Goal: Task Accomplishment & Management: Manage account settings

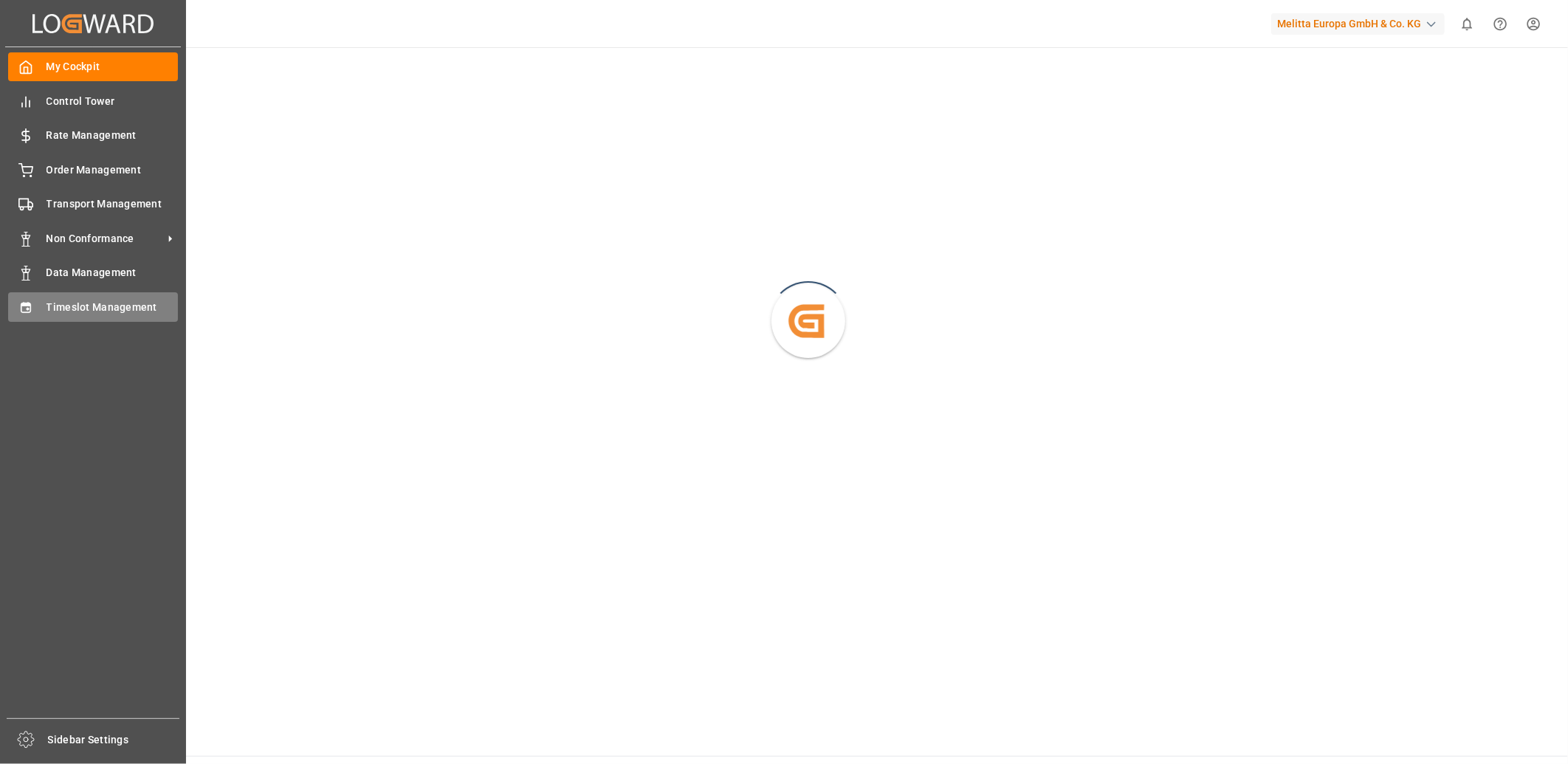
click at [22, 314] on div "Timeslot Management Timeslot Management" at bounding box center [93, 306] width 170 height 29
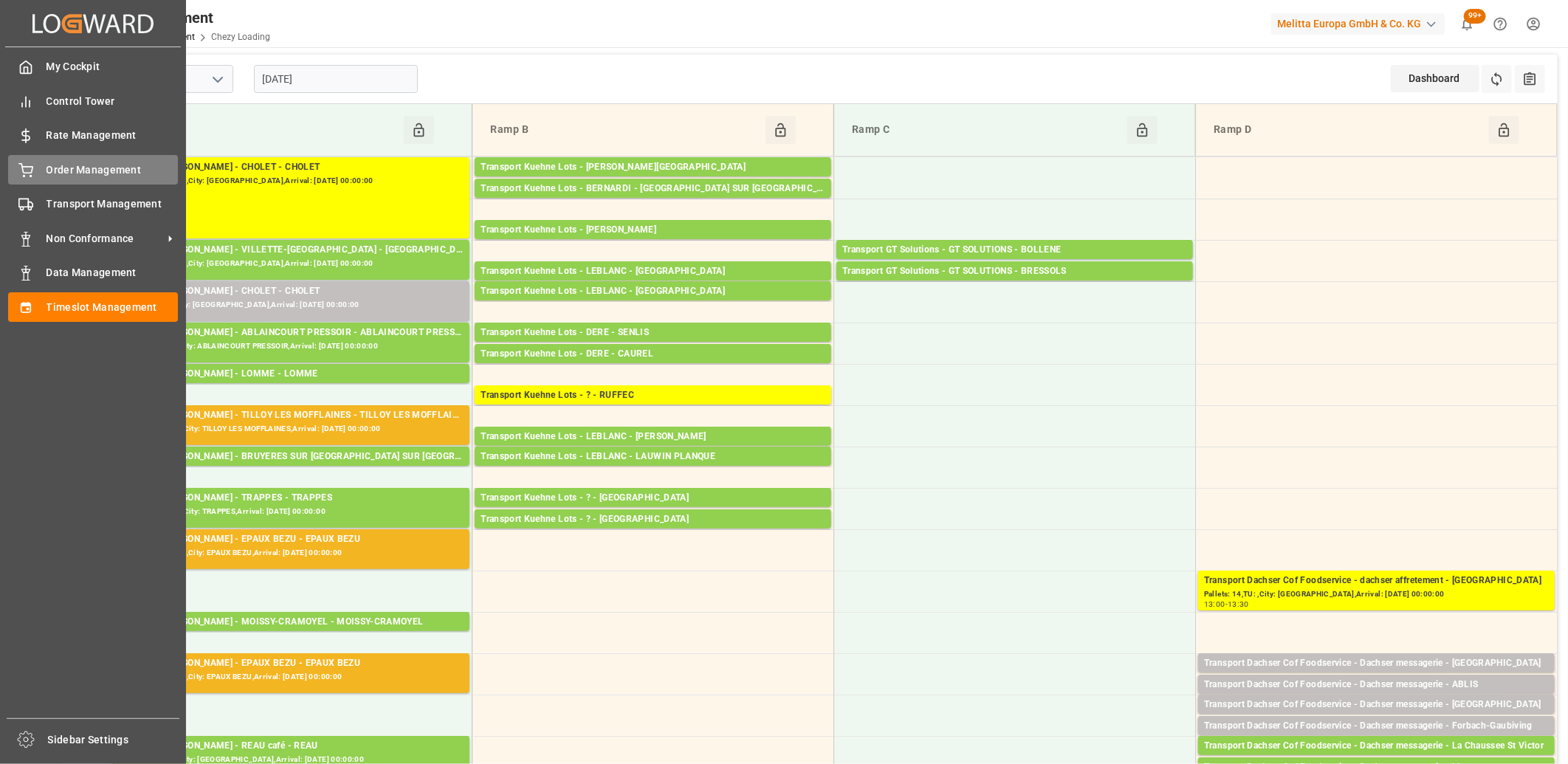
click at [40, 155] on div "Order Management Order Management" at bounding box center [93, 169] width 170 height 29
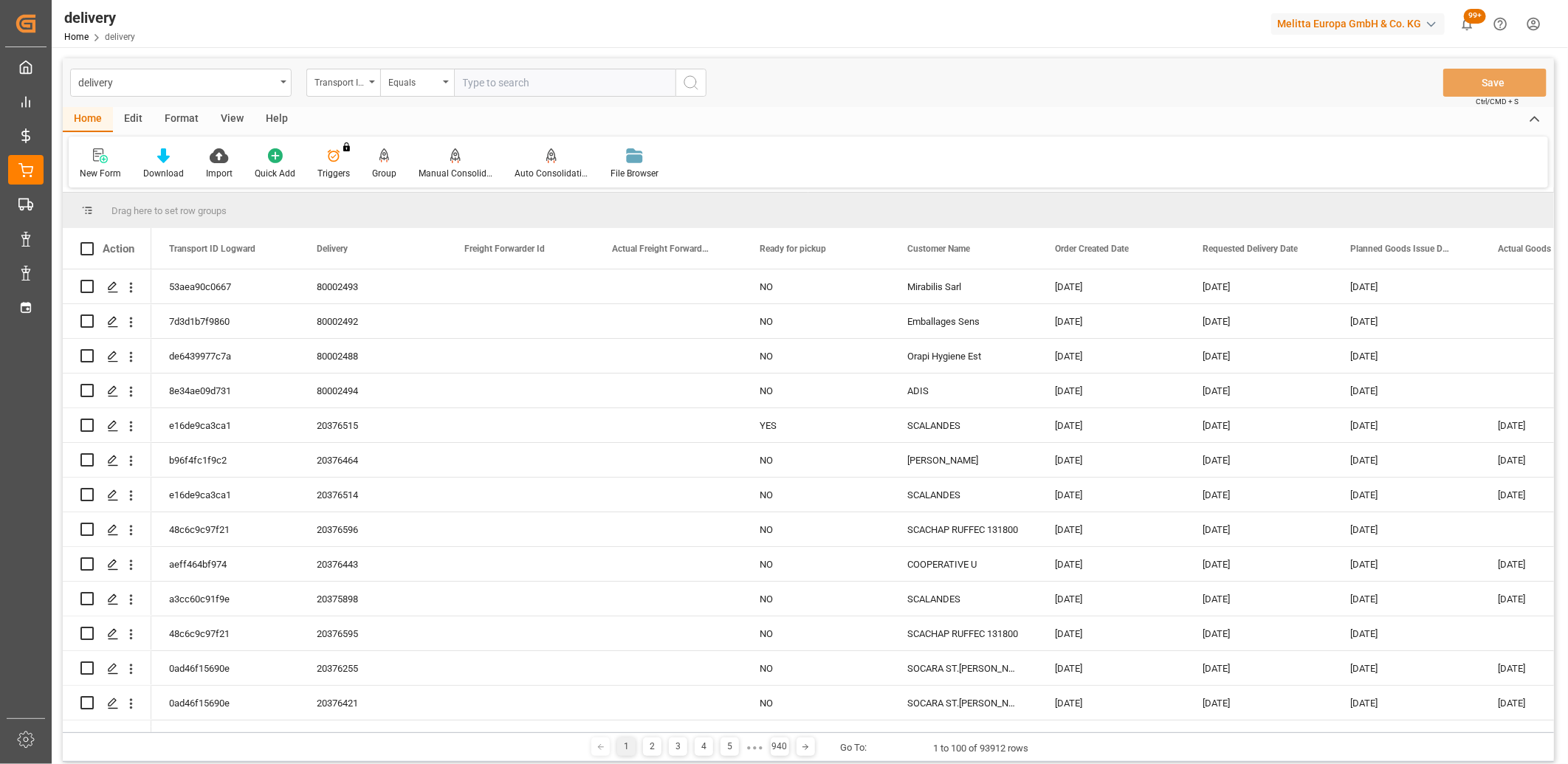
click at [348, 85] on div "Transport ID Logward" at bounding box center [339, 81] width 51 height 17
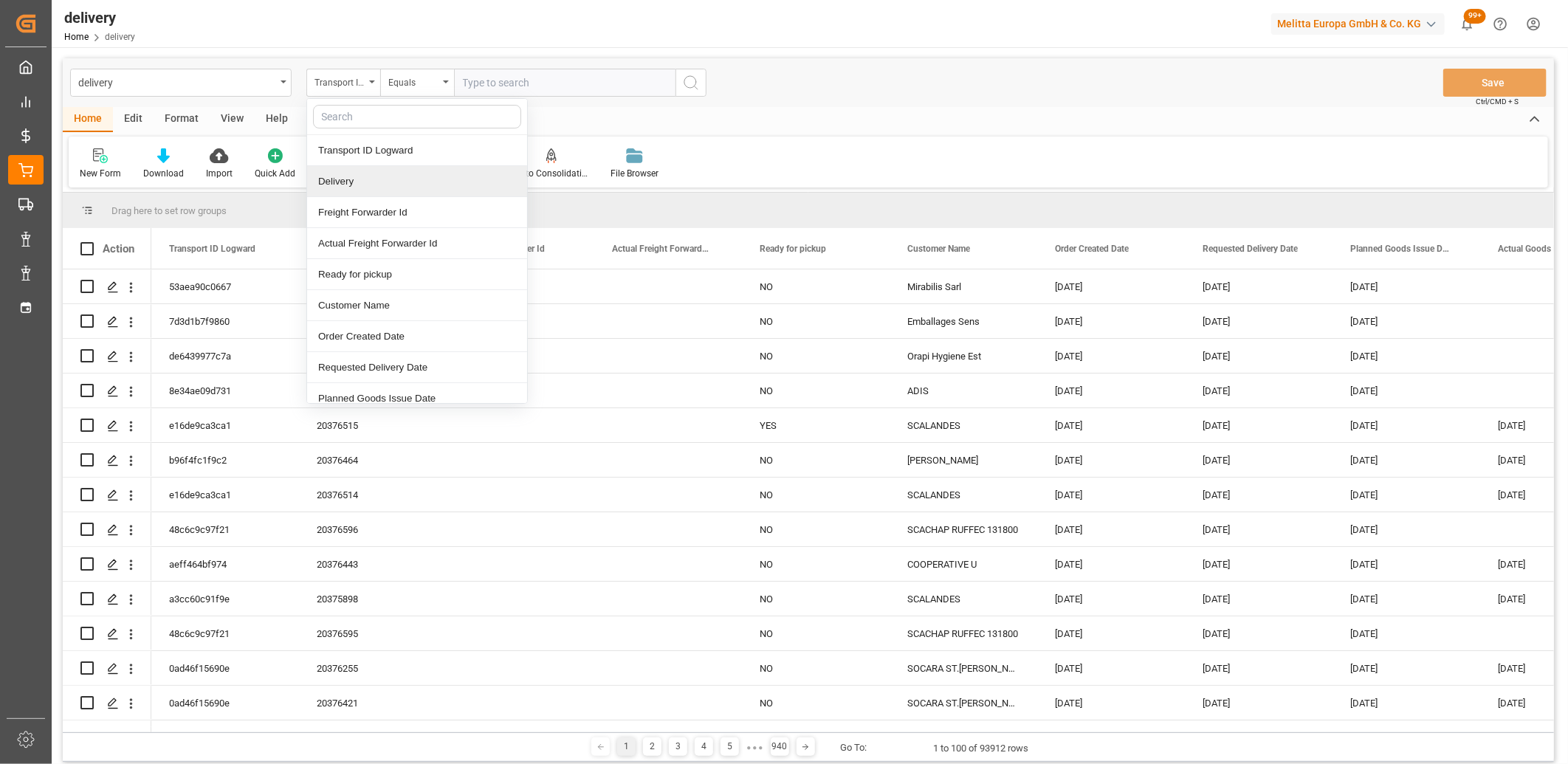
click at [346, 180] on div "Delivery" at bounding box center [416, 182] width 220 height 31
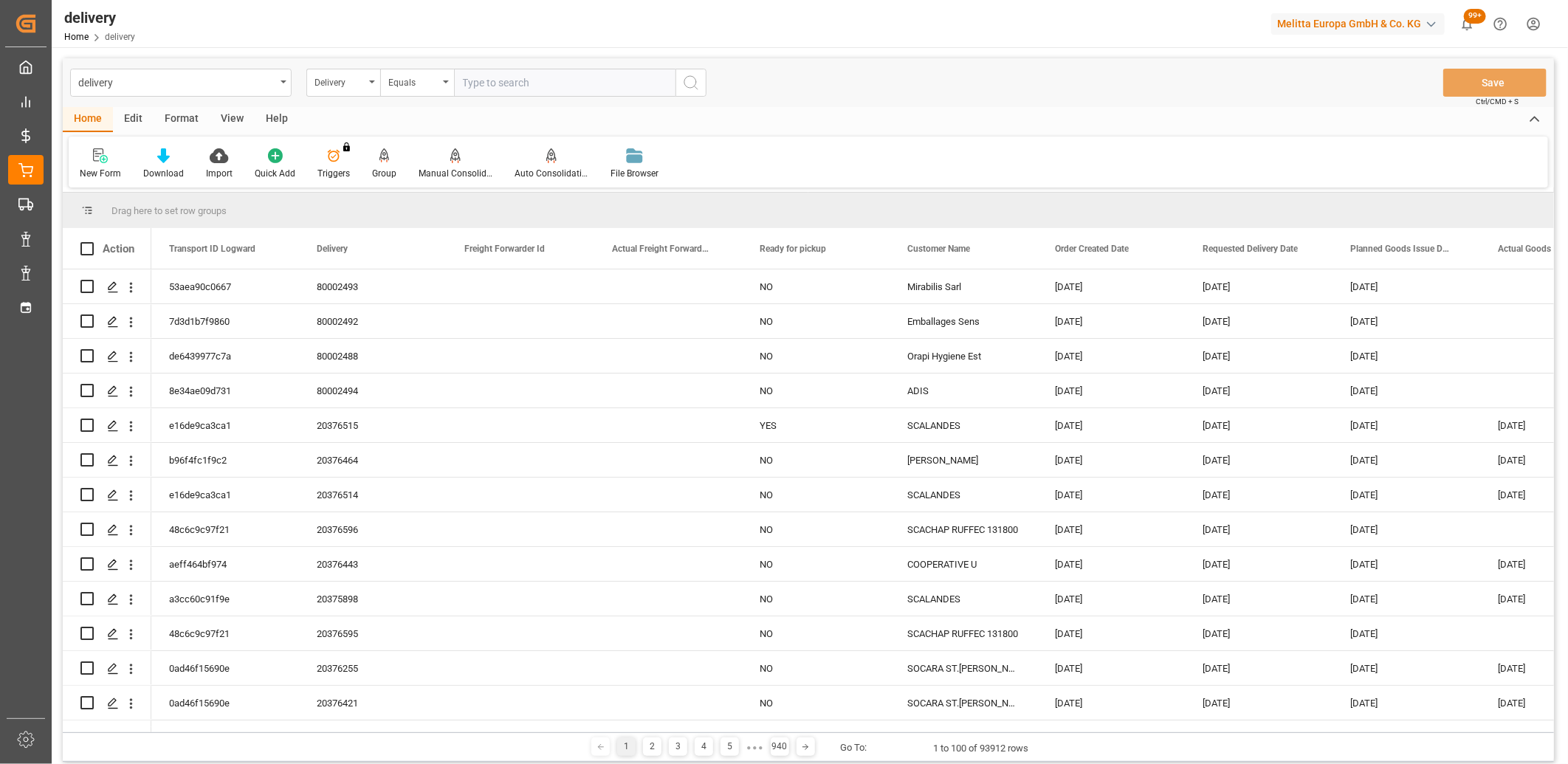
click at [511, 85] on input "text" at bounding box center [564, 83] width 222 height 29
paste input "84 Bollène : livraison le 27/08 entre 8h et 12h (selon le RDV défini) 82 Bresso…"
type input "8"
type input "92539996"
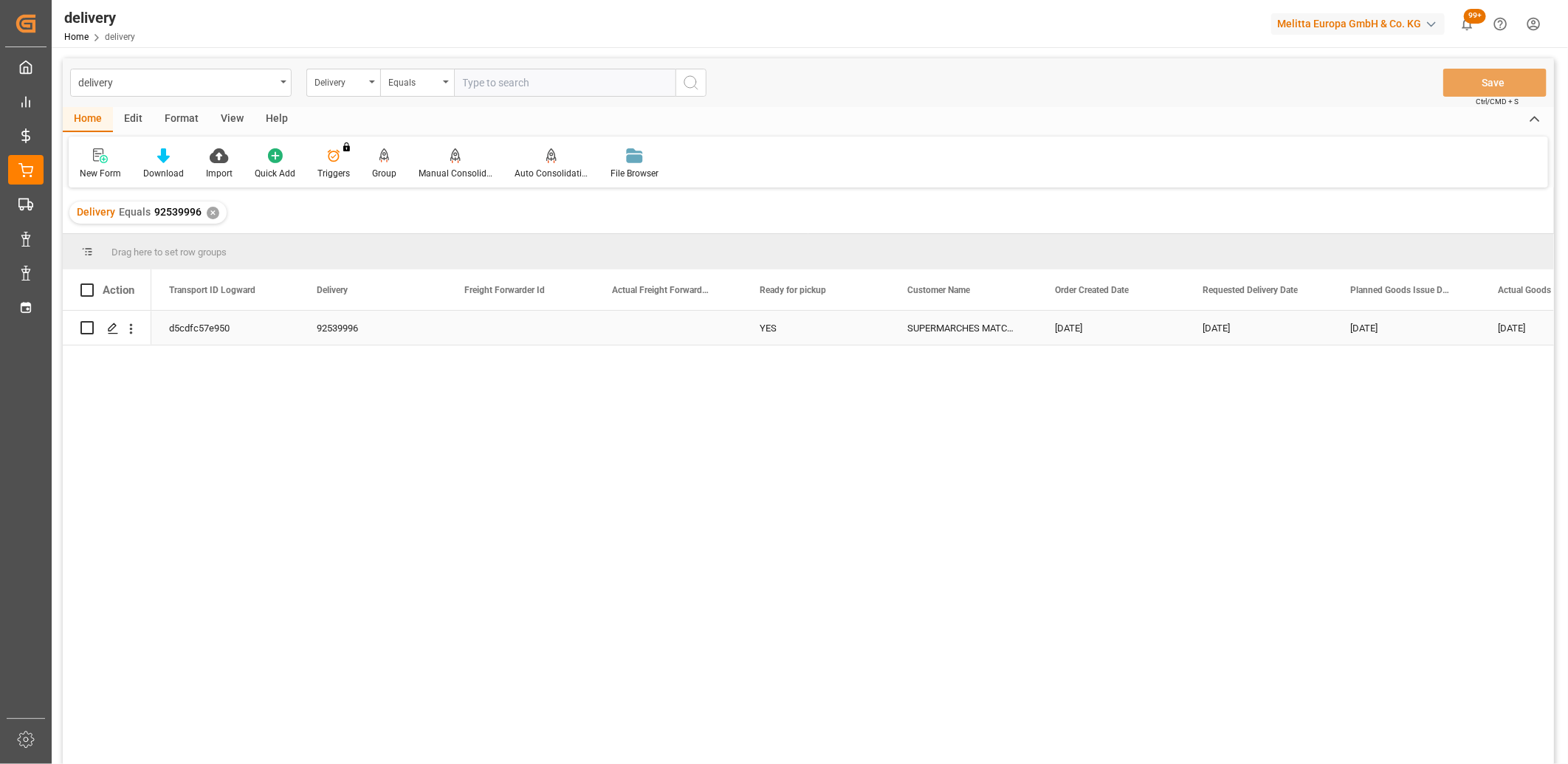
click at [210, 331] on div "d5cdfc57e950" at bounding box center [225, 327] width 148 height 34
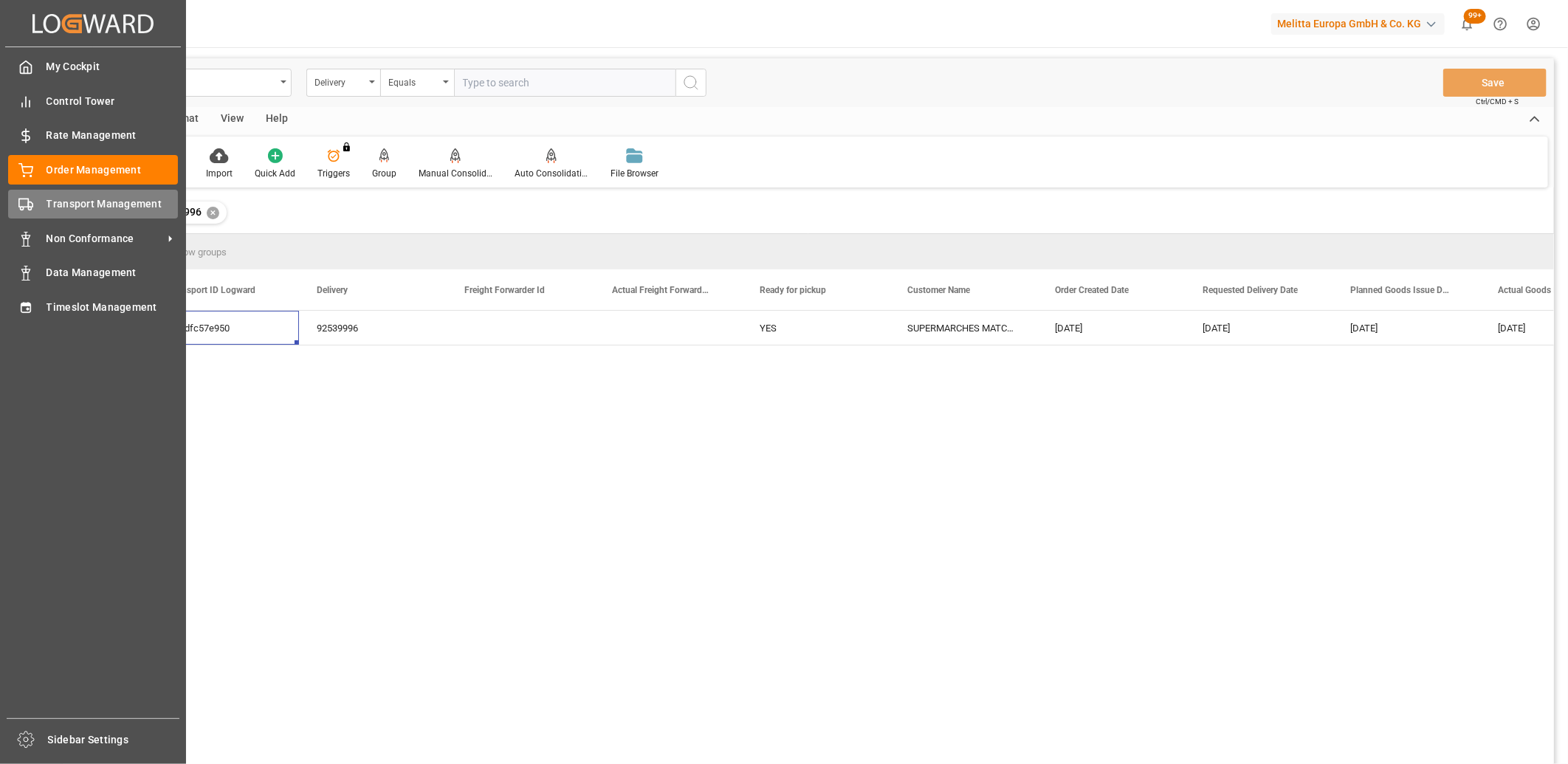
click at [26, 204] on icon at bounding box center [26, 204] width 15 height 15
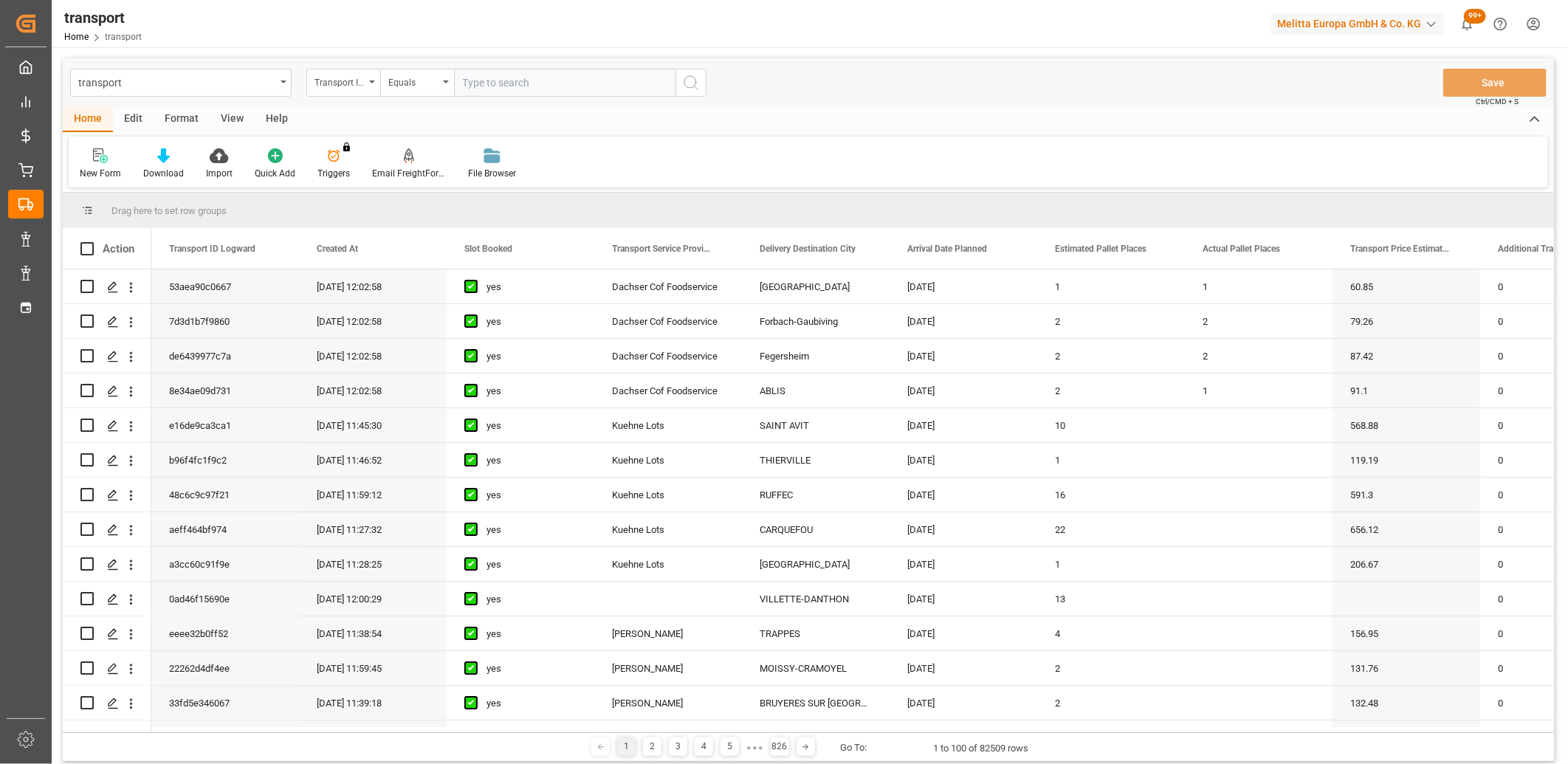
click at [515, 83] on input "text" at bounding box center [564, 83] width 222 height 29
paste input "d5cdfc57e950"
type input "d5cdfc57e950"
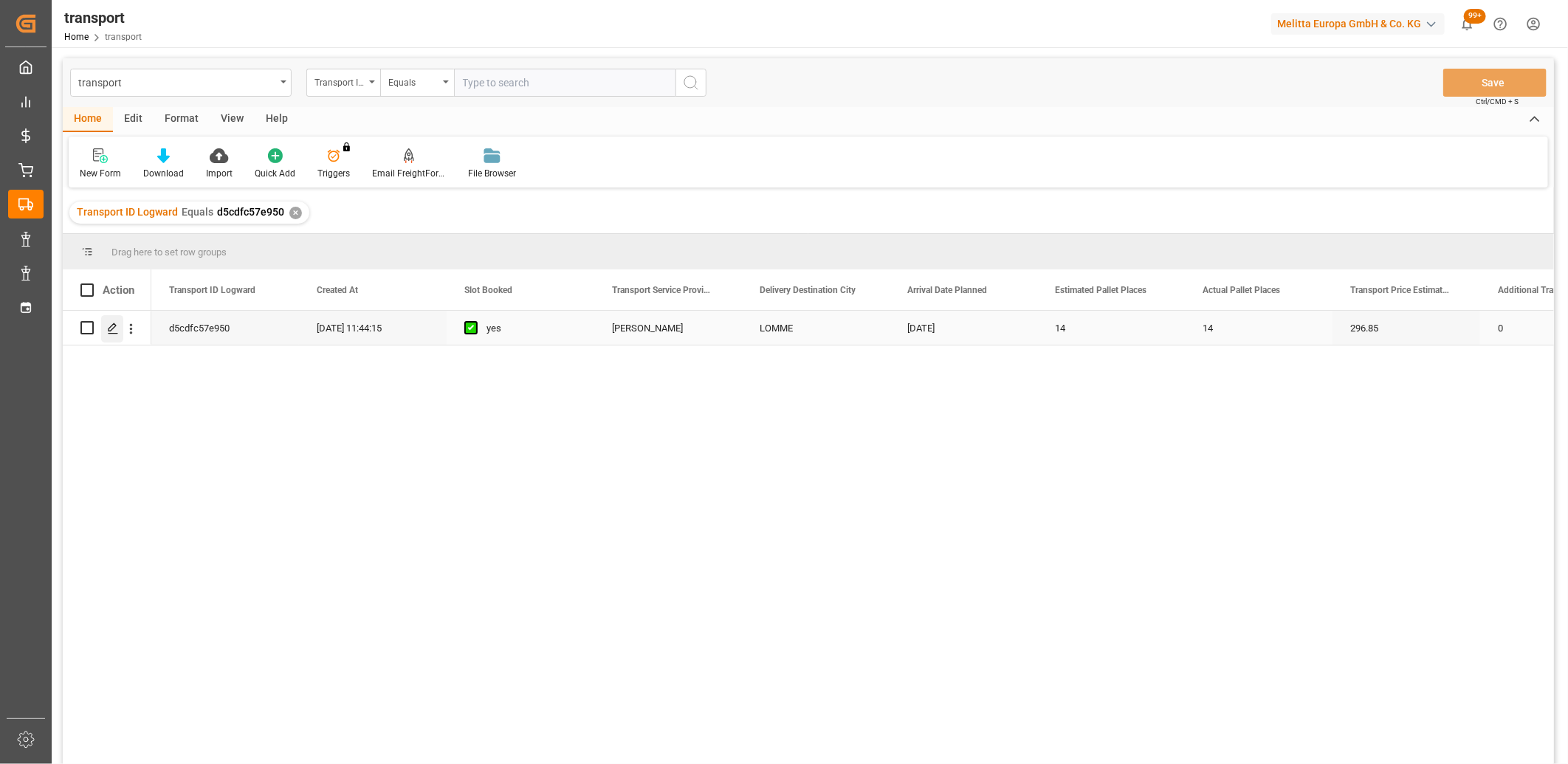
click at [111, 336] on div "Press SPACE to select this row." at bounding box center [112, 329] width 22 height 28
click at [293, 210] on div "✕" at bounding box center [296, 213] width 13 height 13
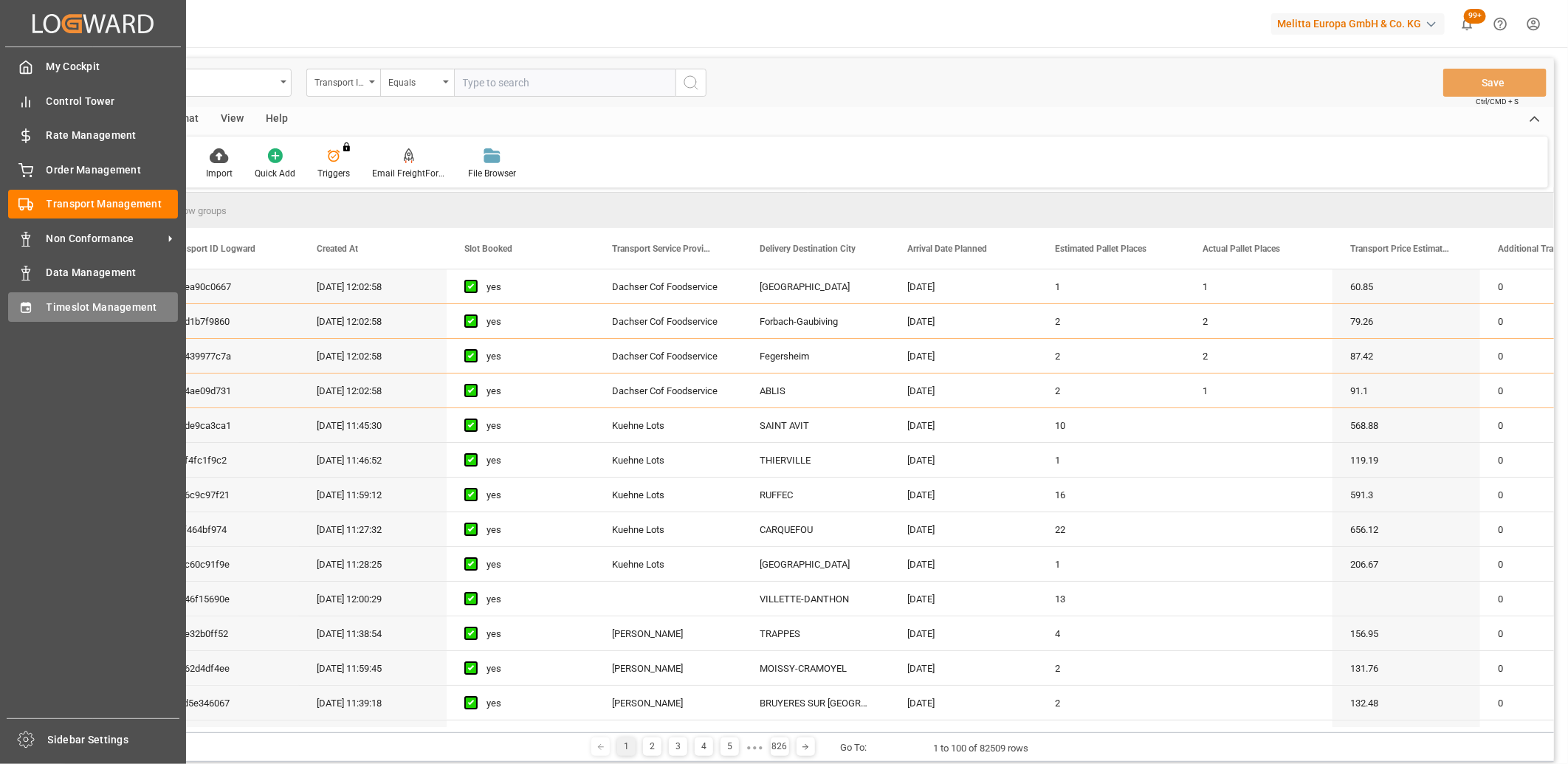
click at [45, 313] on div "Timeslot Management Timeslot Management" at bounding box center [93, 306] width 170 height 29
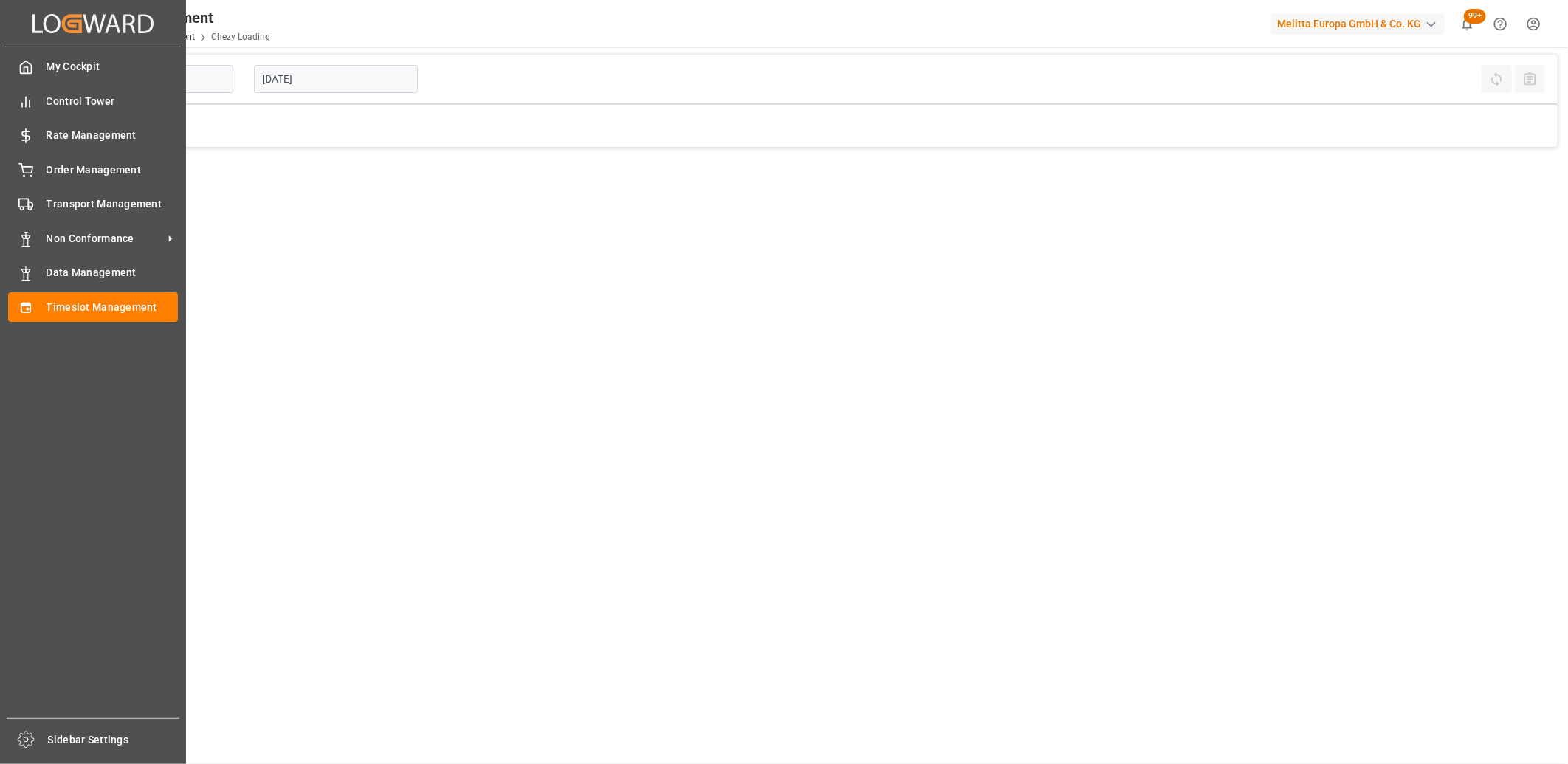
type input "Chezy Loading"
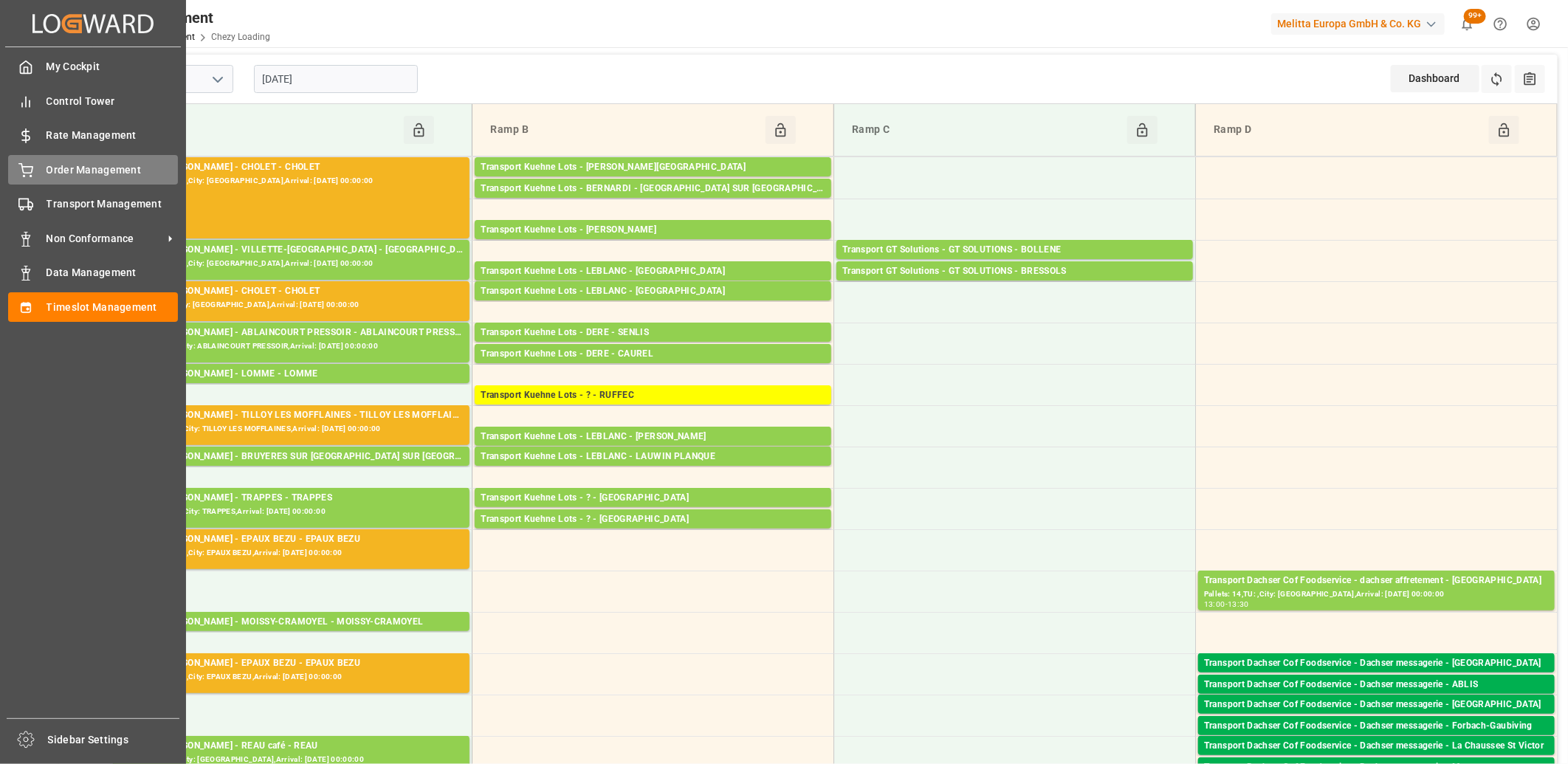
click at [17, 172] on div at bounding box center [20, 170] width 25 height 16
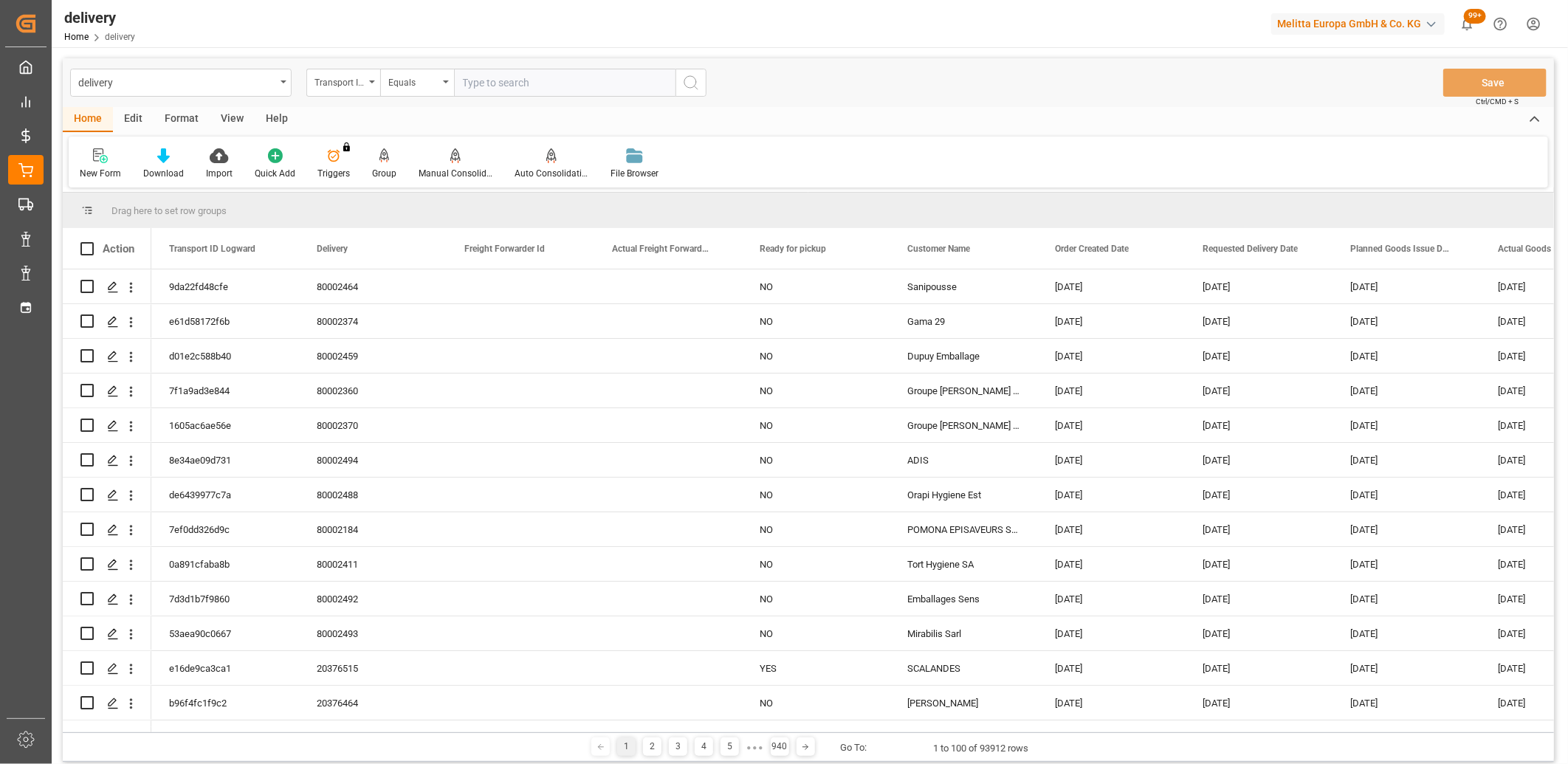
click at [366, 85] on div "Transport ID Logward" at bounding box center [343, 83] width 74 height 29
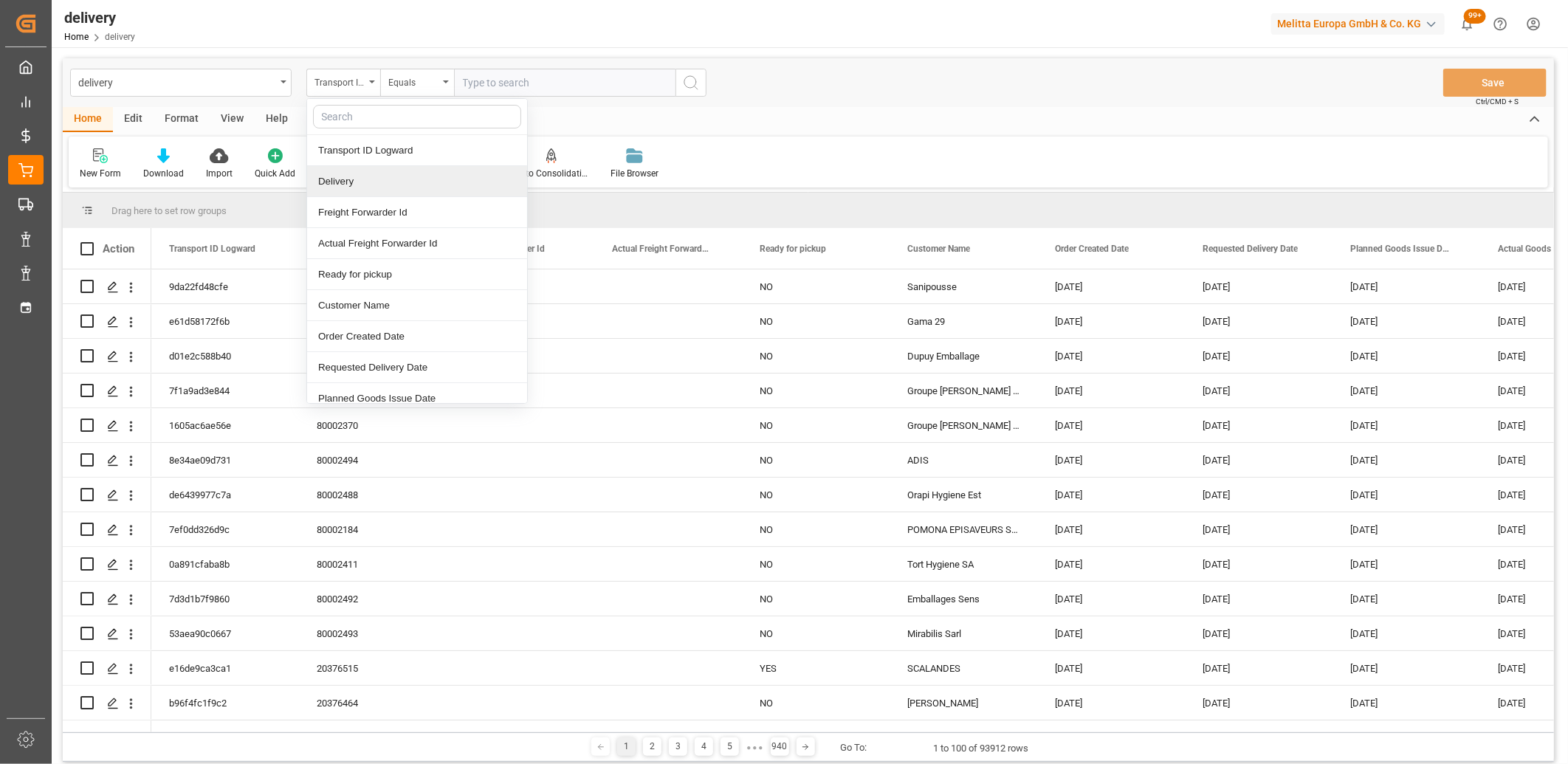
click at [342, 186] on div "Delivery" at bounding box center [416, 182] width 220 height 31
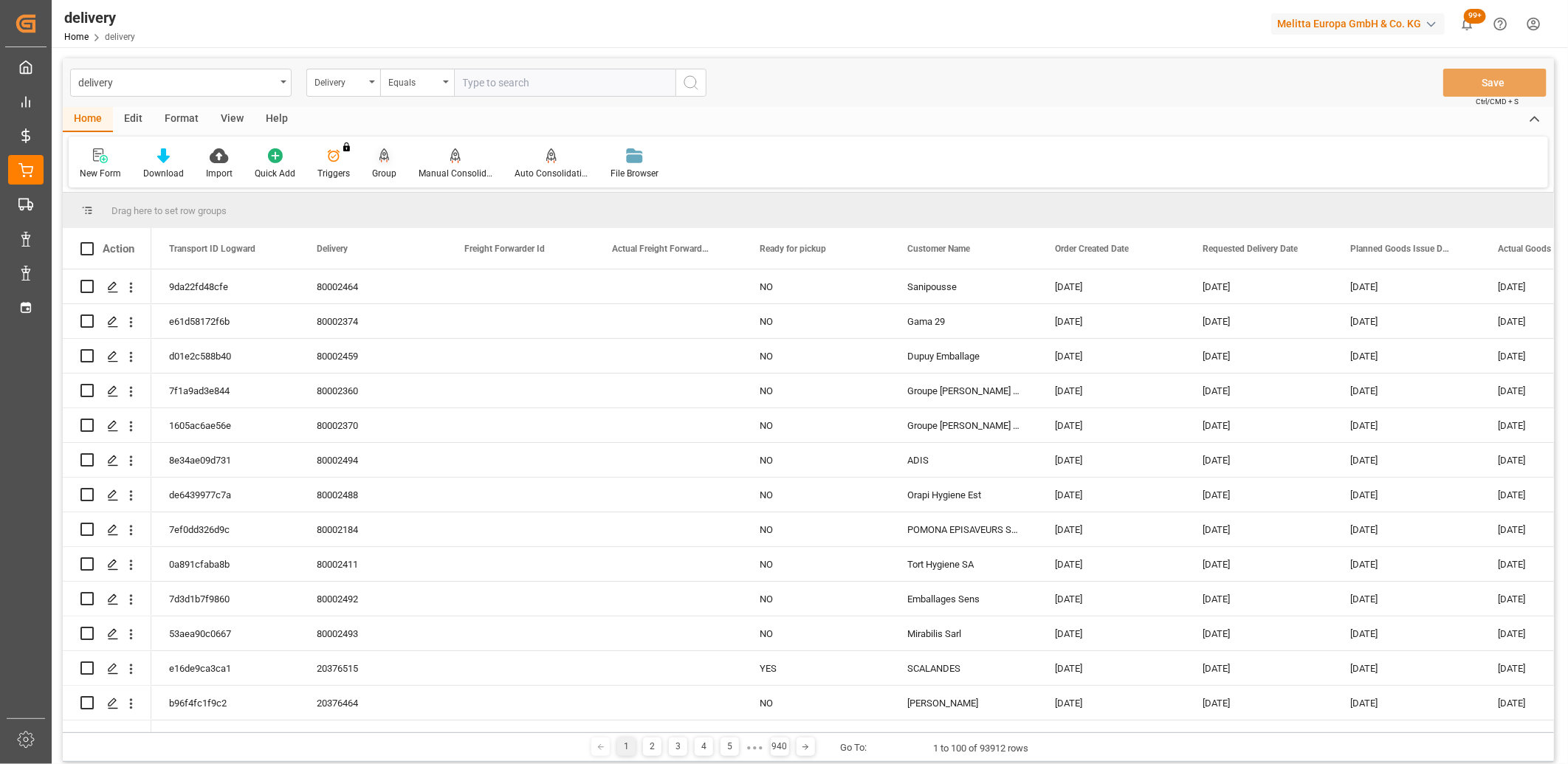
click at [373, 160] on div at bounding box center [384, 155] width 24 height 16
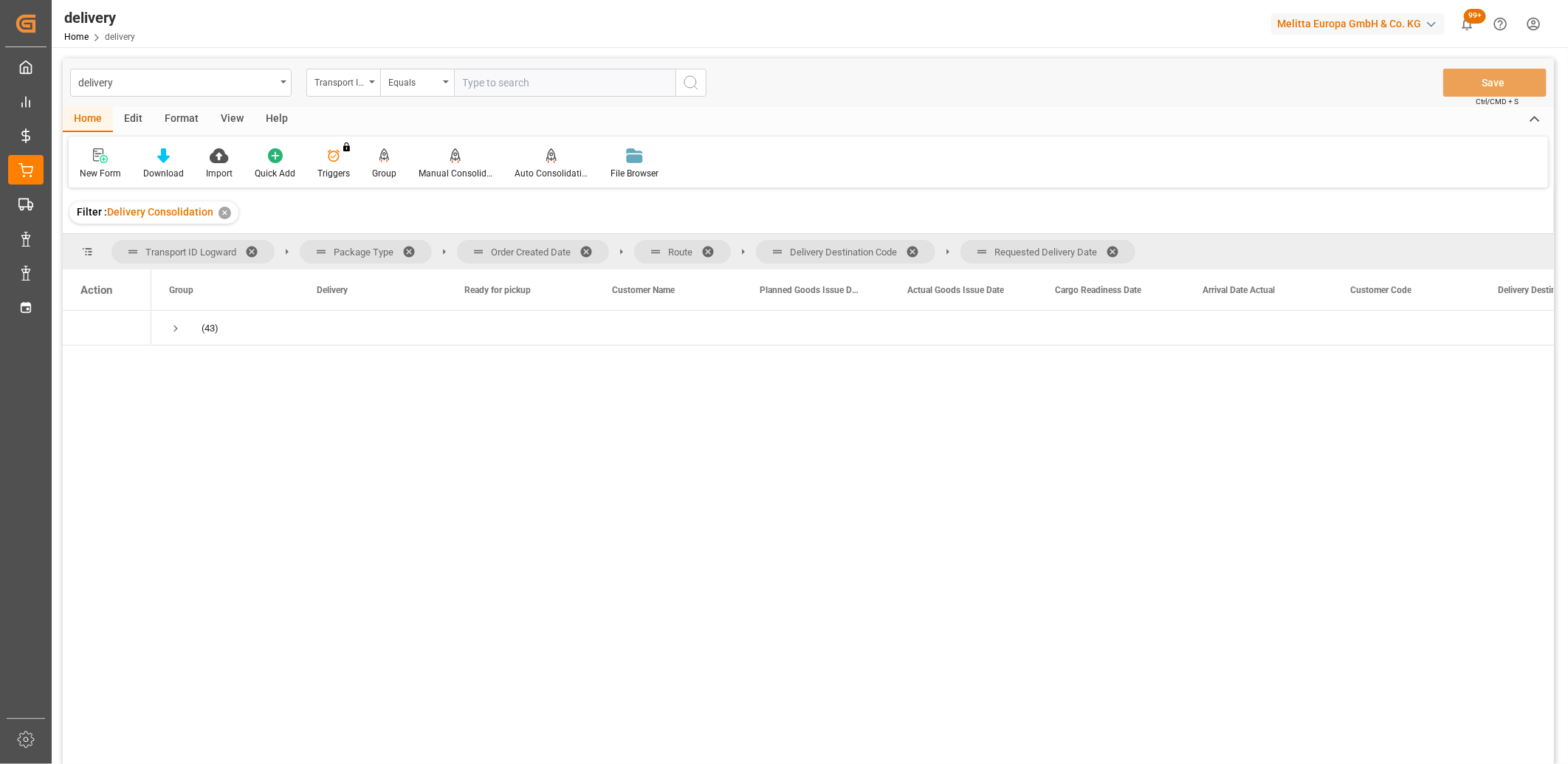
click at [1120, 248] on span at bounding box center [1118, 252] width 24 height 13
click at [916, 247] on span at bounding box center [917, 252] width 24 height 13
click at [713, 245] on span at bounding box center [713, 252] width 24 height 13
click at [586, 245] on span at bounding box center [591, 252] width 24 height 13
click at [175, 328] on span "Press SPACE to select this row." at bounding box center [176, 328] width 13 height 13
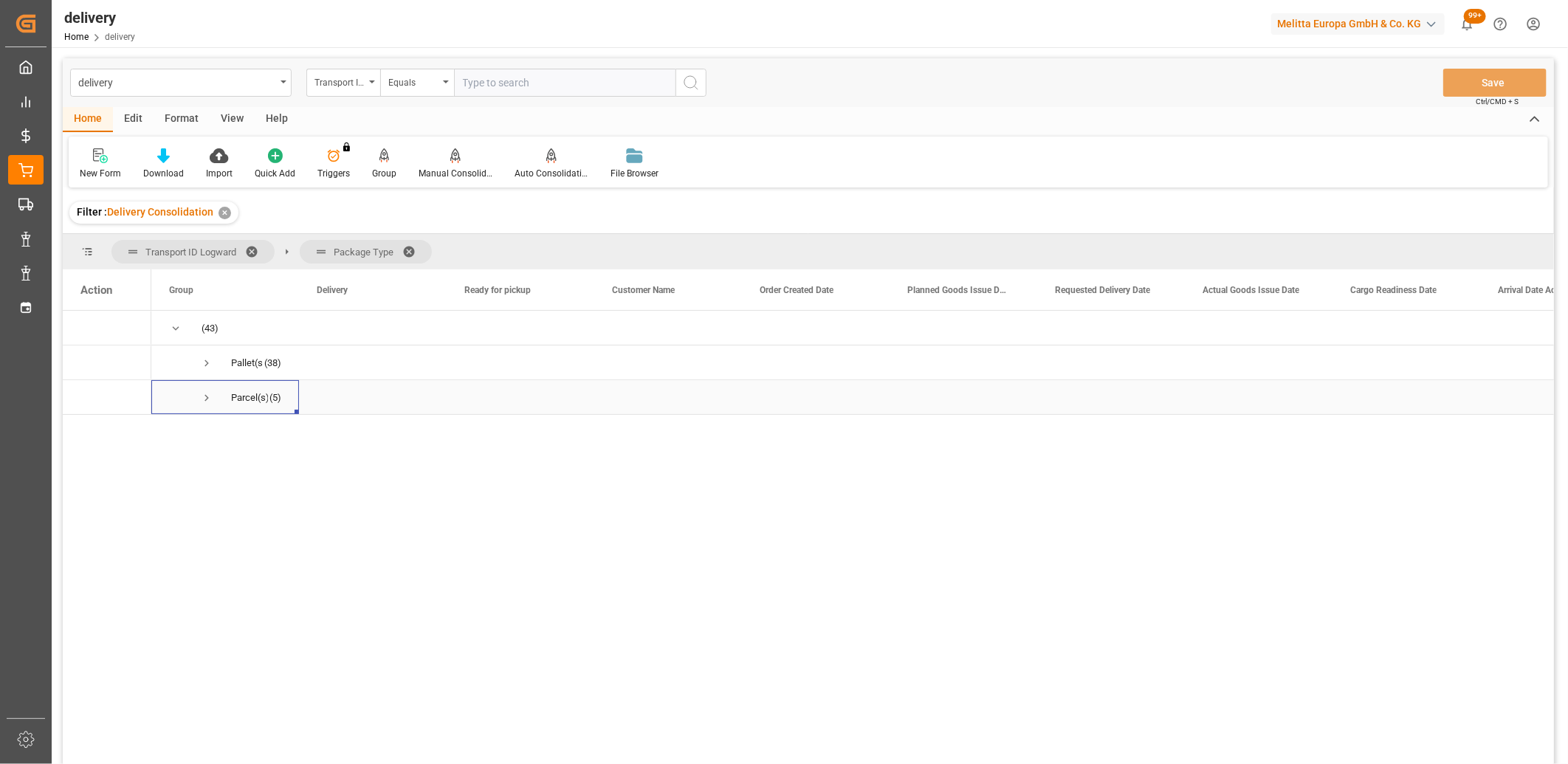
click at [200, 394] on span "Press SPACE to select this row." at bounding box center [207, 398] width 13 height 13
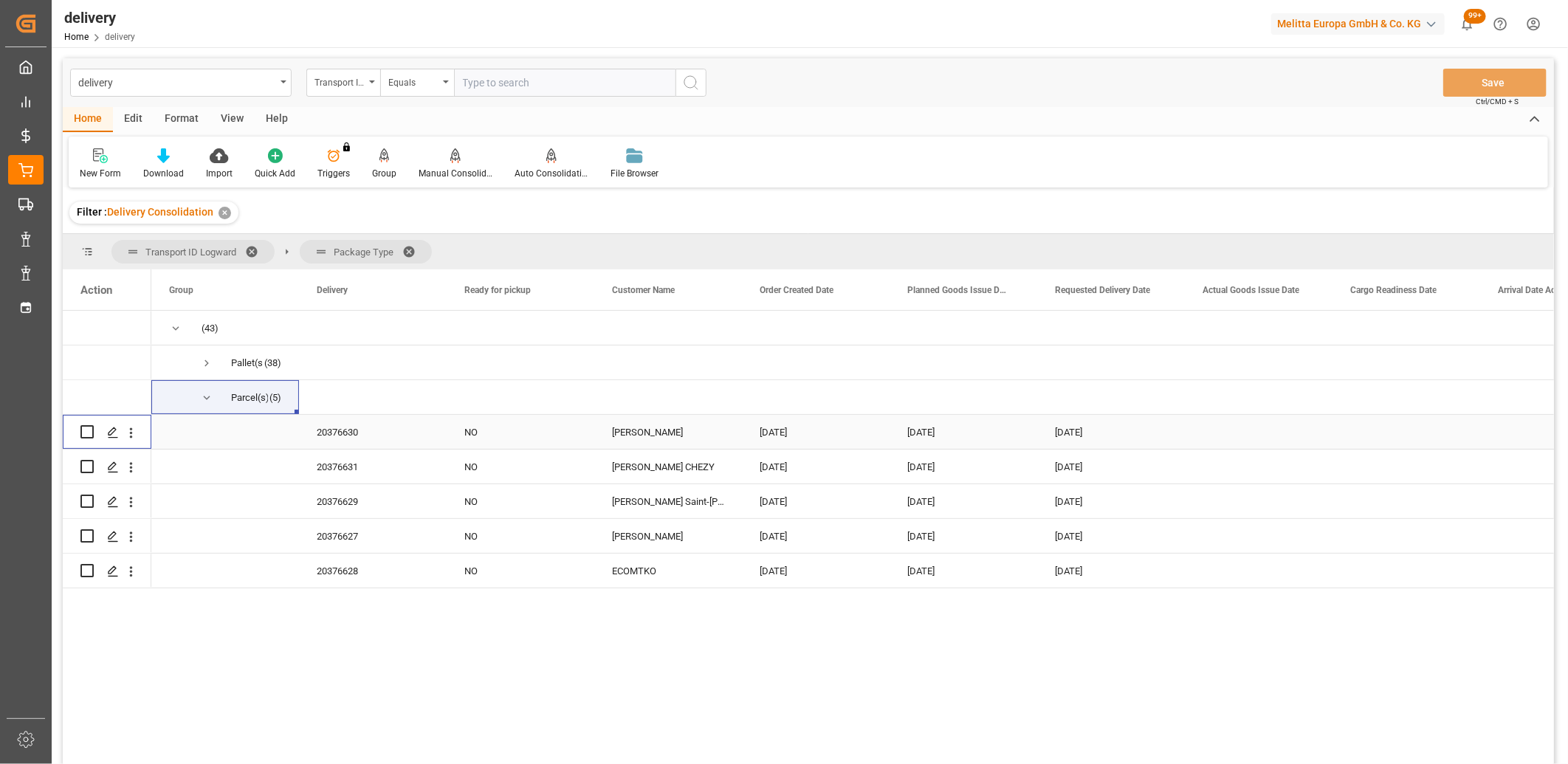
click at [87, 429] on input "Press Space to toggle row selection (unchecked)" at bounding box center [87, 432] width 13 height 13
checkbox input "true"
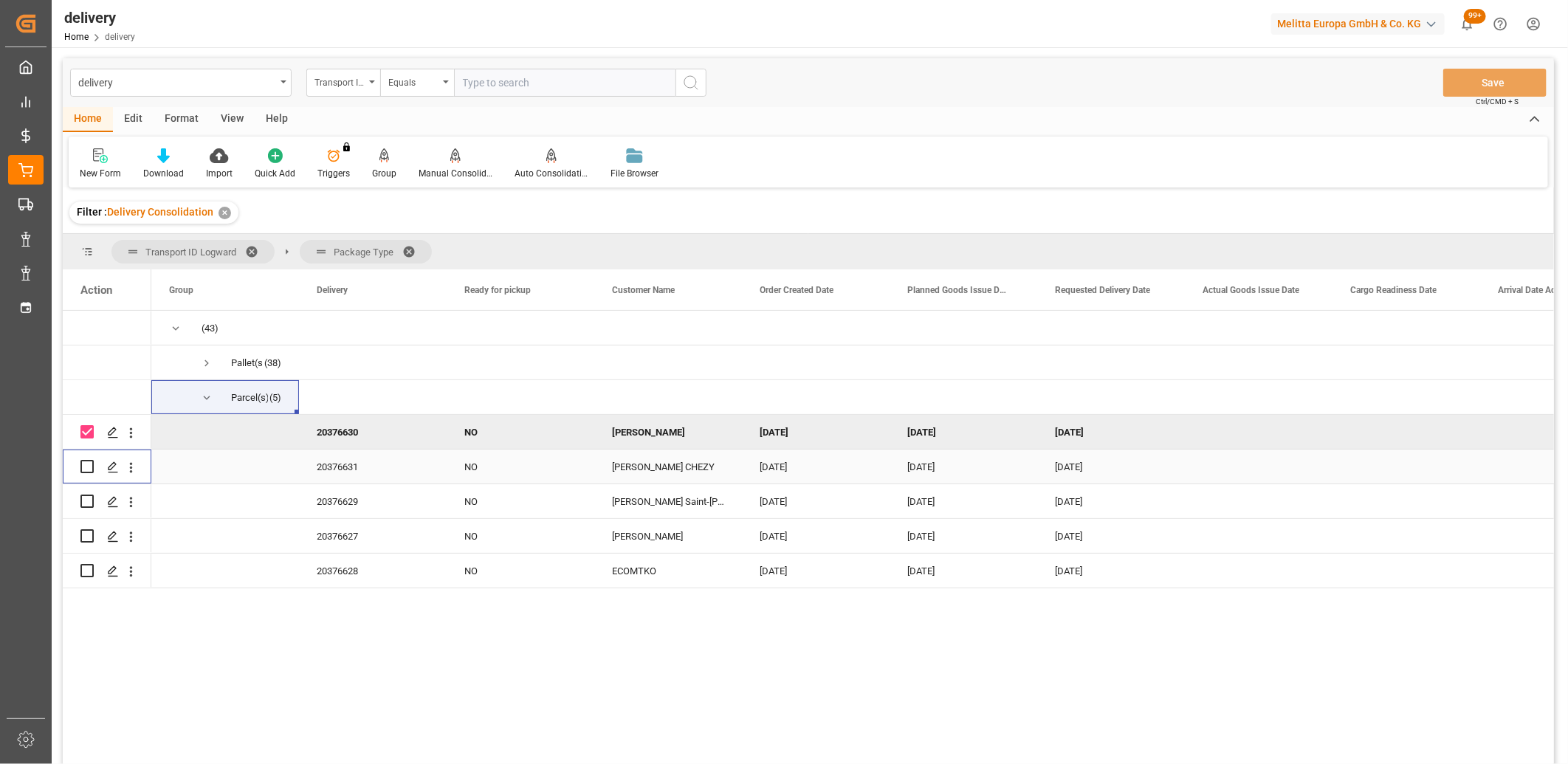
click at [84, 465] on input "Press Space to toggle row selection (unchecked)" at bounding box center [87, 466] width 13 height 13
checkbox input "true"
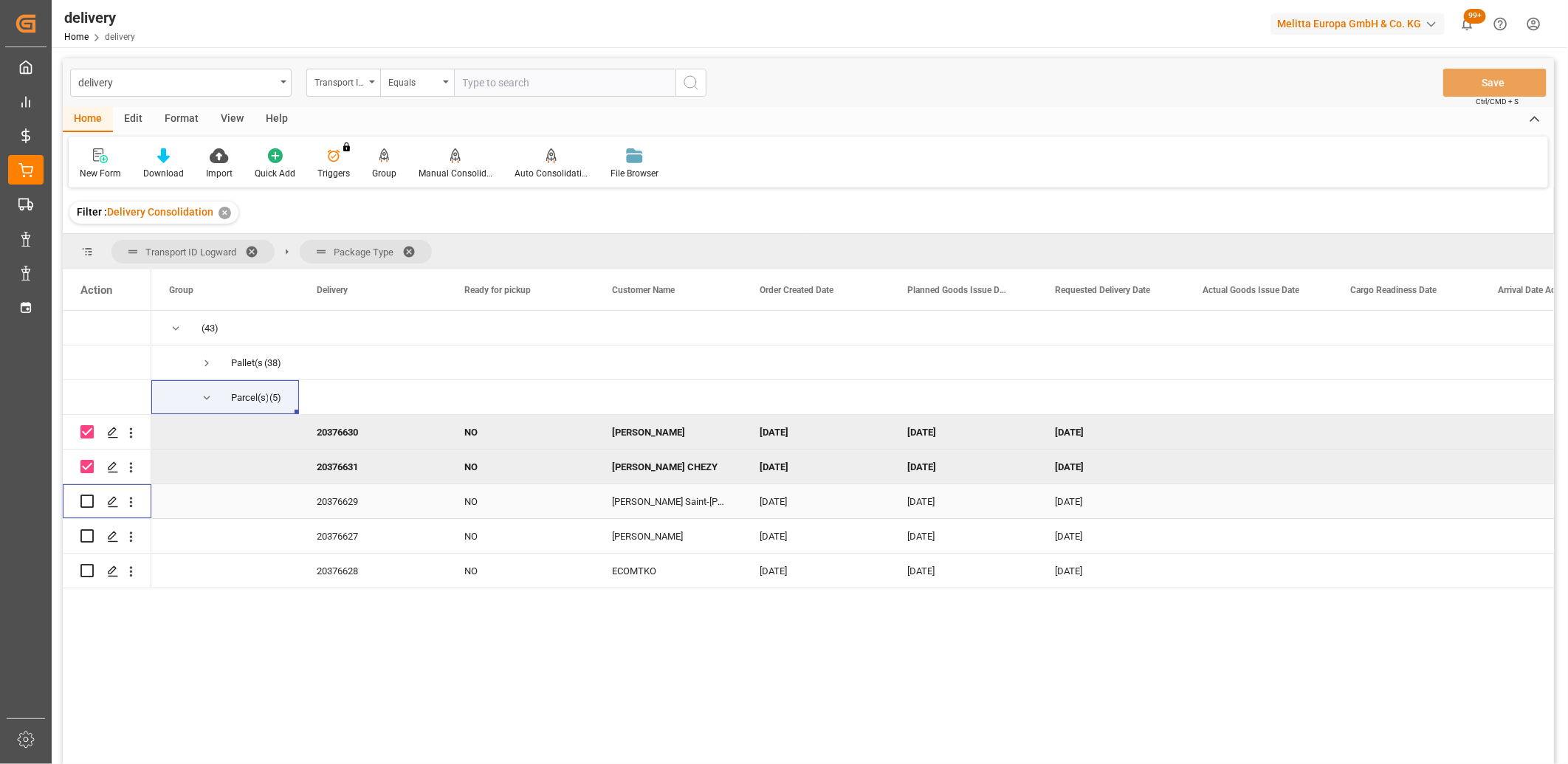
click at [88, 496] on input "Press Space to toggle row selection (unchecked)" at bounding box center [87, 501] width 13 height 13
checkbox input "true"
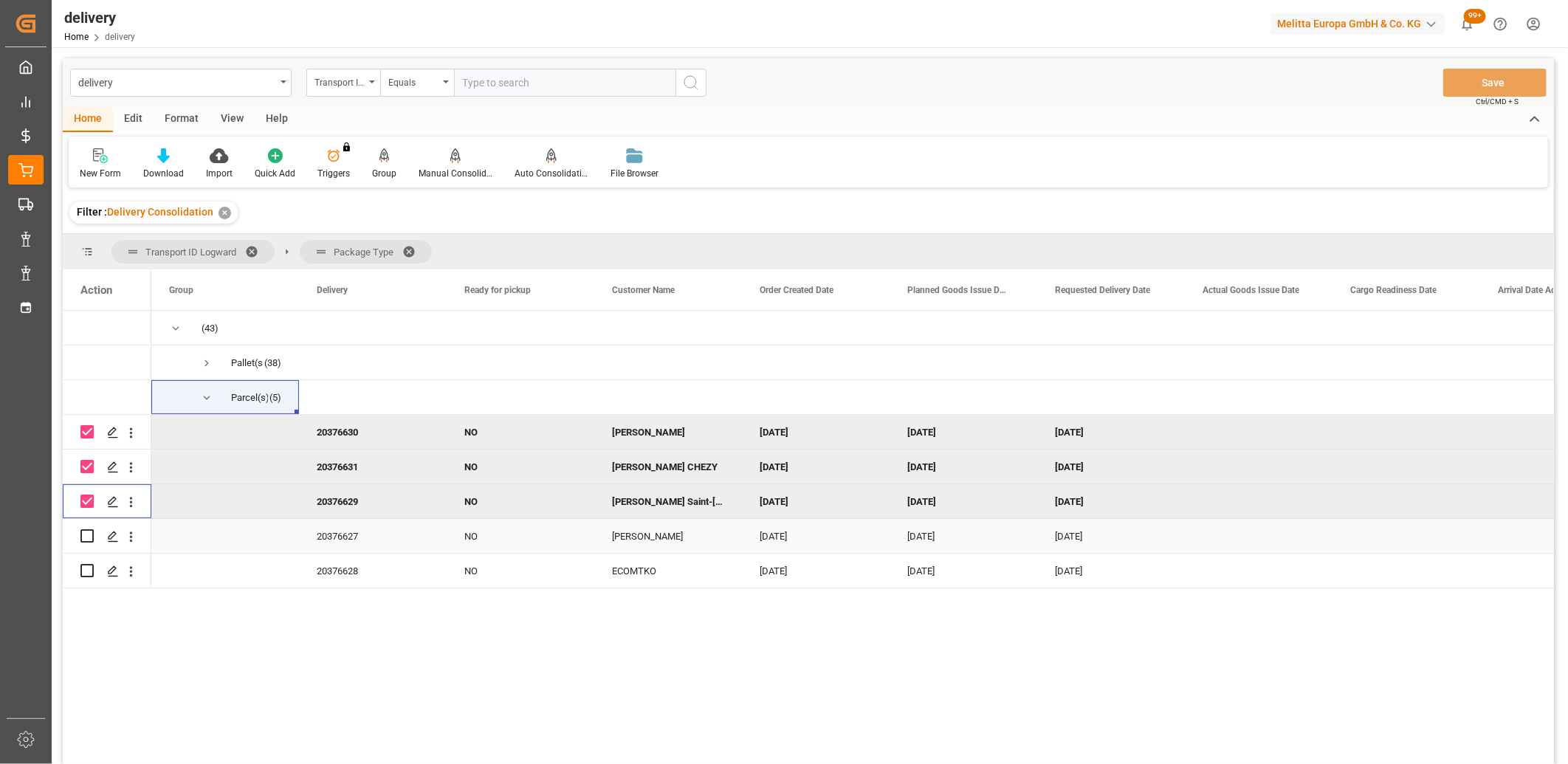
click at [88, 537] on input "Press Space to toggle row selection (unchecked)" at bounding box center [87, 536] width 13 height 13
checkbox input "true"
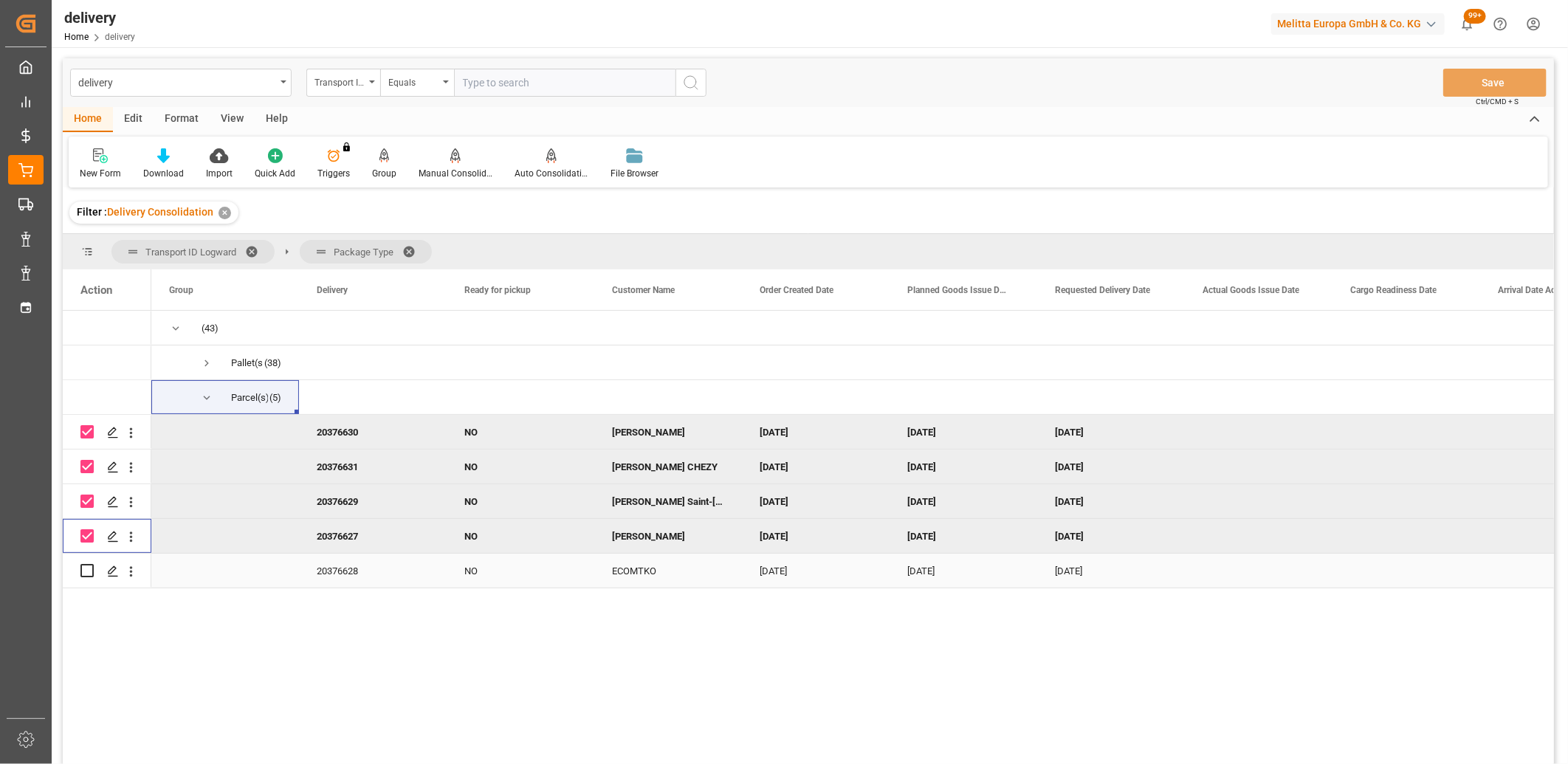
click at [88, 571] on input "Press Space to toggle row selection (unchecked)" at bounding box center [87, 570] width 13 height 13
checkbox input "true"
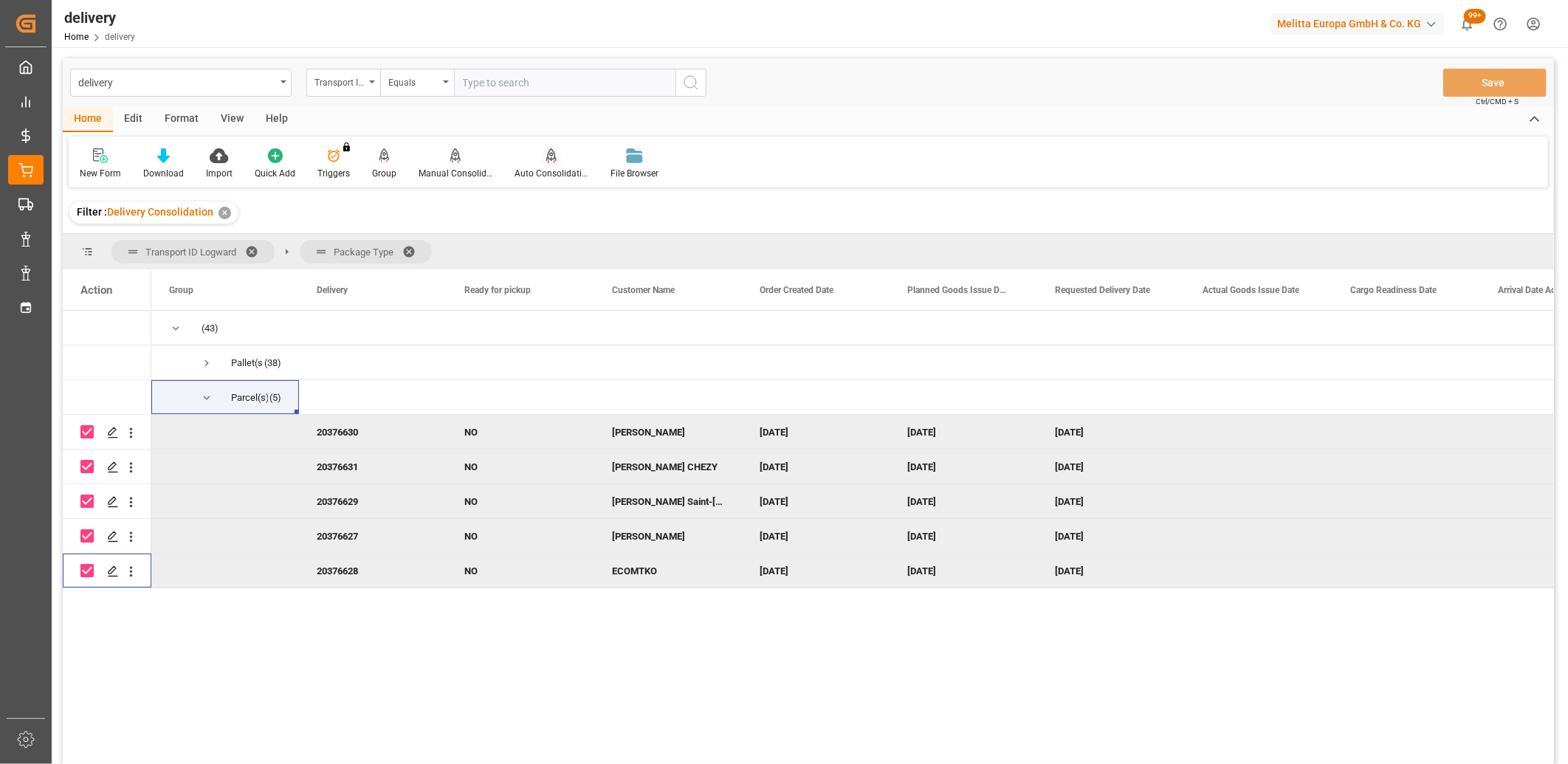
click at [554, 163] on div at bounding box center [551, 155] width 74 height 16
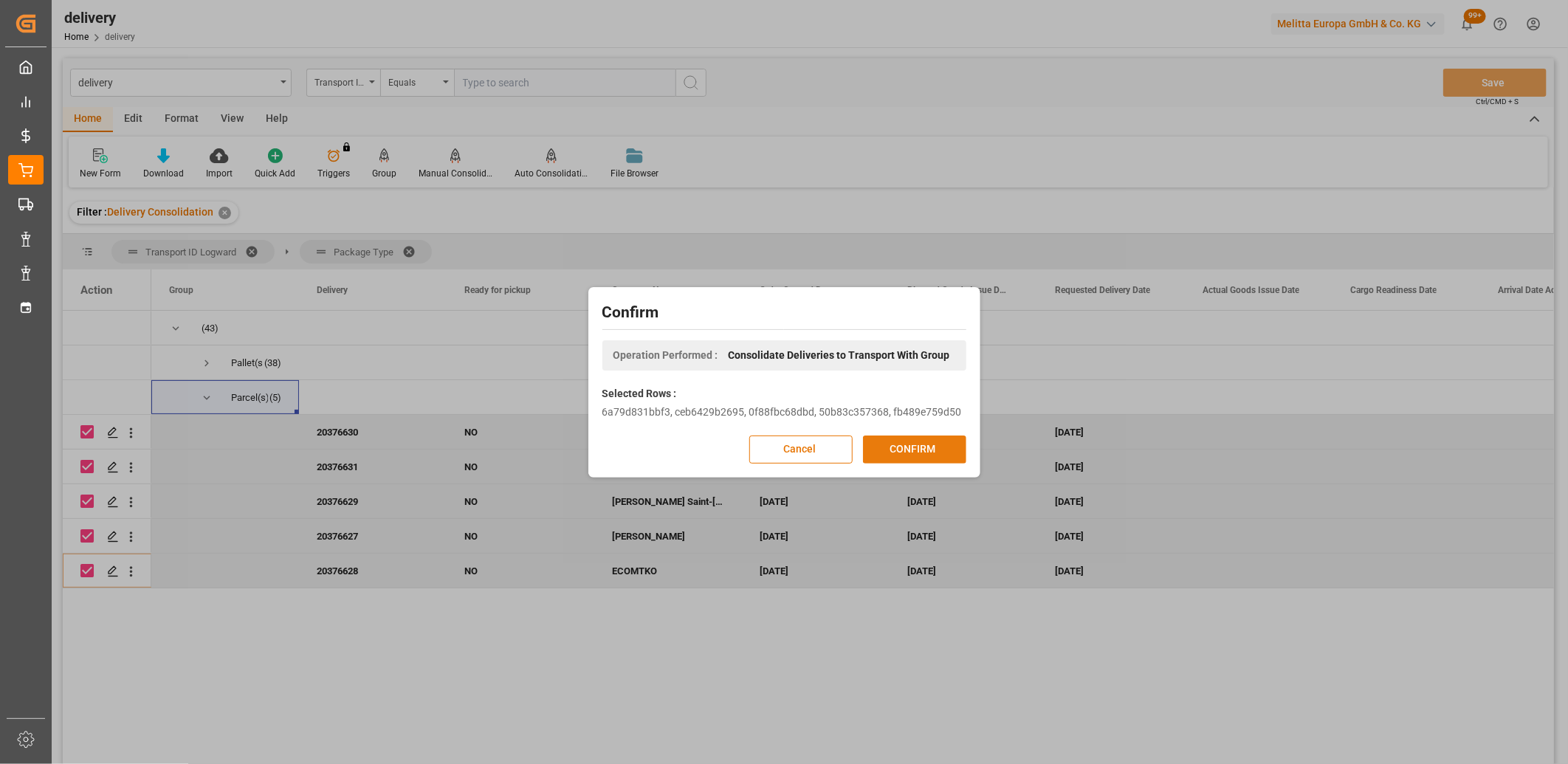
click at [890, 455] on button "CONFIRM" at bounding box center [915, 450] width 103 height 29
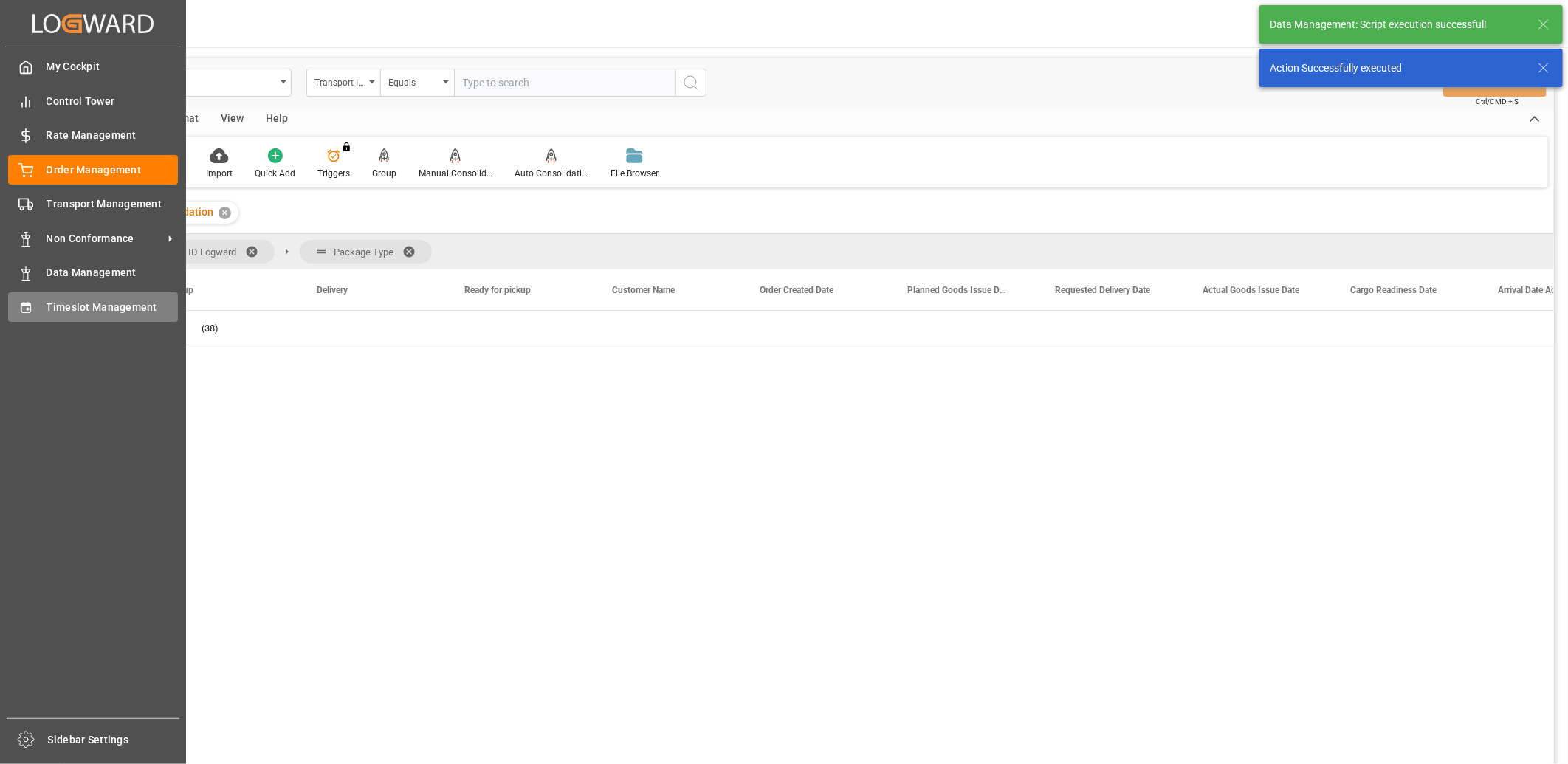
click at [13, 306] on div at bounding box center [20, 306] width 25 height 16
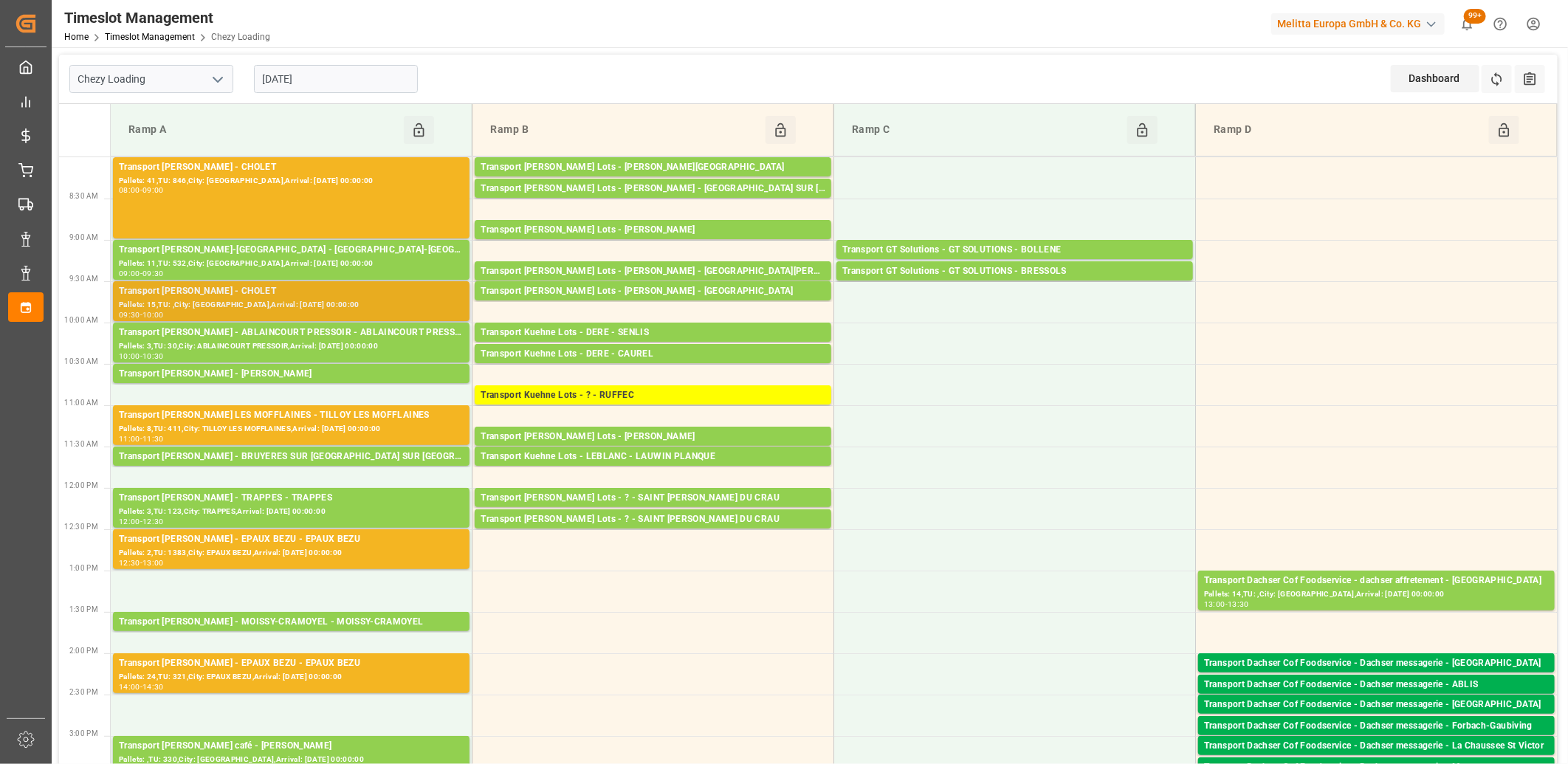
click at [298, 307] on div "Pallets: 15,TU: ,City: [GEOGRAPHIC_DATA],Arrival: [DATE] 00:00:00" at bounding box center [290, 305] width 345 height 13
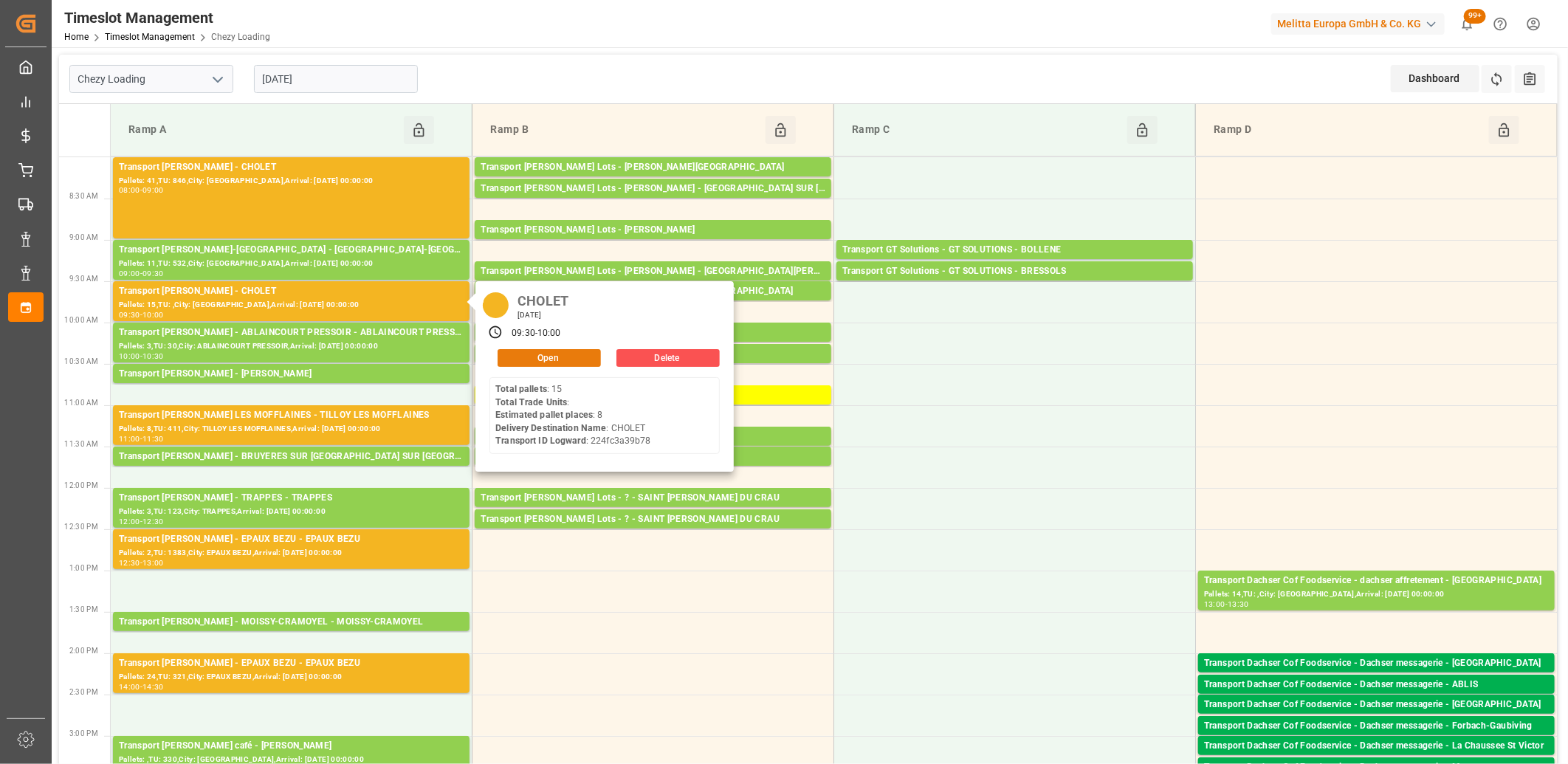
click at [519, 359] on button "Open" at bounding box center [549, 358] width 103 height 17
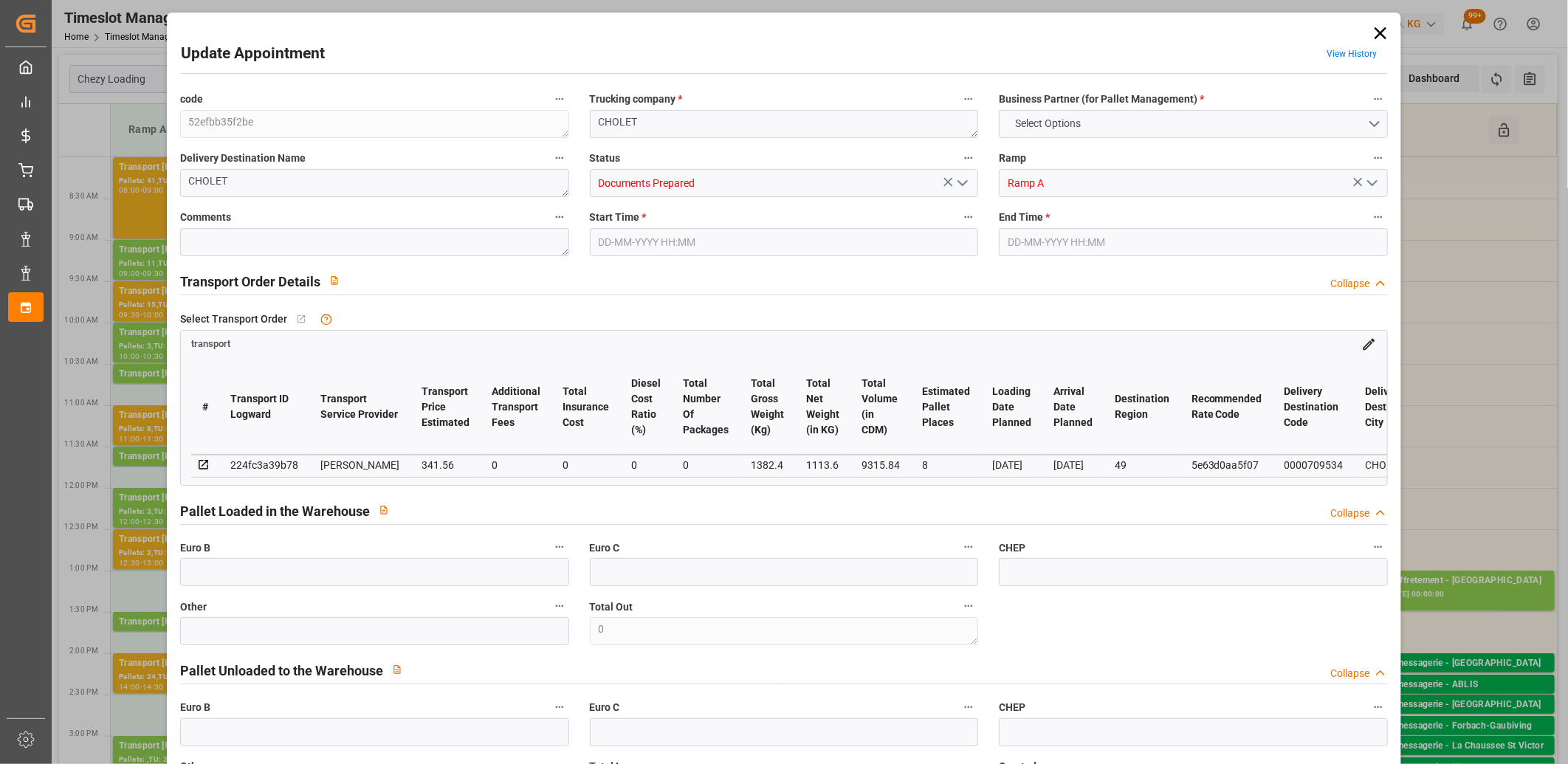
type input "8"
type input "341.56"
type input "0"
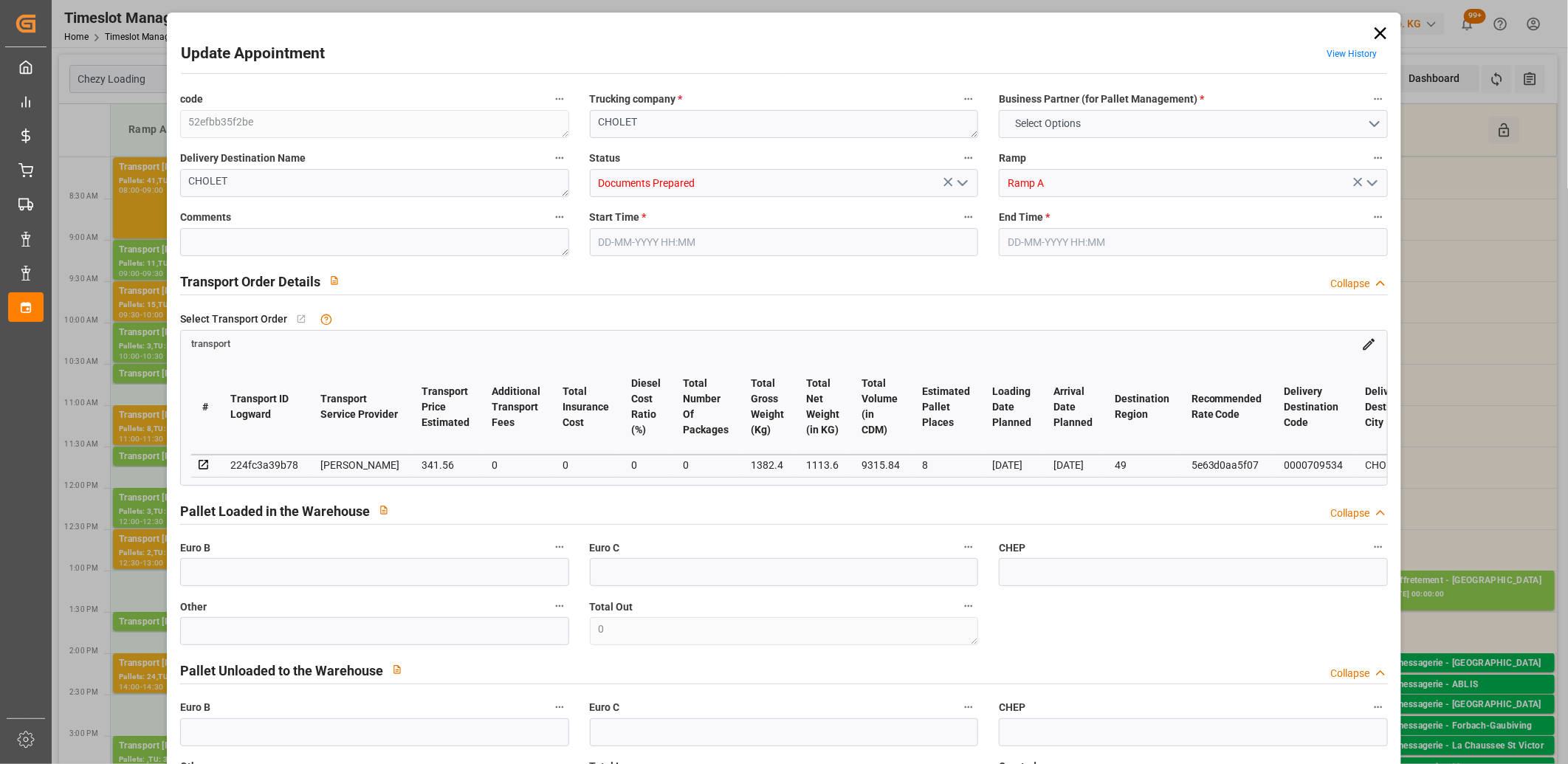
type input "327.7268"
type input "-13.8332"
type input "0"
type input "1113.6"
type input "1800"
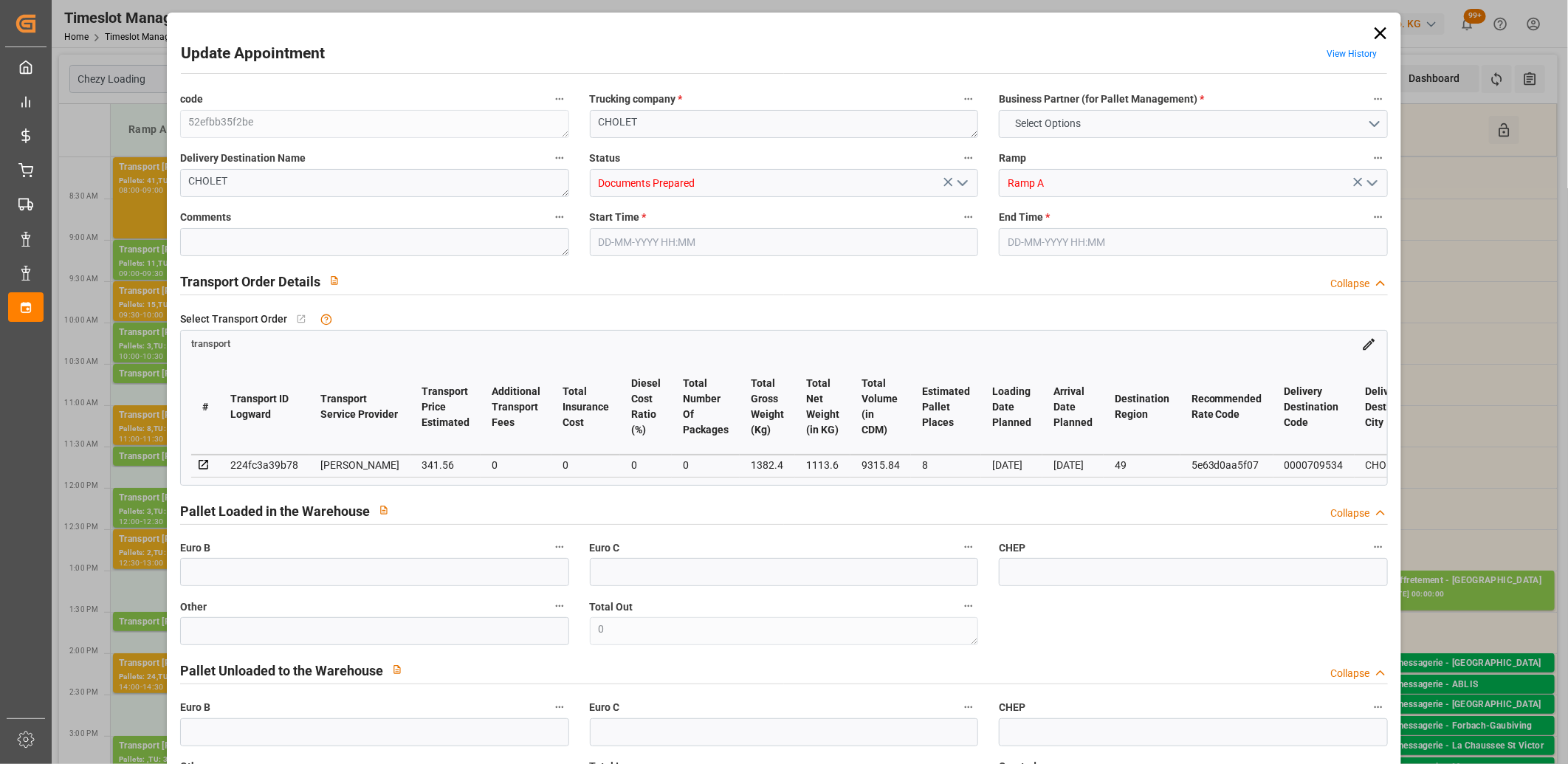
type input "9315.84"
type input "49"
type input "15"
type input "0"
type input "15"
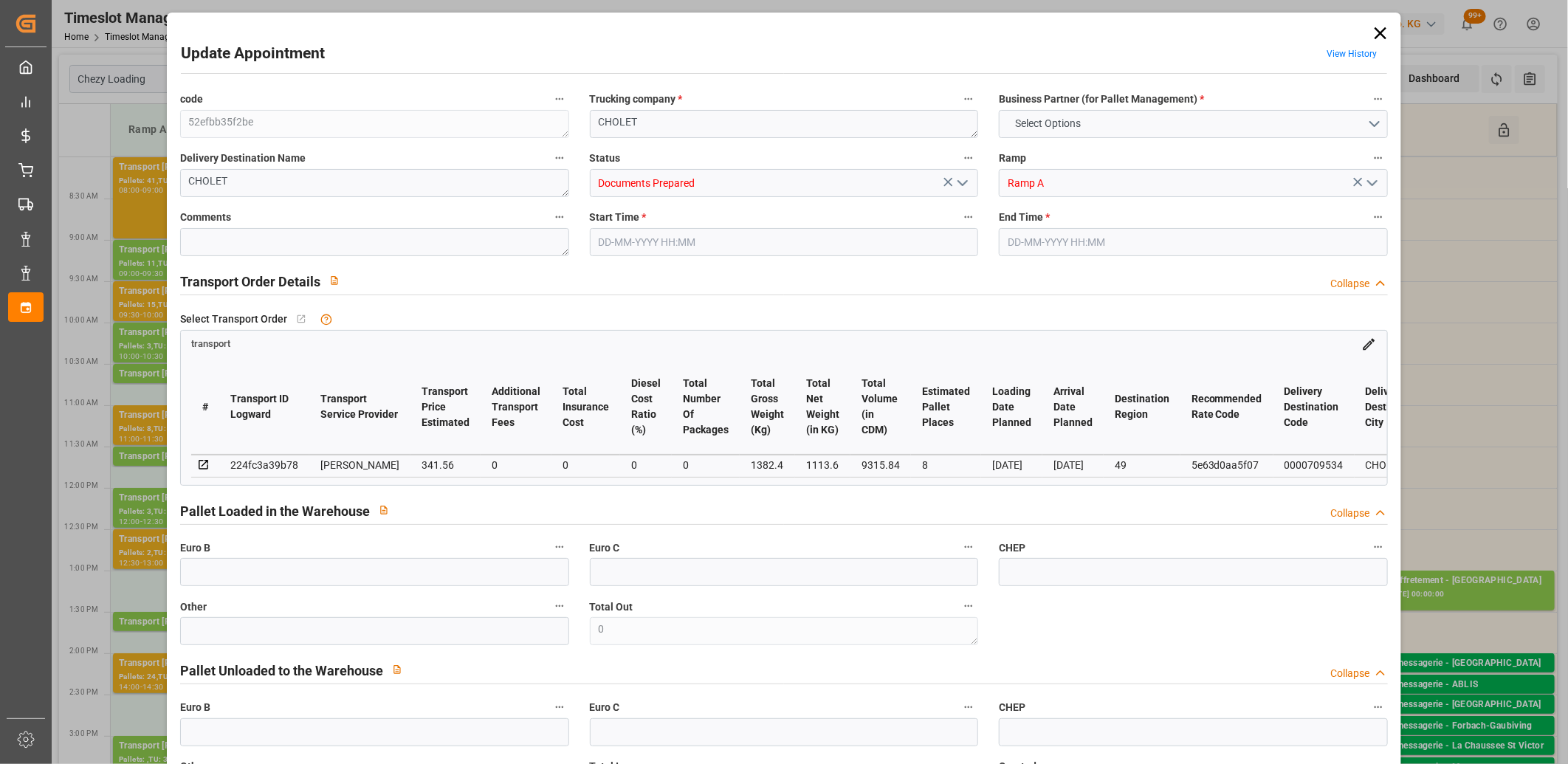
type input "101"
type input "1382.4"
type input "0"
type input "4710.8598"
type input "0"
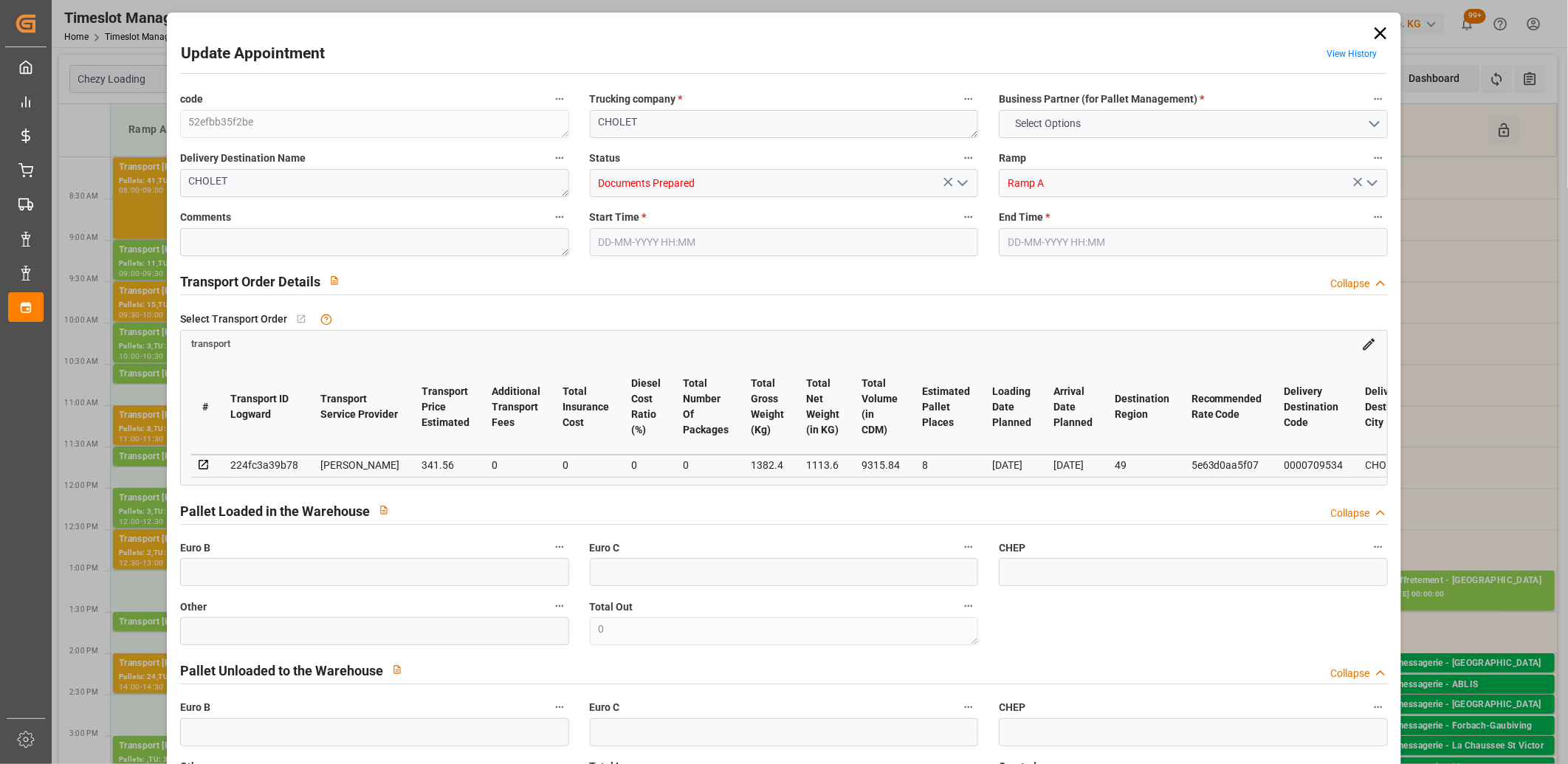
type input "0"
type input "21"
type input "35"
type input "22-08-2025 09:30"
type input "22-08-2025 10:00"
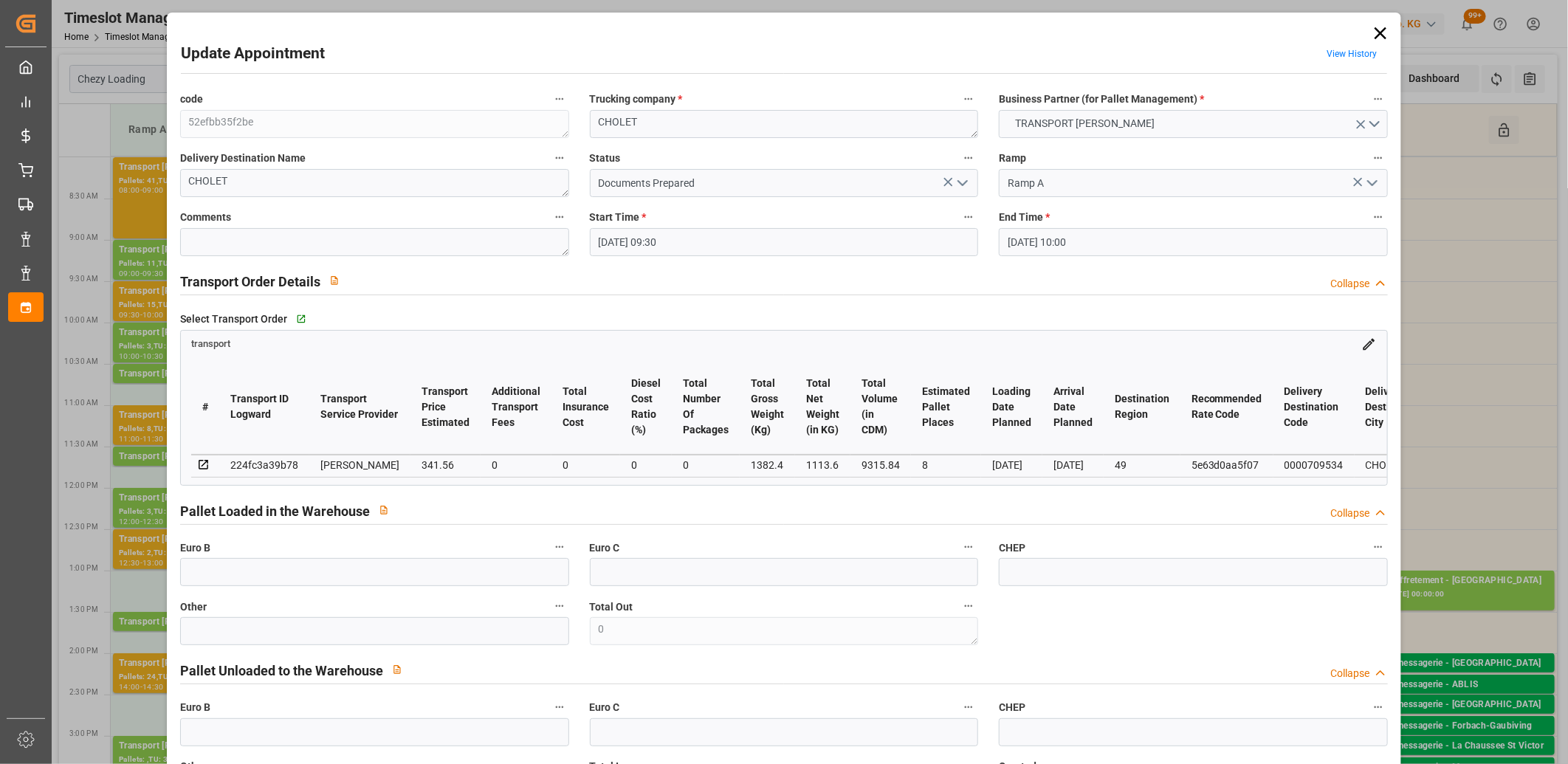
type input "21-08-2025 16:11"
type input "21-08-2025 11:40"
type input "[DATE]"
type input "22-08-2025"
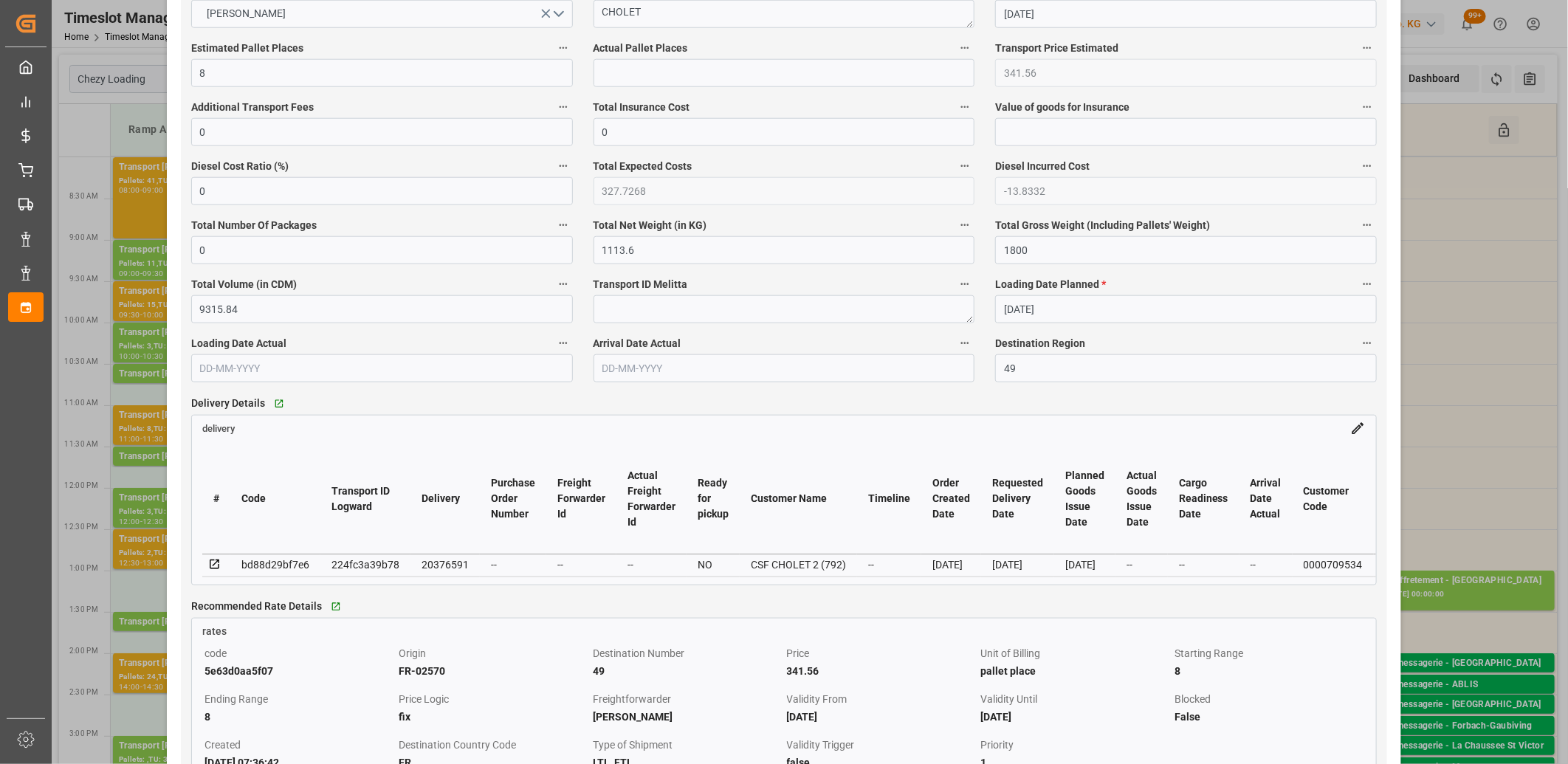
scroll to position [902, 0]
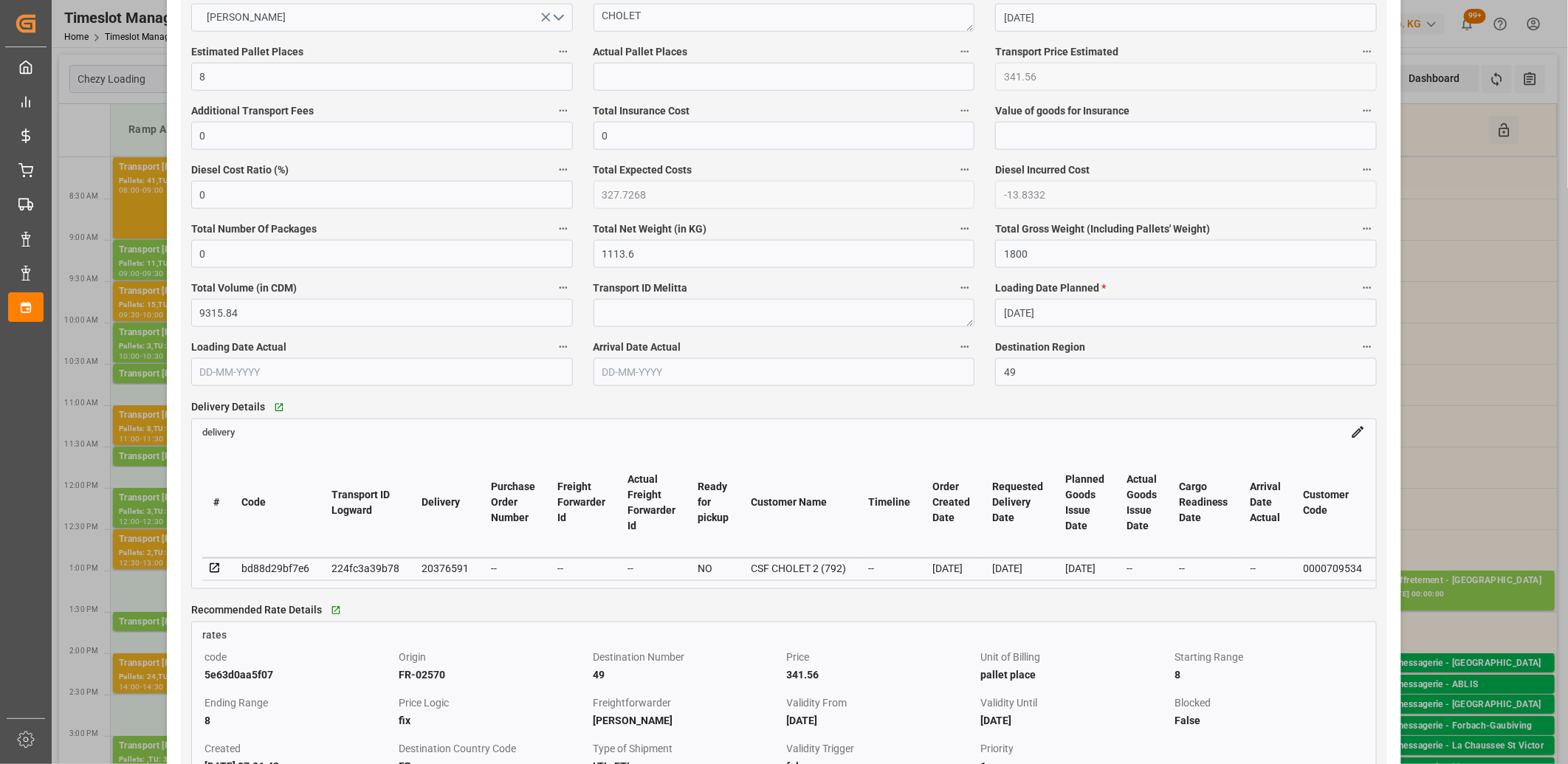
click at [210, 572] on icon at bounding box center [214, 568] width 13 height 13
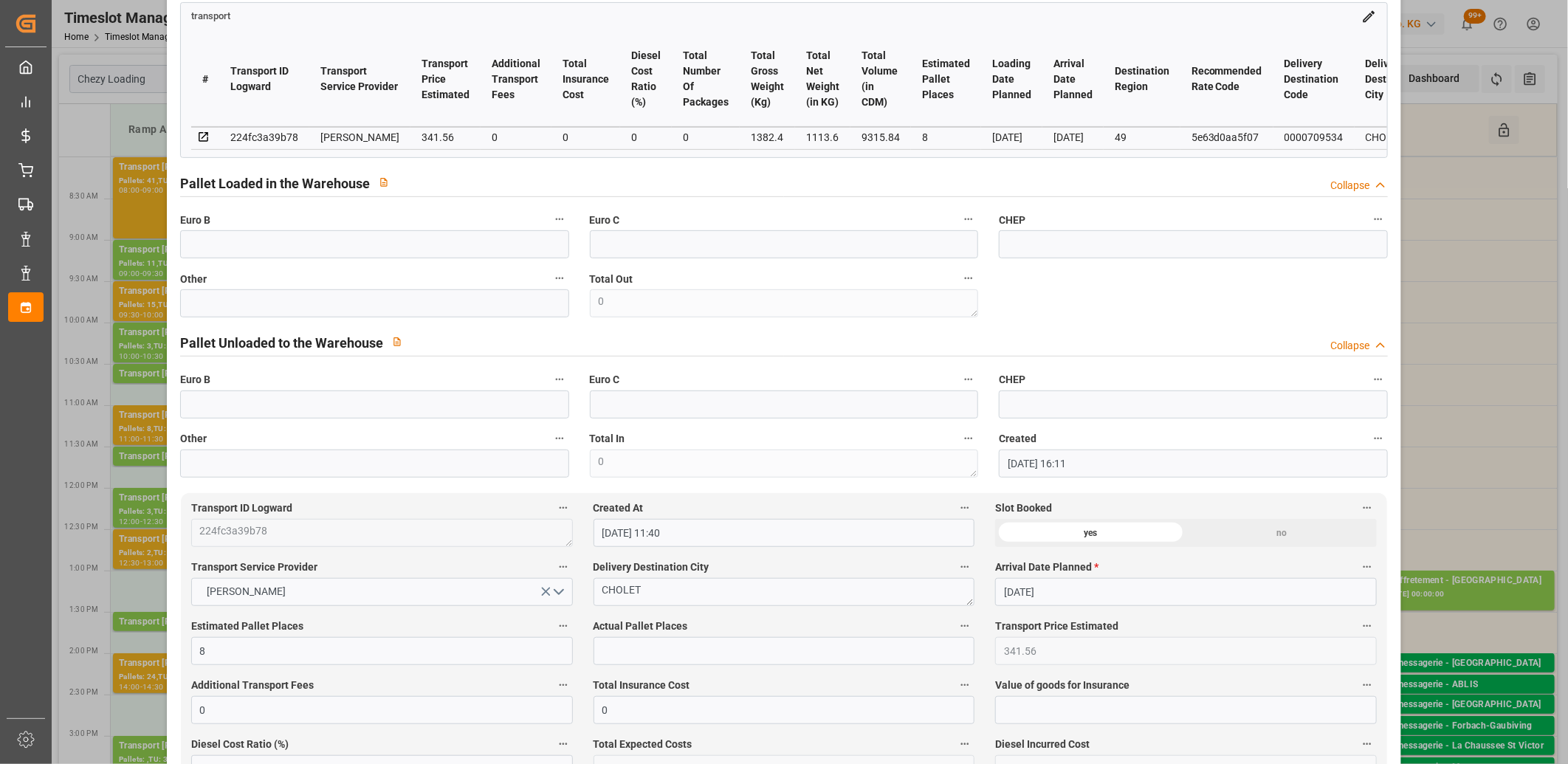
scroll to position [0, 0]
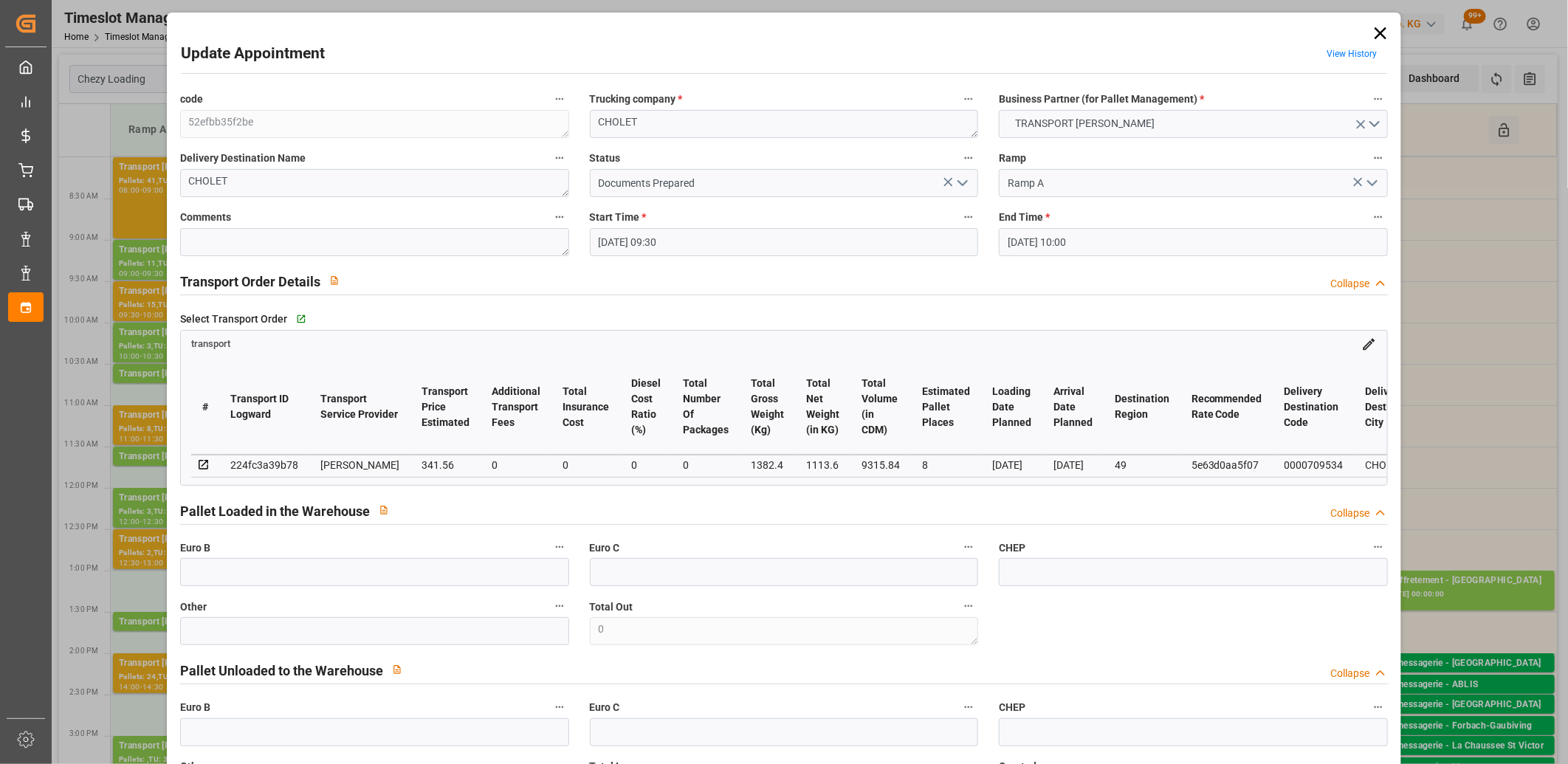
click at [1370, 40] on icon at bounding box center [1380, 33] width 20 height 20
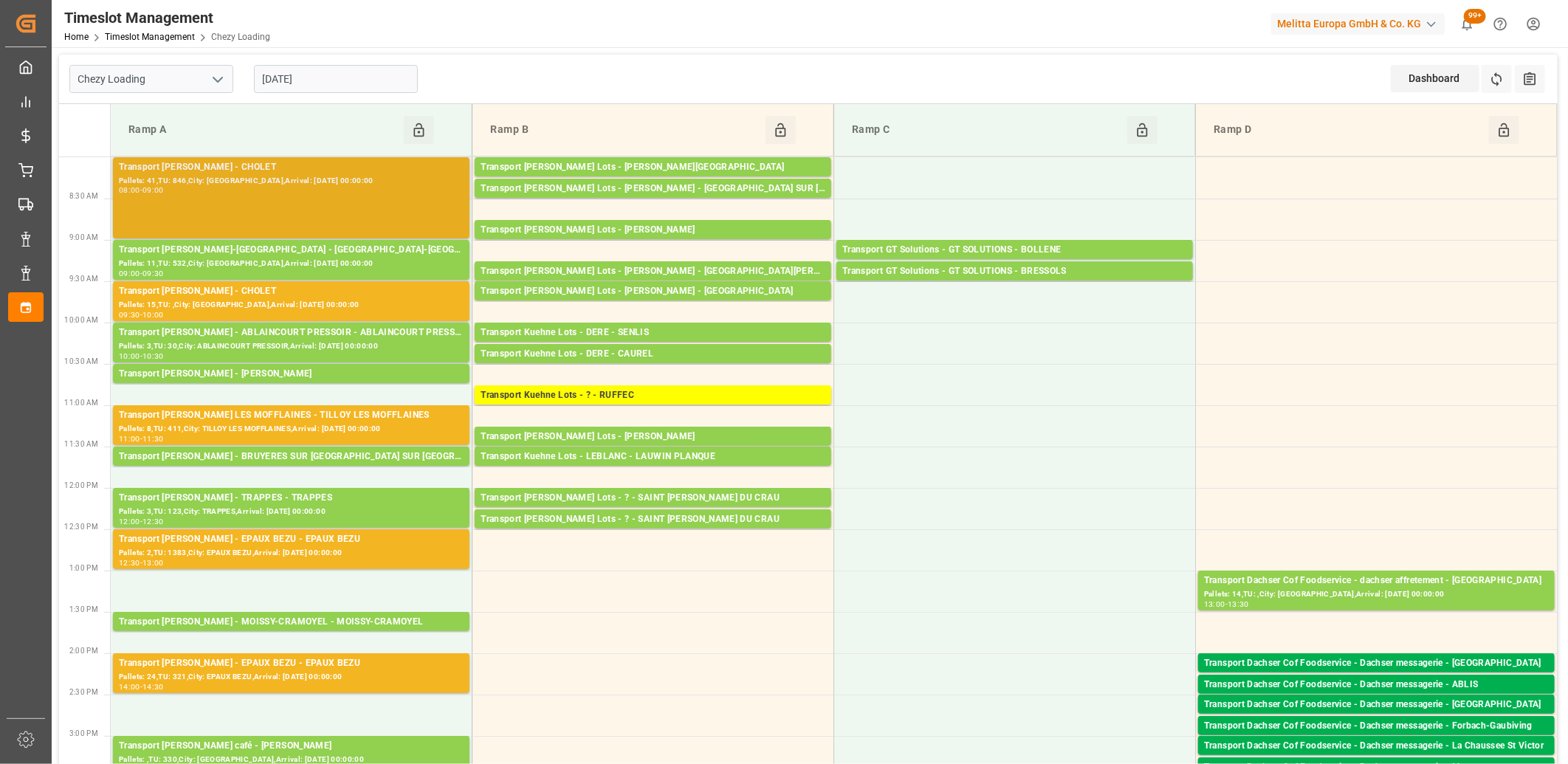
click at [341, 211] on div "Transport Delisle - CHOLET - CHOLET Pallets: 41,TU: 846,City: CHOLET,Arrival: 2…" at bounding box center [290, 198] width 345 height 75
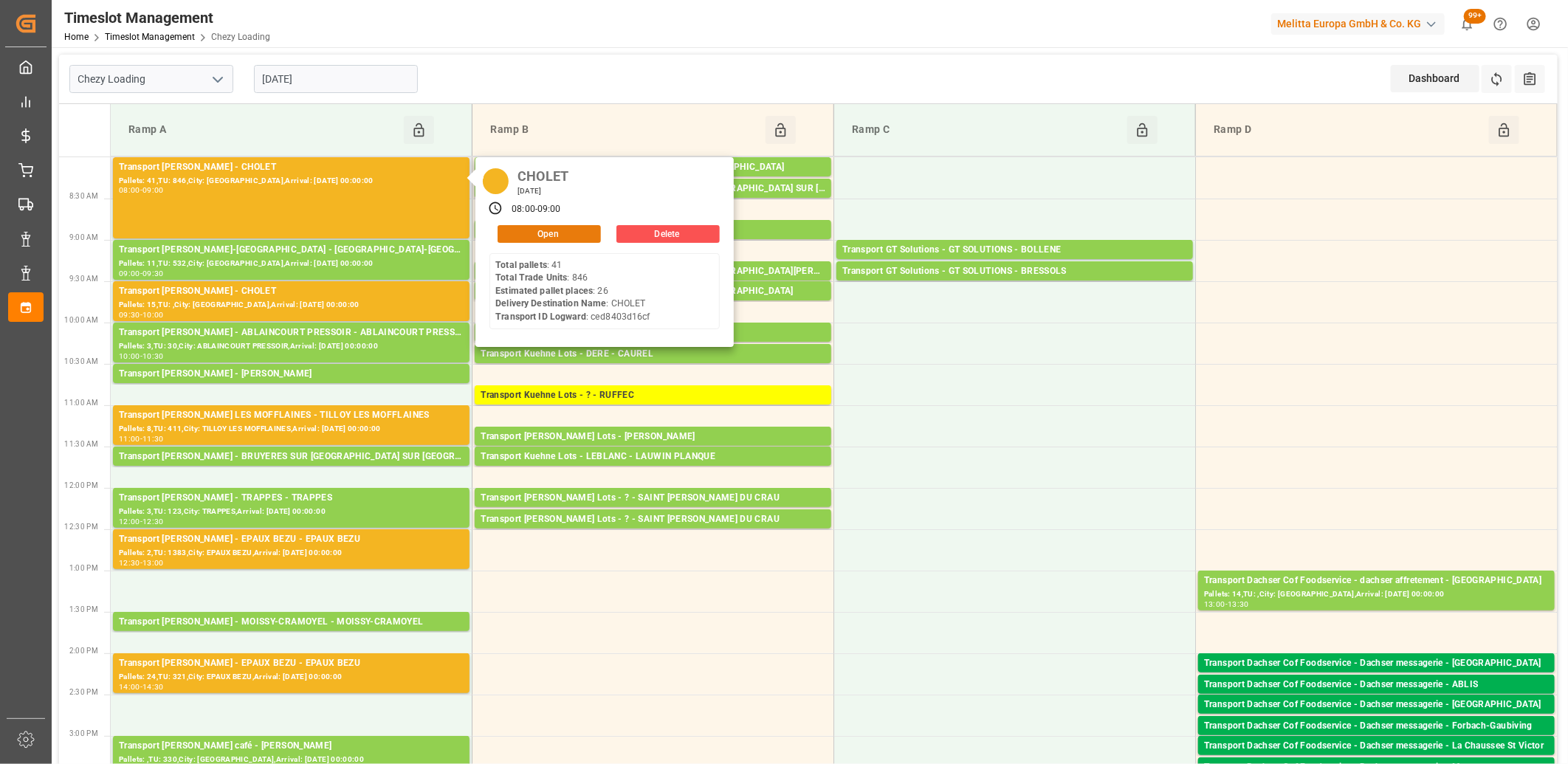
click at [541, 231] on button "Open" at bounding box center [549, 234] width 103 height 17
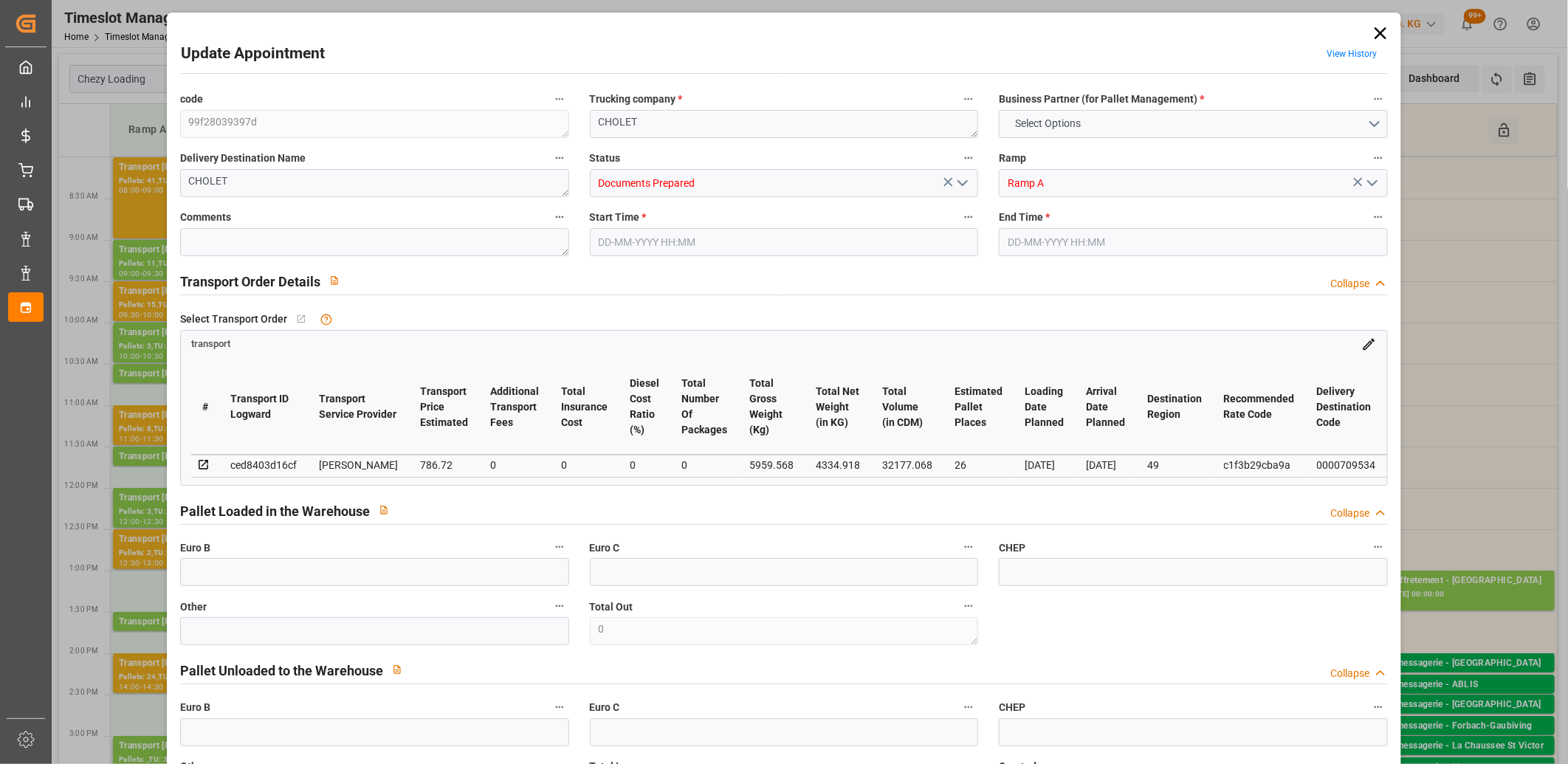
type input "26"
type input "786.72"
type input "0"
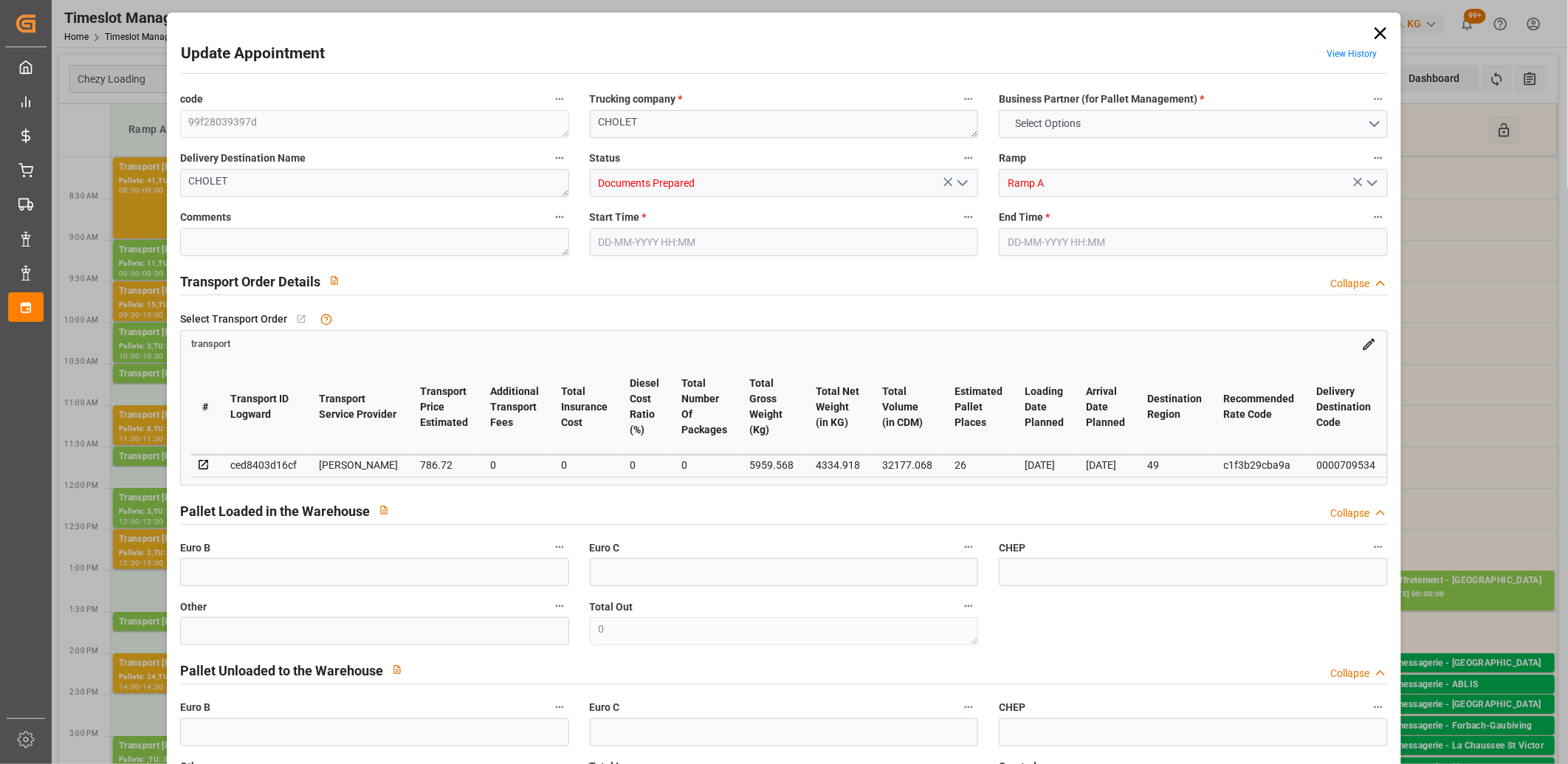
type input "754.8578"
type input "-31.8622"
type input "0"
type input "4334.918"
type input "7416.408"
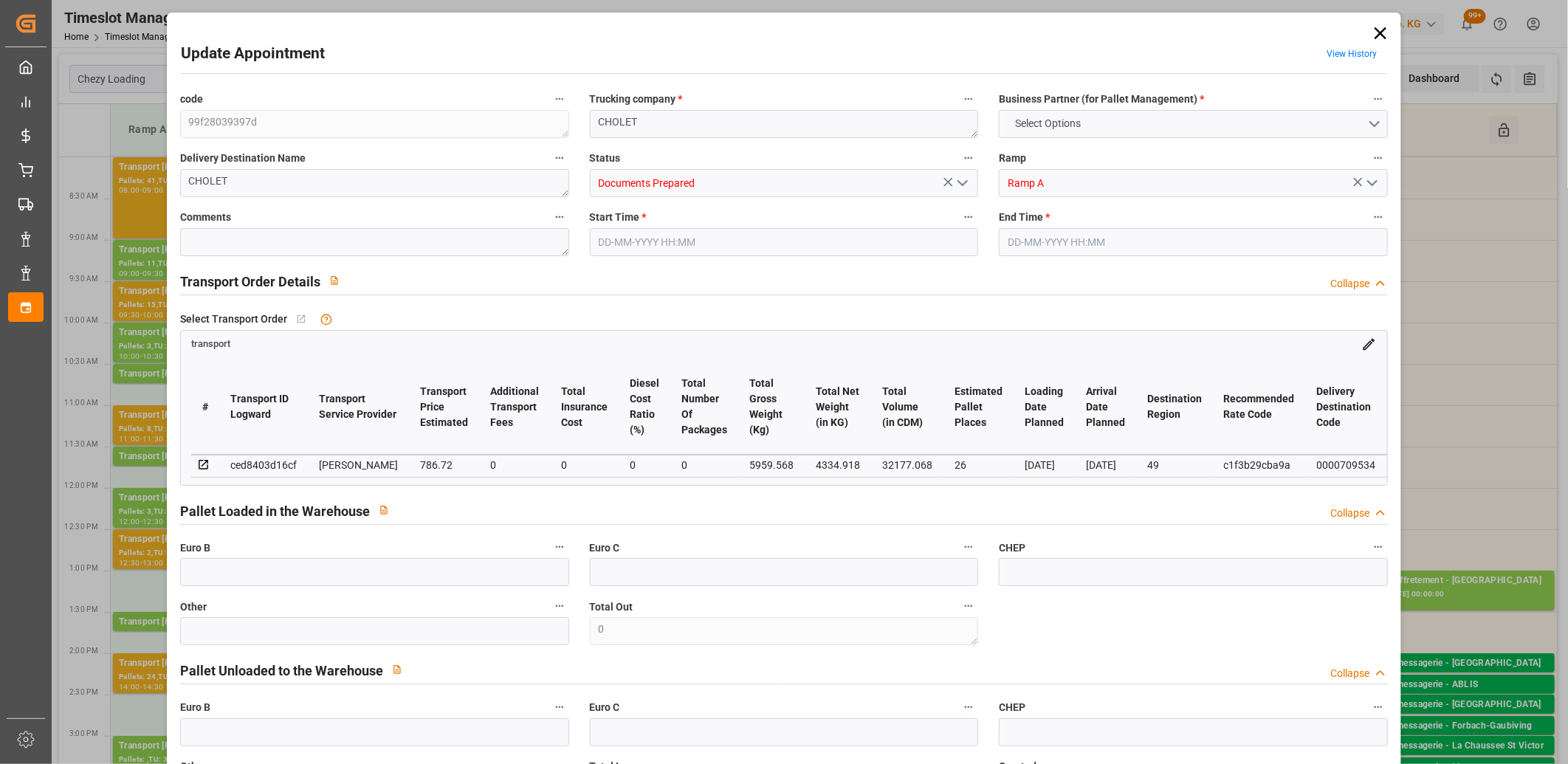
type input "32177.068"
type input "49"
type input "41"
type input "846"
type input "51"
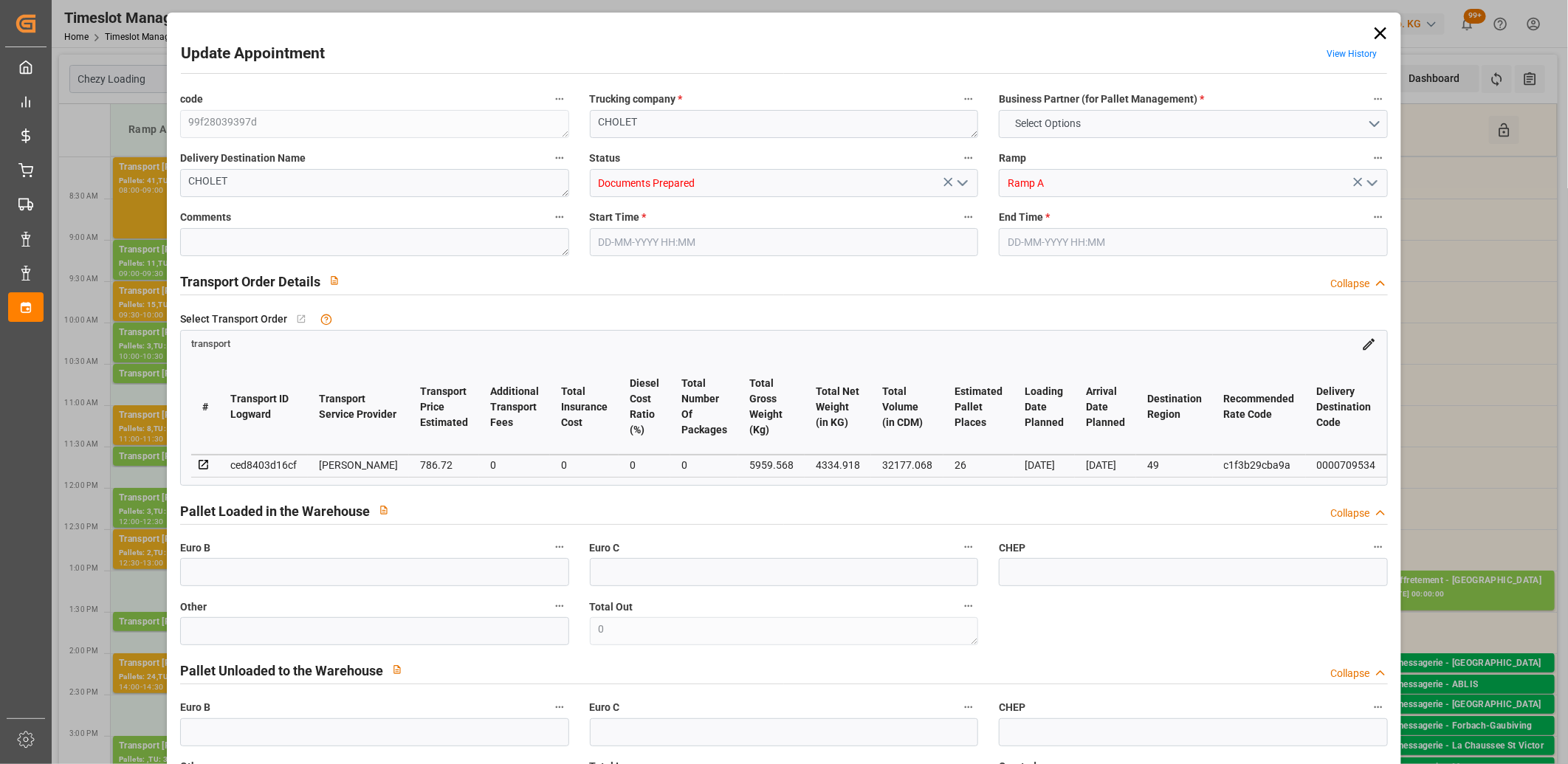
type input "101"
type input "5959.568"
type input "0"
type input "4710.8598"
type input "0"
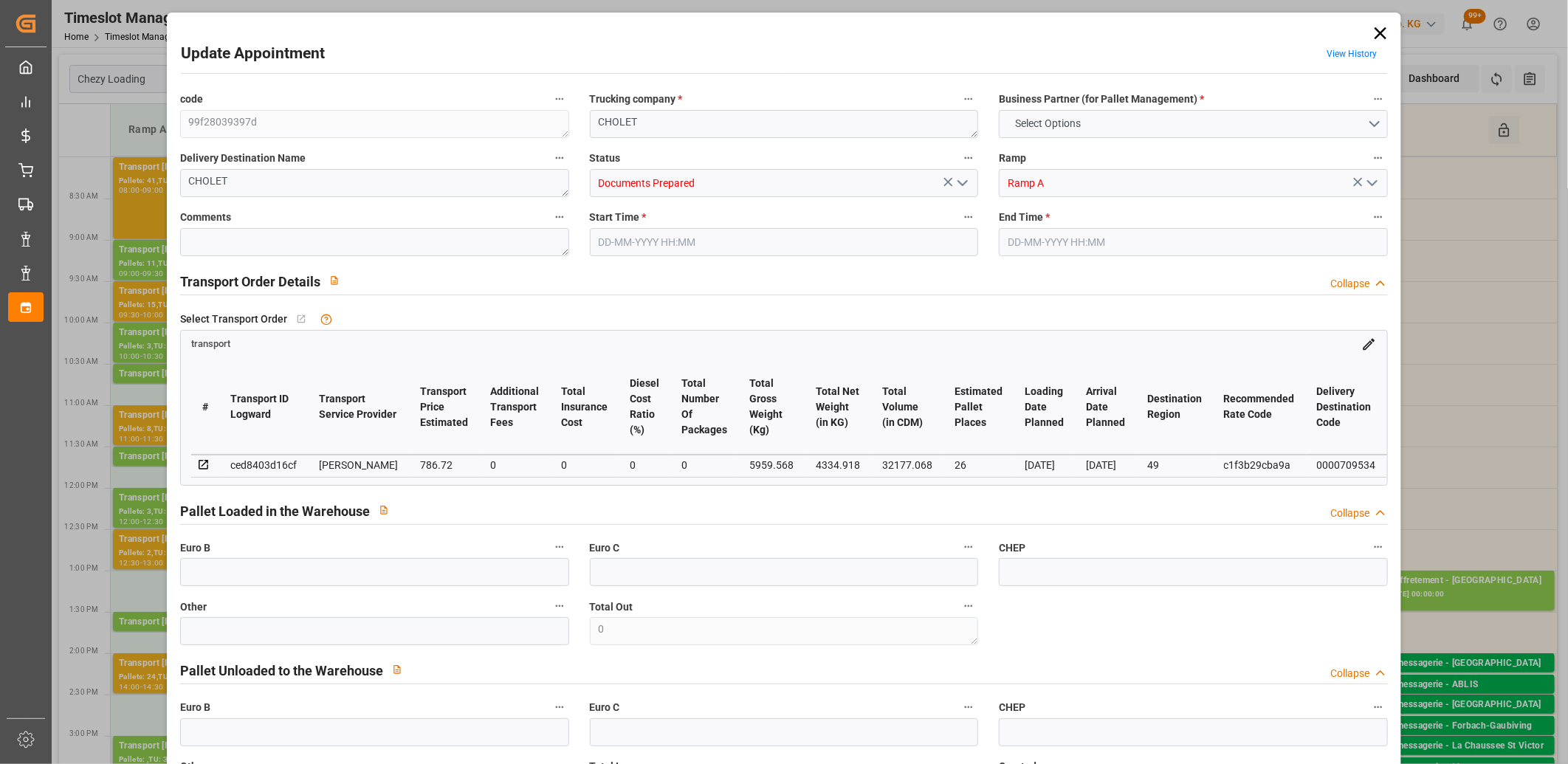
type input "0"
type input "21"
type input "35"
type input "22-08-2025 08:00"
type input "22-08-2025 09:00"
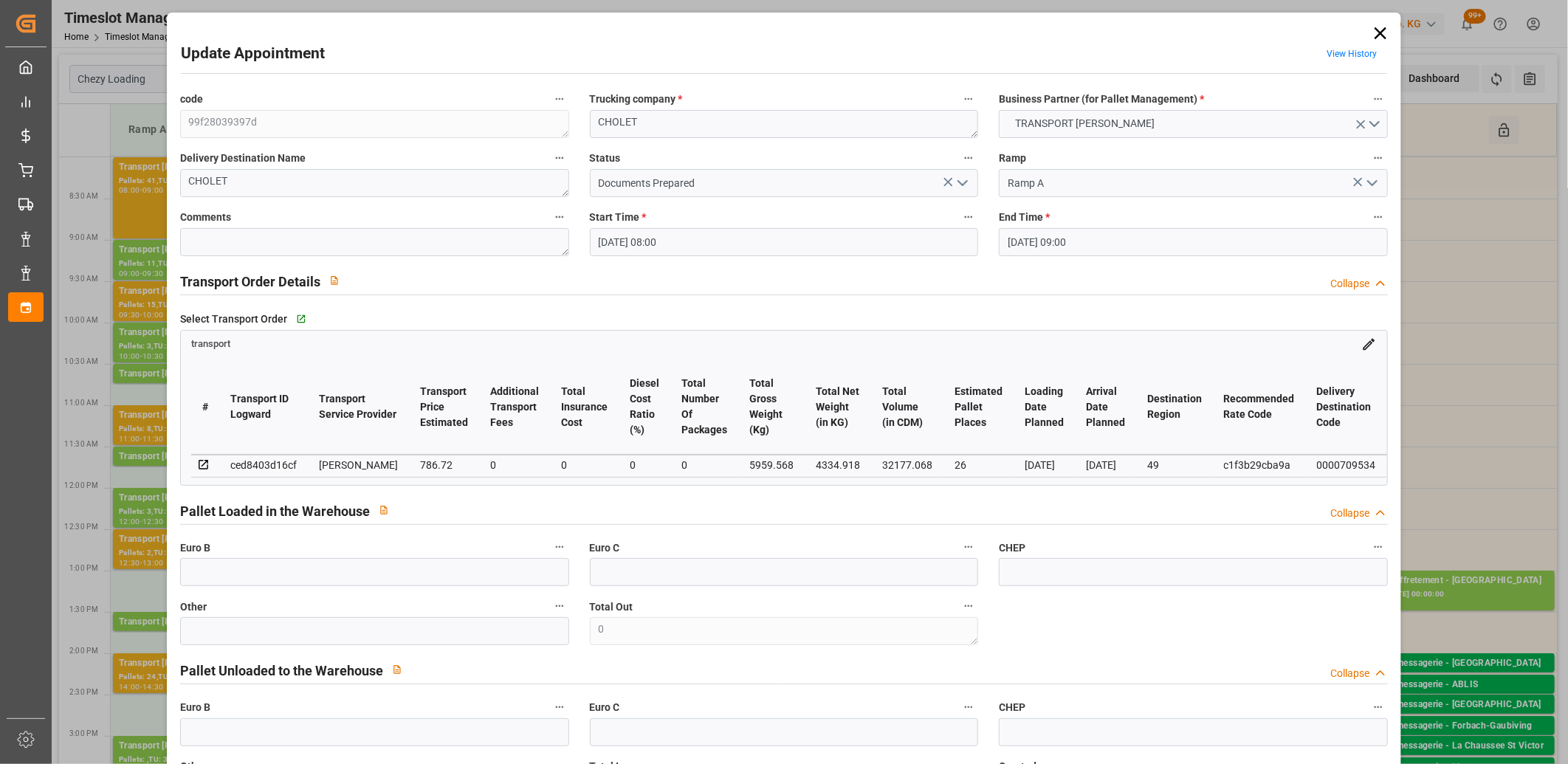
type input "20-08-2025 16:50"
type input "20-08-2025 11:52"
type input "[DATE]"
type input "22-08-2025"
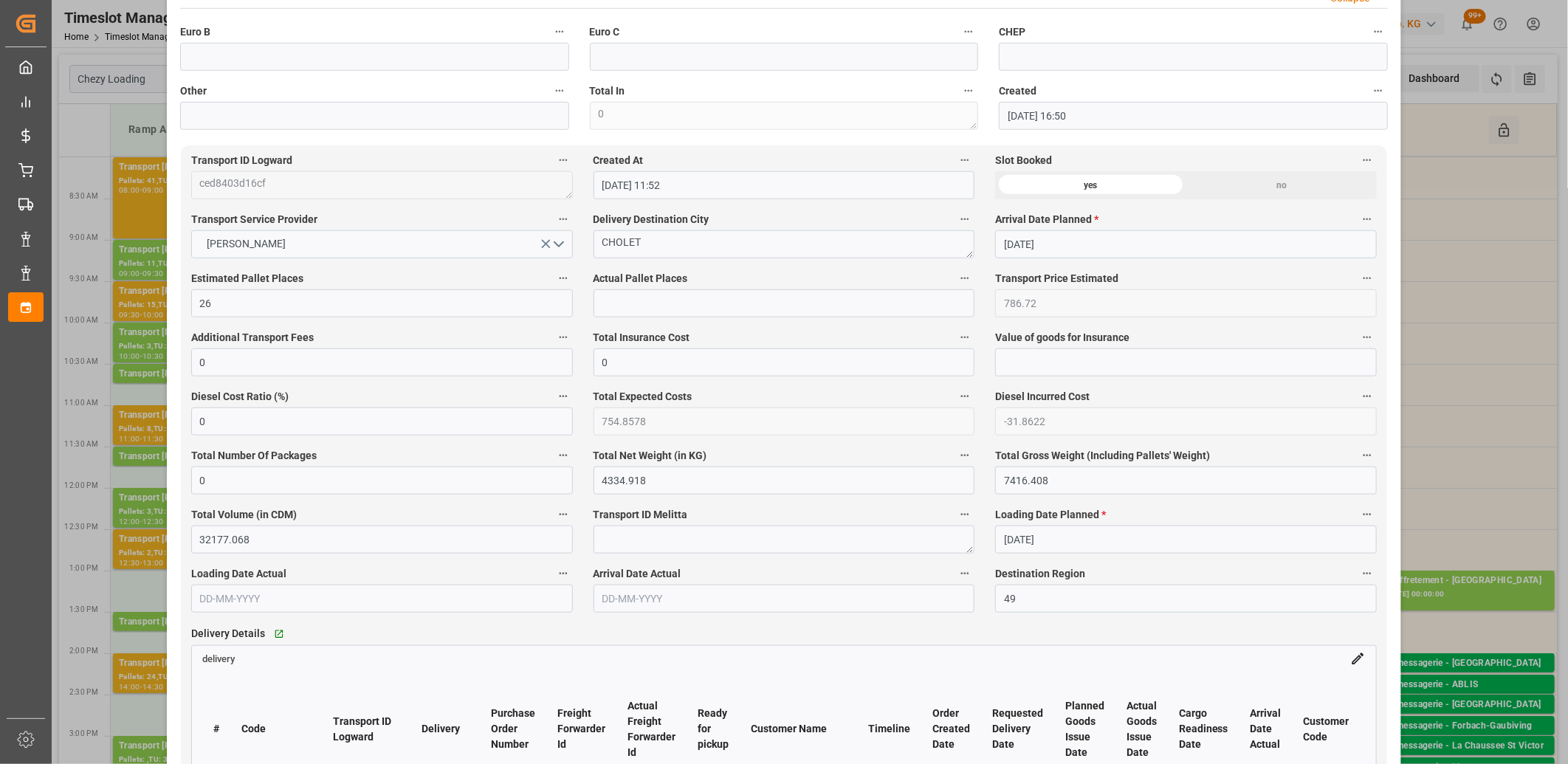
scroll to position [902, 0]
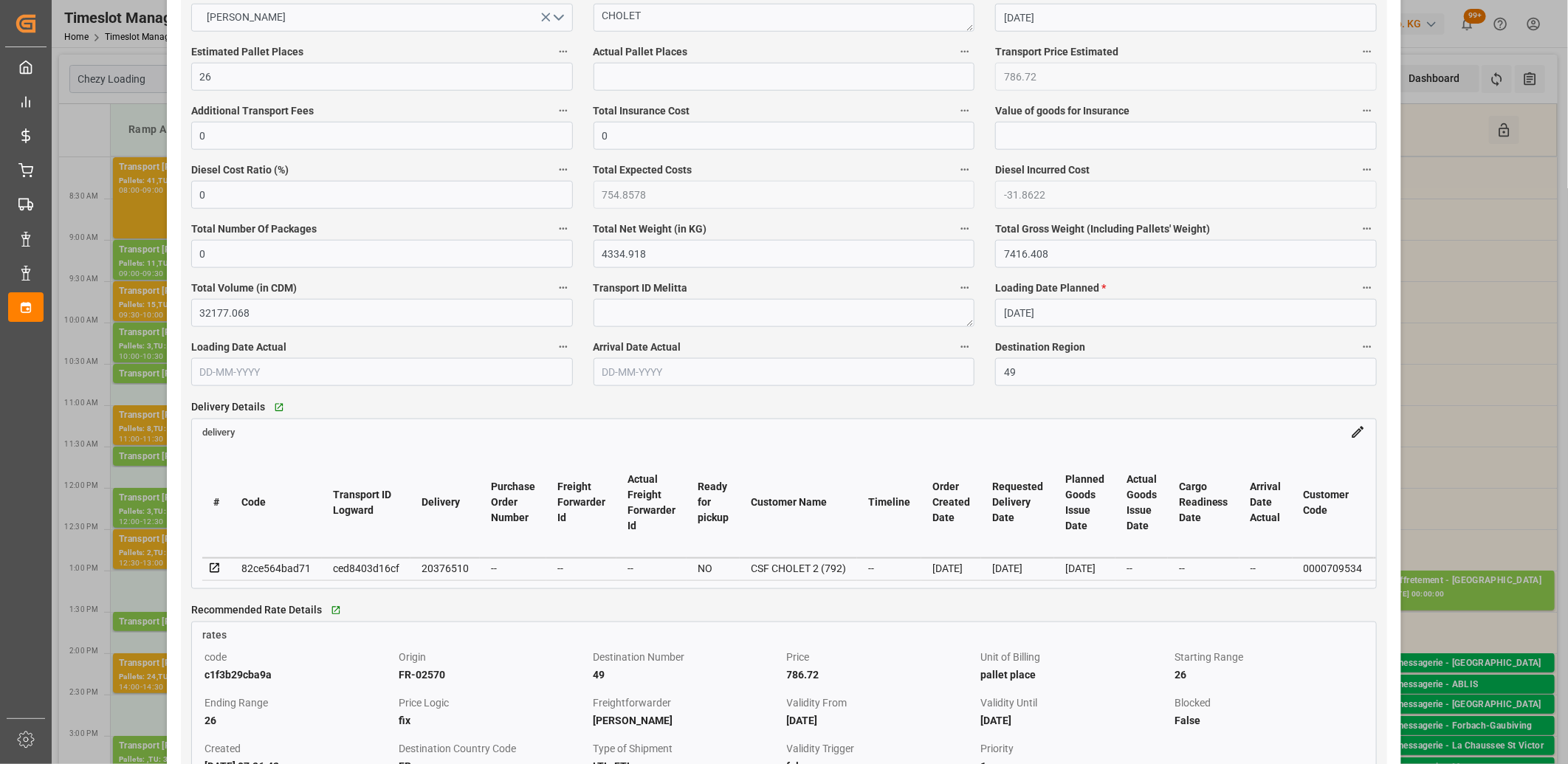
click at [377, 572] on div "ced8403d16cf" at bounding box center [366, 568] width 66 height 17
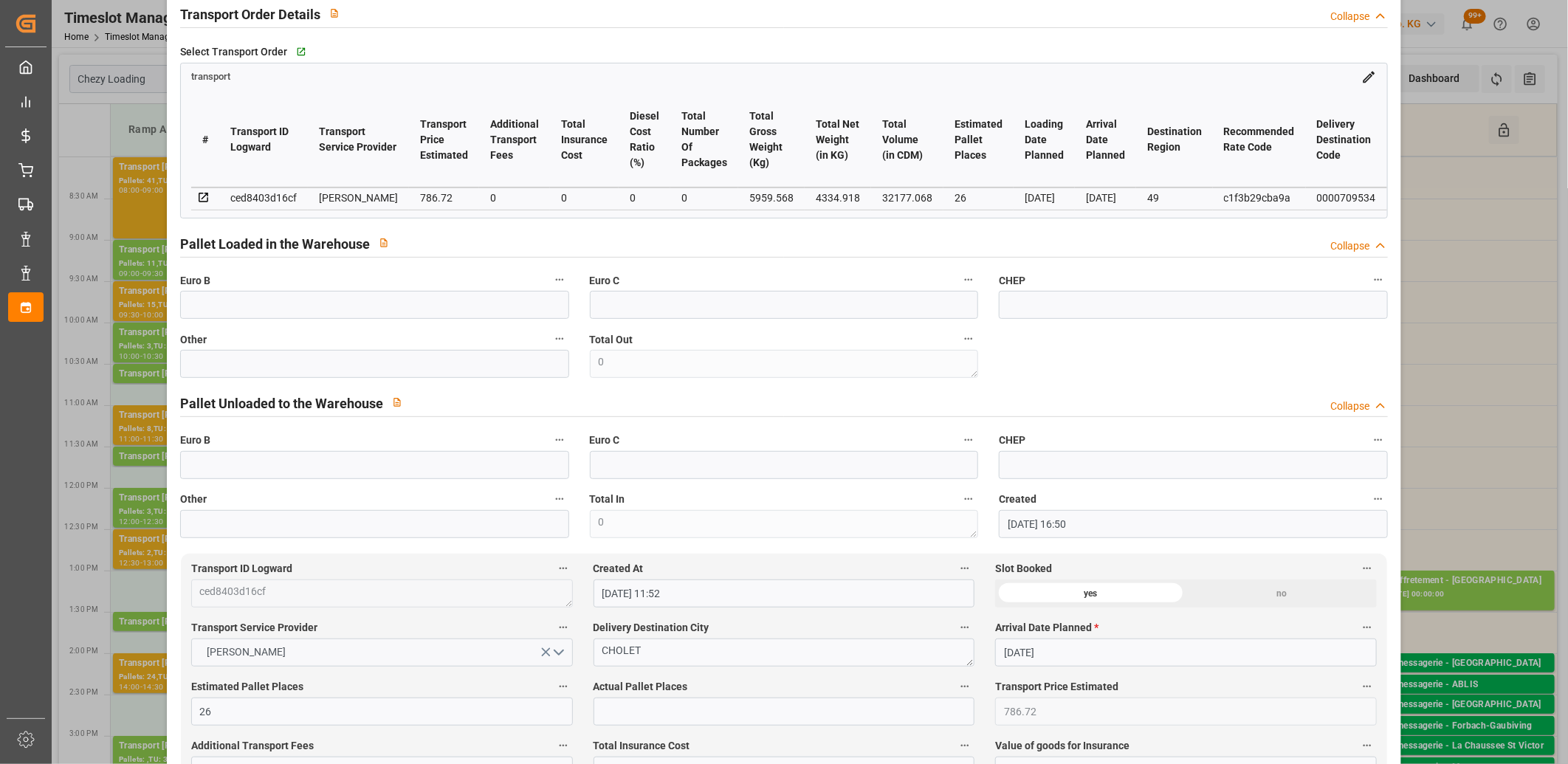
scroll to position [0, 0]
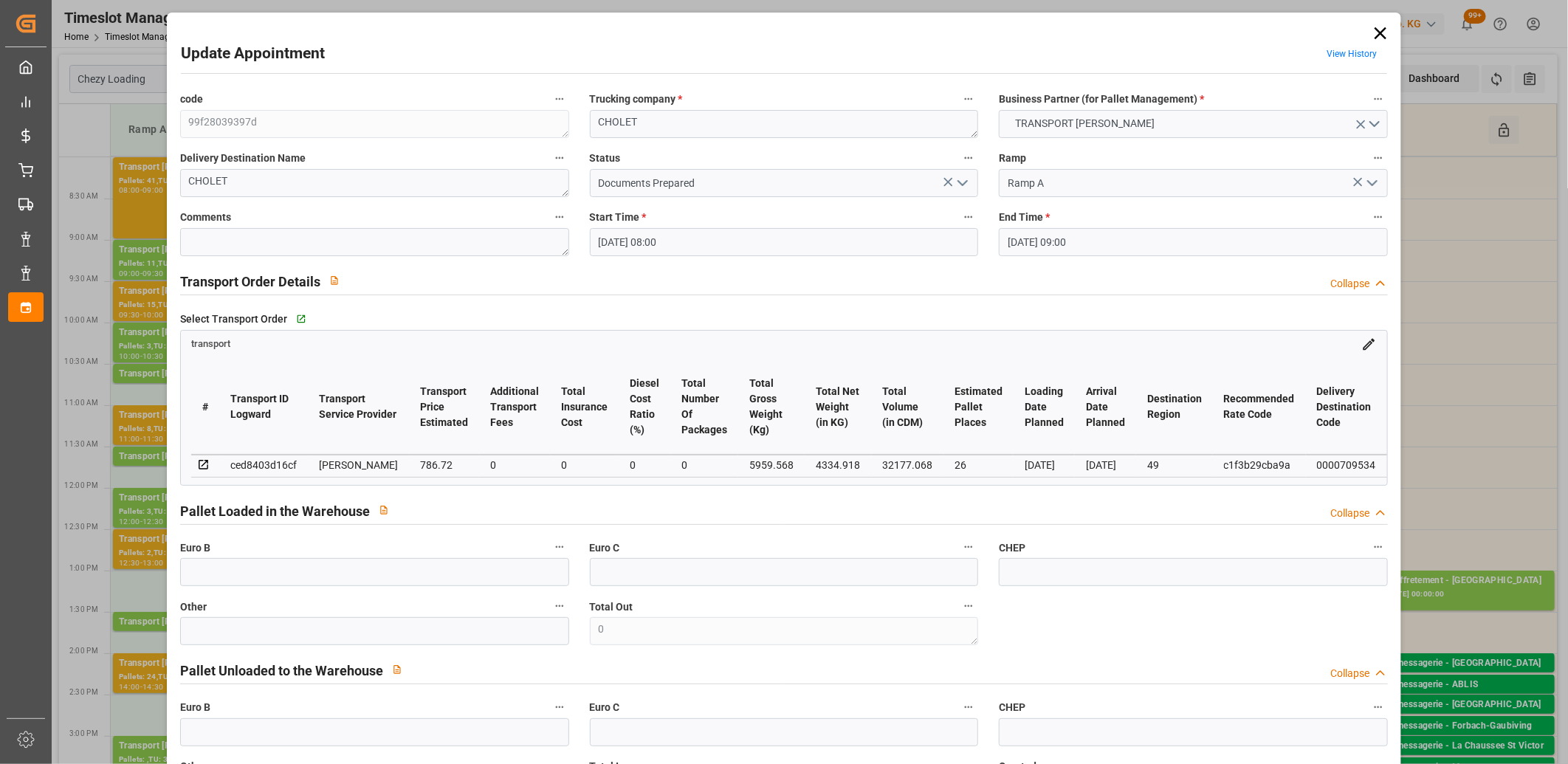
click at [255, 461] on div "ced8403d16cf" at bounding box center [264, 464] width 66 height 17
copy div "ced8403d16cf"
click at [1370, 30] on icon at bounding box center [1380, 33] width 20 height 20
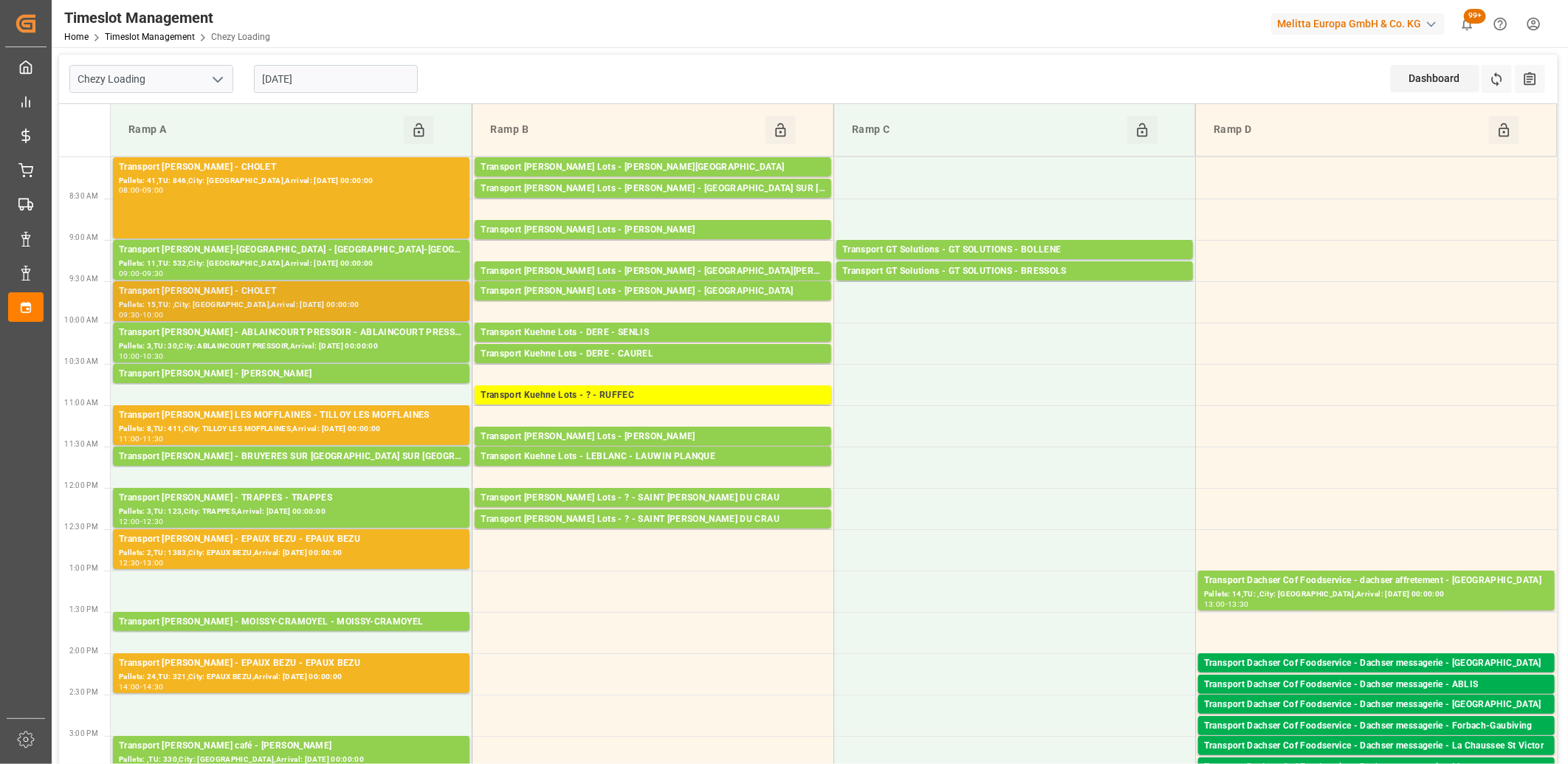
click at [344, 302] on div "Pallets: 15,TU: ,City: CHOLET,Arrival: 2025-08-26 00:00:00" at bounding box center [290, 305] width 345 height 13
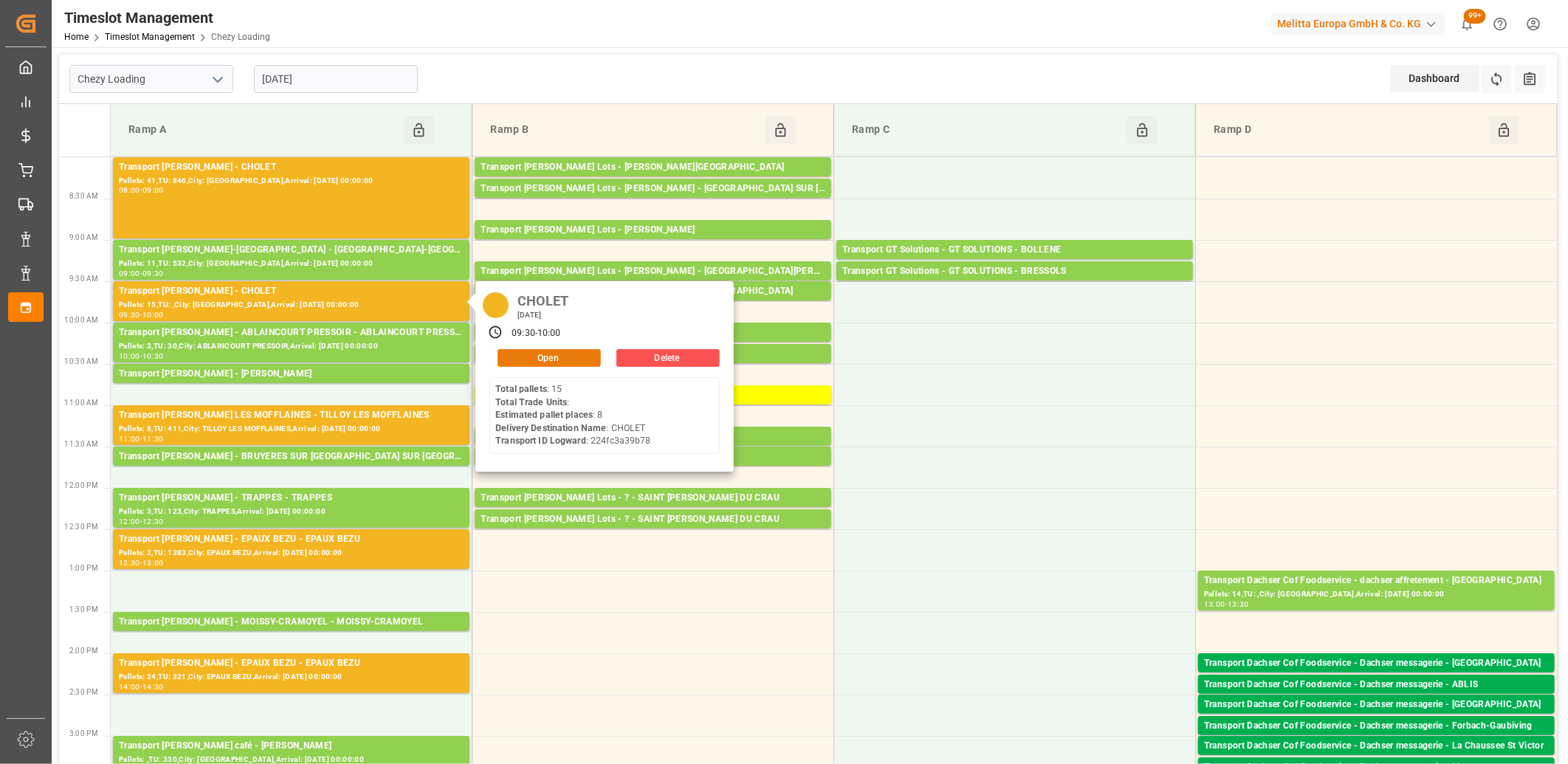
click at [515, 356] on button "Open" at bounding box center [549, 358] width 103 height 17
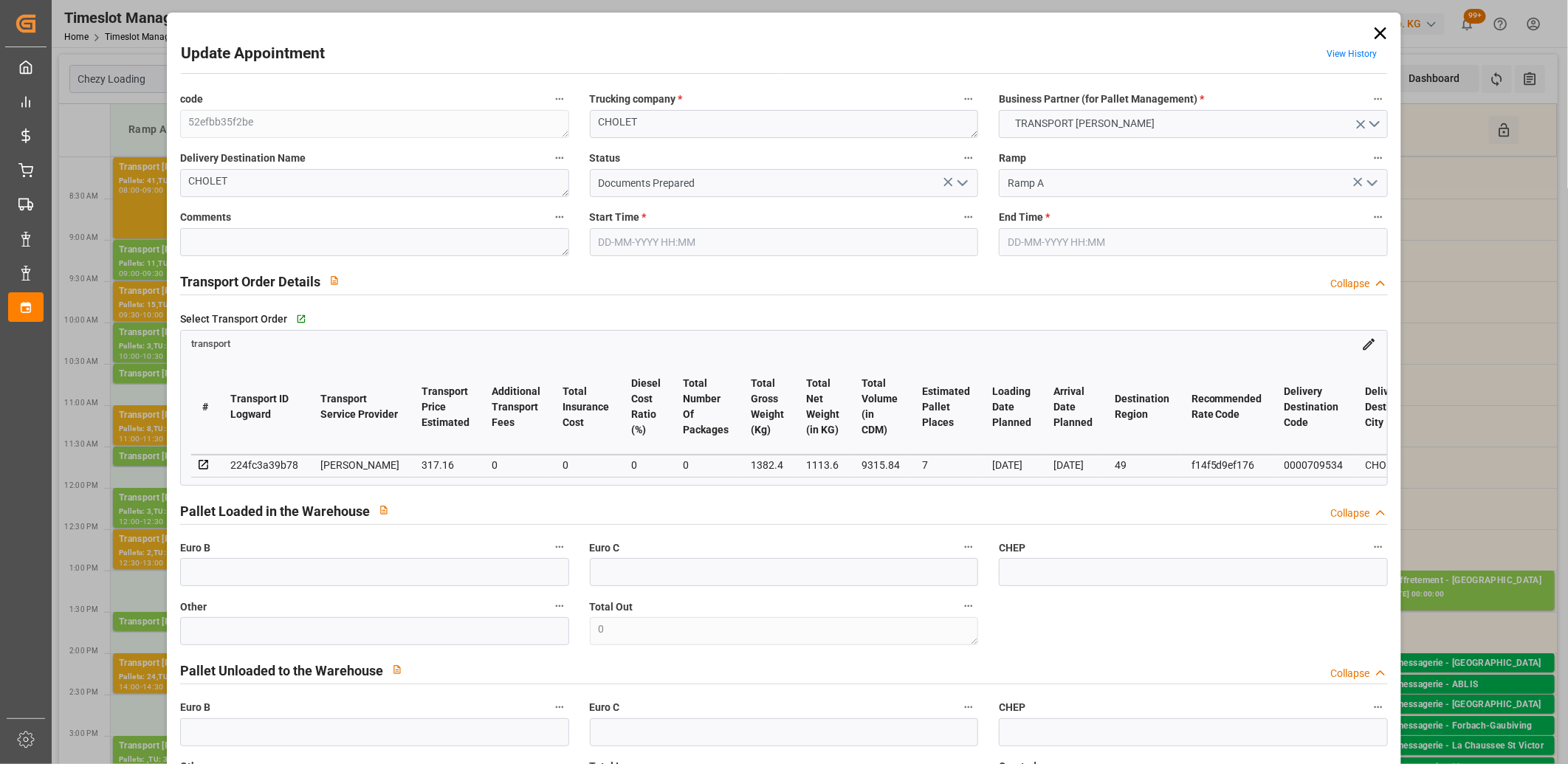
type input "22-08-2025 09:30"
type input "22-08-2025 10:00"
type input "21-08-2025 16:11"
type input "21-08-2025 11:40"
type input "[DATE]"
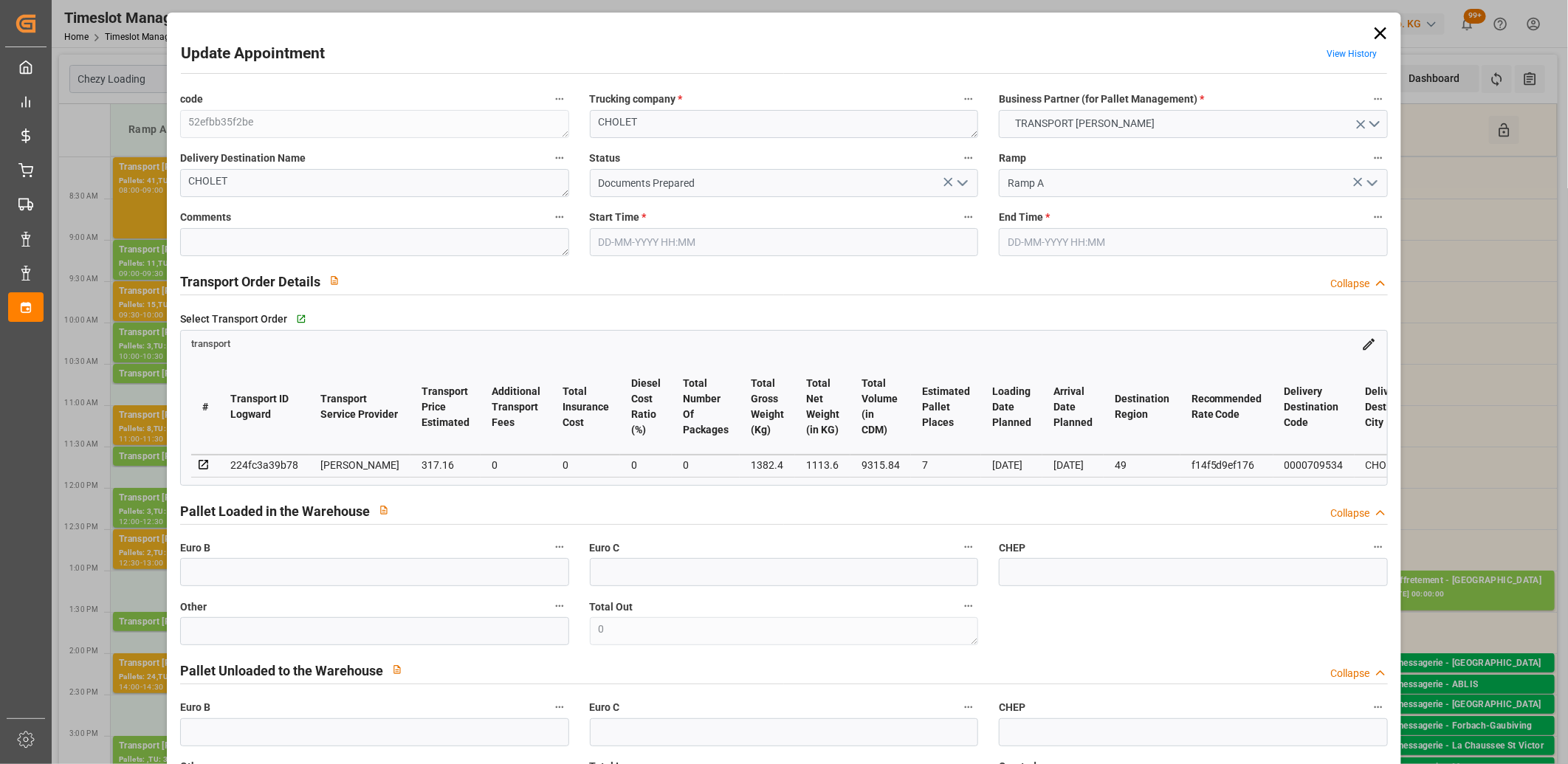
type input "22-08-2025"
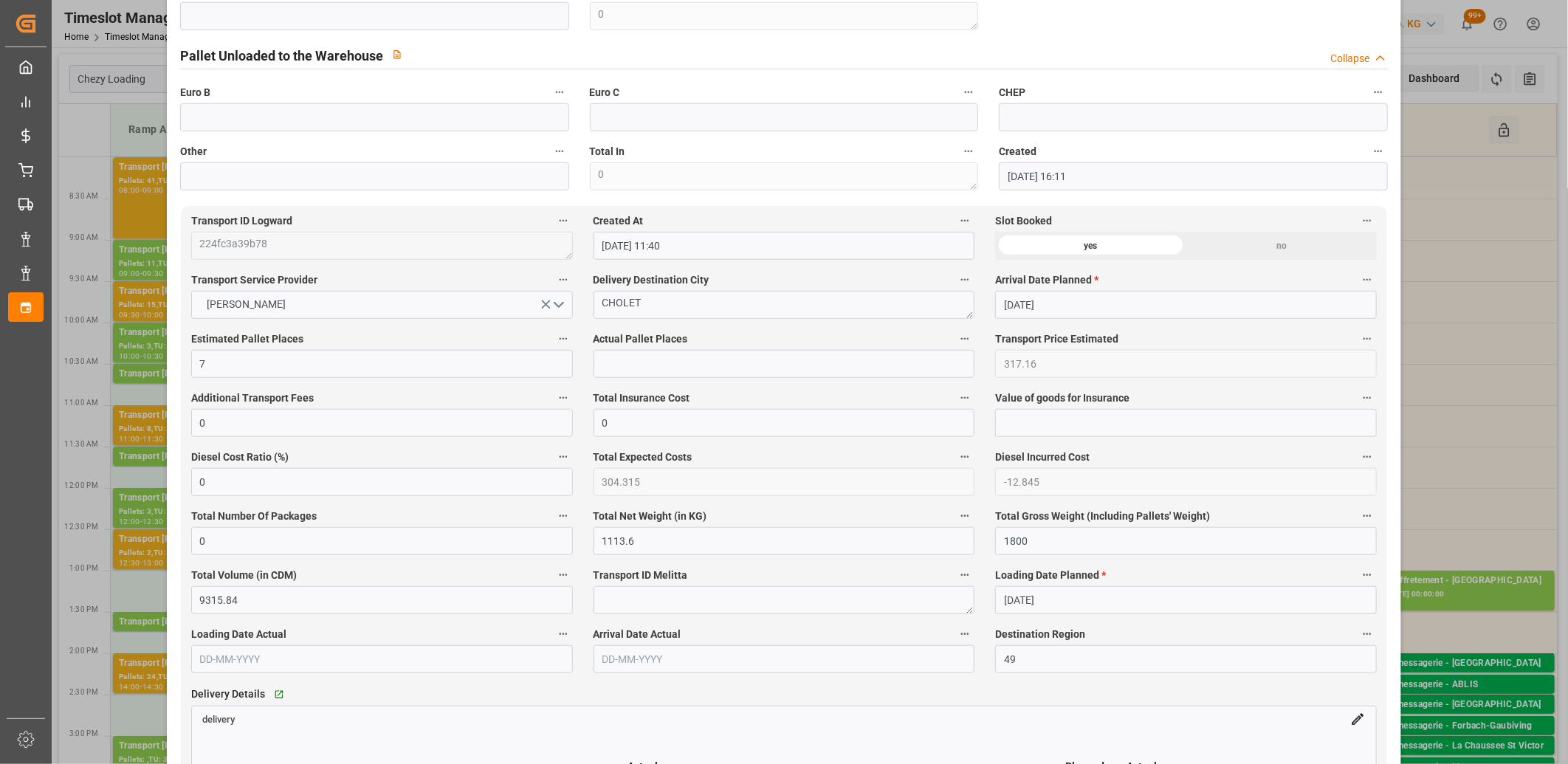
scroll to position [902, 0]
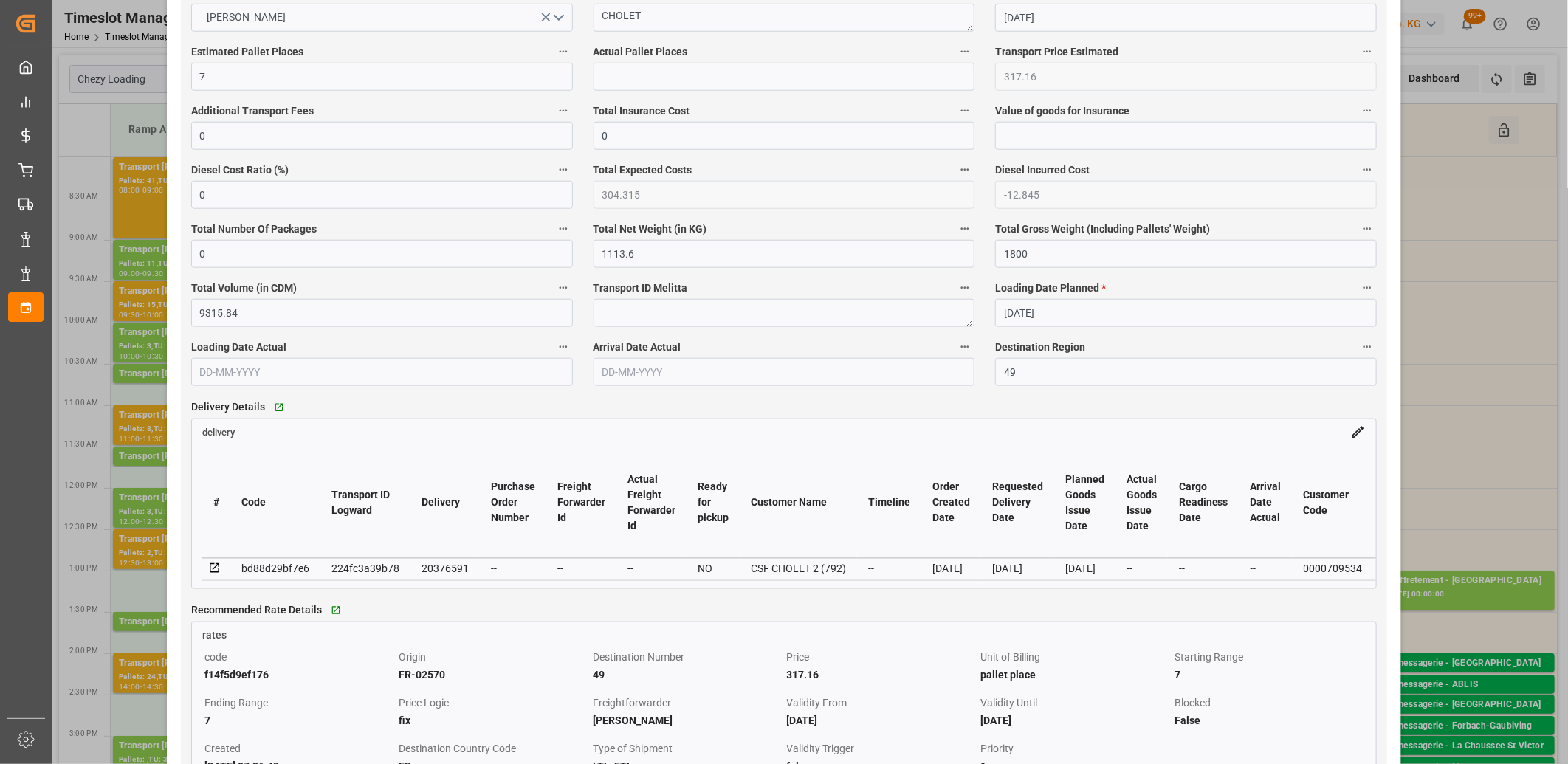
click at [212, 573] on icon at bounding box center [214, 568] width 13 height 13
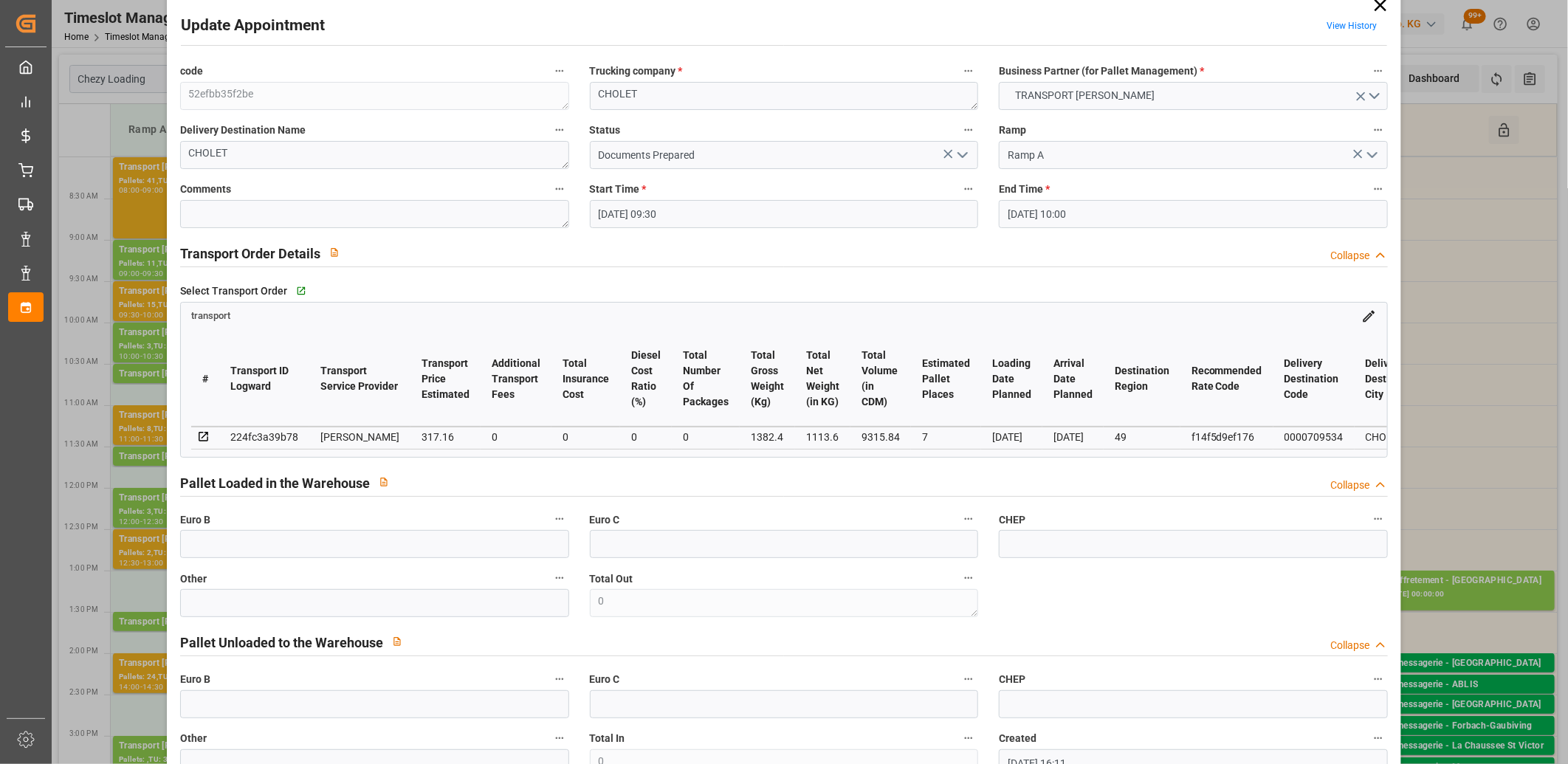
scroll to position [0, 0]
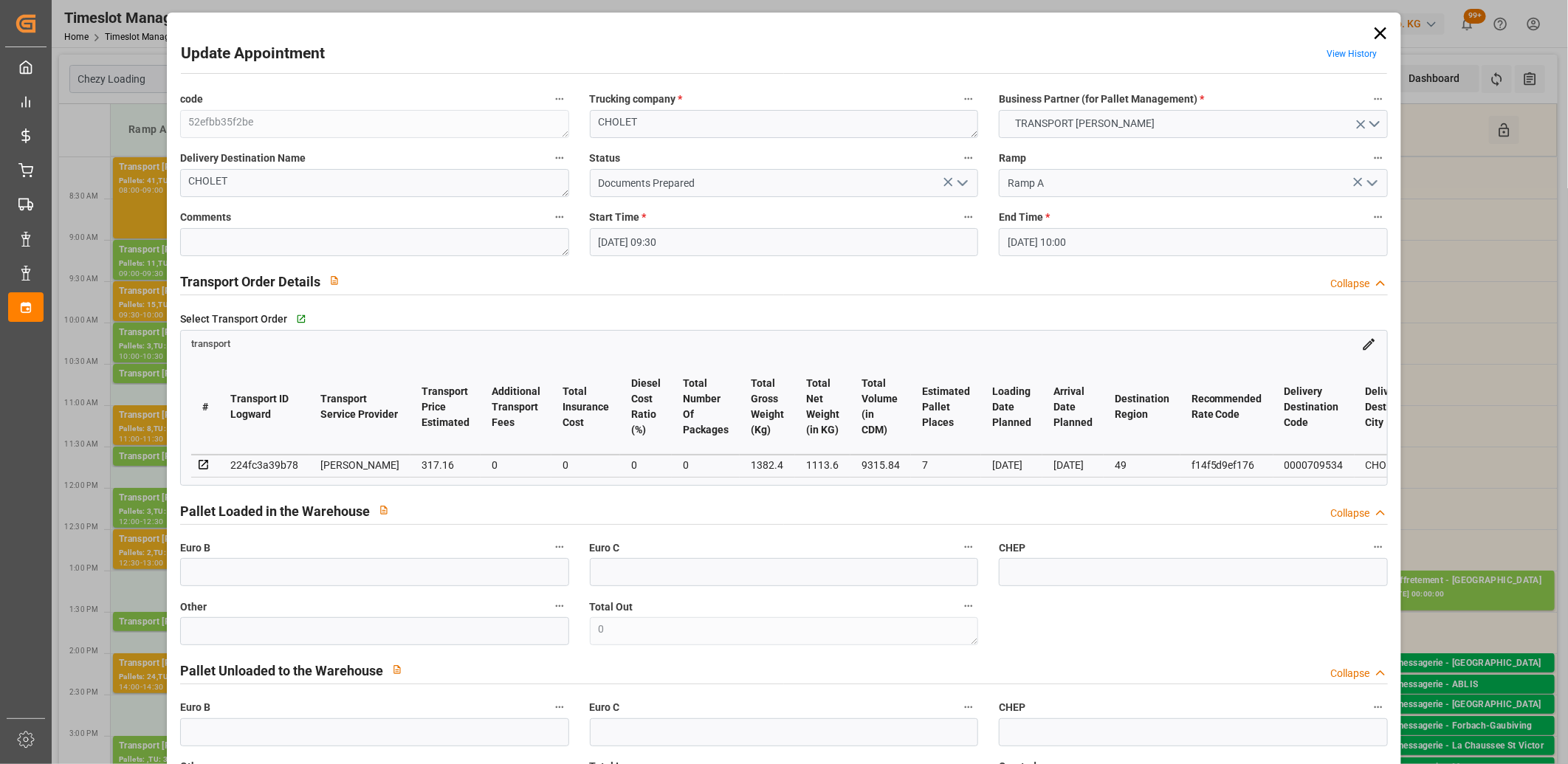
click at [260, 462] on div "224fc3a39b78" at bounding box center [265, 464] width 68 height 17
copy div "224fc3a39b78"
click at [1369, 25] on icon at bounding box center [1380, 33] width 20 height 20
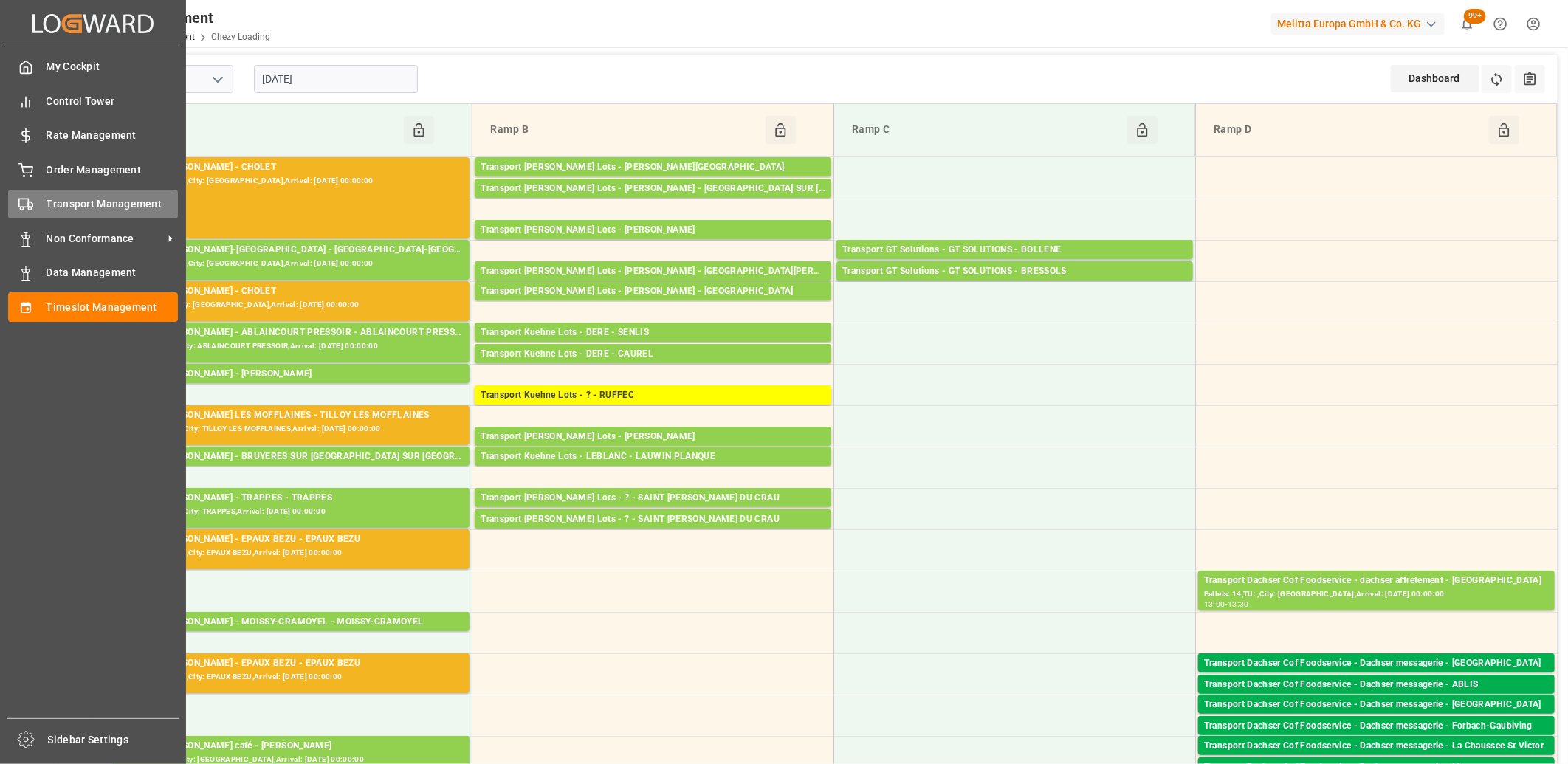
click at [34, 194] on div "Transport Management Transport Management" at bounding box center [93, 203] width 170 height 29
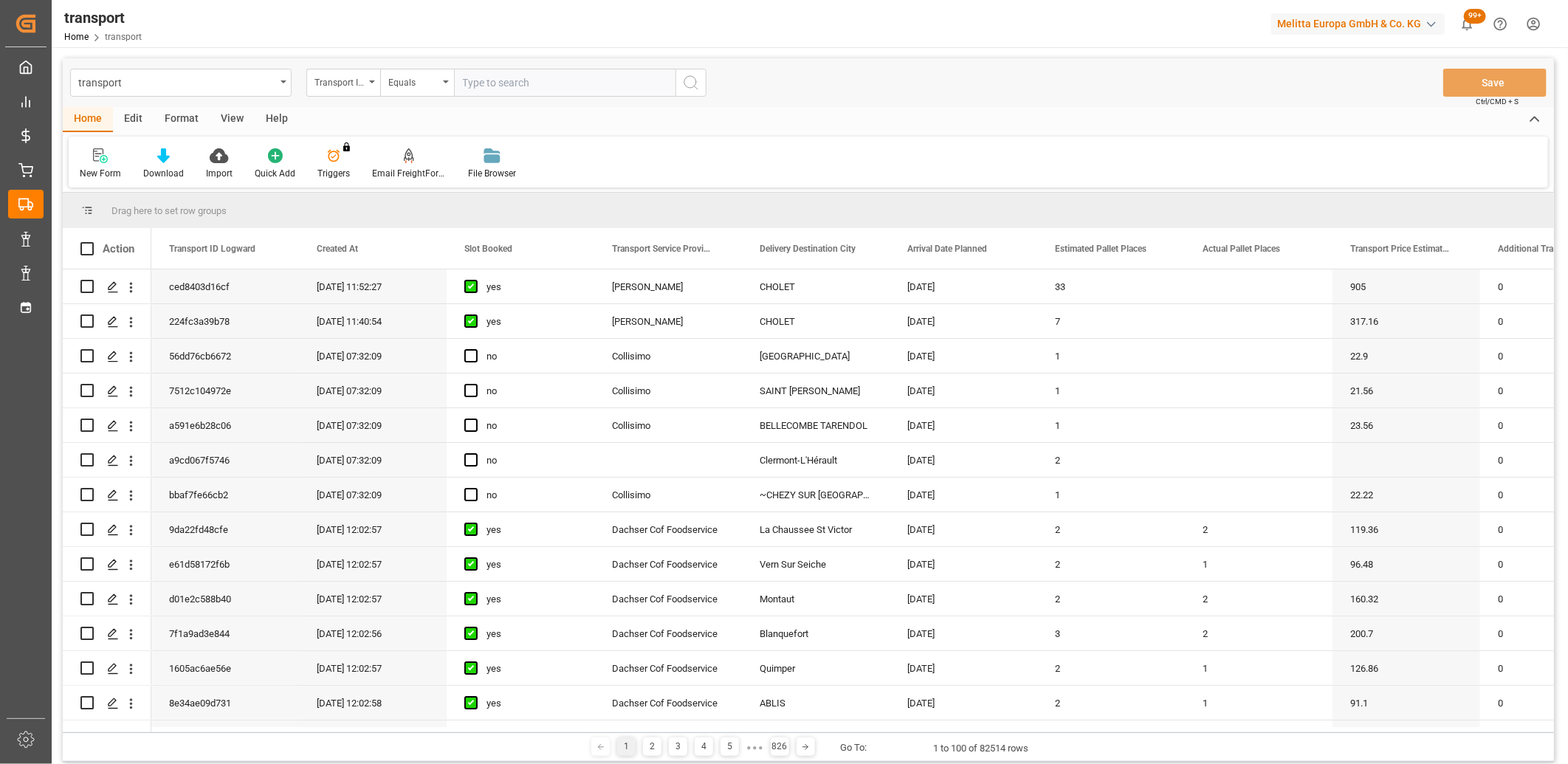
click at [478, 79] on input "text" at bounding box center [564, 83] width 222 height 29
type input "224fc3a39b78"
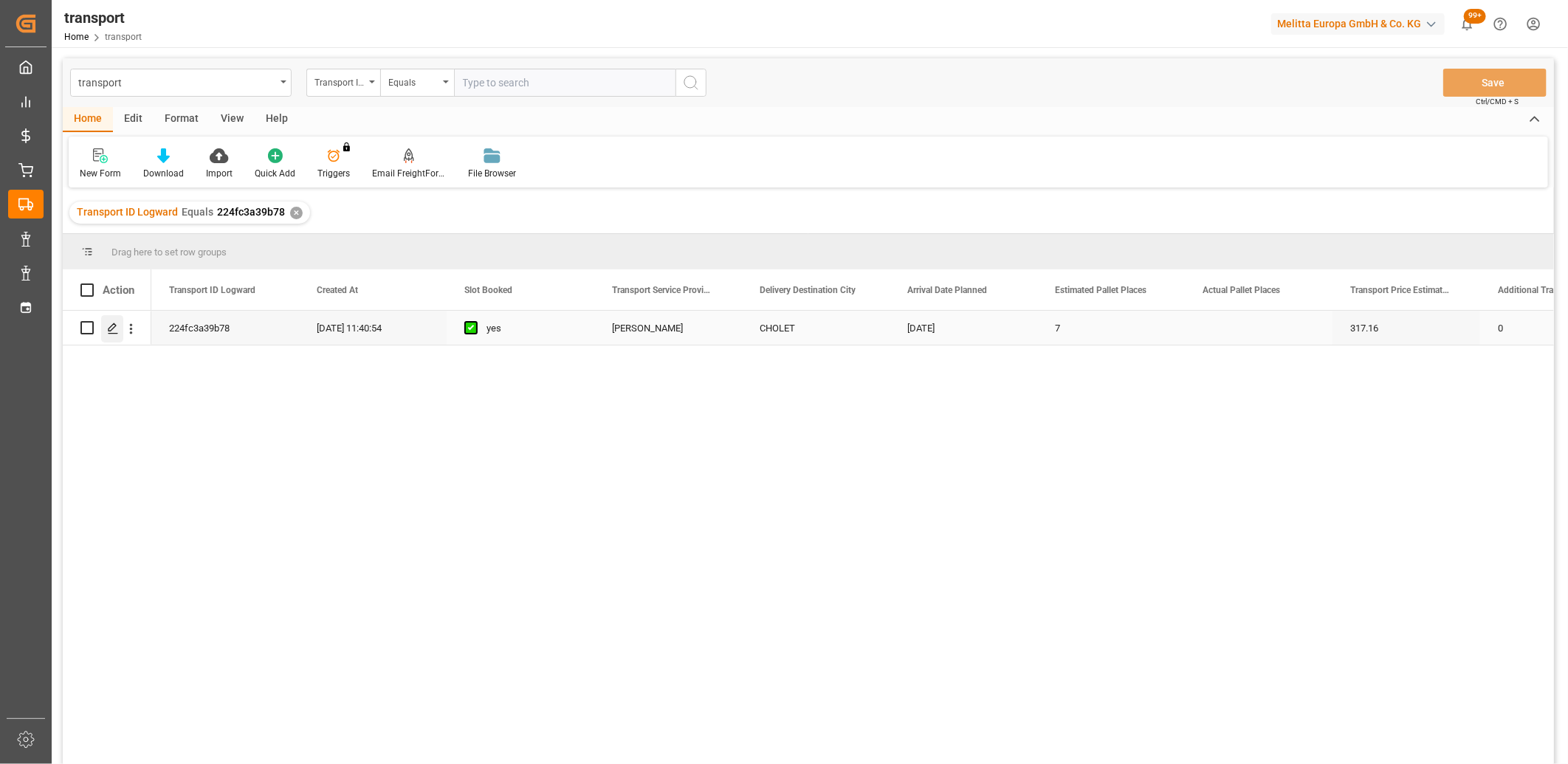
click at [118, 333] on icon "Press SPACE to select this row." at bounding box center [112, 328] width 12 height 12
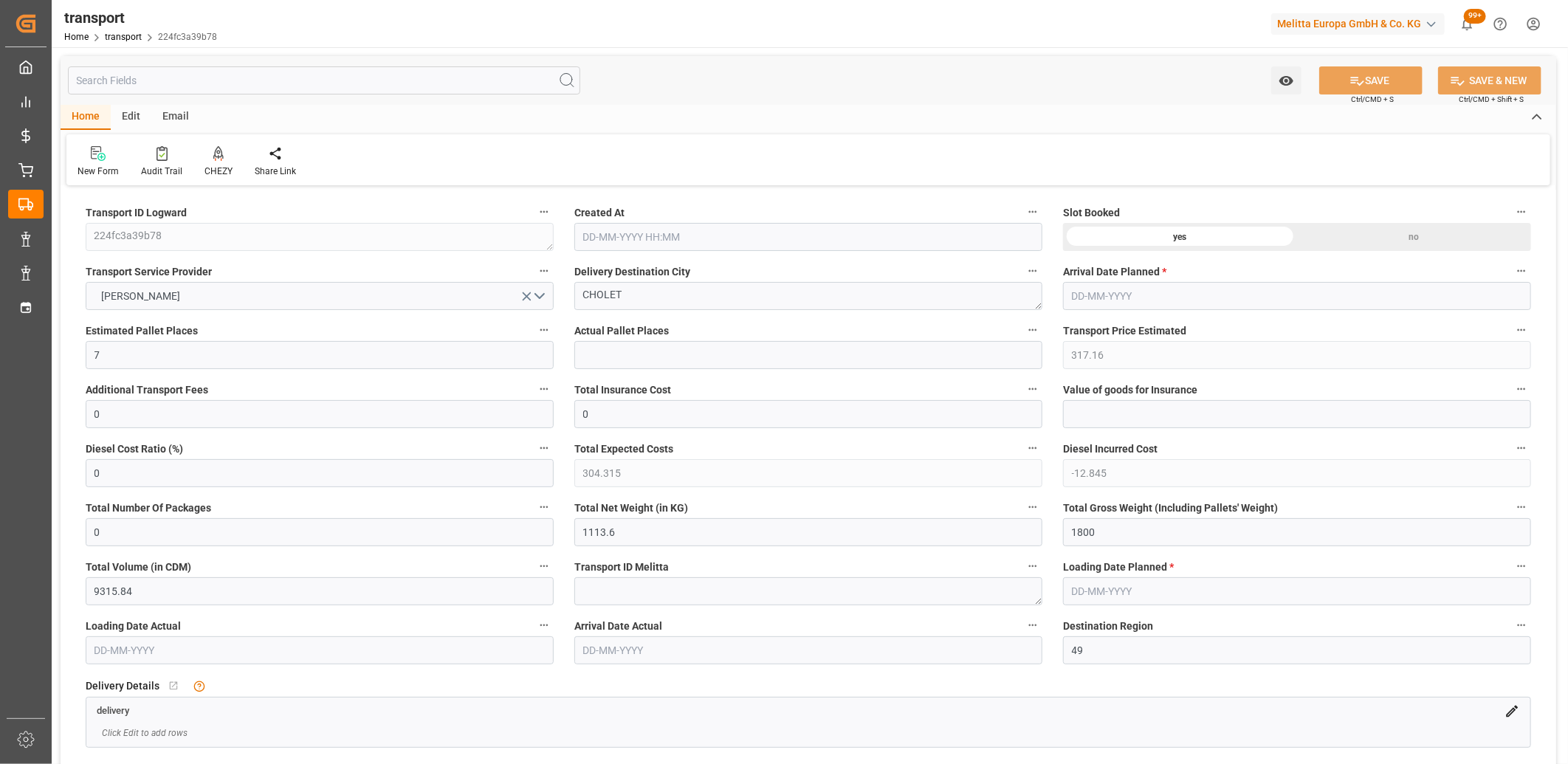
type input "21-08-2025 11:40"
type input "[DATE]"
type input "22-08-2025"
drag, startPoint x: 1115, startPoint y: 534, endPoint x: 1038, endPoint y: 532, distance: 77.0
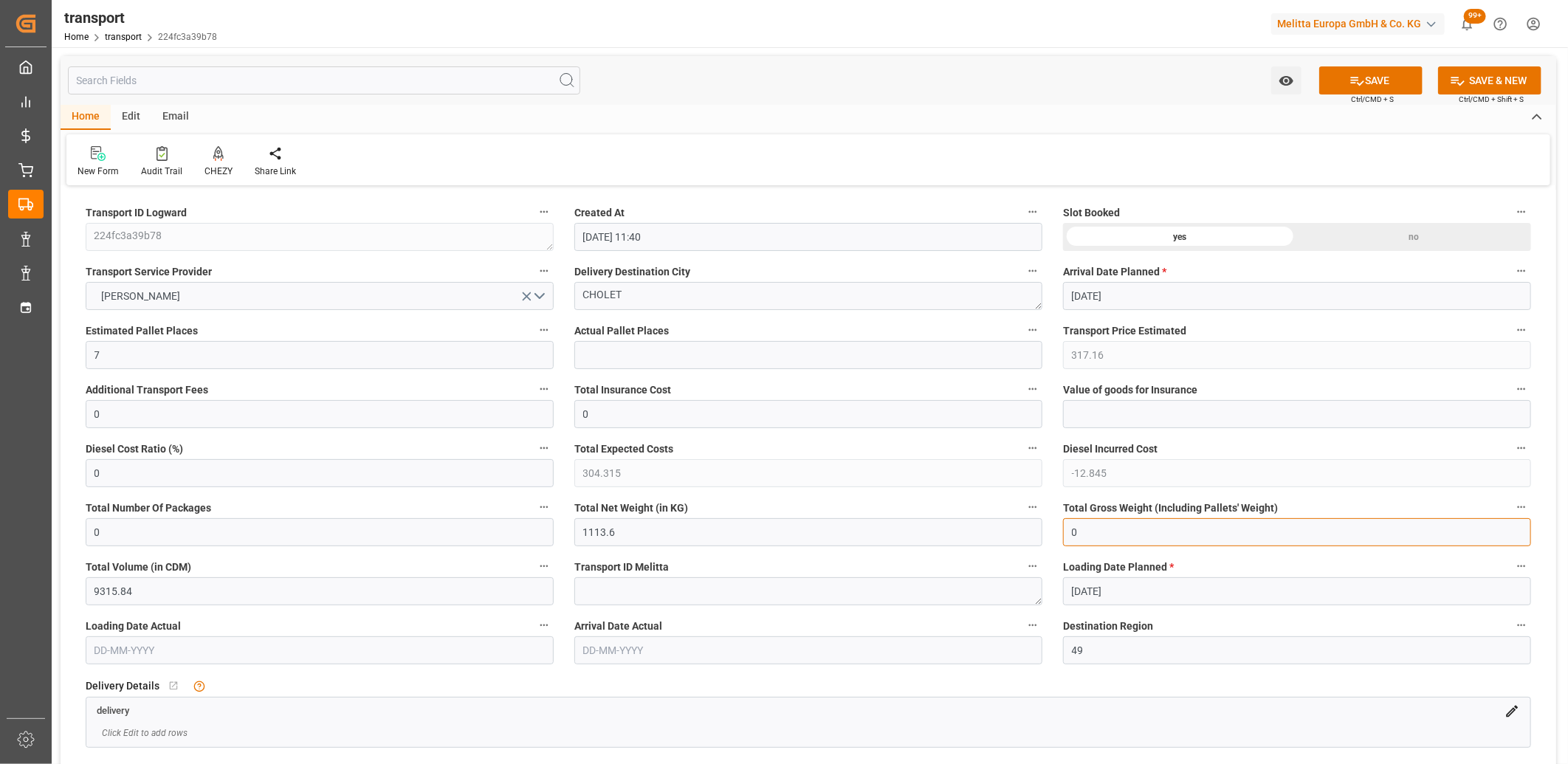
type input "0"
drag, startPoint x: 699, startPoint y: 528, endPoint x: 500, endPoint y: 532, distance: 199.0
type input "0"
drag, startPoint x: 142, startPoint y: 352, endPoint x: 81, endPoint y: 354, distance: 61.0
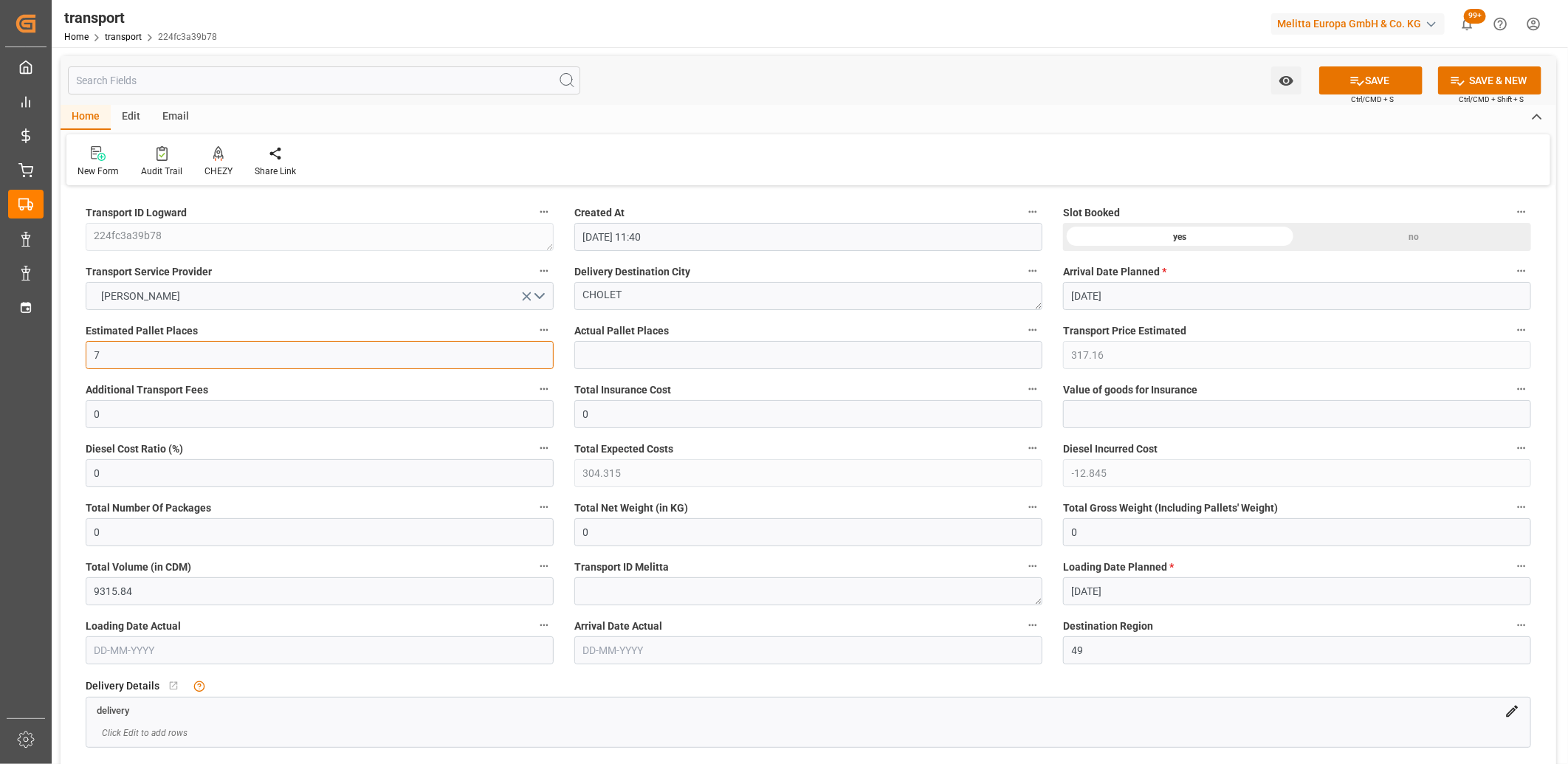
click at [81, 354] on div "Estimated Pallet Places 7" at bounding box center [320, 345] width 489 height 59
type input "0"
click at [531, 292] on icon "open menu" at bounding box center [527, 296] width 16 height 16
drag, startPoint x: 628, startPoint y: 294, endPoint x: 565, endPoint y: 298, distance: 63.1
click at [565, 298] on div "Delivery Destination City CHOLET" at bounding box center [808, 286] width 489 height 59
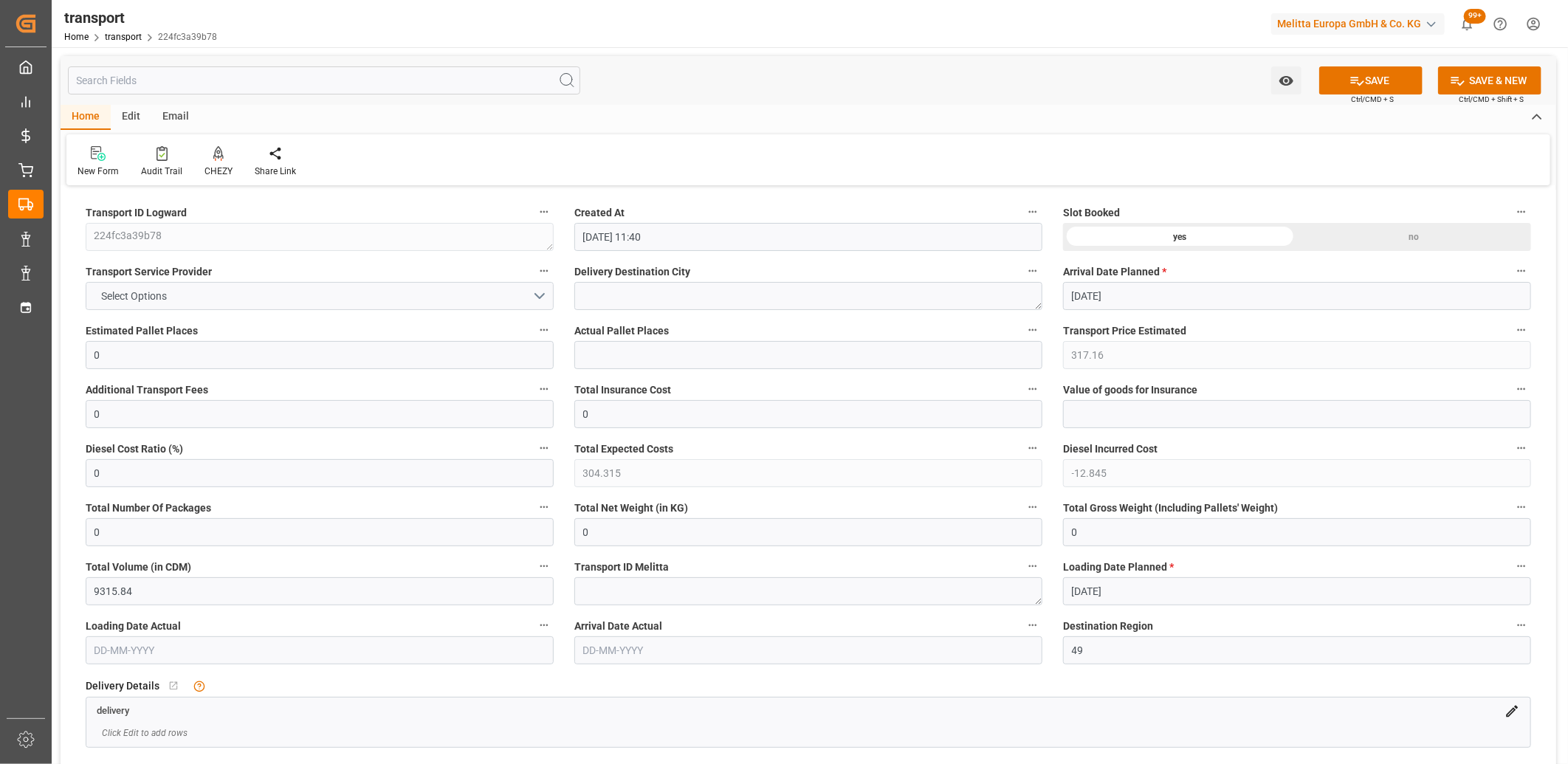
click at [1354, 232] on div "no" at bounding box center [1414, 237] width 234 height 29
click at [1361, 77] on icon at bounding box center [1357, 80] width 16 height 16
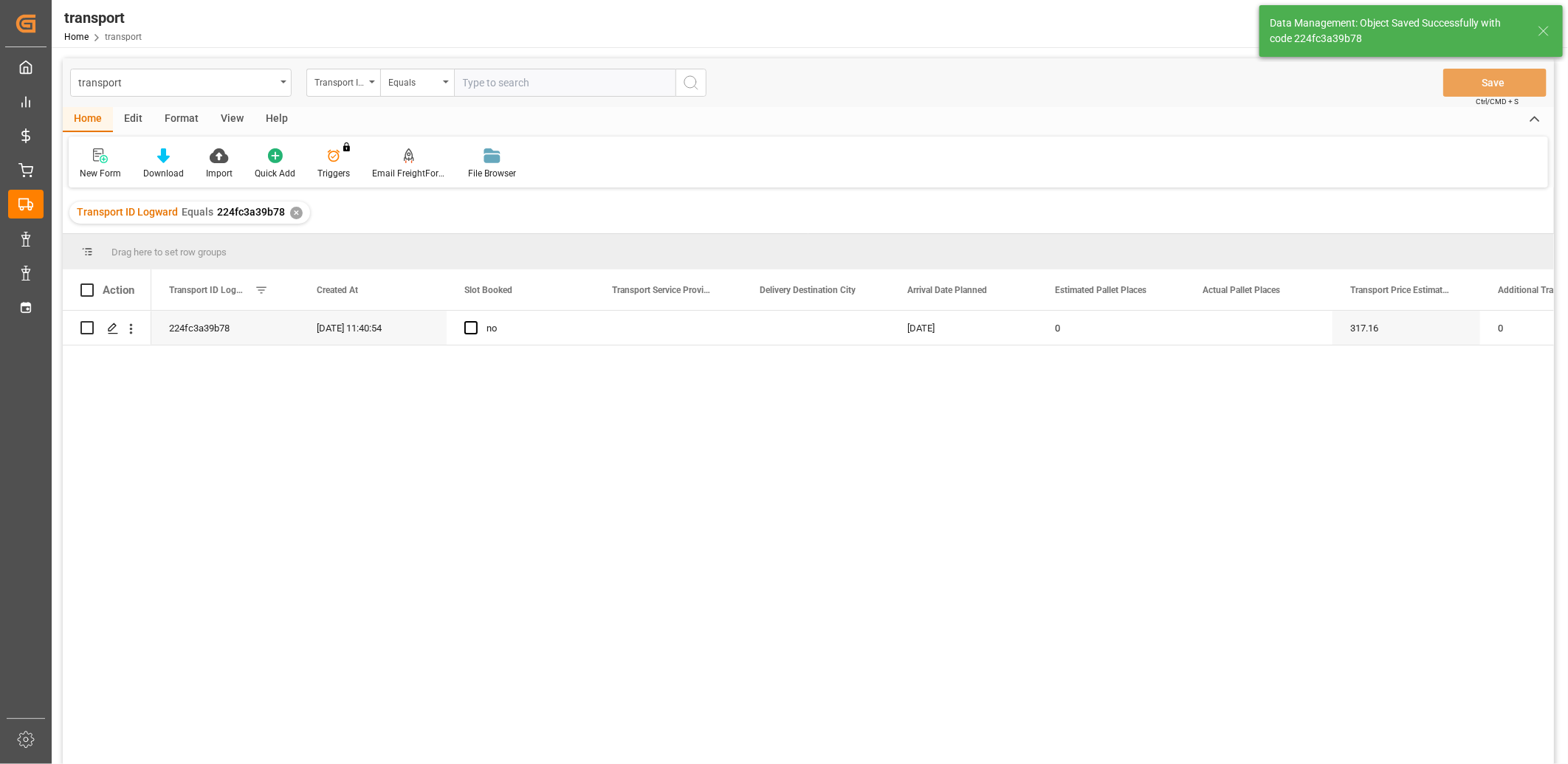
click at [131, 115] on div "Edit" at bounding box center [133, 119] width 40 height 25
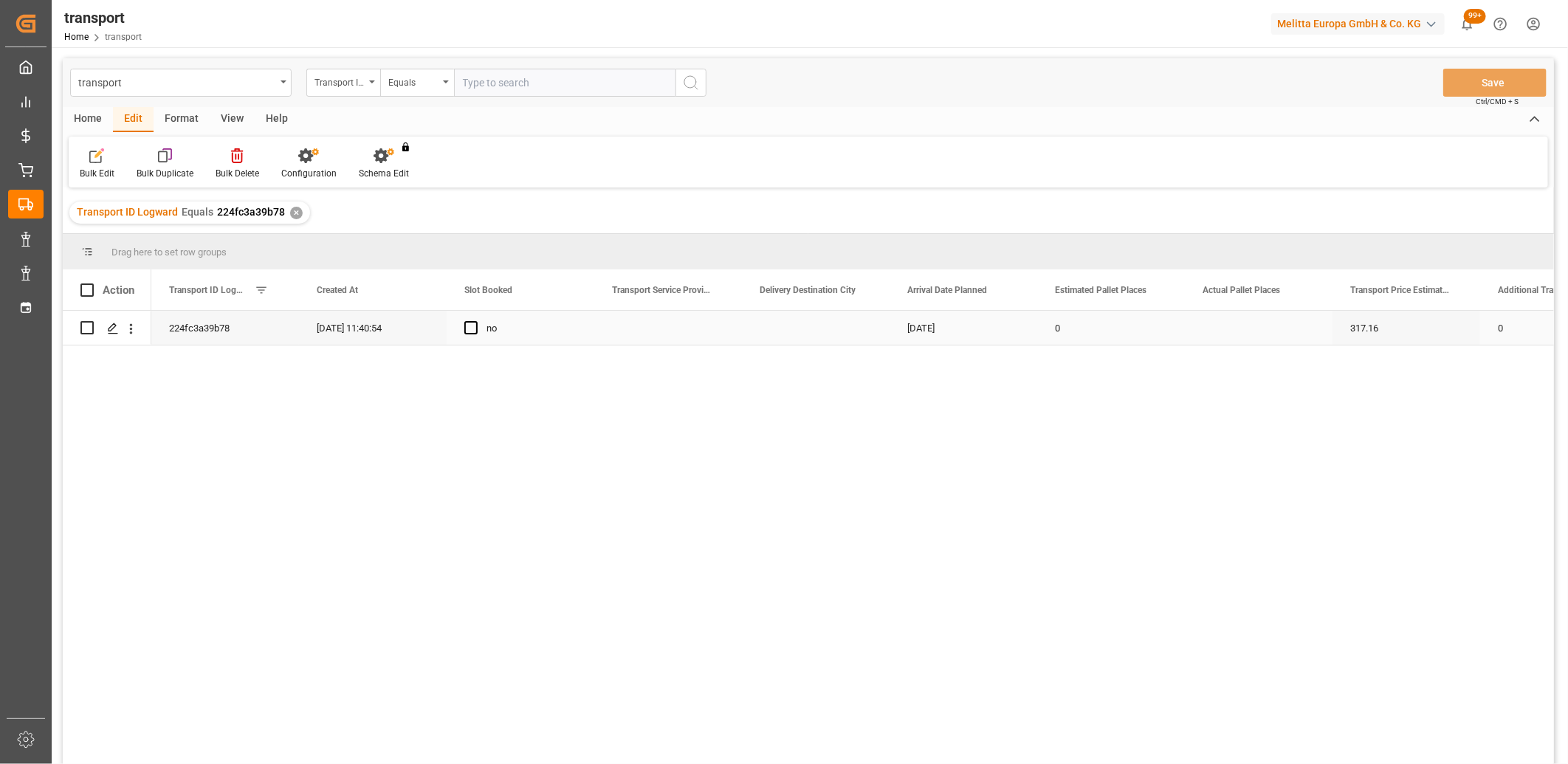
click at [87, 322] on input "Press Space to toggle row selection (unchecked)" at bounding box center [87, 327] width 13 height 13
checkbox input "true"
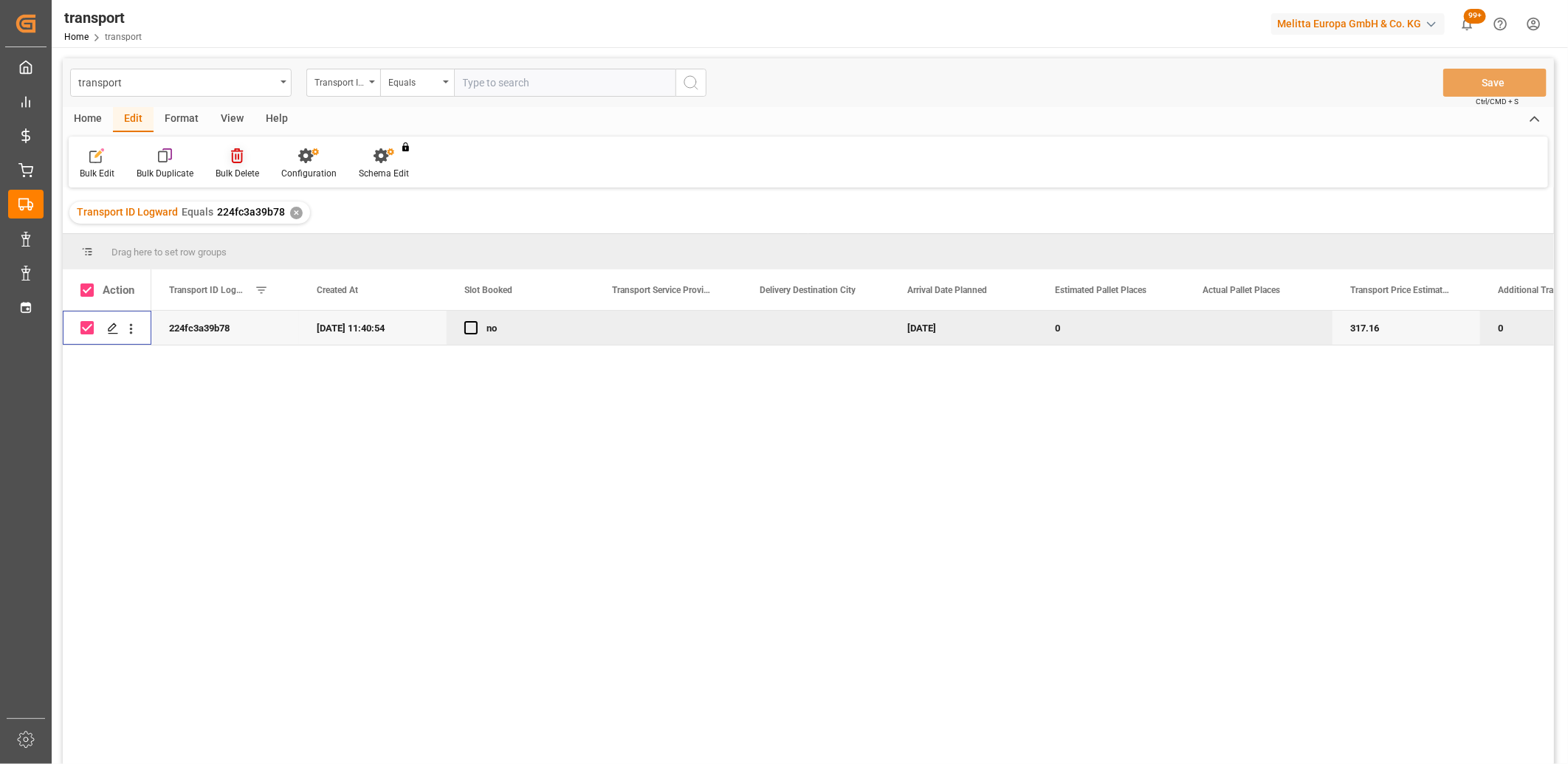
click at [238, 153] on icon at bounding box center [236, 155] width 12 height 15
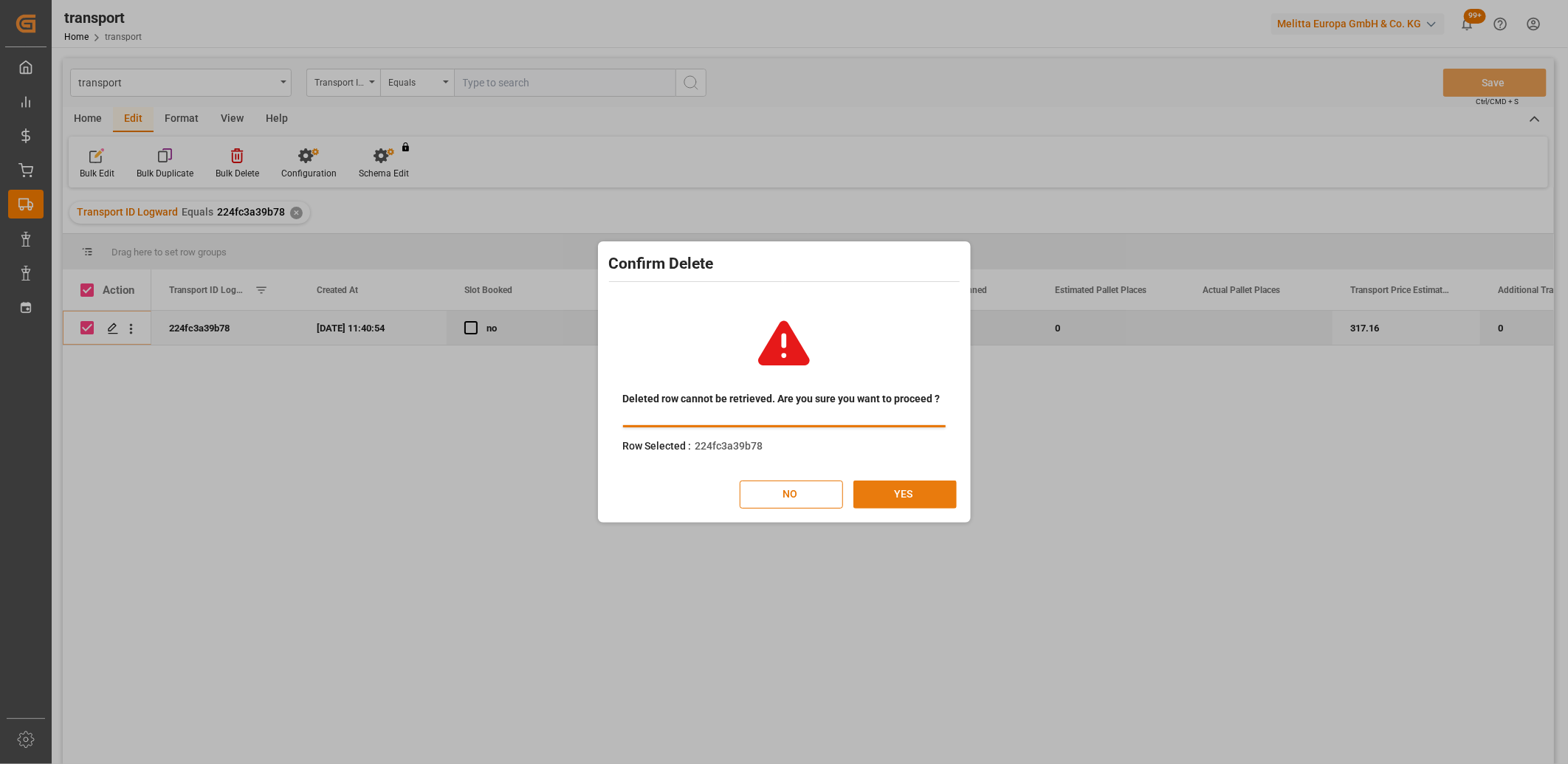
click at [888, 493] on button "YES" at bounding box center [904, 495] width 103 height 29
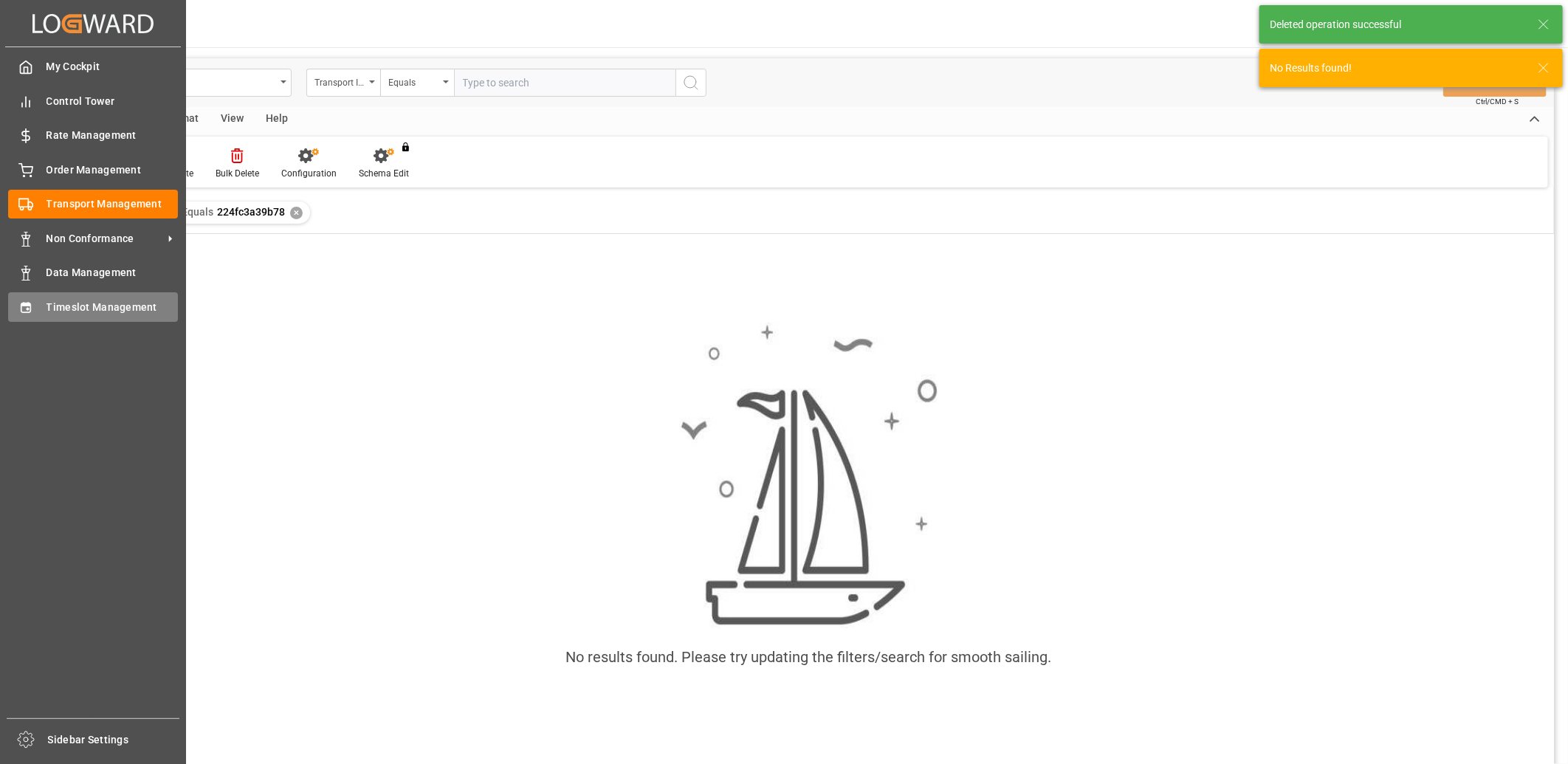
click at [39, 305] on div "Timeslot Management Timeslot Management" at bounding box center [93, 306] width 170 height 29
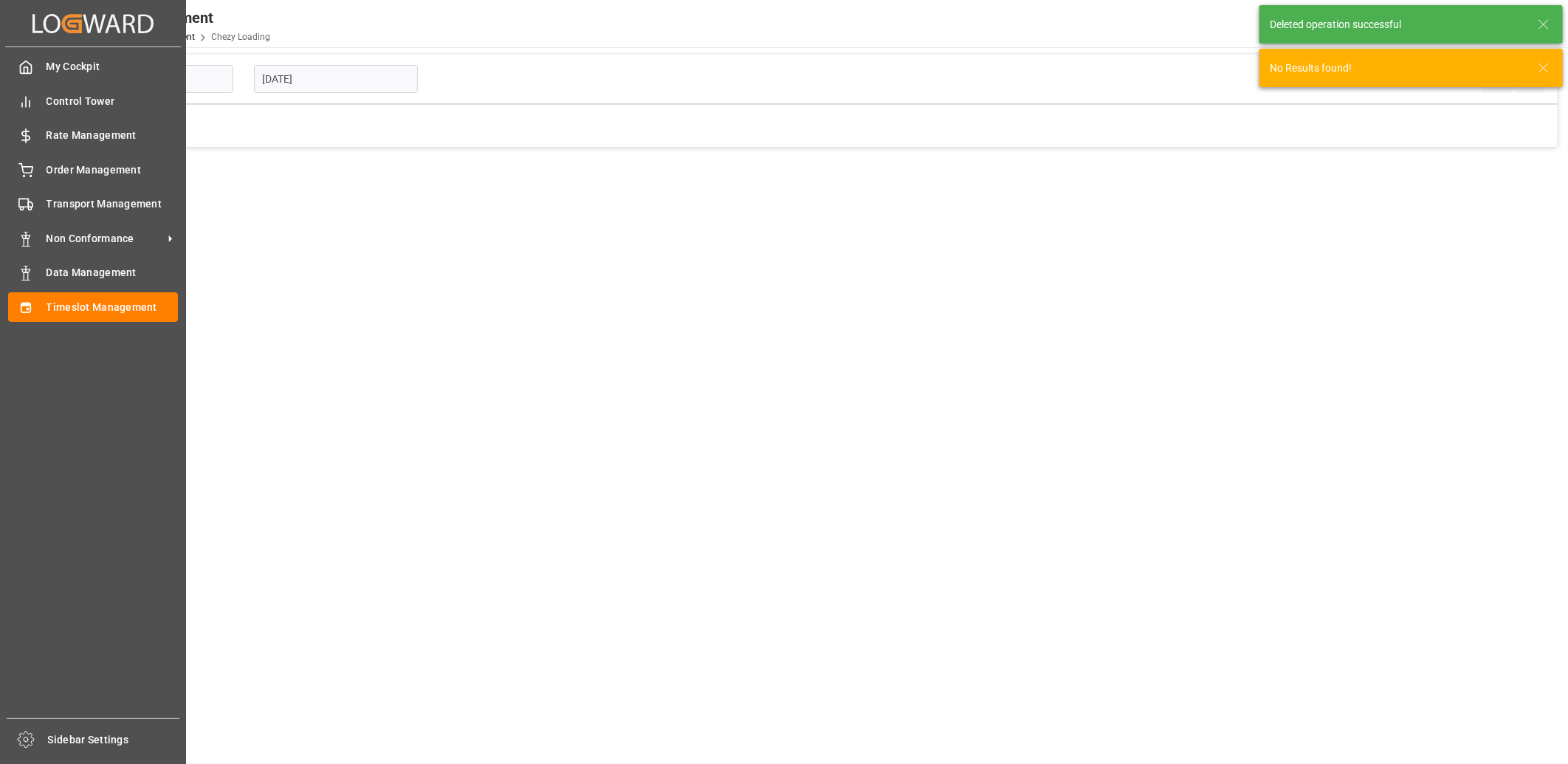
type input "Chezy Loading"
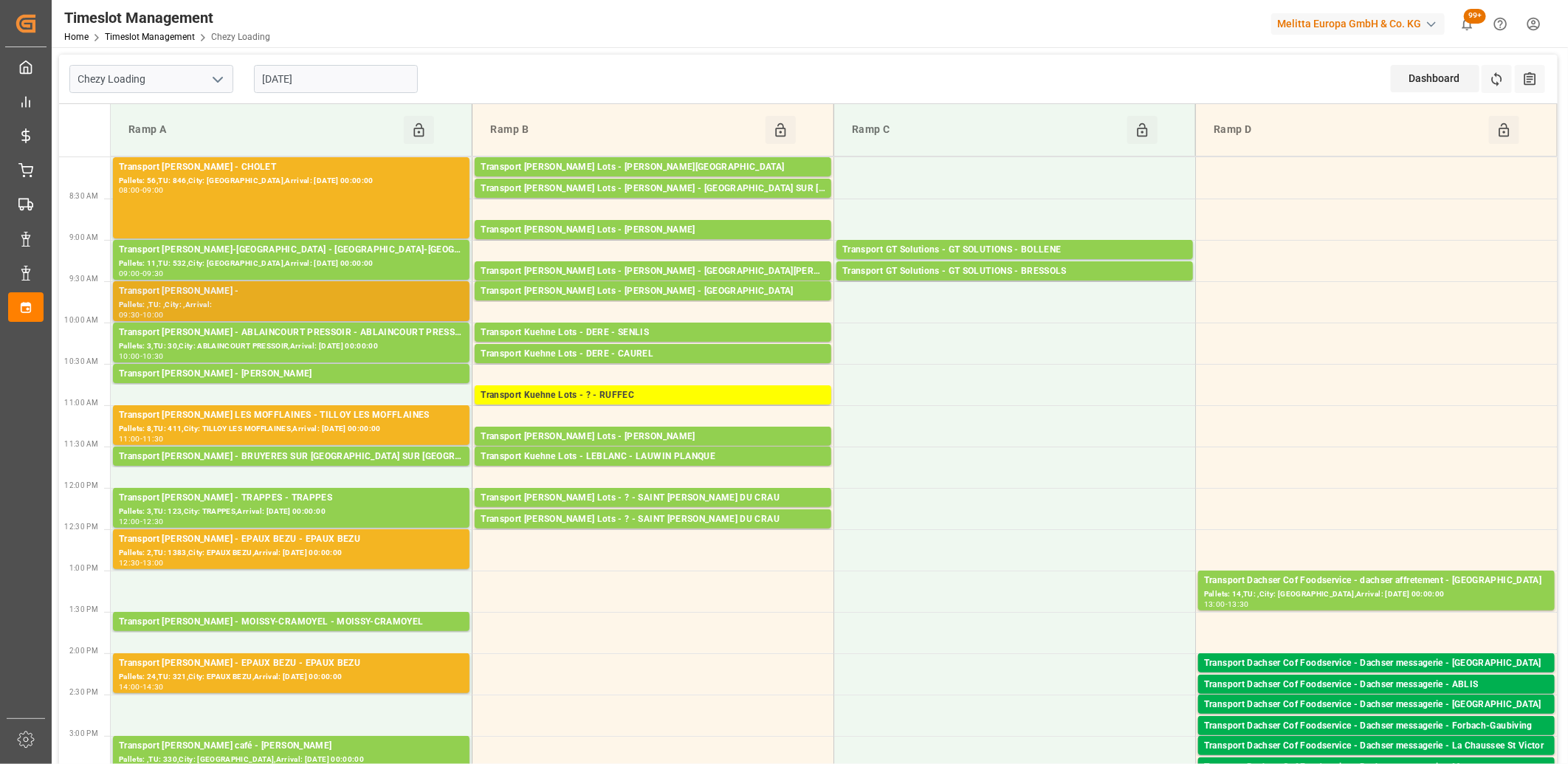
click at [290, 293] on div "Transport Delisle - CHOLET -" at bounding box center [290, 291] width 345 height 15
click at [320, 305] on div "Pallets: ,TU: ,City: ,Arrival:" at bounding box center [290, 305] width 345 height 13
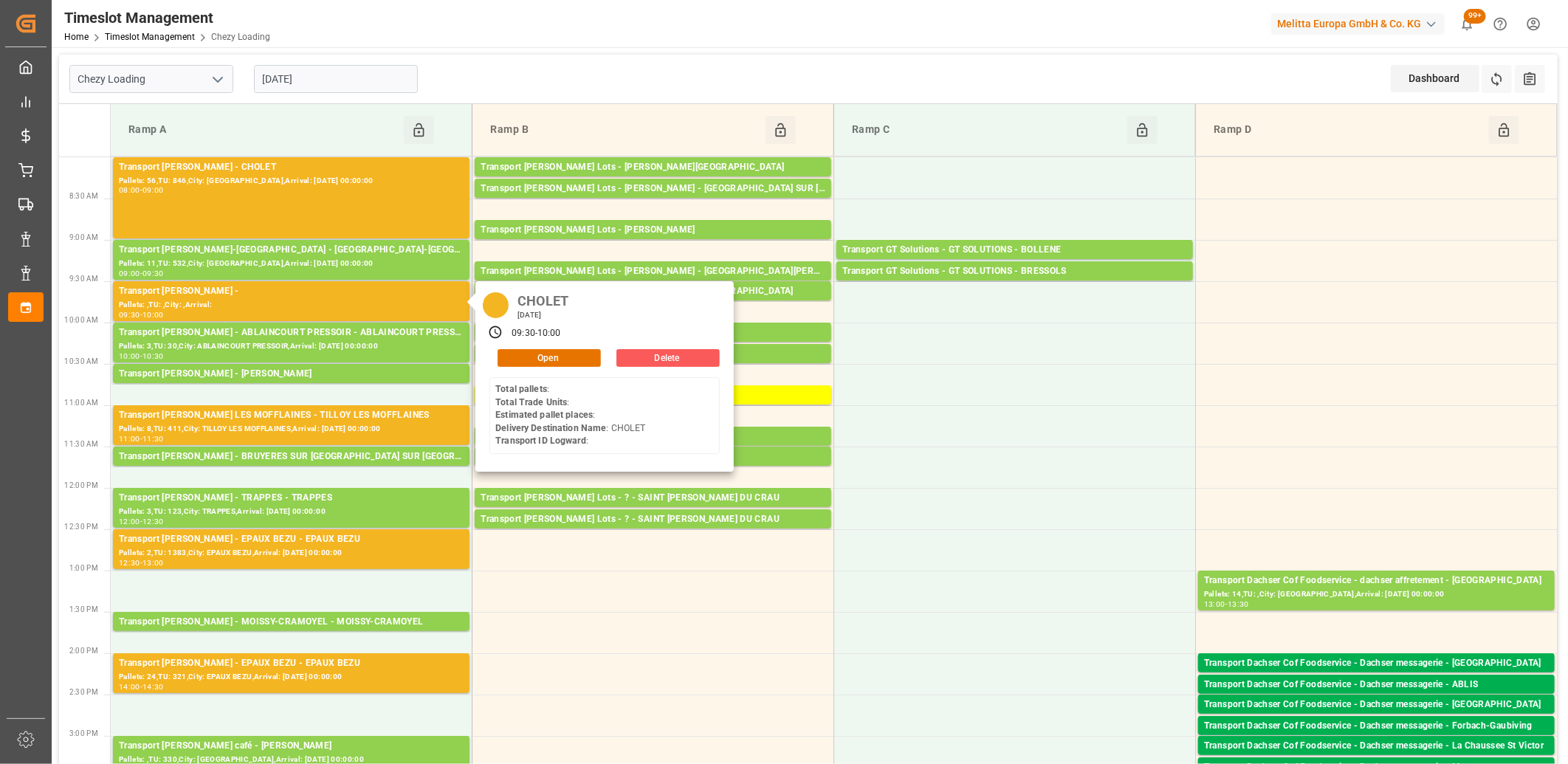
click at [640, 358] on button "Delete" at bounding box center [668, 358] width 103 height 17
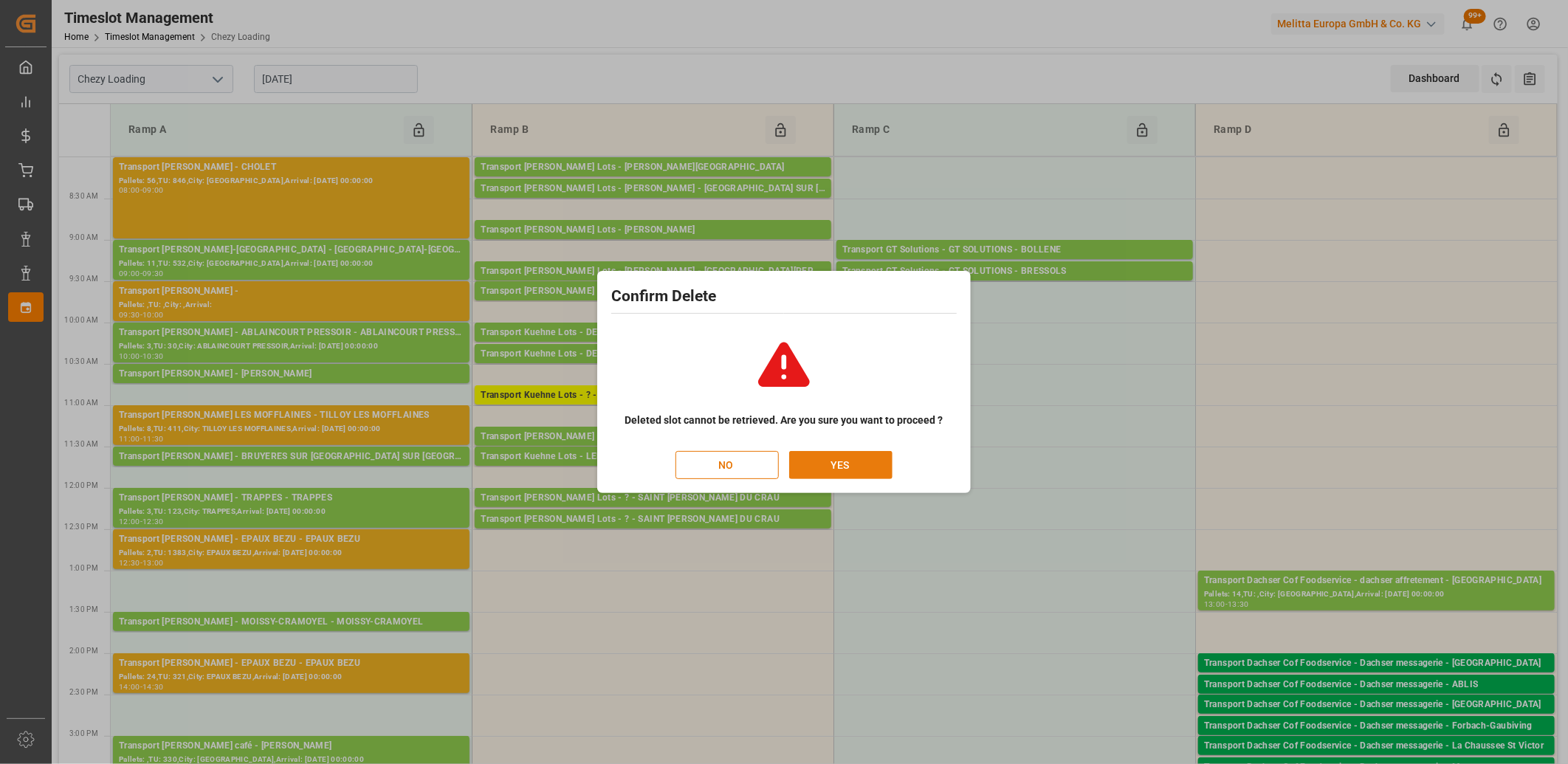
click at [821, 456] on button "YES" at bounding box center [840, 465] width 103 height 29
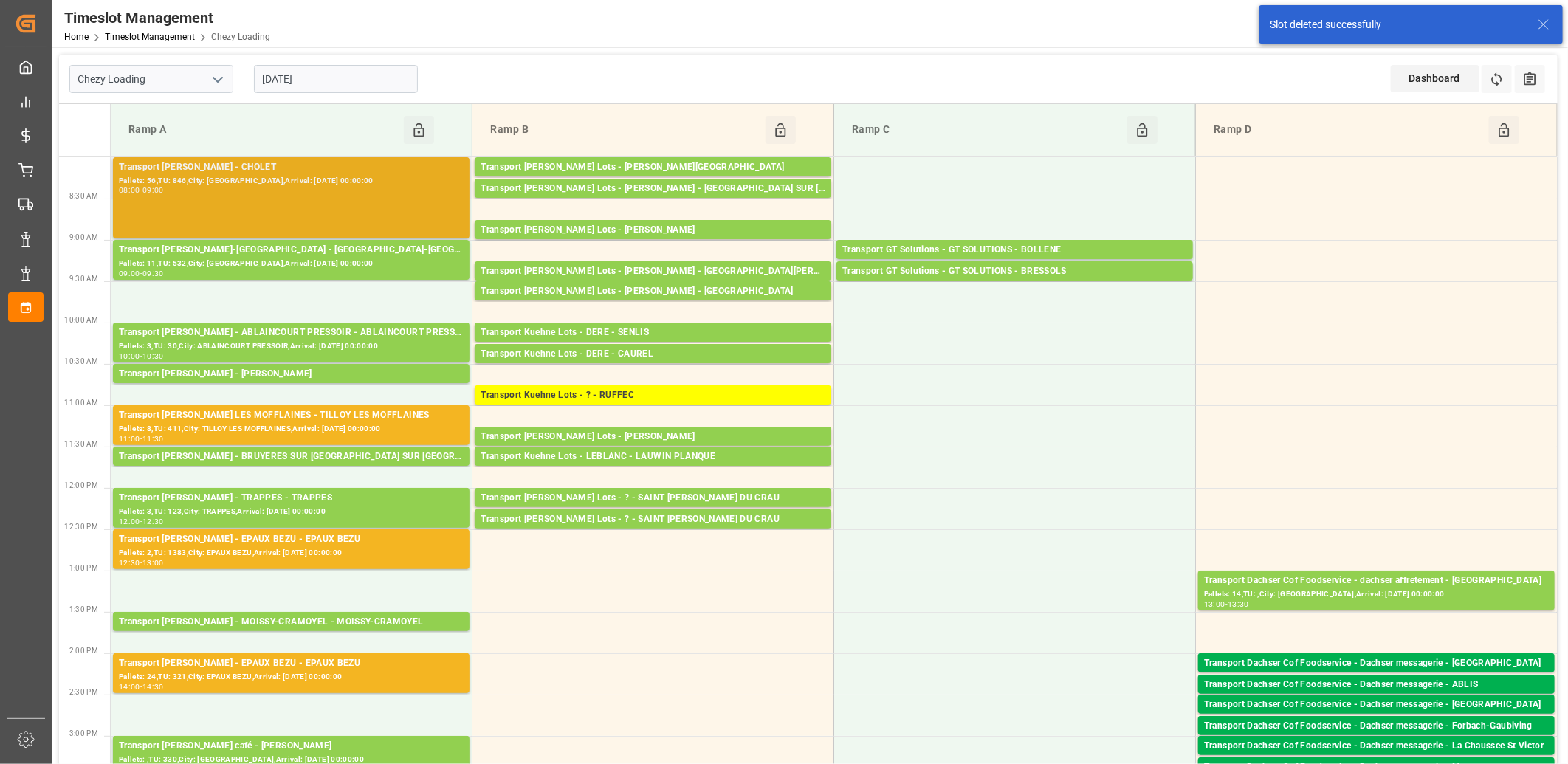
click at [277, 182] on div "Pallets: 56,TU: 846,City: CHOLET,Arrival: 2025-08-26 00:00:00" at bounding box center [290, 181] width 345 height 13
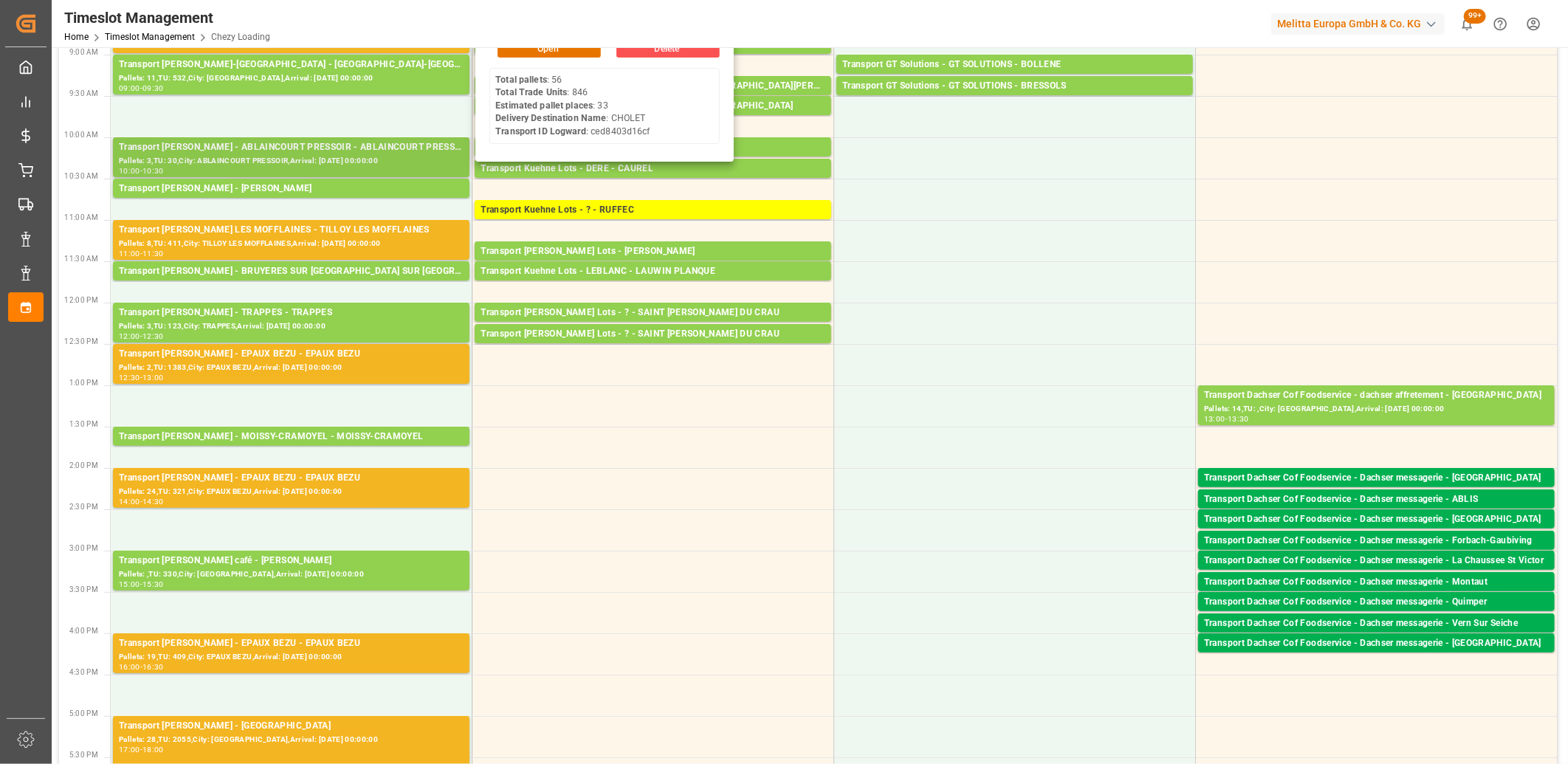
scroll to position [245, 0]
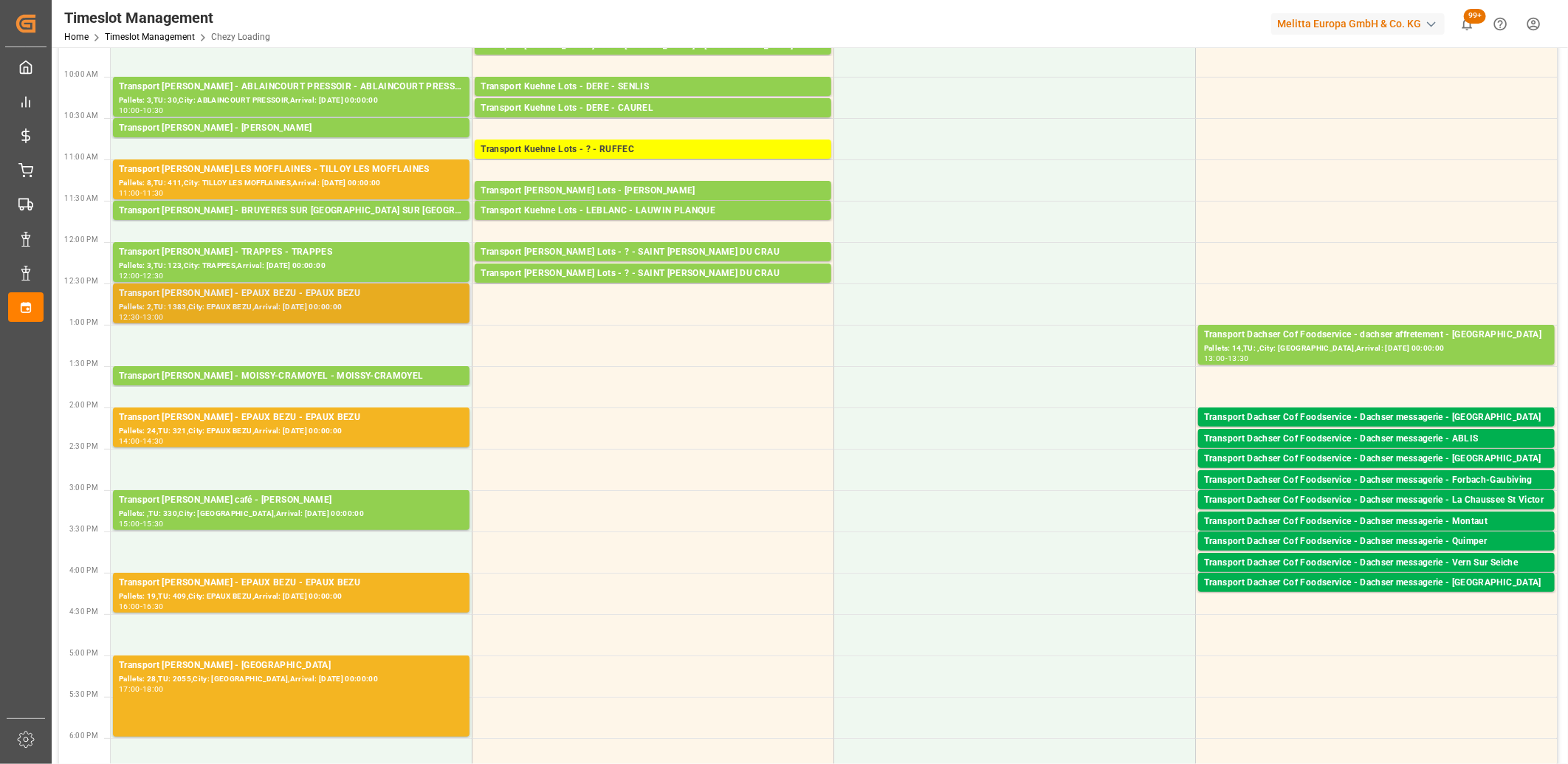
click at [306, 289] on div "Transport Delisle - EPAUX BEZU - EPAUX BEZU" at bounding box center [290, 294] width 345 height 15
click at [290, 418] on div "Transport Delisle - EPAUX BEZU - EPAUX BEZU" at bounding box center [290, 417] width 345 height 15
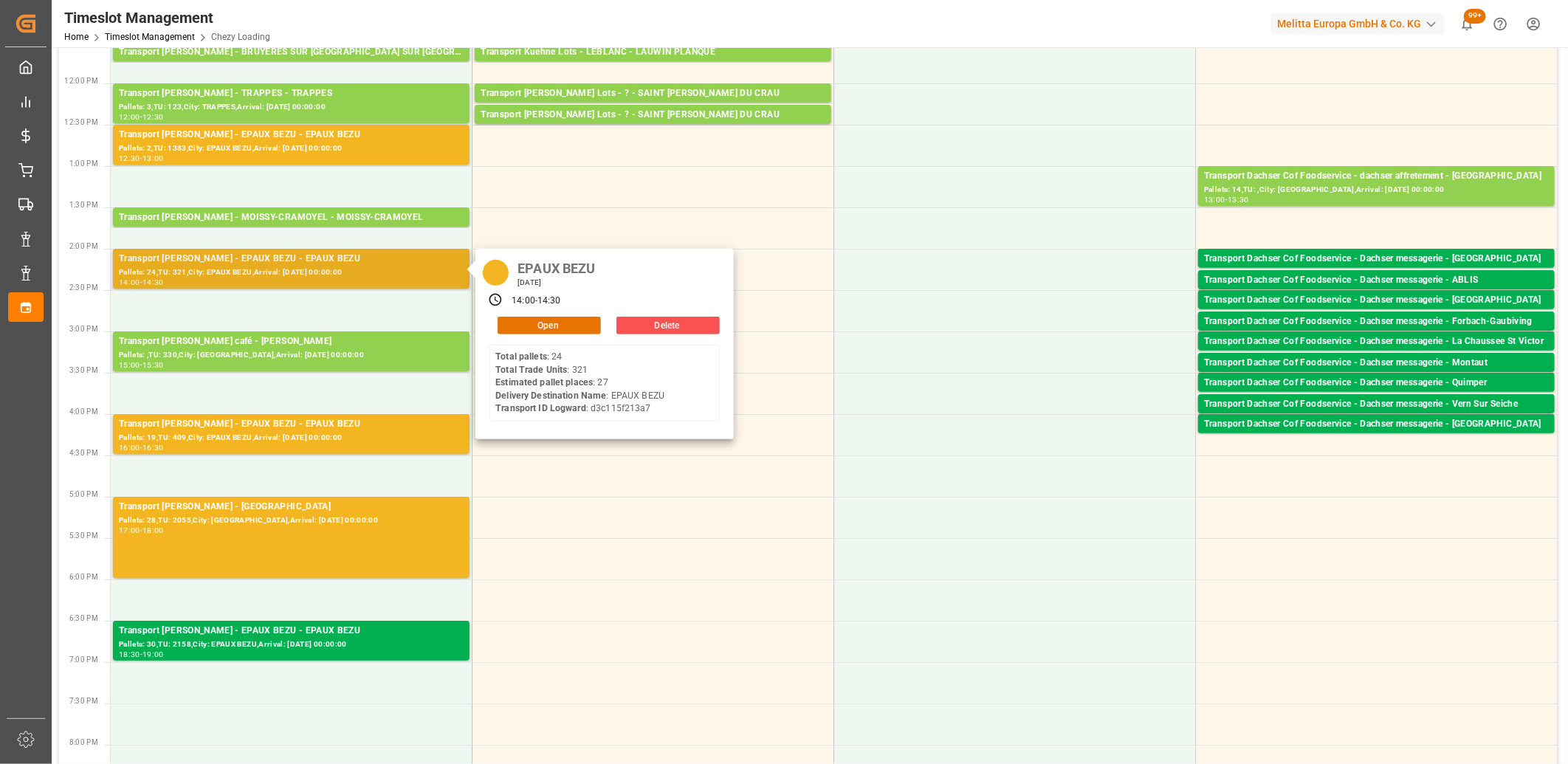
scroll to position [410, 0]
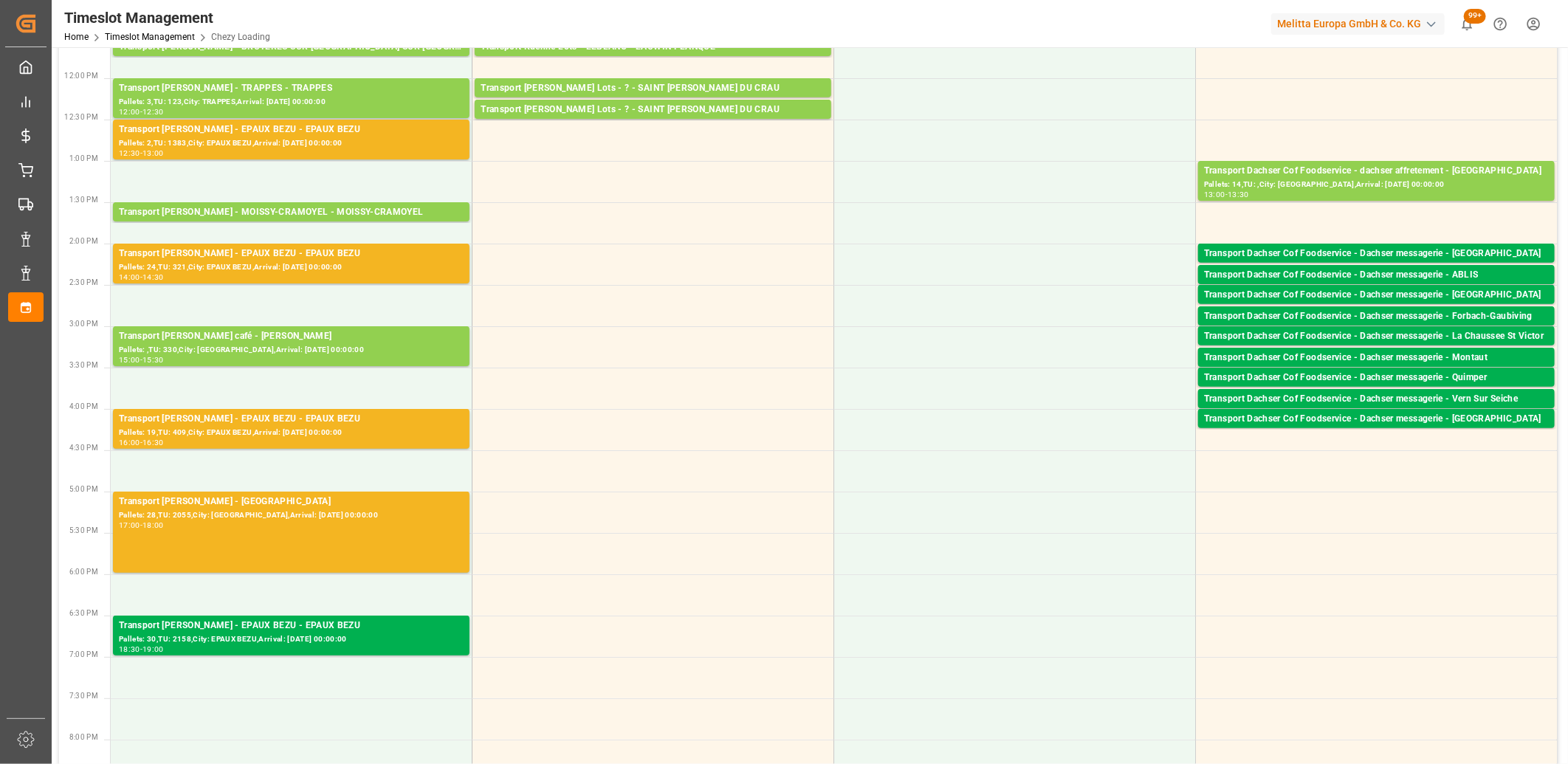
click at [269, 423] on div "Transport Delisle - EPAUX BEZU - EPAUX BEZU" at bounding box center [290, 419] width 345 height 15
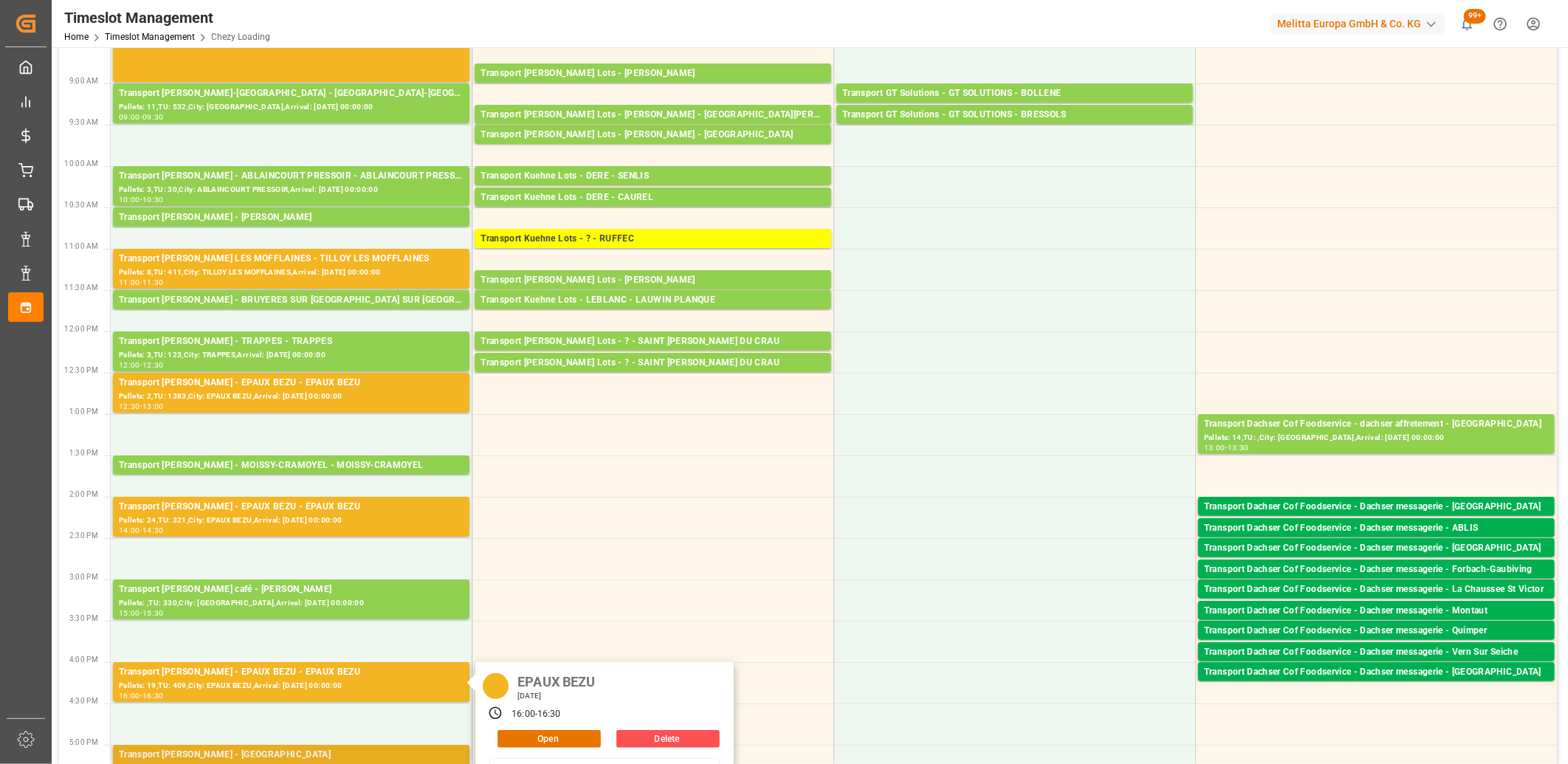
scroll to position [0, 0]
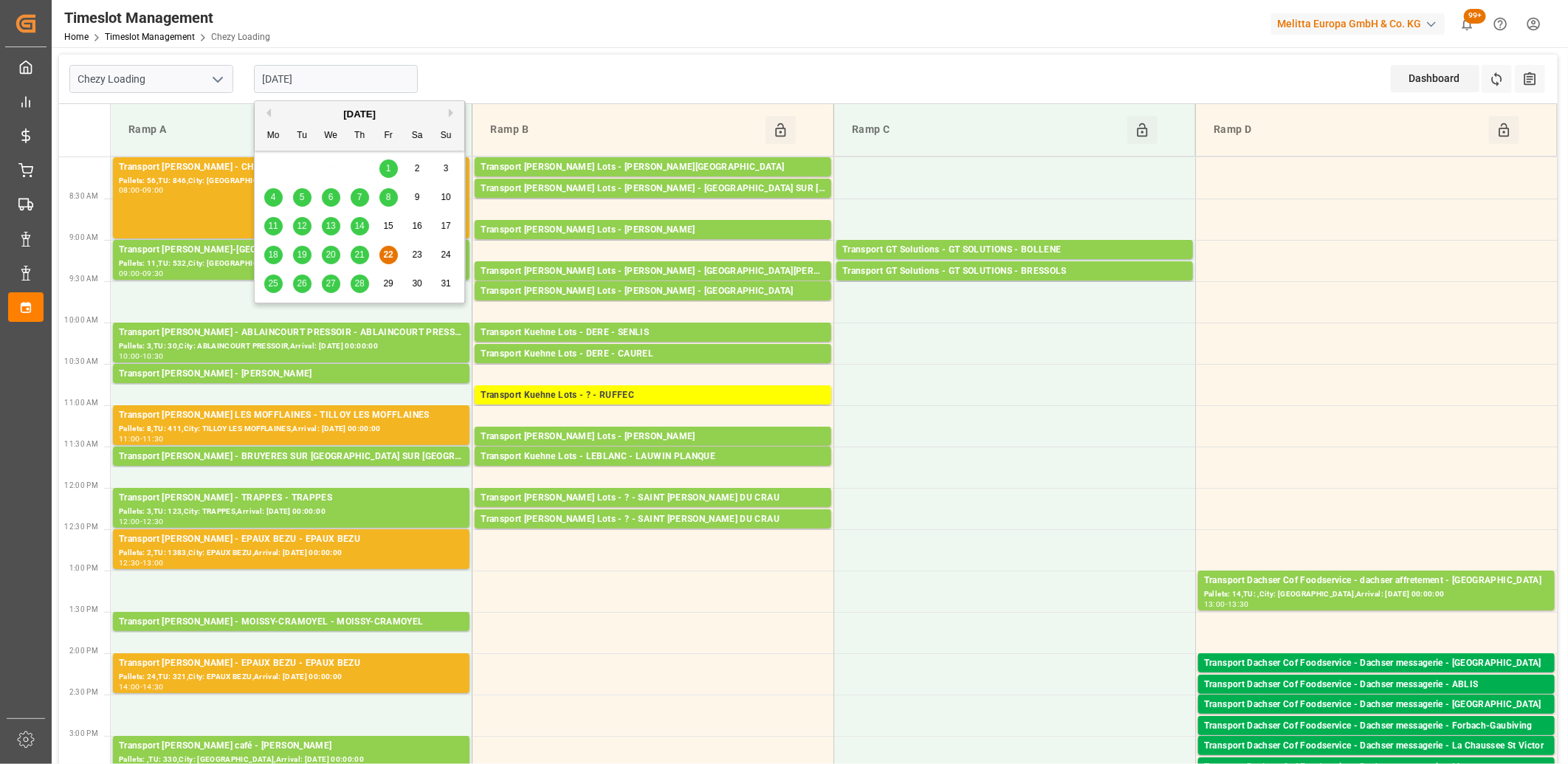
click at [327, 78] on input "22-08-2025" at bounding box center [335, 79] width 164 height 29
click at [273, 279] on span "25" at bounding box center [272, 283] width 9 height 10
type input "[DATE]"
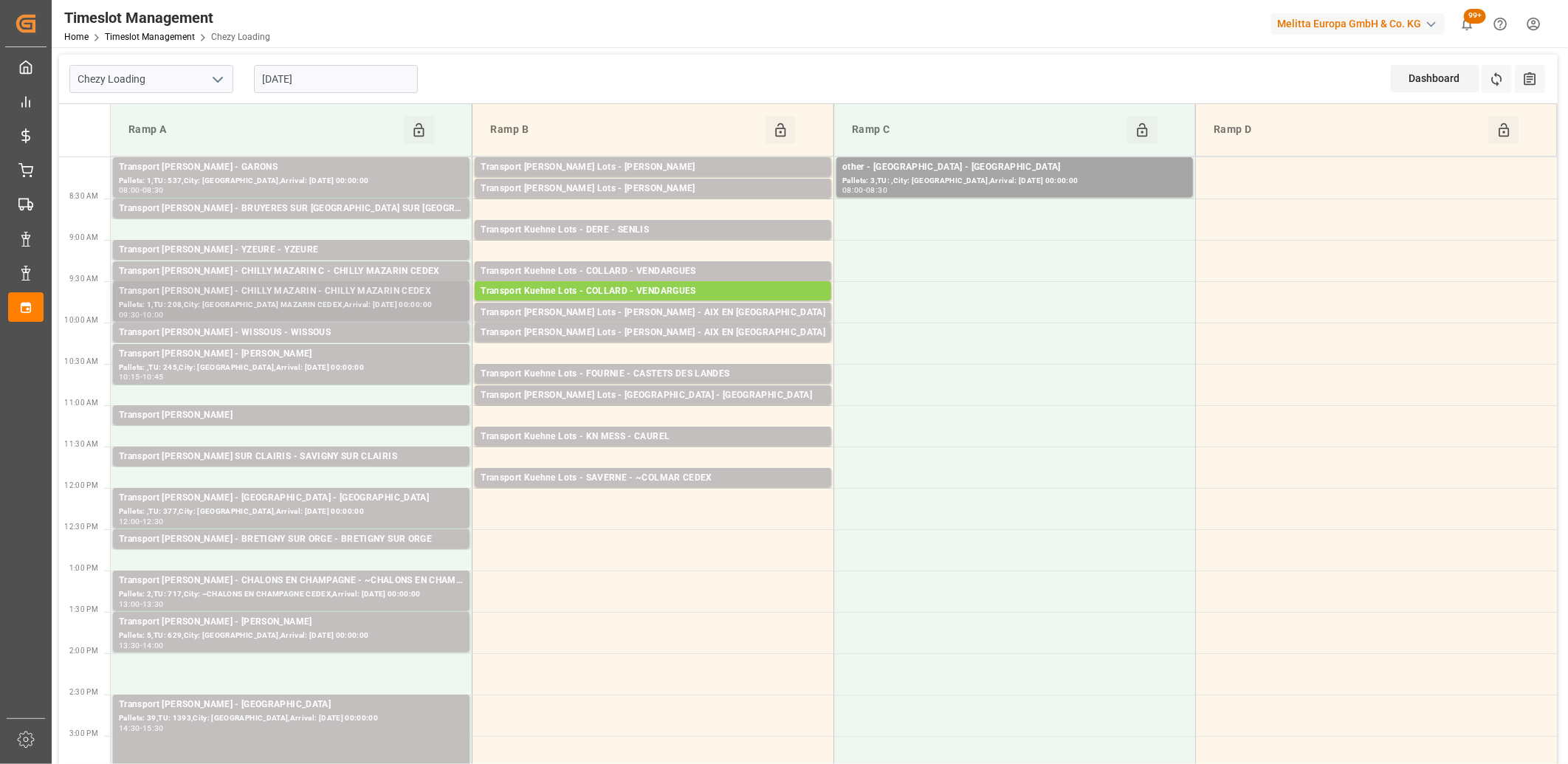
click at [277, 305] on div "Pallets: 1,TU: 208,City: CHILLY MAZARIN CEDEX,Arrival: 2025-08-26 00:00:00" at bounding box center [290, 305] width 345 height 13
click at [342, 296] on div "Transport Delisle - CHILLY MAZARIN - CHILLY MAZARIN CEDEX" at bounding box center [290, 291] width 345 height 15
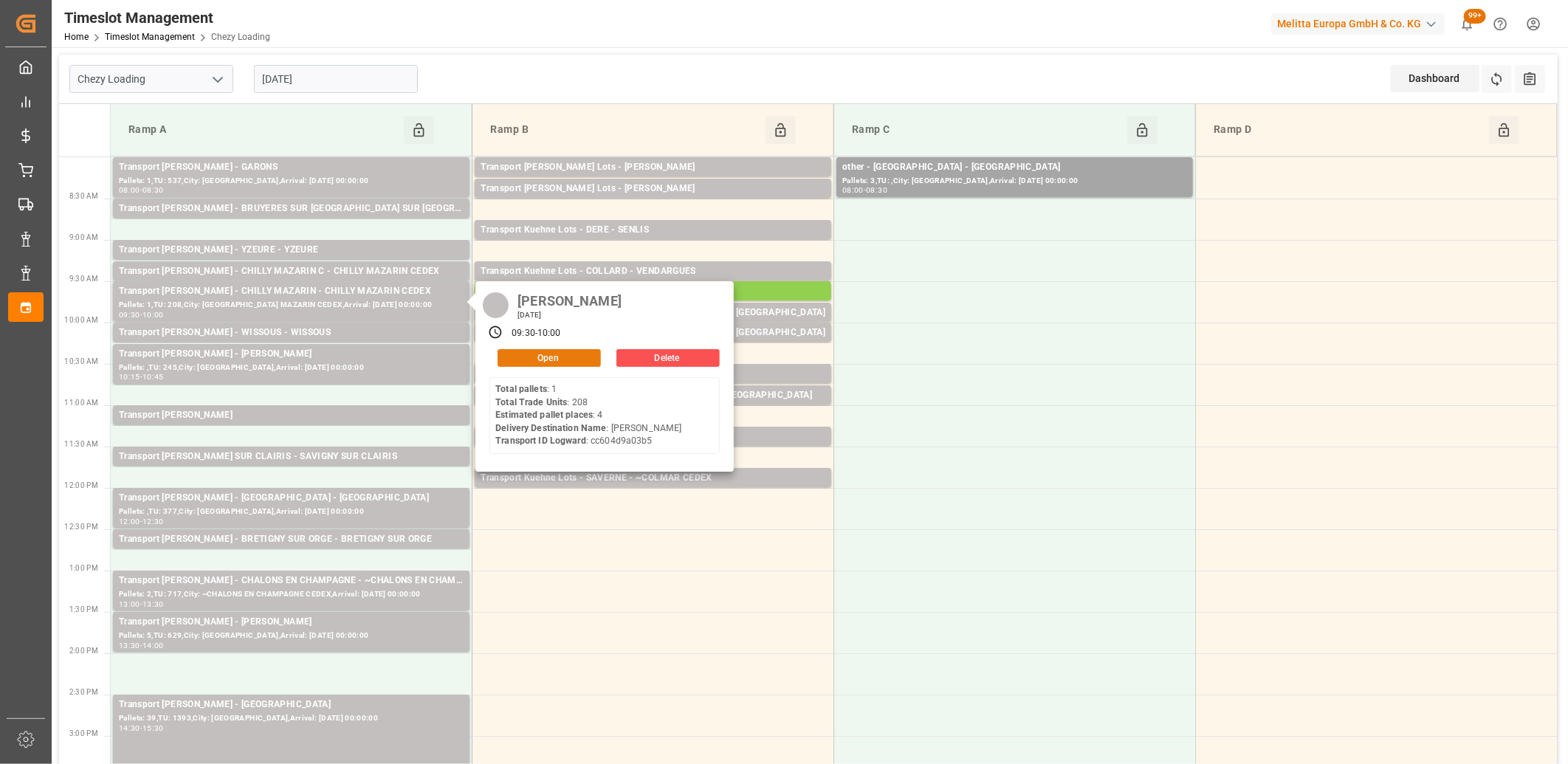
click at [514, 358] on button "Open" at bounding box center [549, 358] width 103 height 17
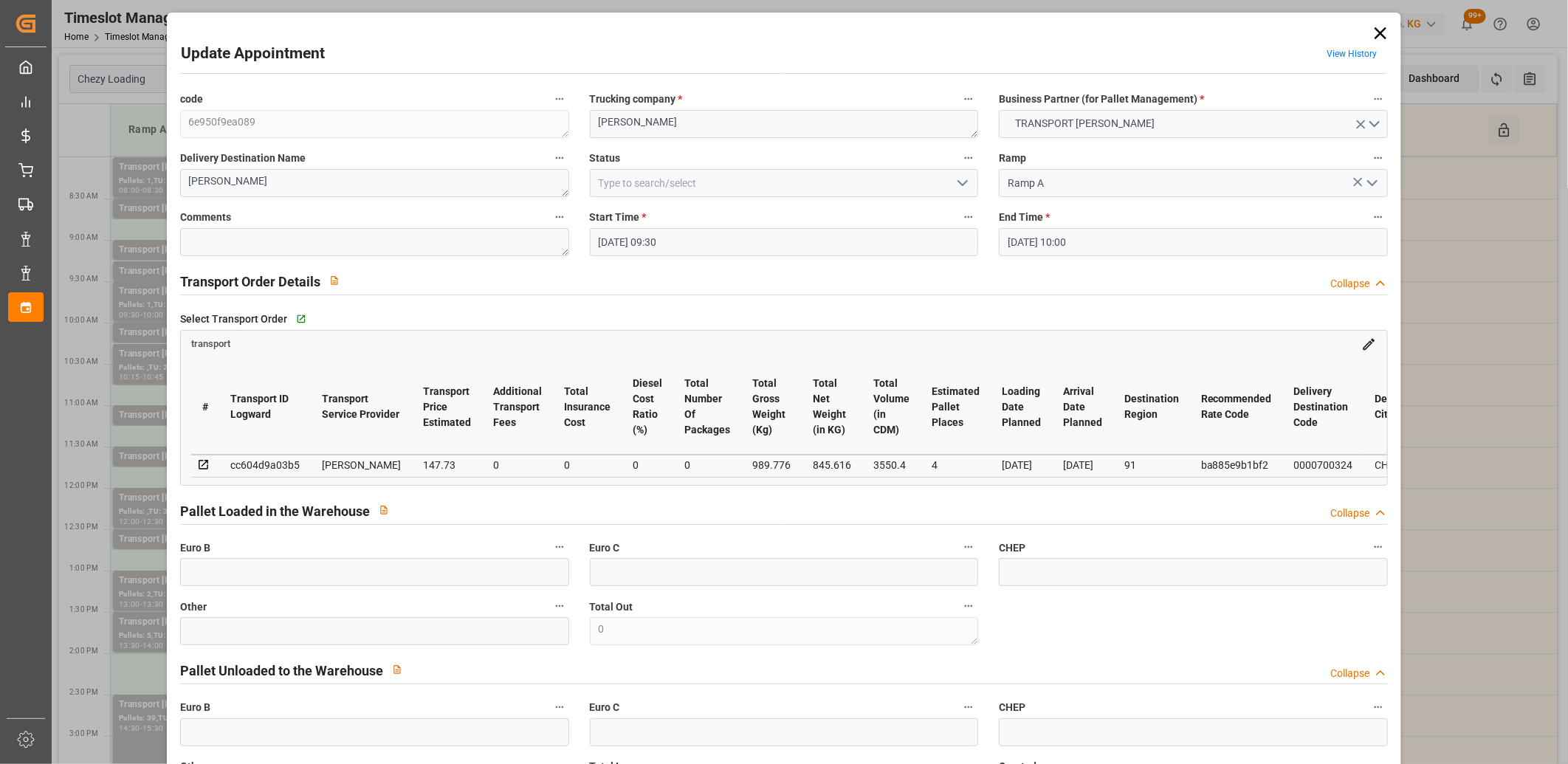
click at [276, 456] on div "cc604d9a03b5" at bounding box center [265, 464] width 69 height 17
copy div "cc604d9a03b5"
click at [1378, 31] on icon at bounding box center [1380, 33] width 12 height 12
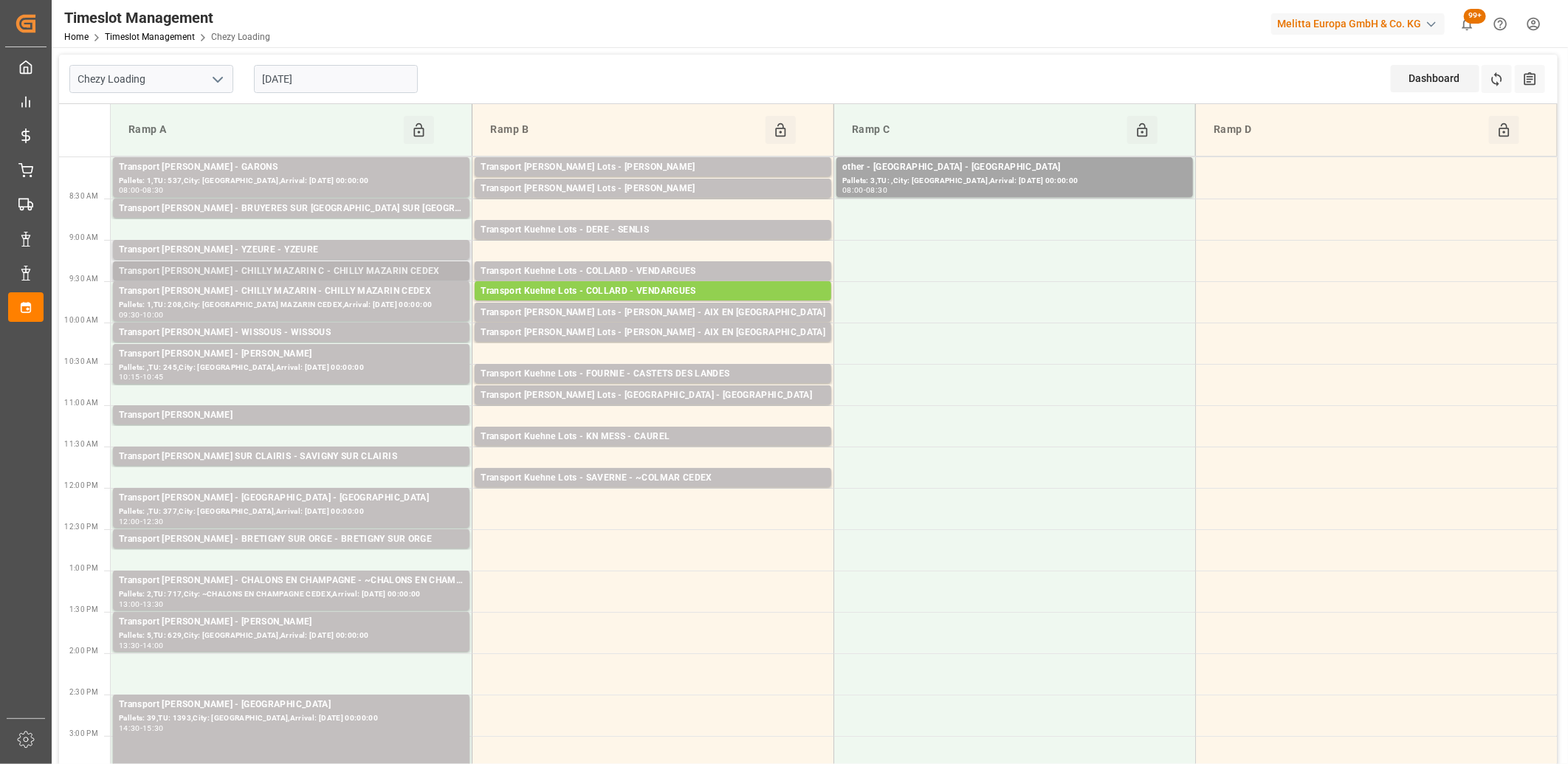
click at [343, 268] on div "Transport Delisle - CHILLY MAZARIN C - CHILLY MAZARIN CEDEX" at bounding box center [290, 271] width 345 height 15
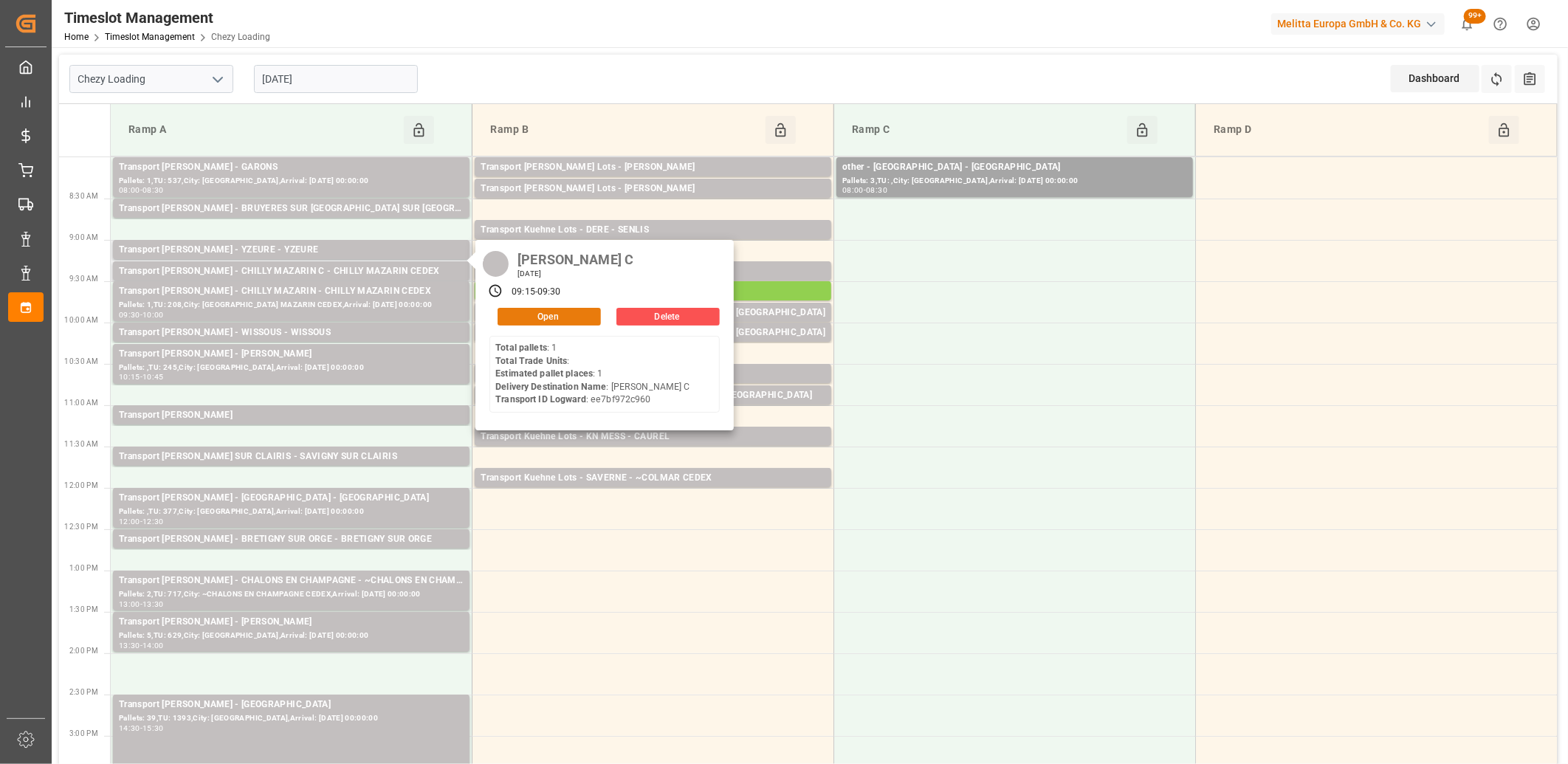
click at [521, 318] on button "Open" at bounding box center [549, 316] width 103 height 17
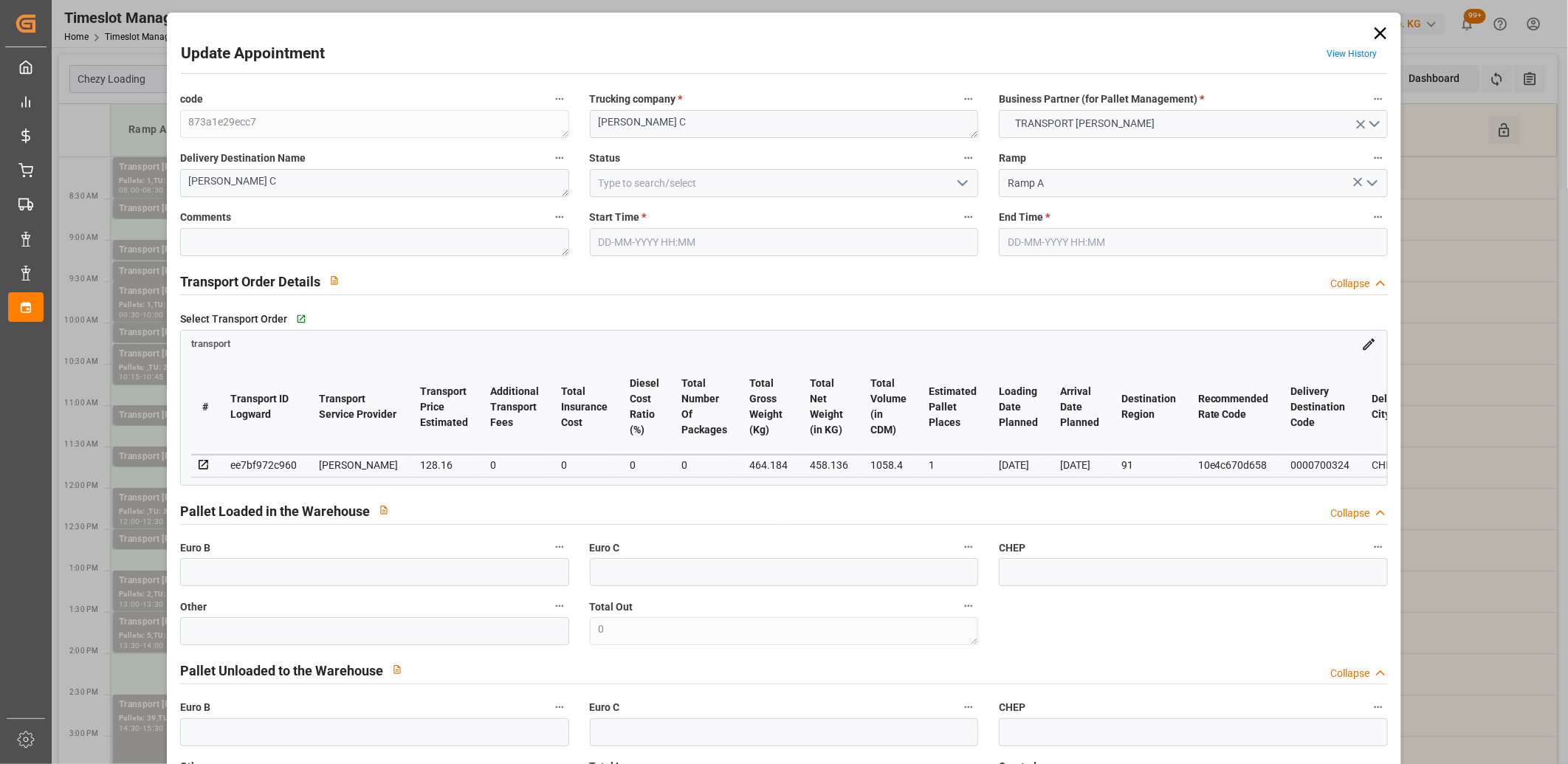
type input "25-08-2025 09:15"
type input "25-08-2025 09:30"
type input "21-08-2025 16:24"
type input "21-08-2025 11:43"
type input "[DATE]"
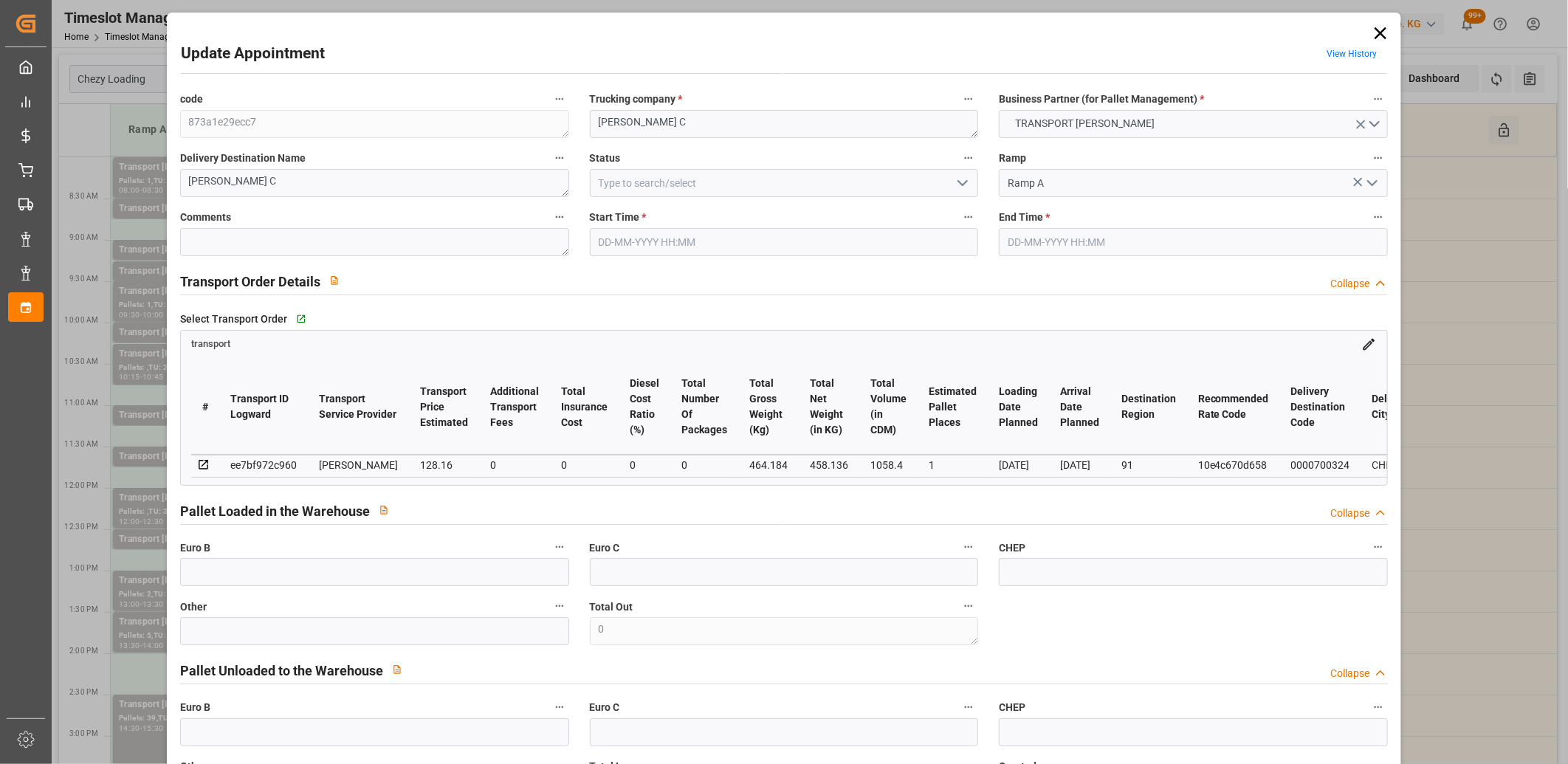
type input "[DATE]"
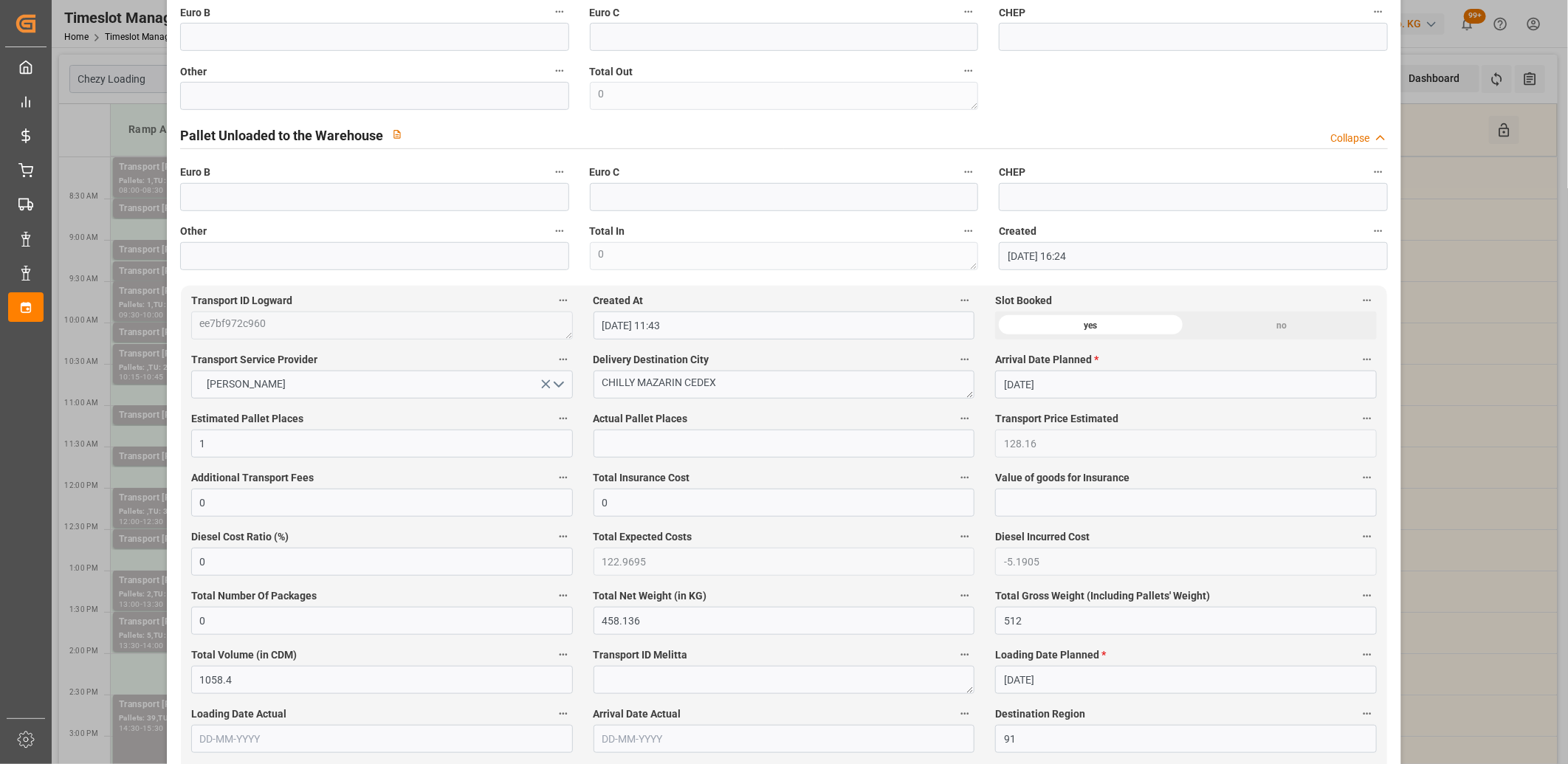
scroll to position [902, 0]
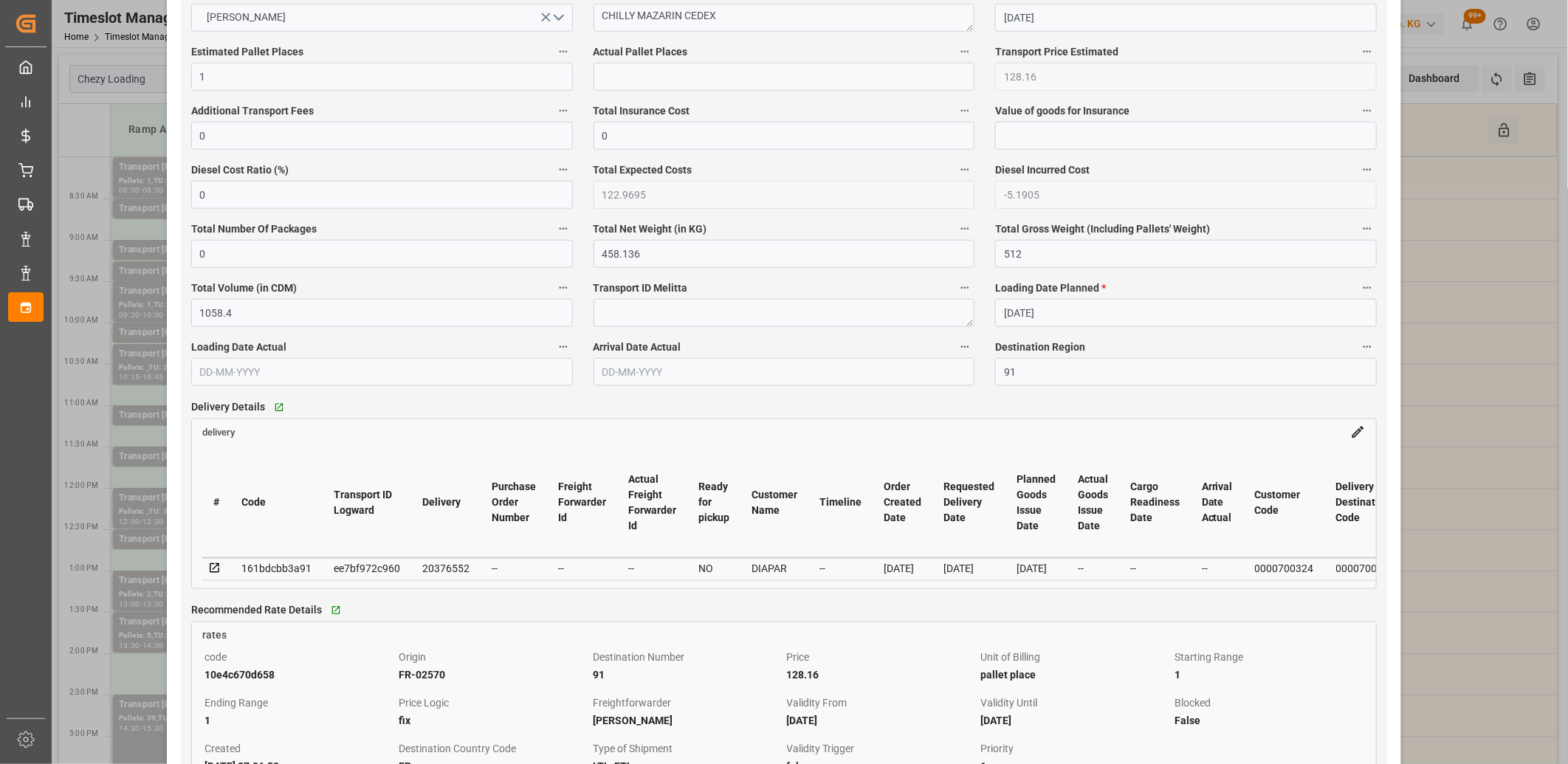
click at [210, 567] on icon at bounding box center [214, 568] width 9 height 9
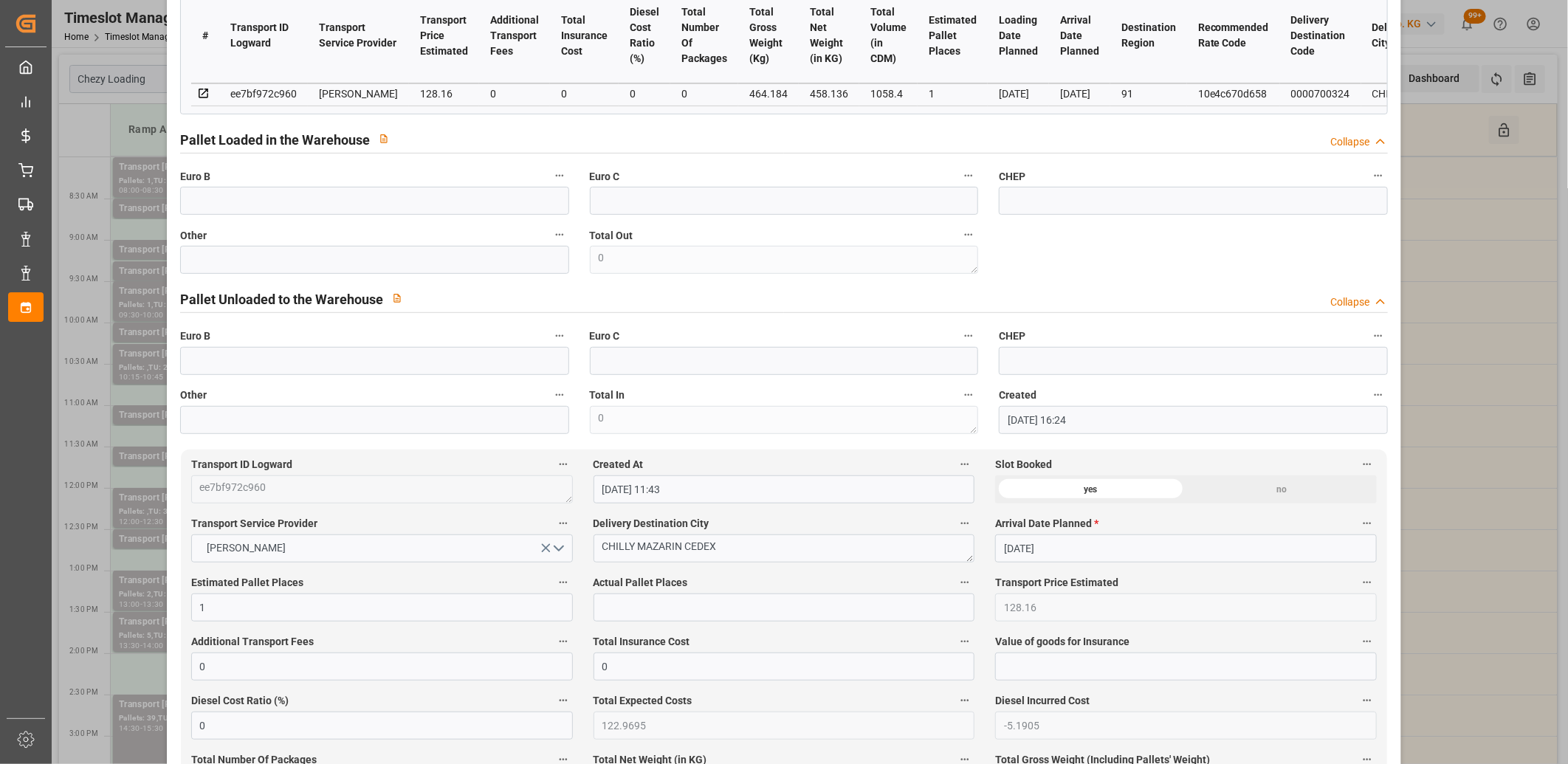
scroll to position [82, 0]
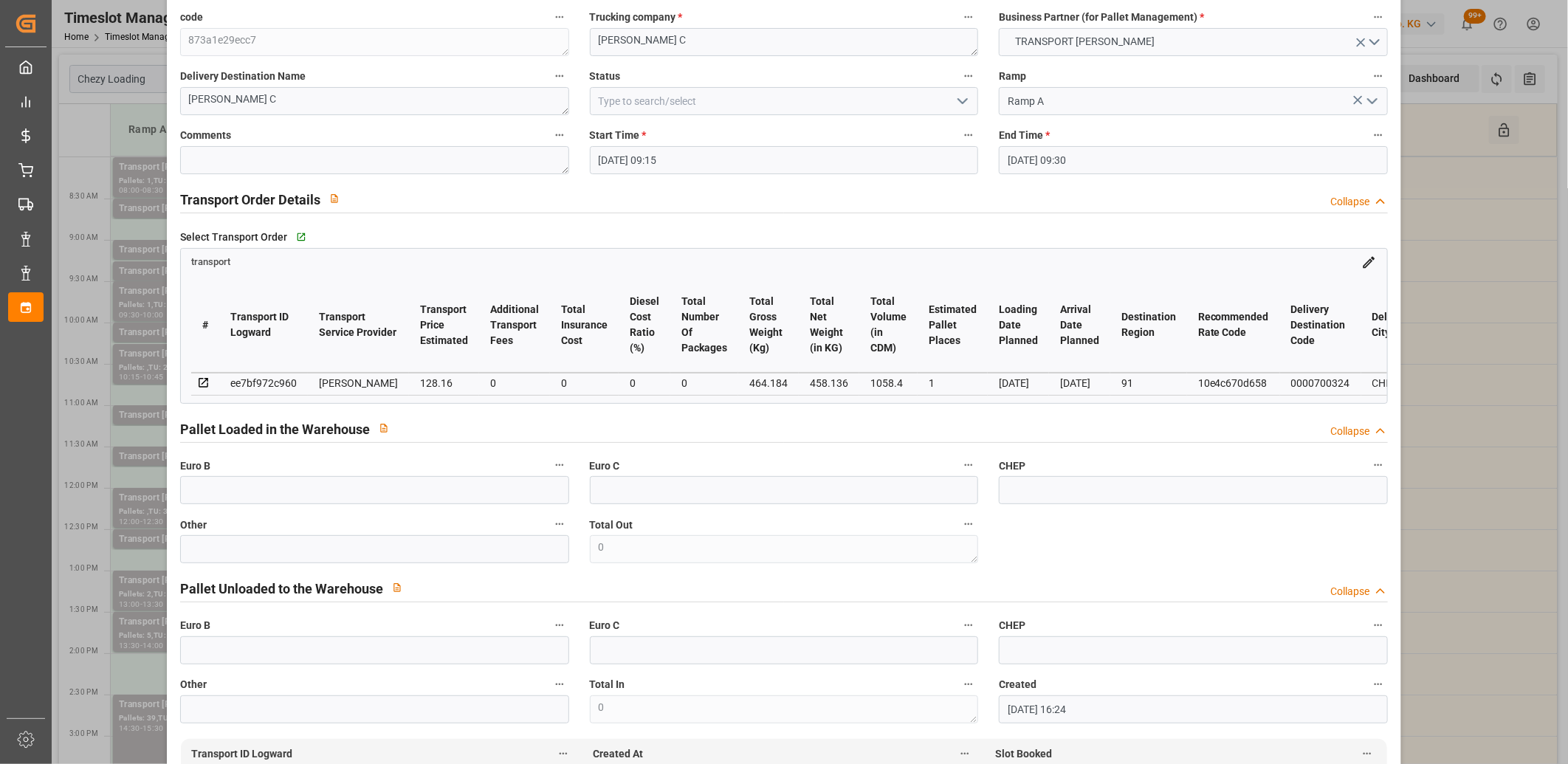
click at [249, 377] on div "ee7bf972c960" at bounding box center [264, 382] width 66 height 17
copy div "ee7bf972c960"
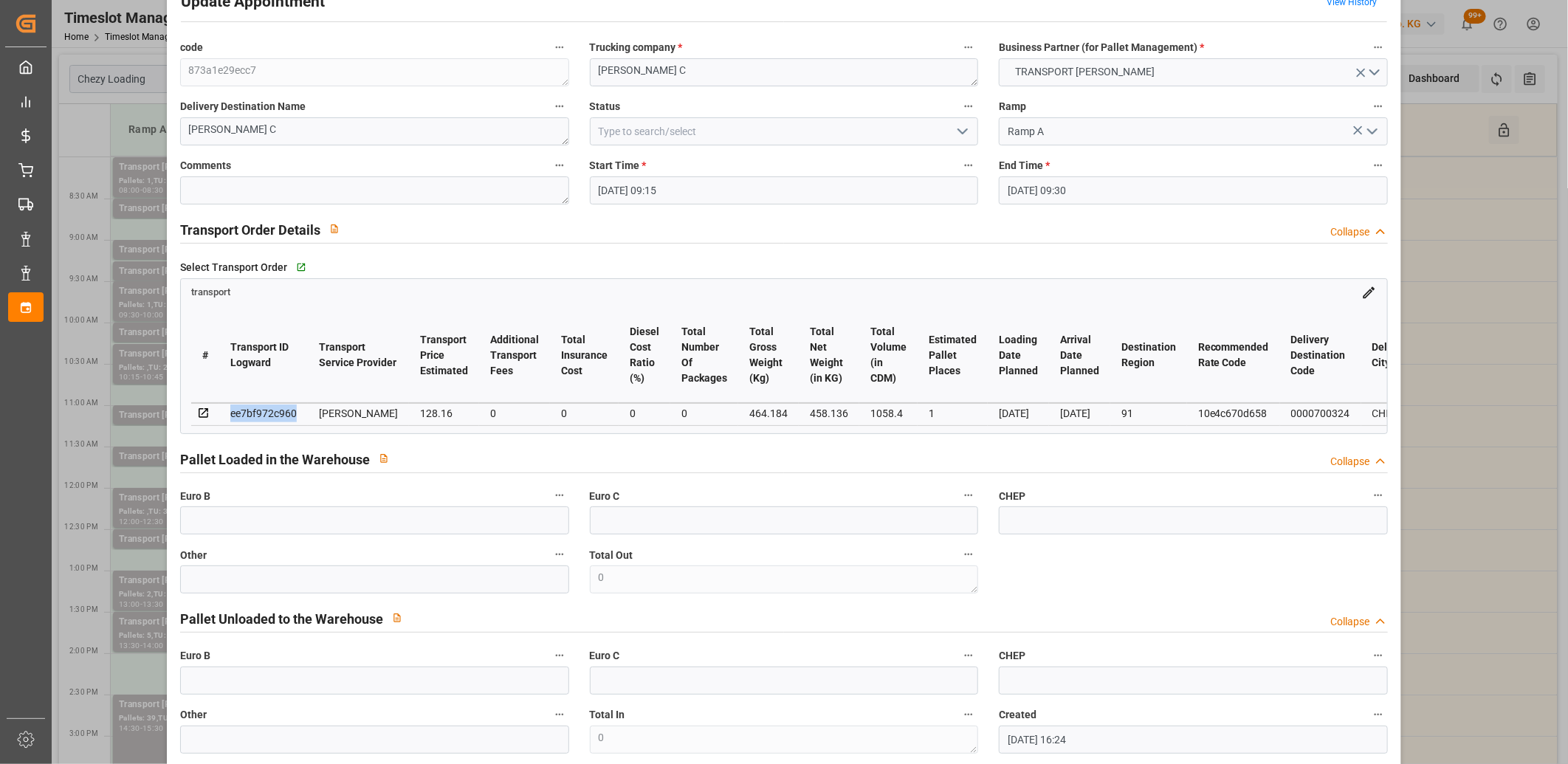
scroll to position [0, 0]
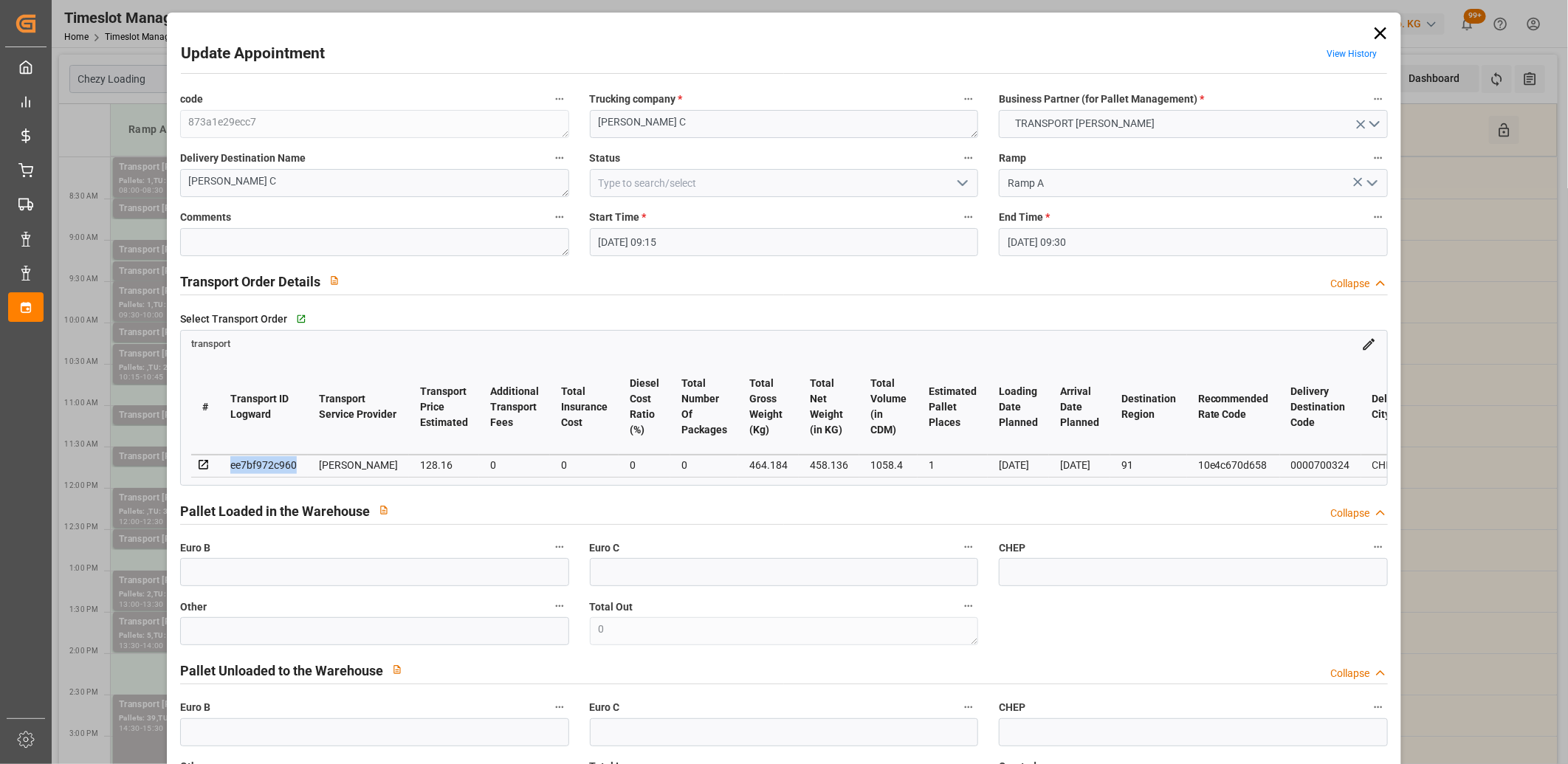
click at [1375, 30] on icon at bounding box center [1380, 33] width 20 height 20
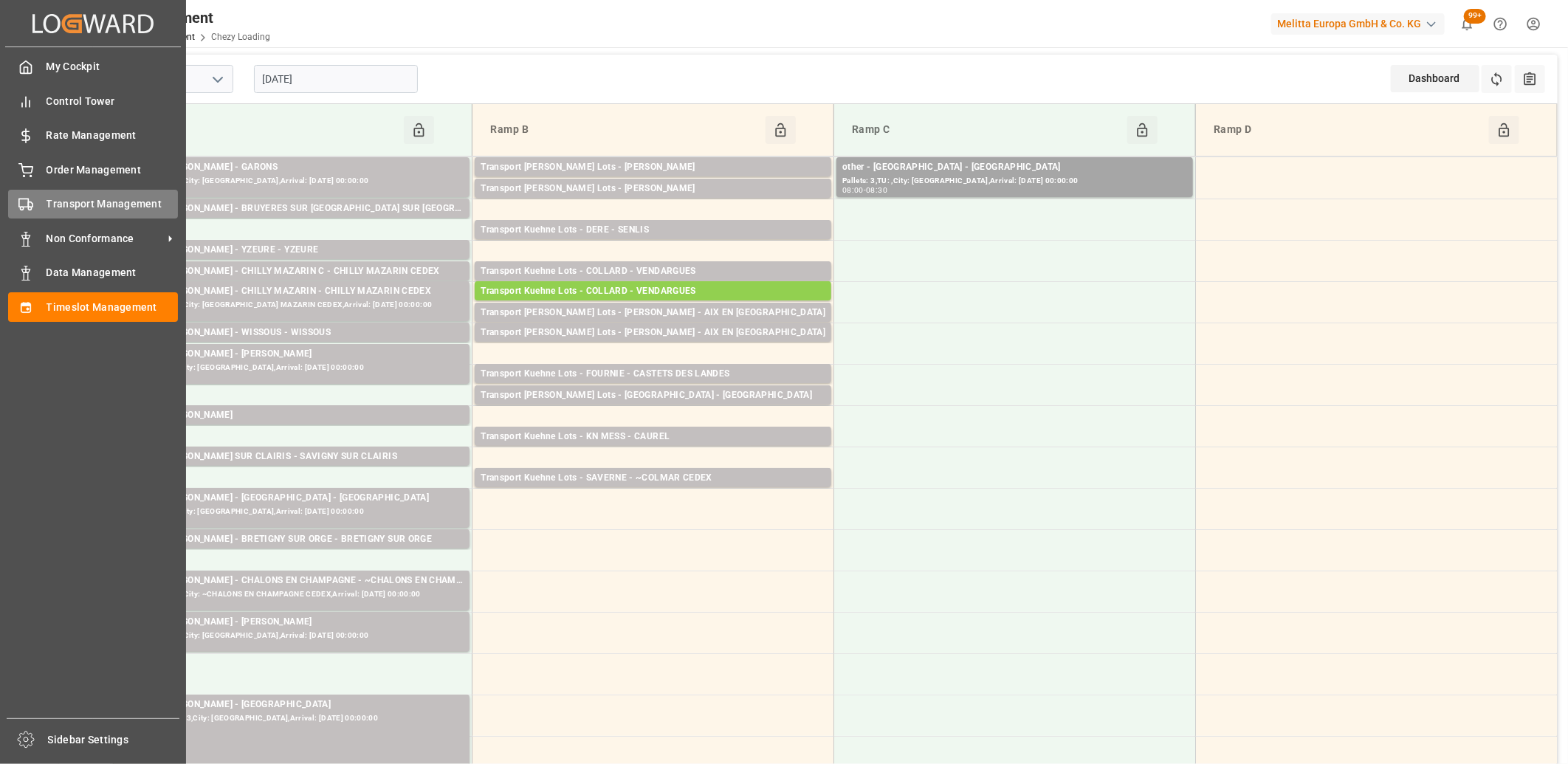
click at [22, 208] on circle at bounding box center [21, 209] width 3 height 3
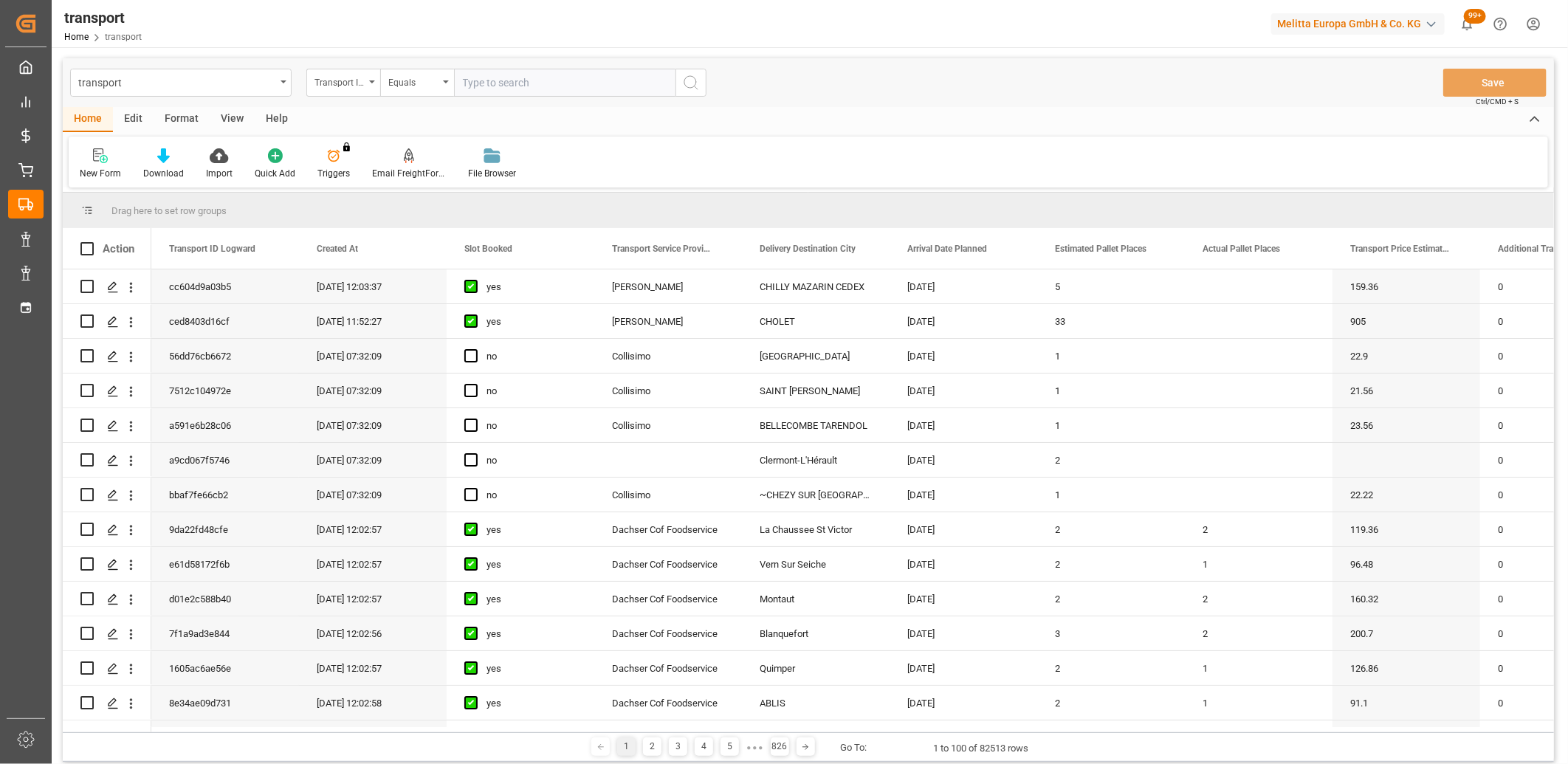
click at [504, 86] on input "text" at bounding box center [564, 83] width 222 height 29
type input "ee7bf972c960"
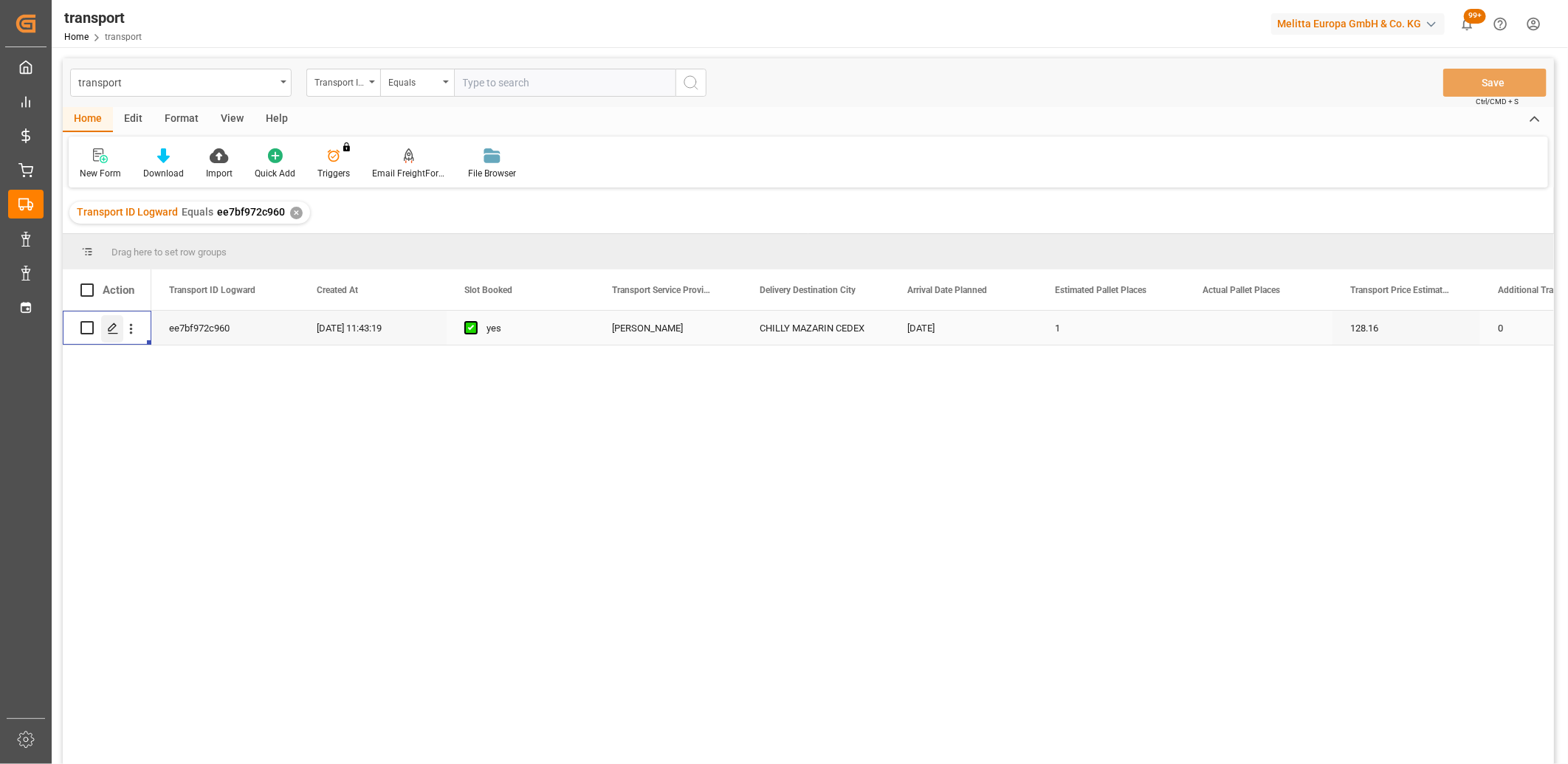
click at [112, 328] on polygon "Press SPACE to select this row." at bounding box center [112, 327] width 7 height 7
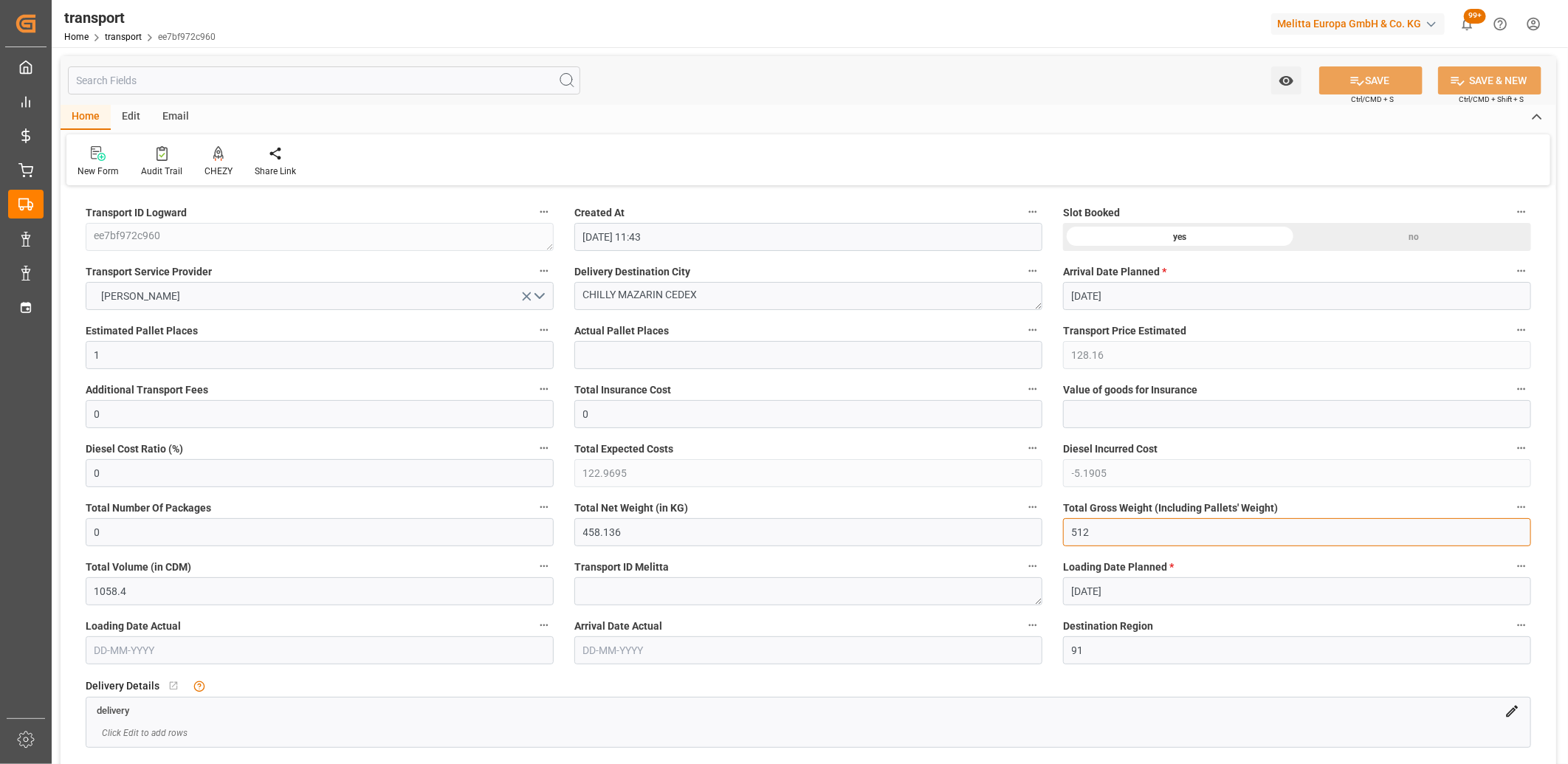
drag, startPoint x: 1120, startPoint y: 527, endPoint x: 999, endPoint y: 520, distance: 121.2
type input "0"
click at [519, 540] on input "0" at bounding box center [319, 532] width 468 height 29
drag, startPoint x: 691, startPoint y: 532, endPoint x: 511, endPoint y: 532, distance: 180.0
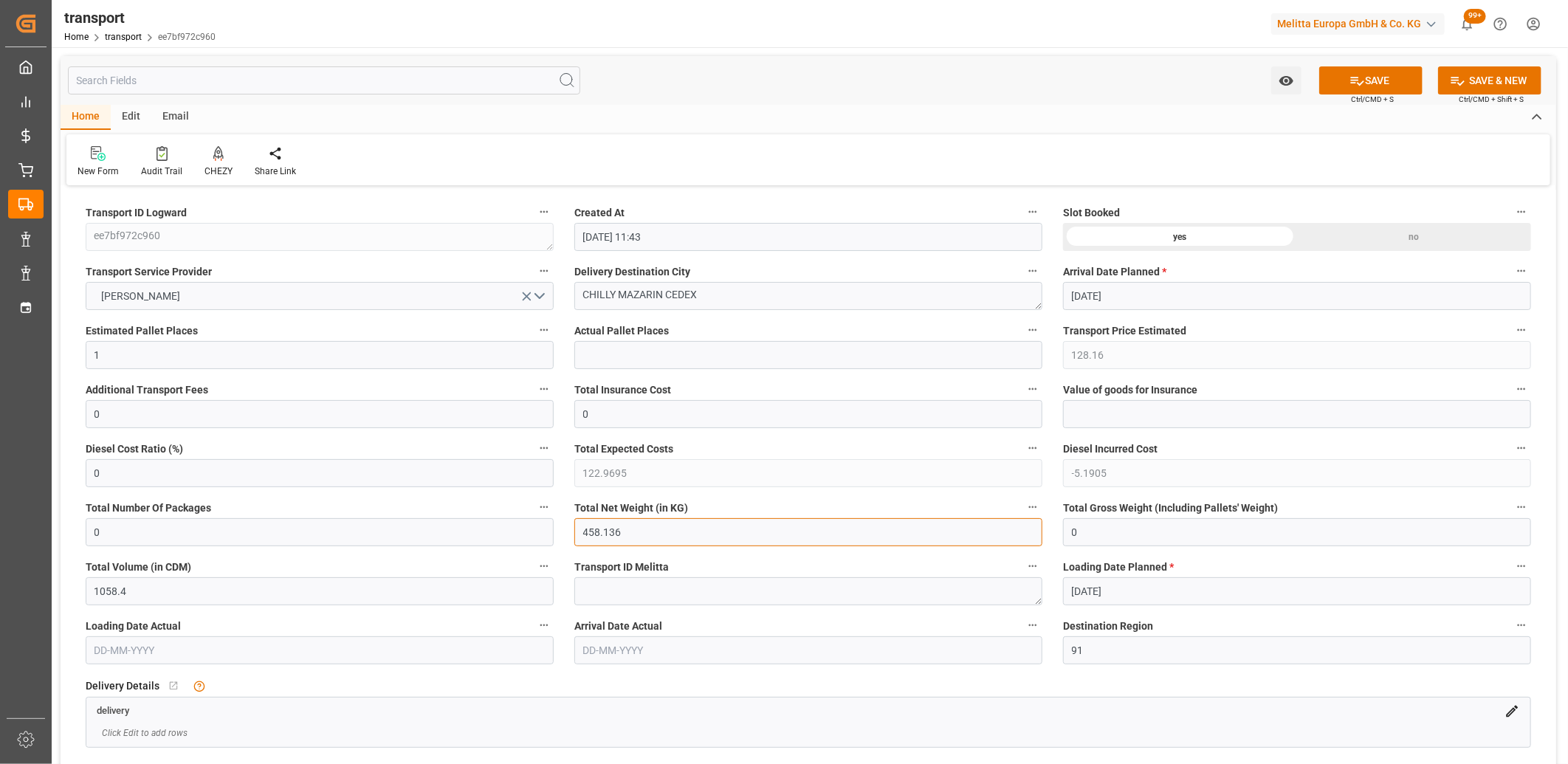
type input "0"
drag, startPoint x: 131, startPoint y: 354, endPoint x: 61, endPoint y: 350, distance: 70.1
type input "0"
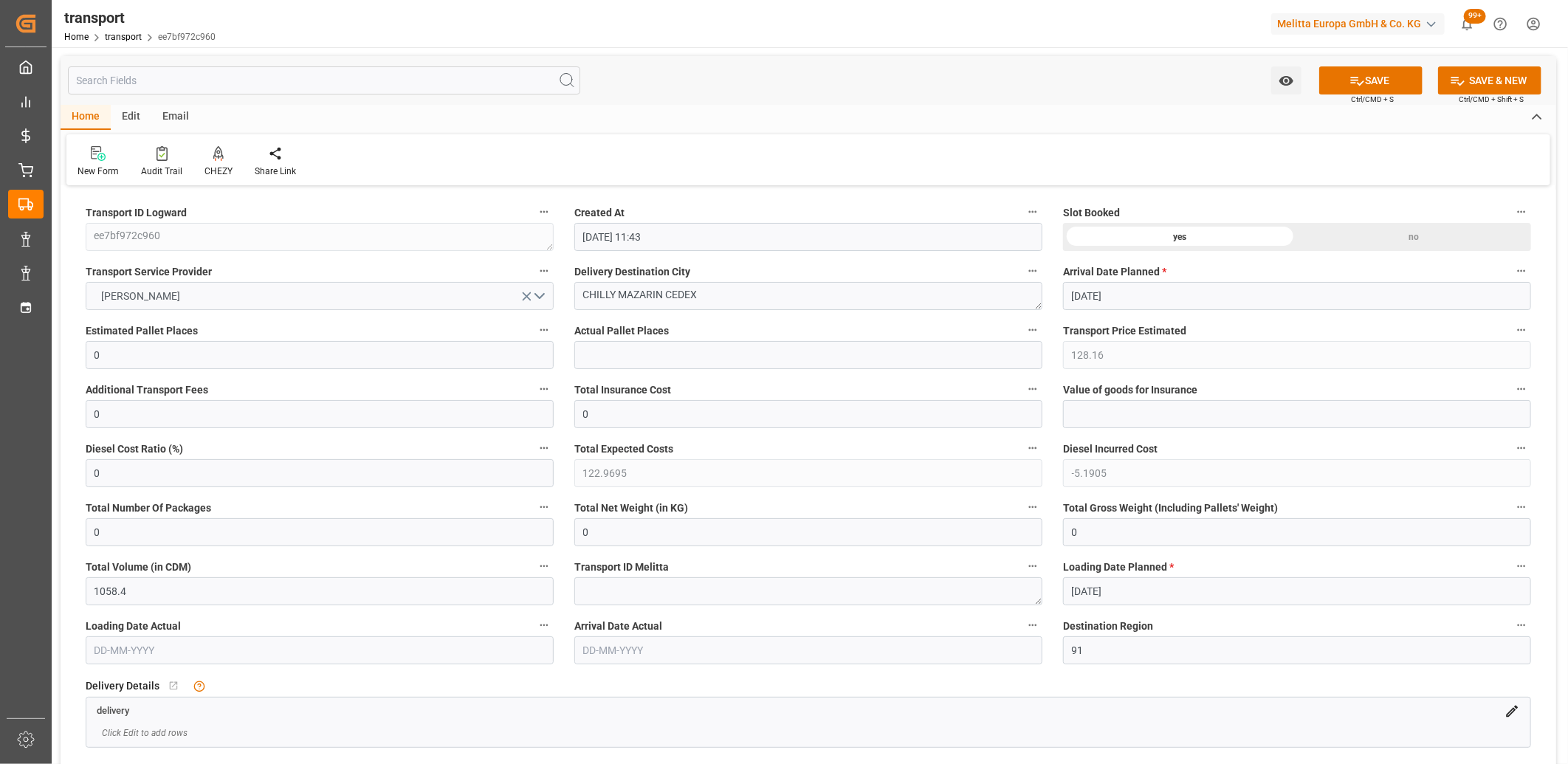
click at [527, 289] on icon "open menu" at bounding box center [527, 296] width 16 height 16
drag, startPoint x: 747, startPoint y: 292, endPoint x: 527, endPoint y: 294, distance: 220.0
click at [1381, 234] on div "no" at bounding box center [1414, 237] width 234 height 29
click at [1378, 78] on button "SAVE" at bounding box center [1370, 80] width 103 height 29
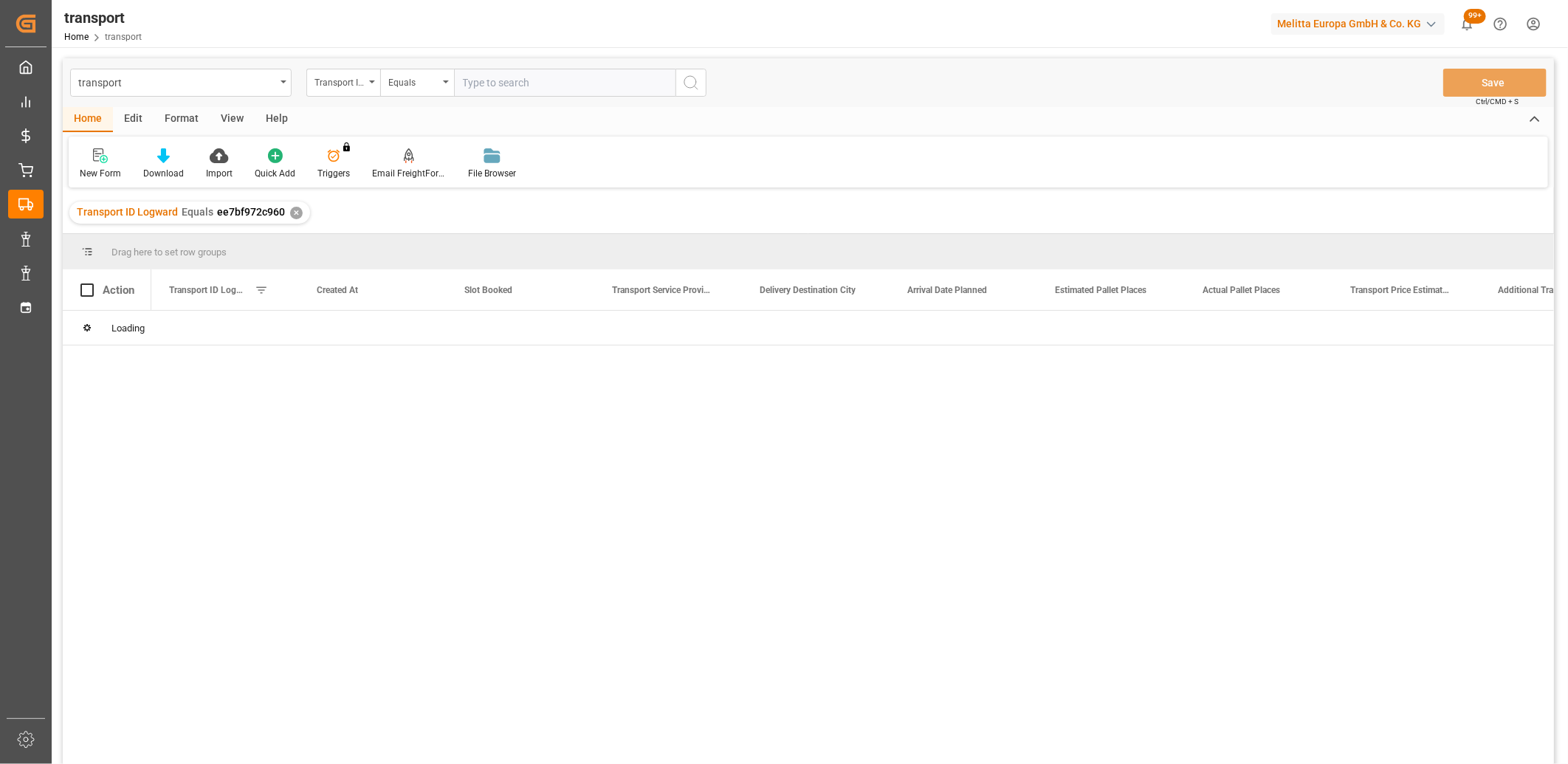
click at [133, 114] on div "Edit" at bounding box center [133, 119] width 40 height 25
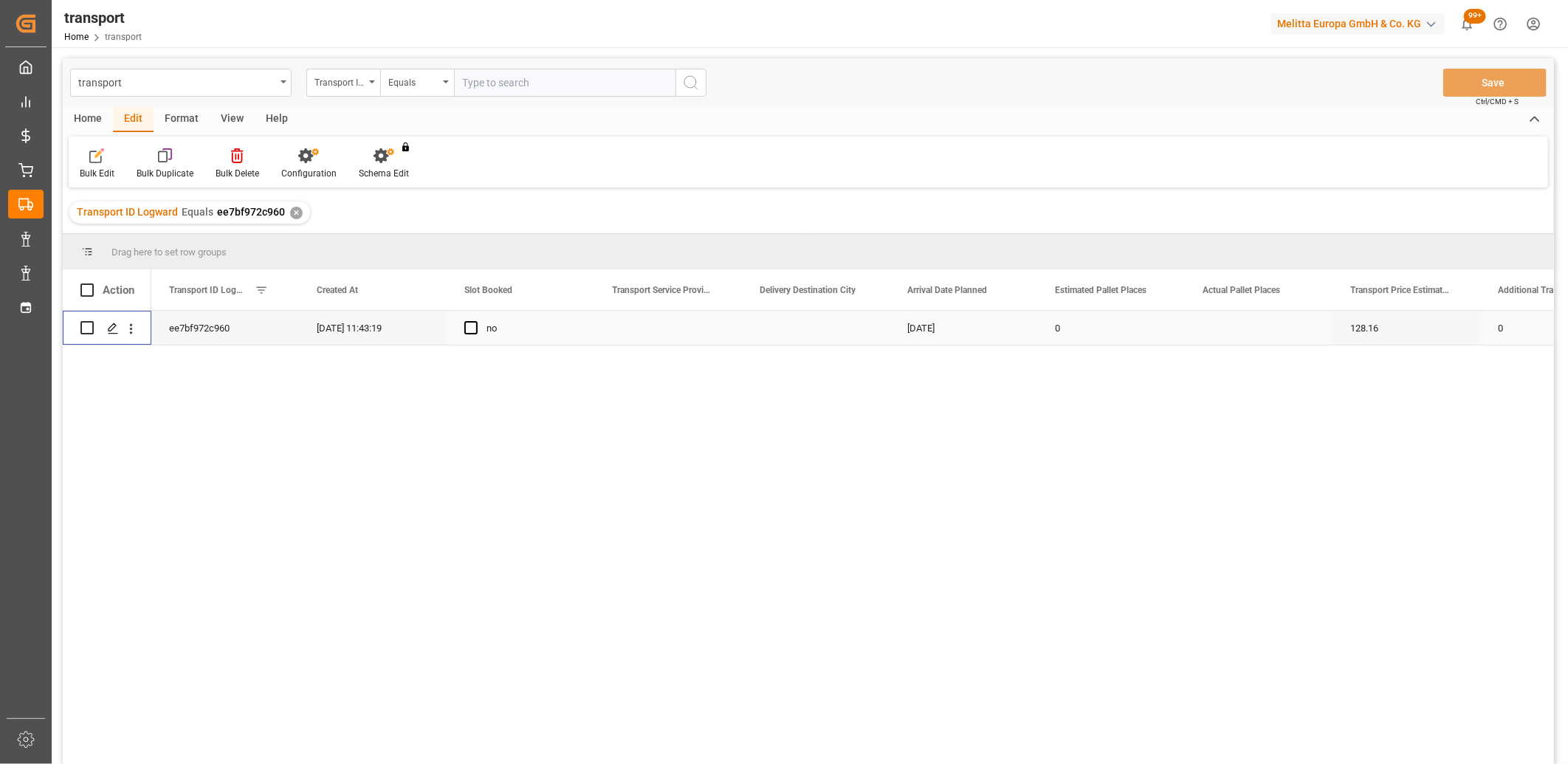
click at [84, 328] on input "Press Space to toggle row selection (unchecked)" at bounding box center [87, 327] width 13 height 13
checkbox input "true"
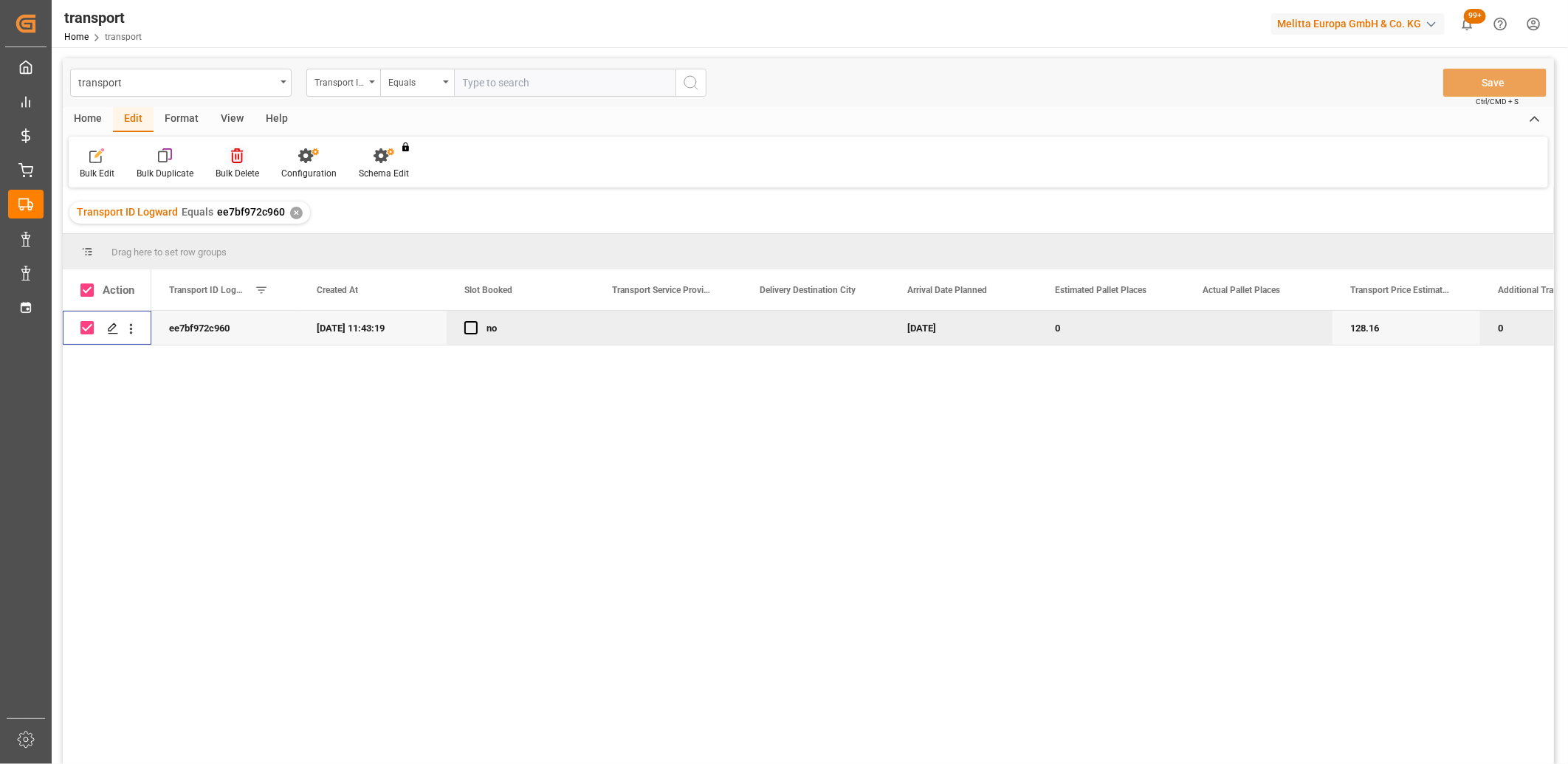
click at [234, 155] on icon at bounding box center [236, 155] width 12 height 15
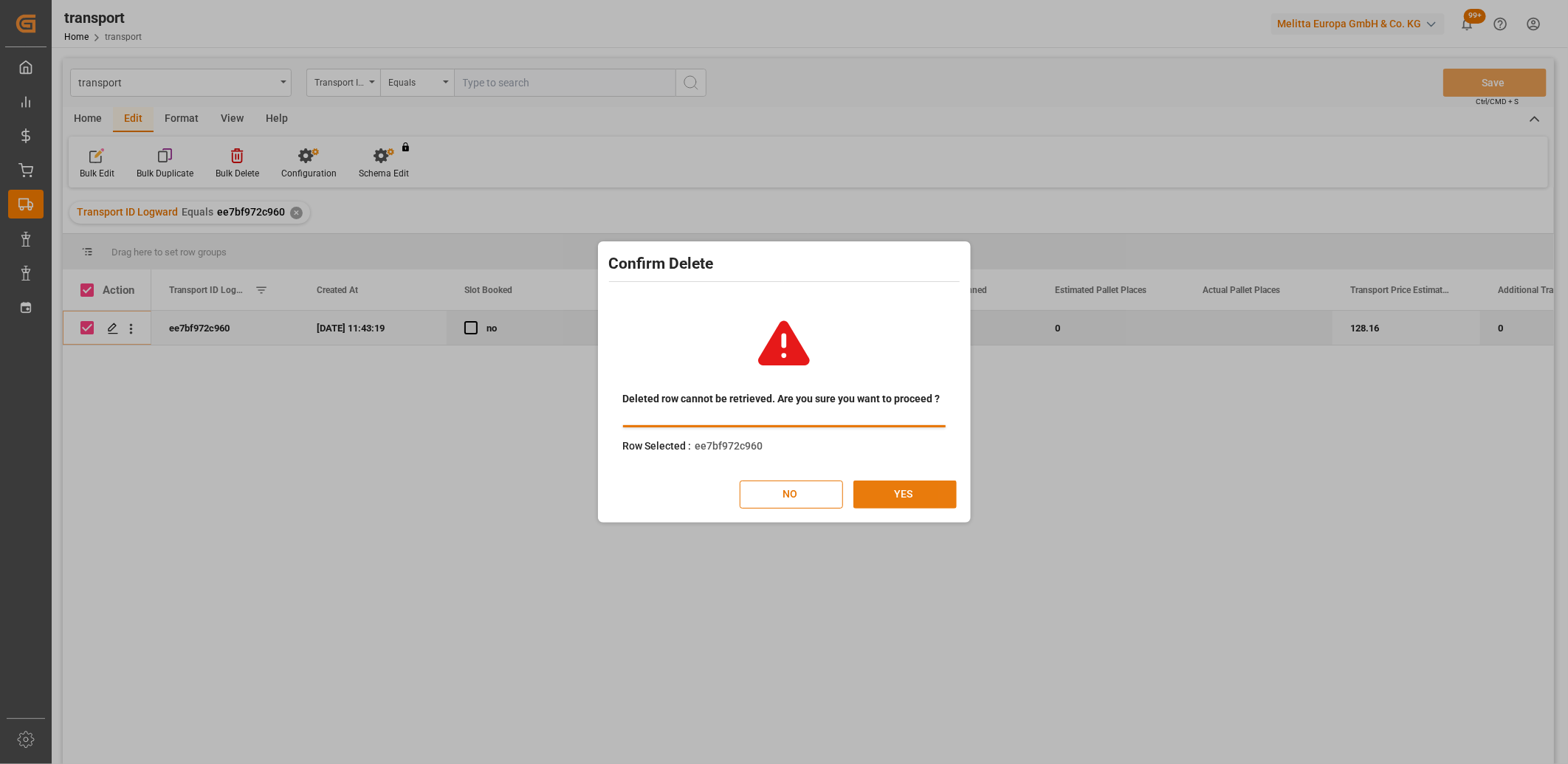
click at [893, 489] on button "YES" at bounding box center [904, 495] width 103 height 29
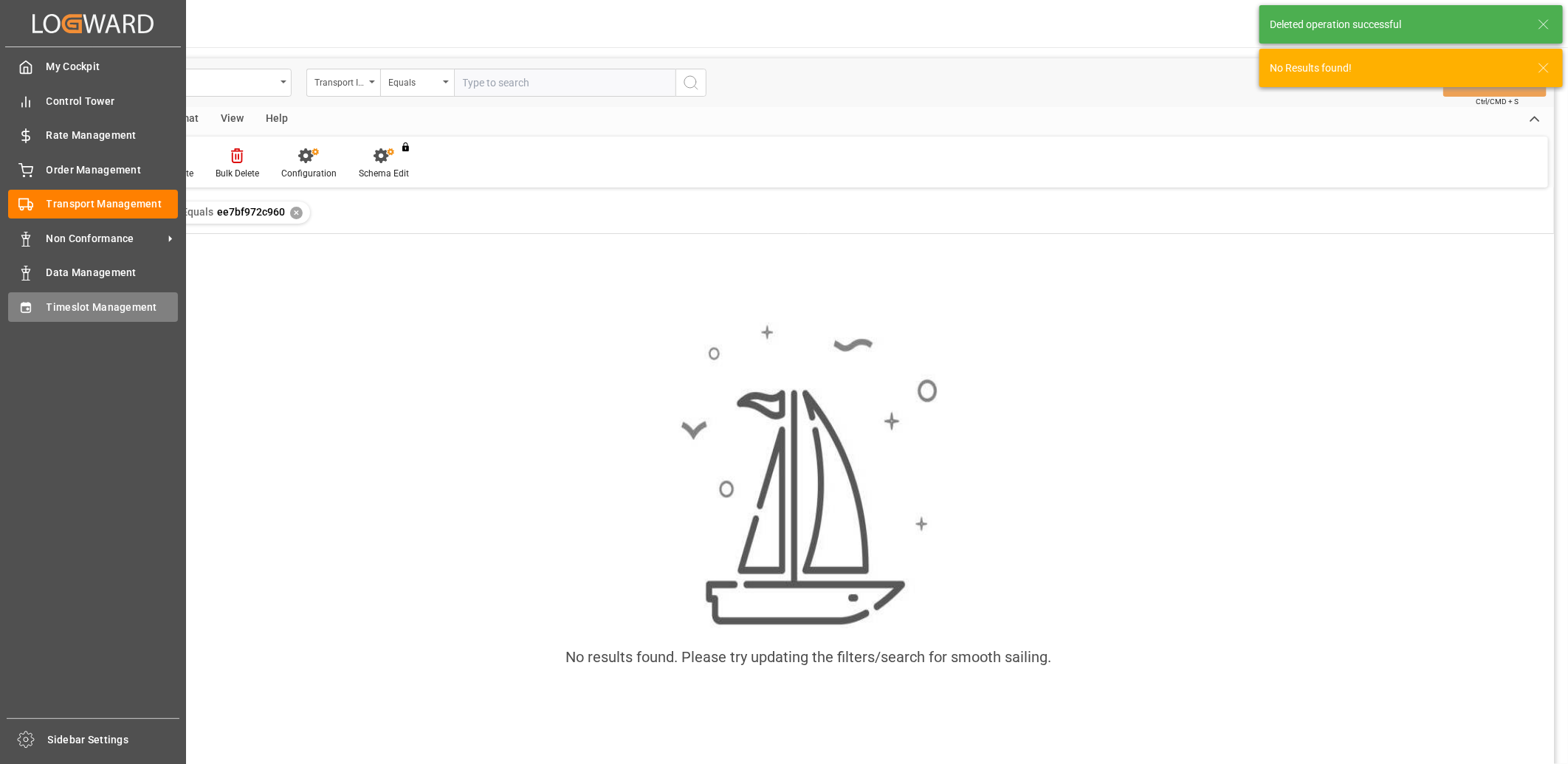
click at [42, 305] on div "Timeslot Management Timeslot Management" at bounding box center [93, 306] width 170 height 29
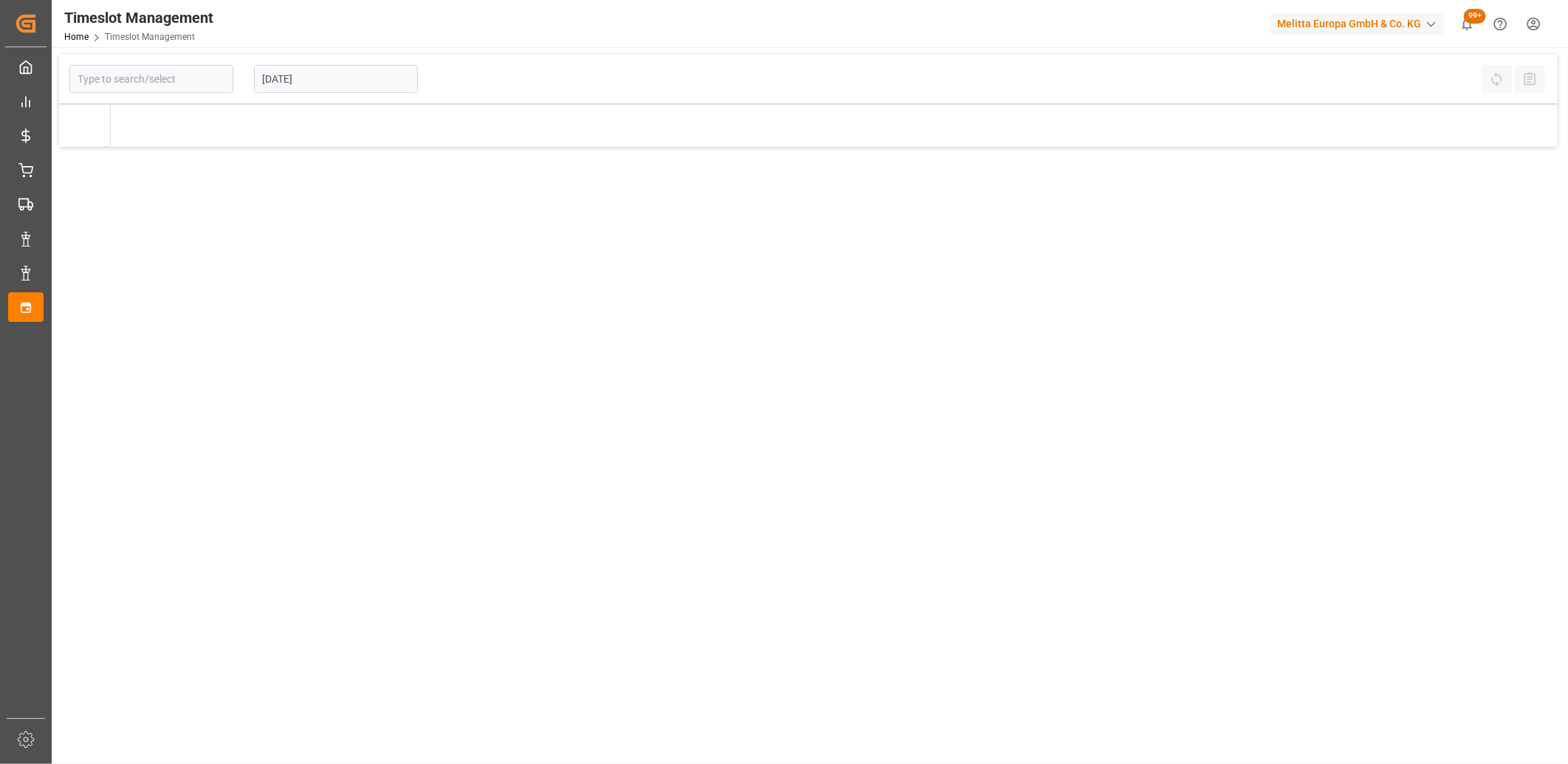
click at [374, 77] on input "22-08-2025" at bounding box center [335, 79] width 164 height 29
type input "Chezy Loading"
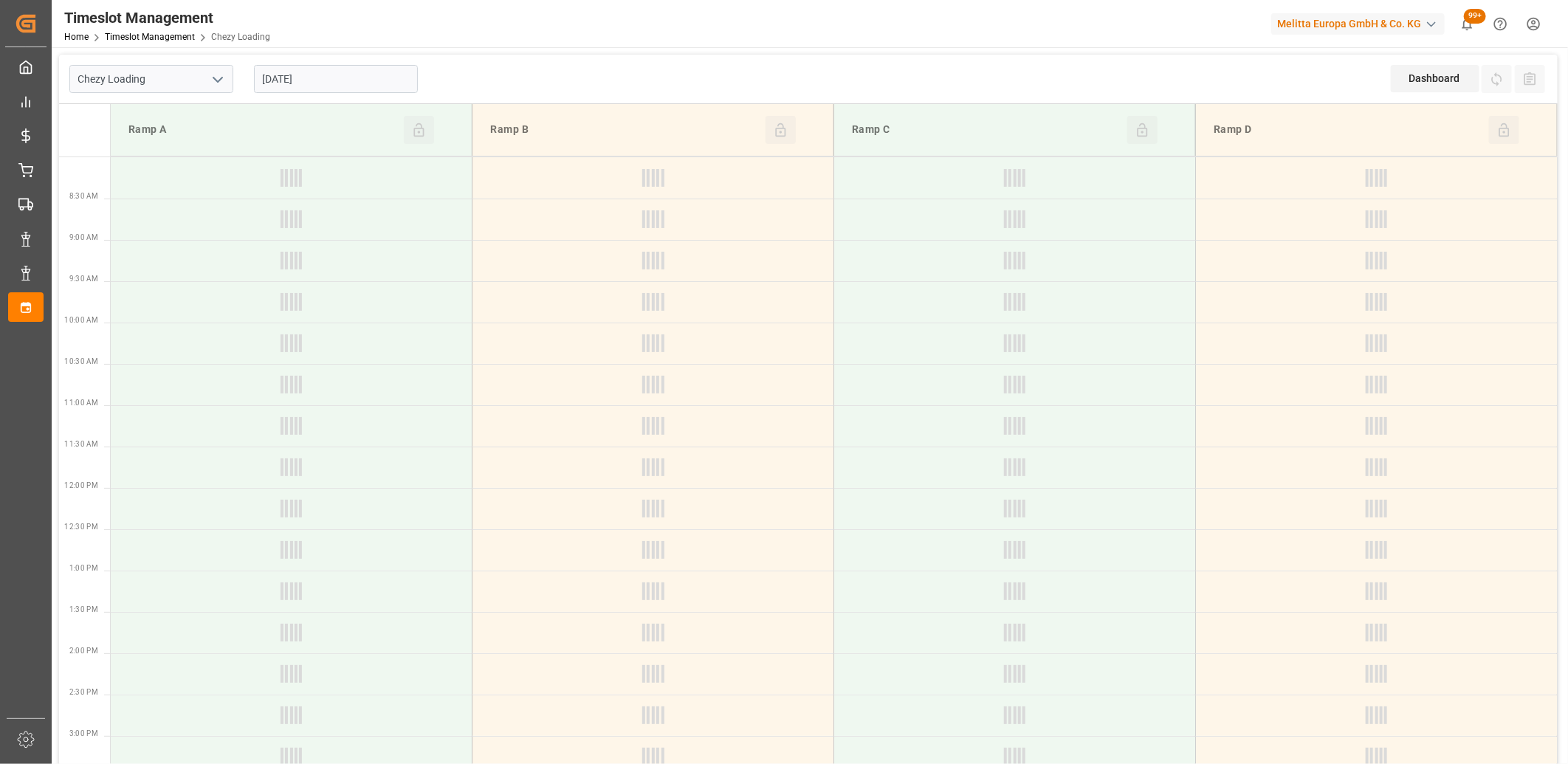
click at [312, 80] on input "22-08-2025" at bounding box center [335, 79] width 164 height 29
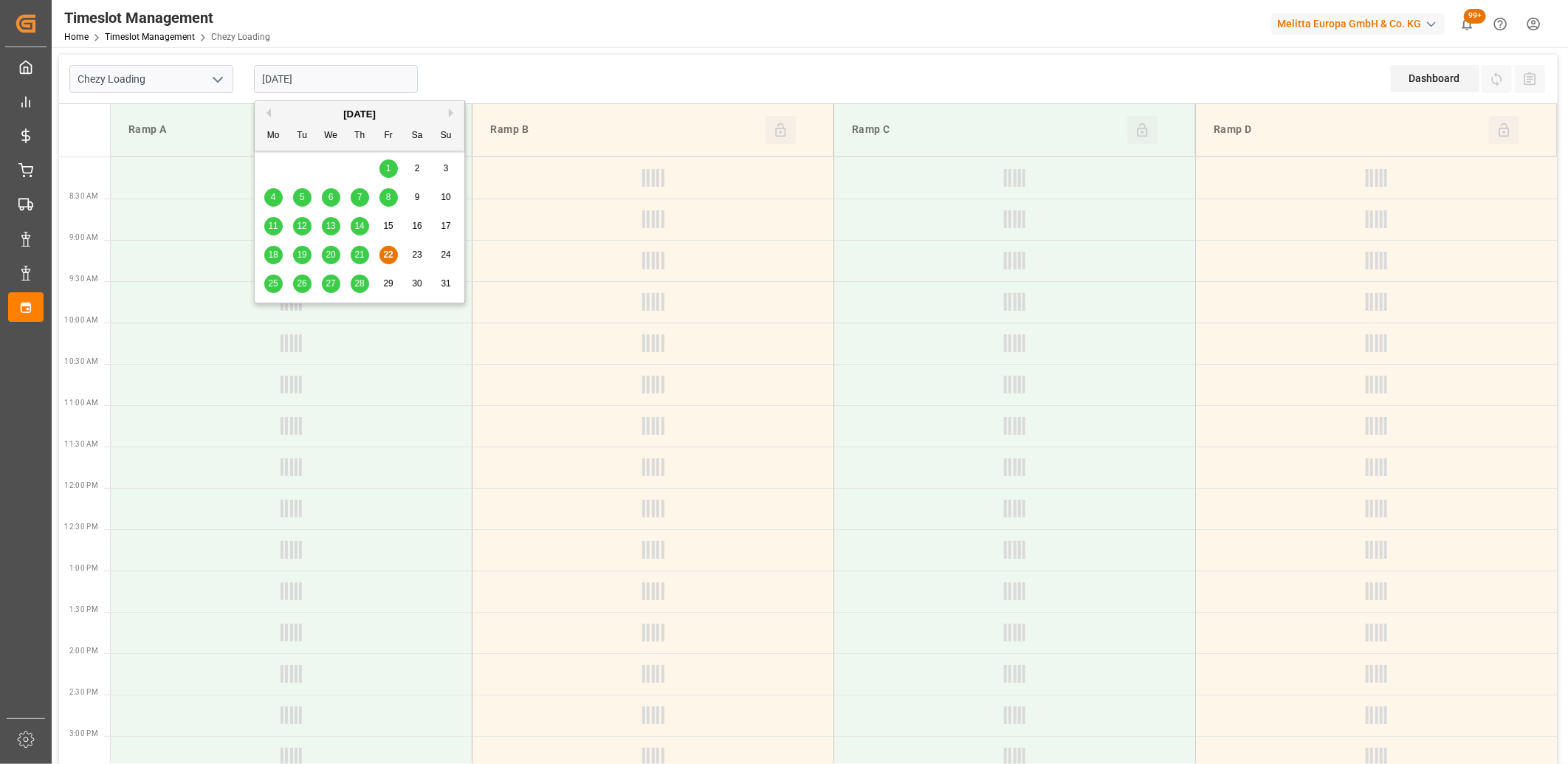
click at [273, 283] on span "25" at bounding box center [272, 283] width 9 height 10
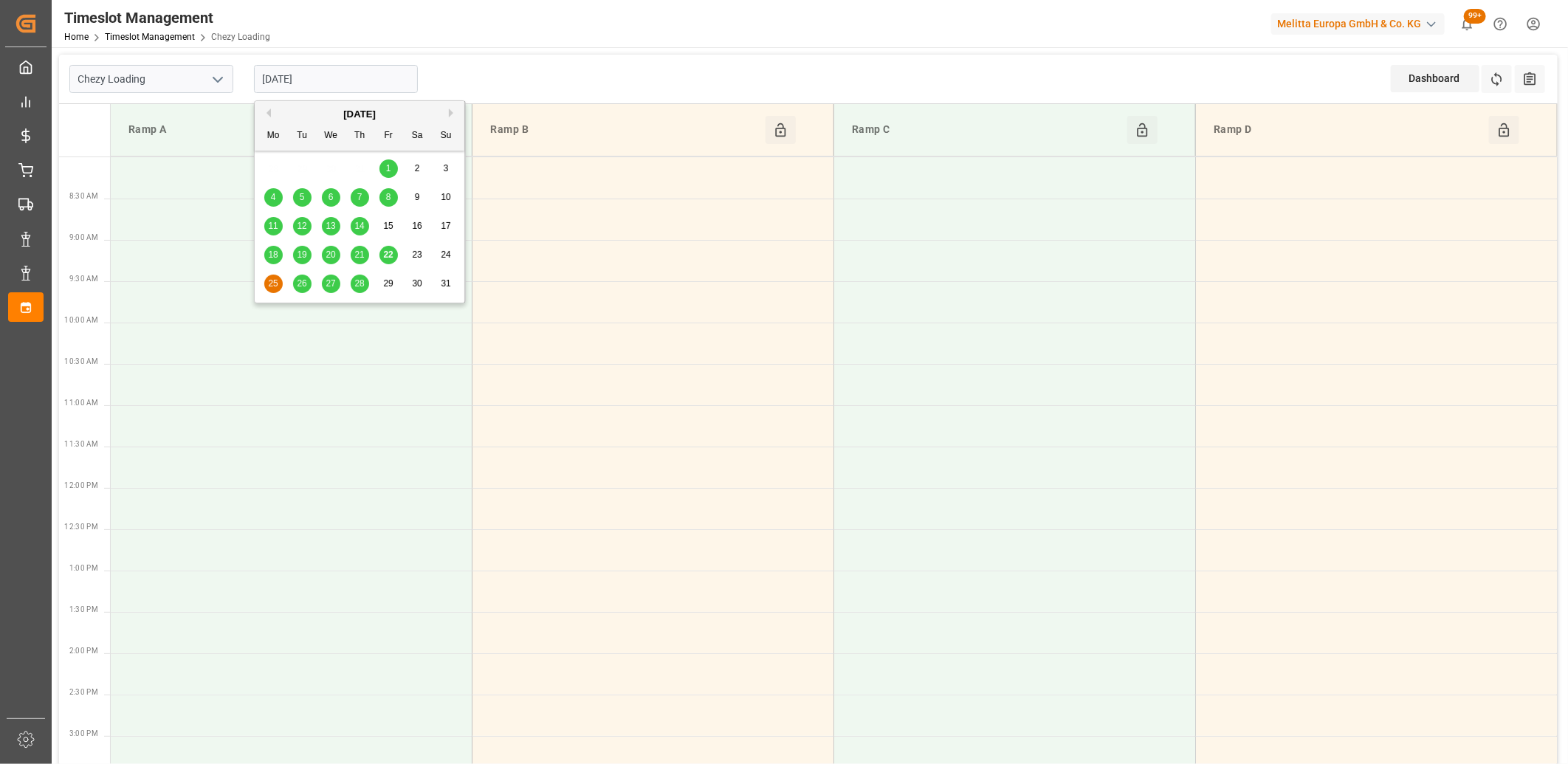
click at [388, 67] on input "[DATE]" at bounding box center [335, 79] width 164 height 29
click at [301, 287] on span "26" at bounding box center [301, 283] width 9 height 10
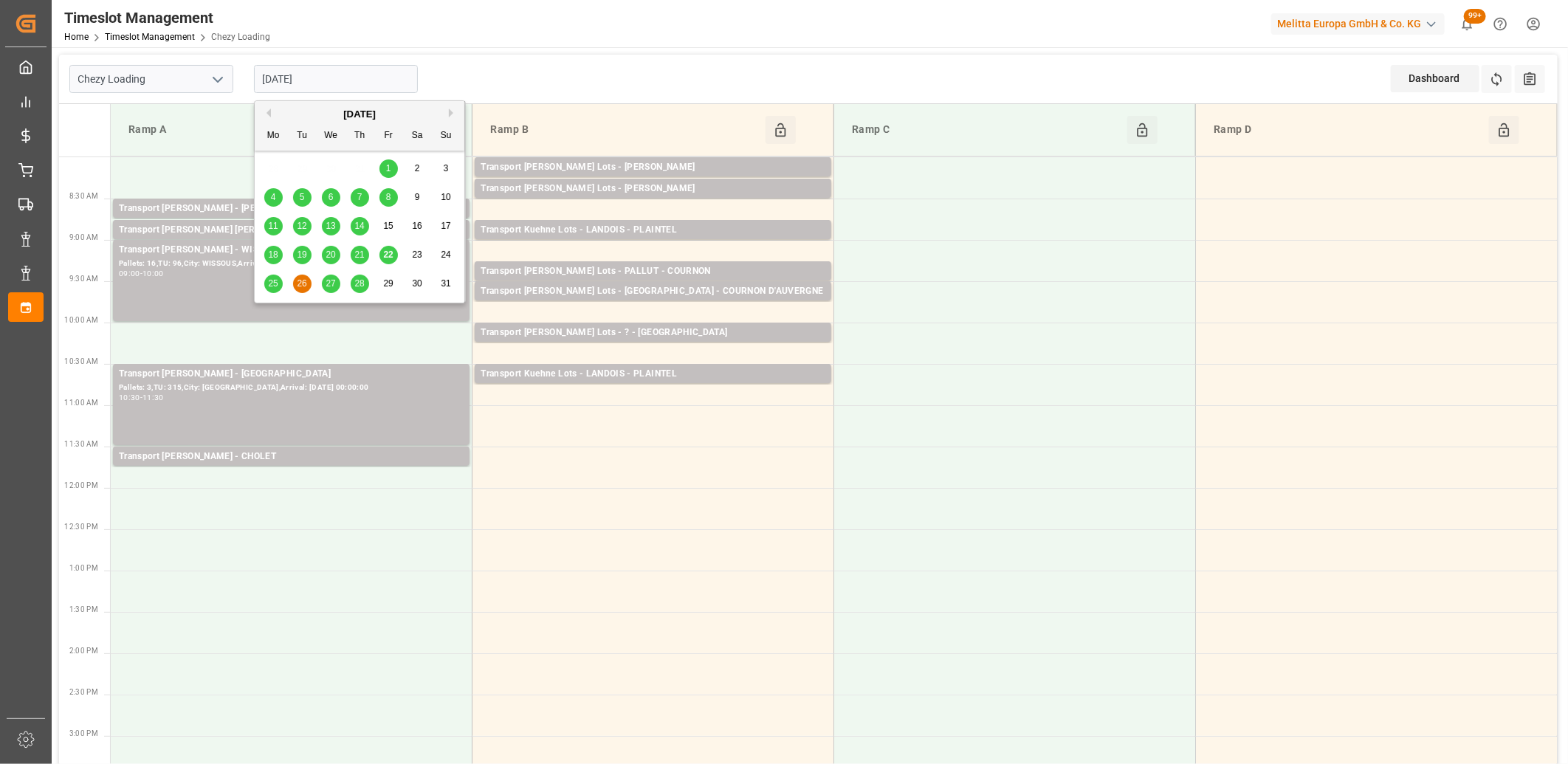
click at [350, 83] on input "[DATE]" at bounding box center [335, 79] width 164 height 29
click at [267, 290] on div "25" at bounding box center [273, 284] width 18 height 17
type input "[DATE]"
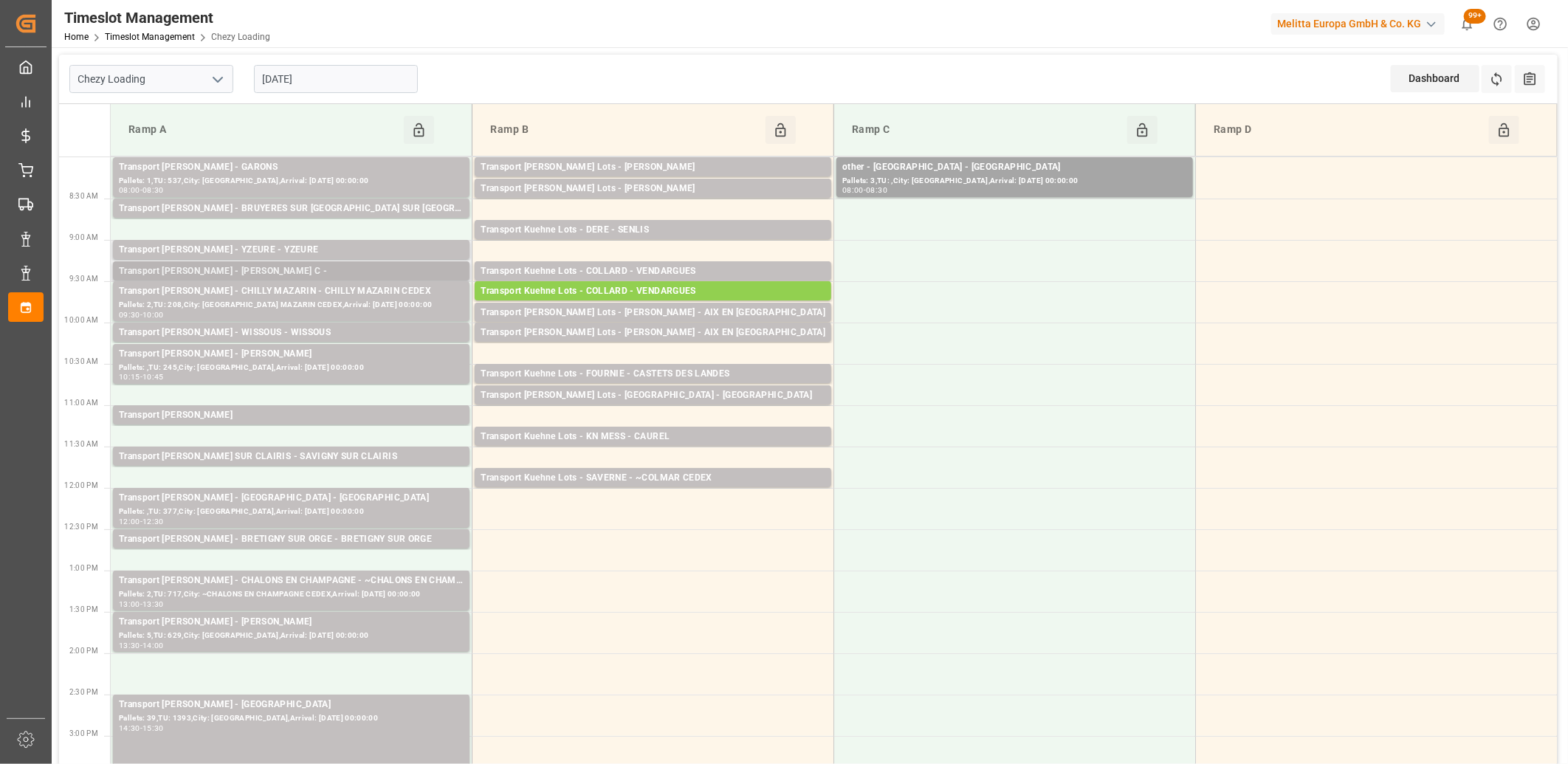
click at [256, 270] on div "Transport Delisle - CHILLY MAZARIN C -" at bounding box center [290, 271] width 345 height 15
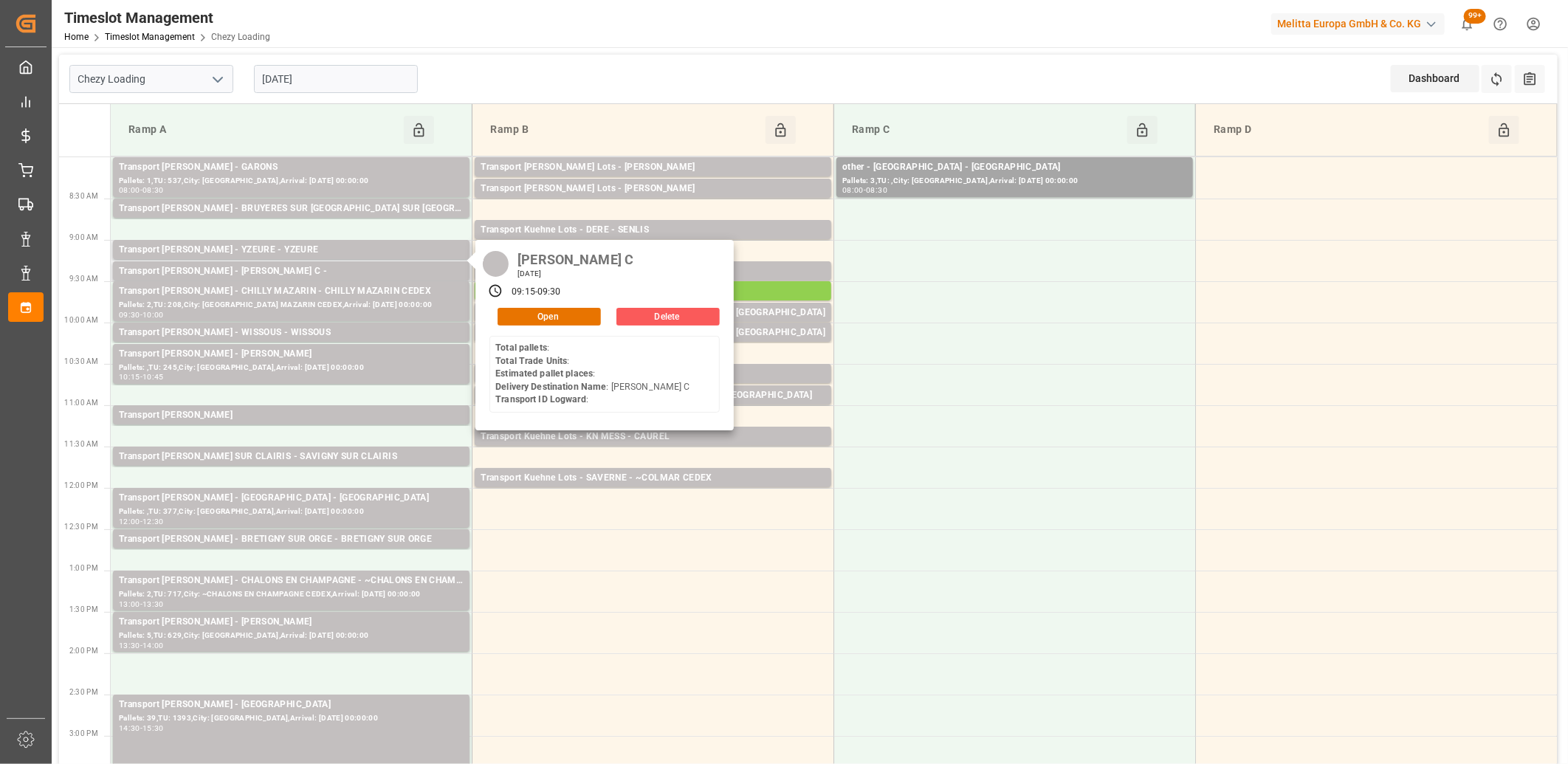
click at [624, 314] on button "Delete" at bounding box center [668, 316] width 103 height 17
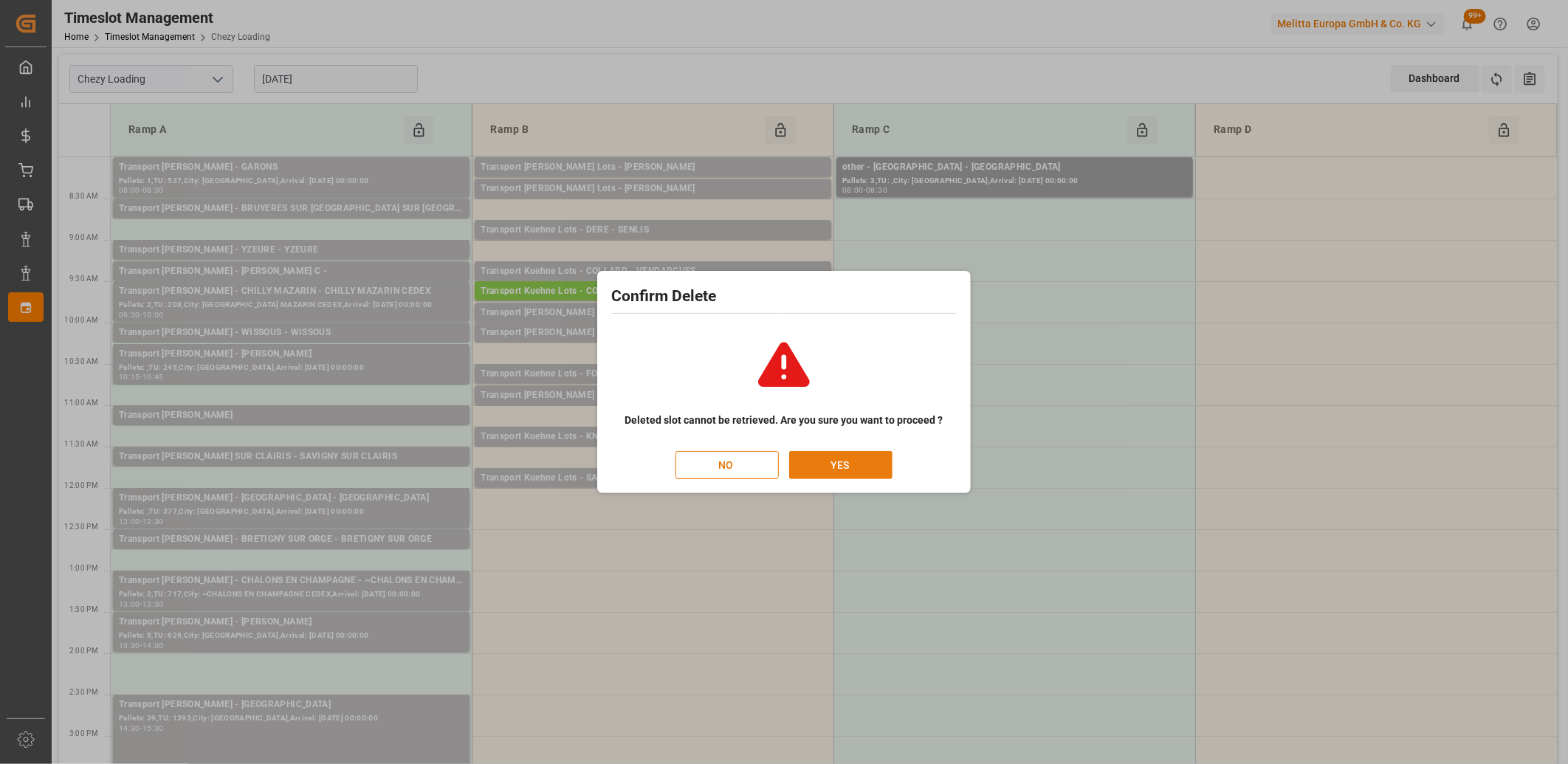
click at [823, 459] on button "YES" at bounding box center [840, 465] width 103 height 29
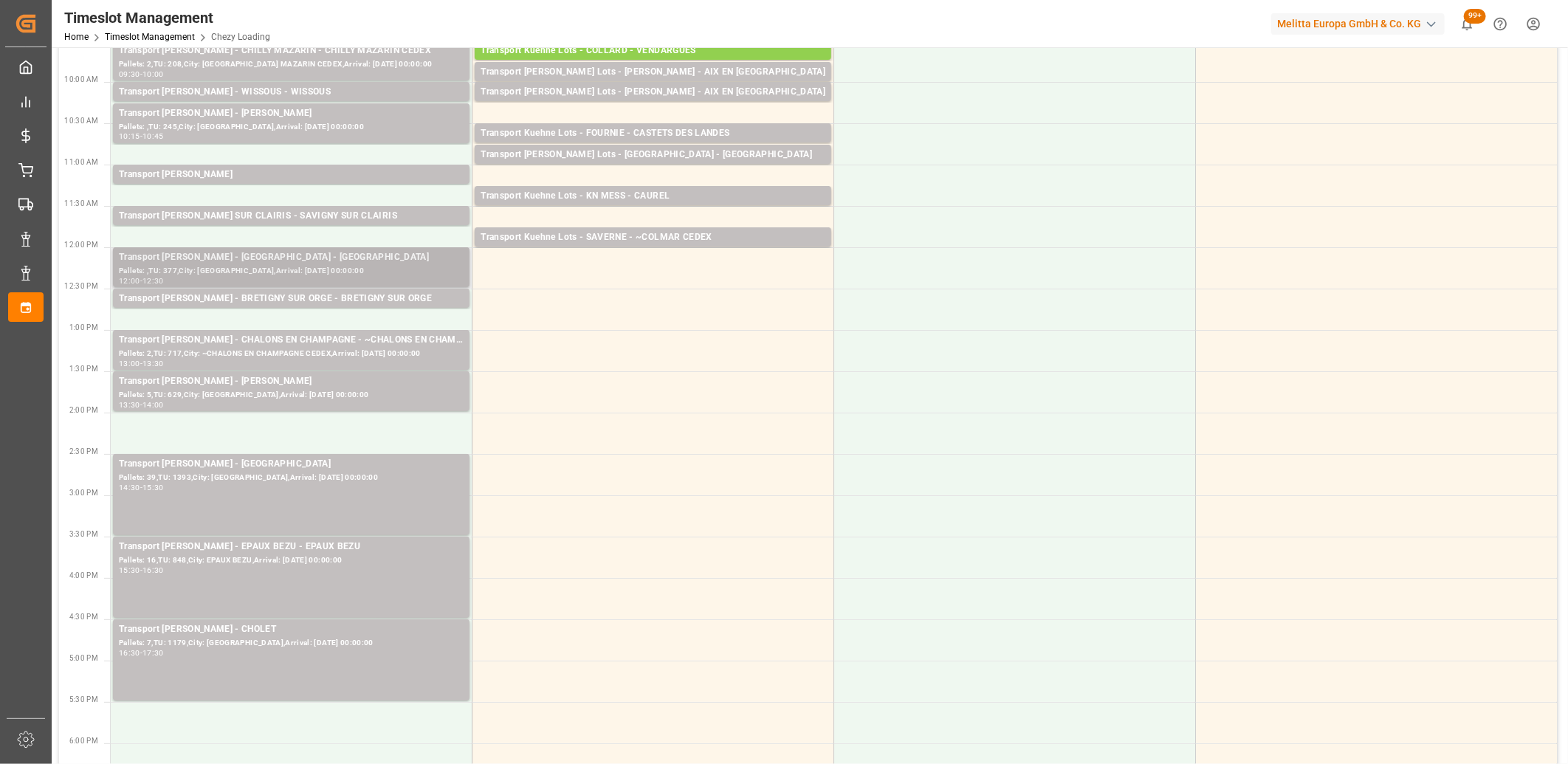
scroll to position [245, 0]
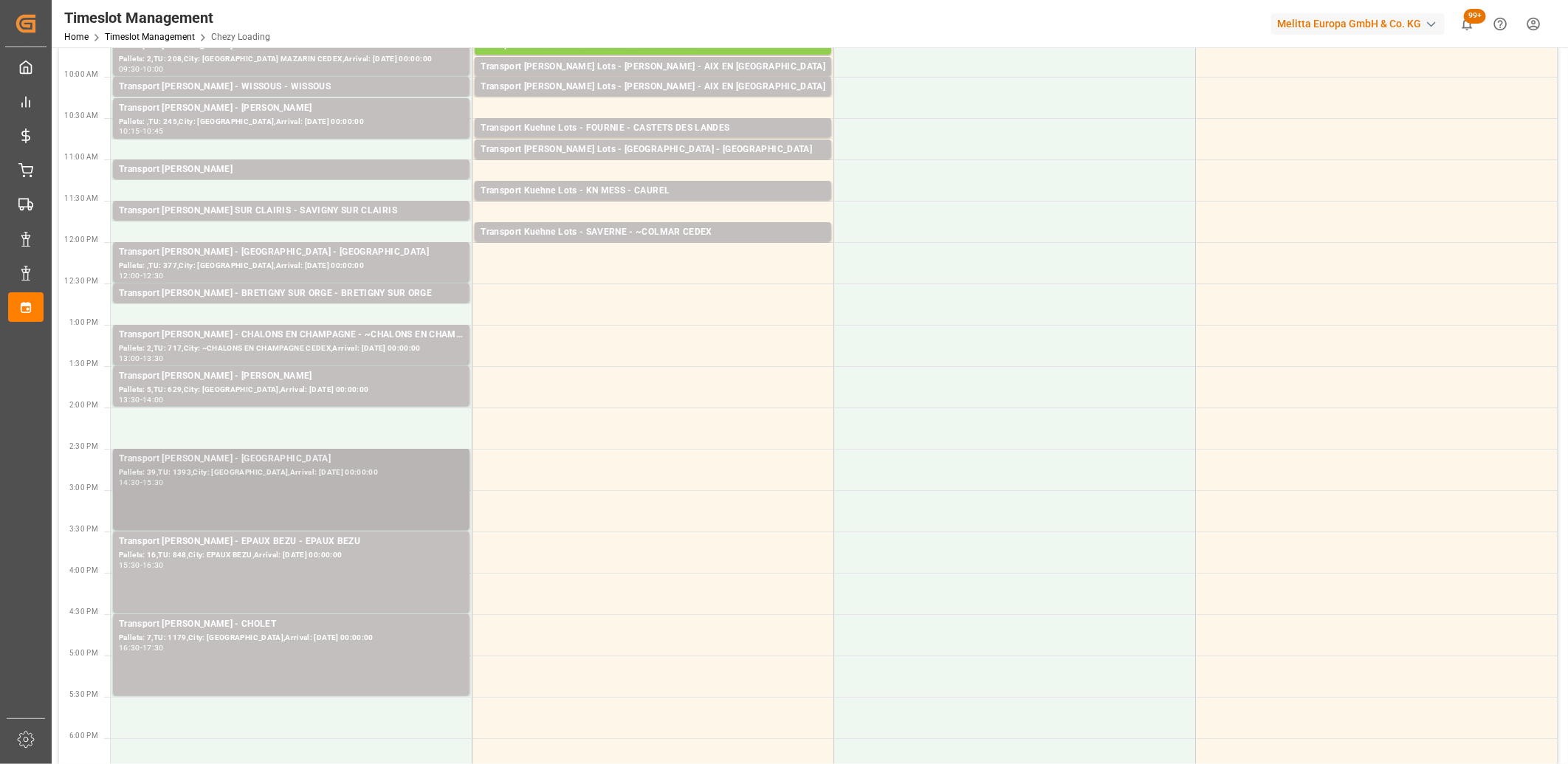
click at [291, 485] on div "14:30 - 15:30" at bounding box center [290, 483] width 345 height 8
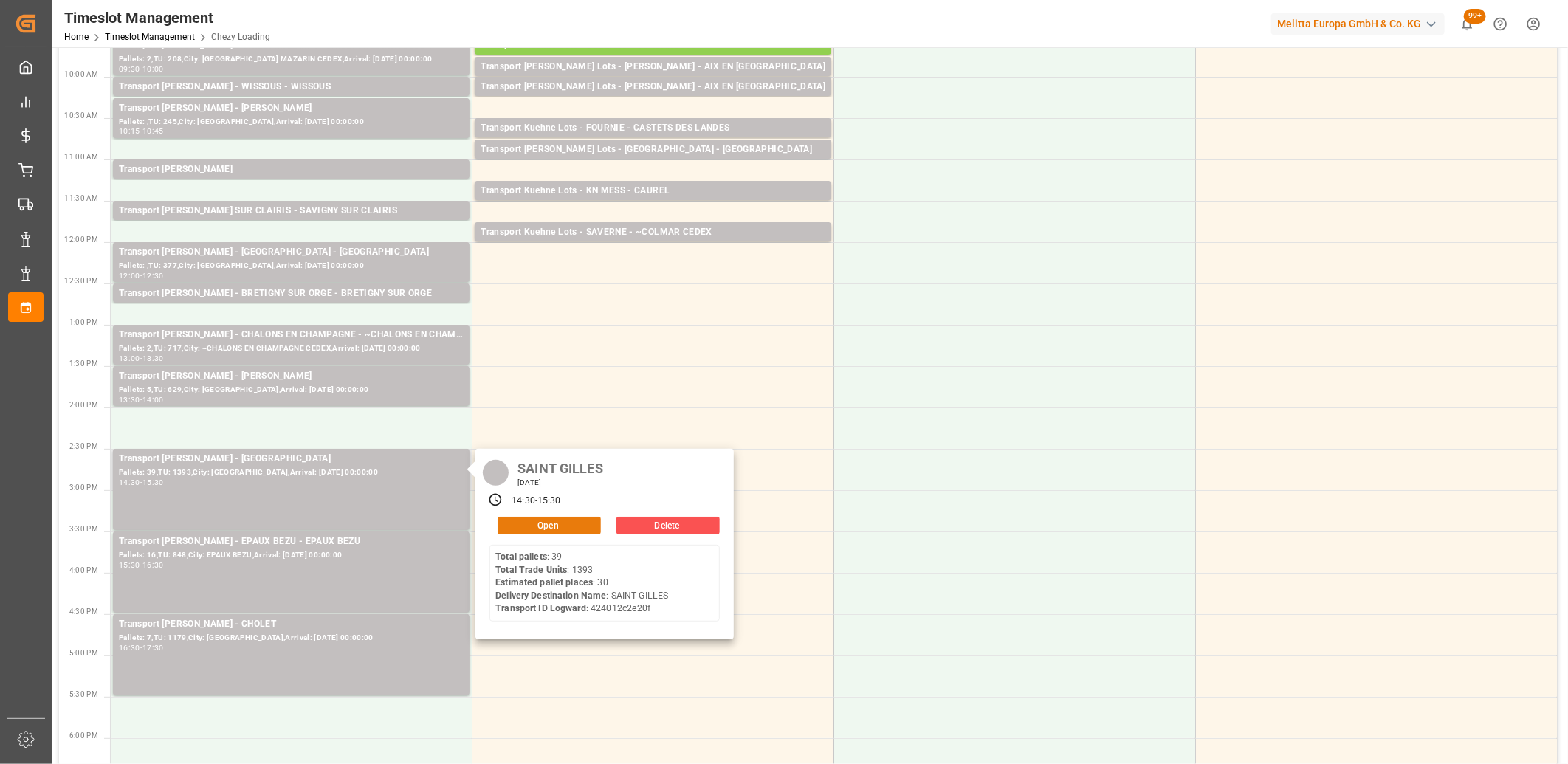
click at [560, 519] on button "Open" at bounding box center [549, 525] width 103 height 17
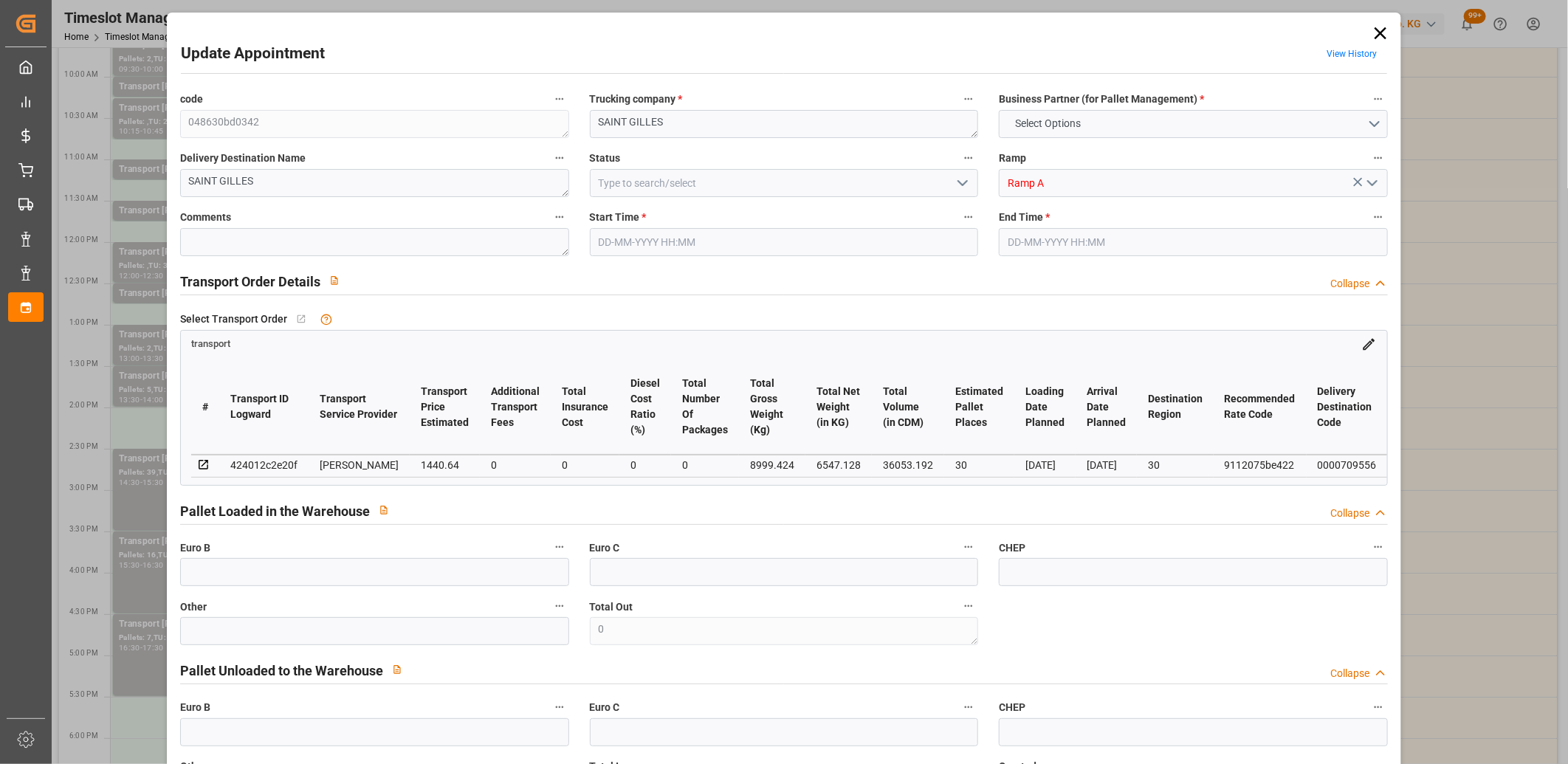
type input "30"
type input "1440.64"
type input "0"
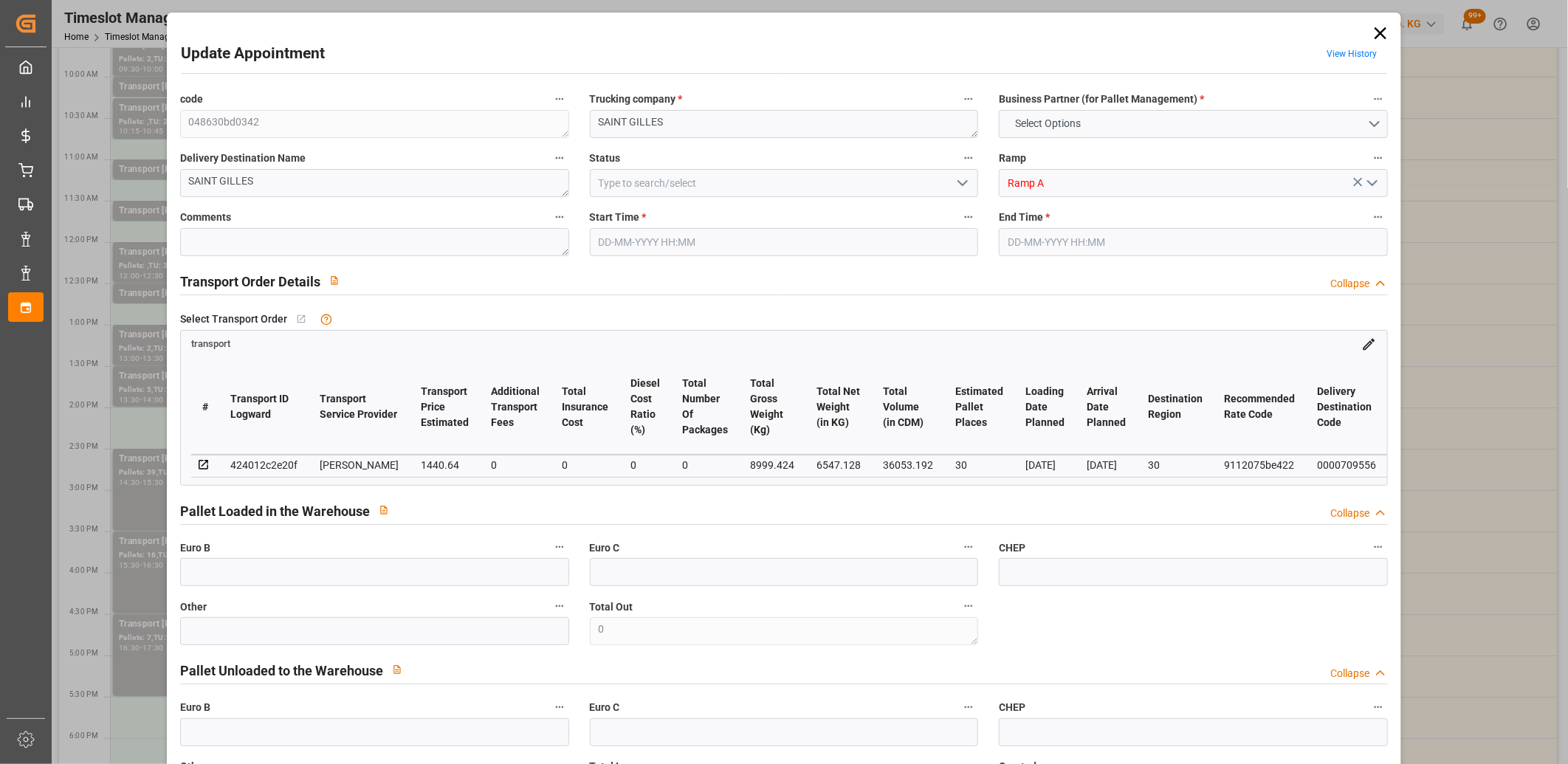
type input "1382.2941"
type input "-58.3459"
type input "0"
type input "6547.128"
type input "10790.912"
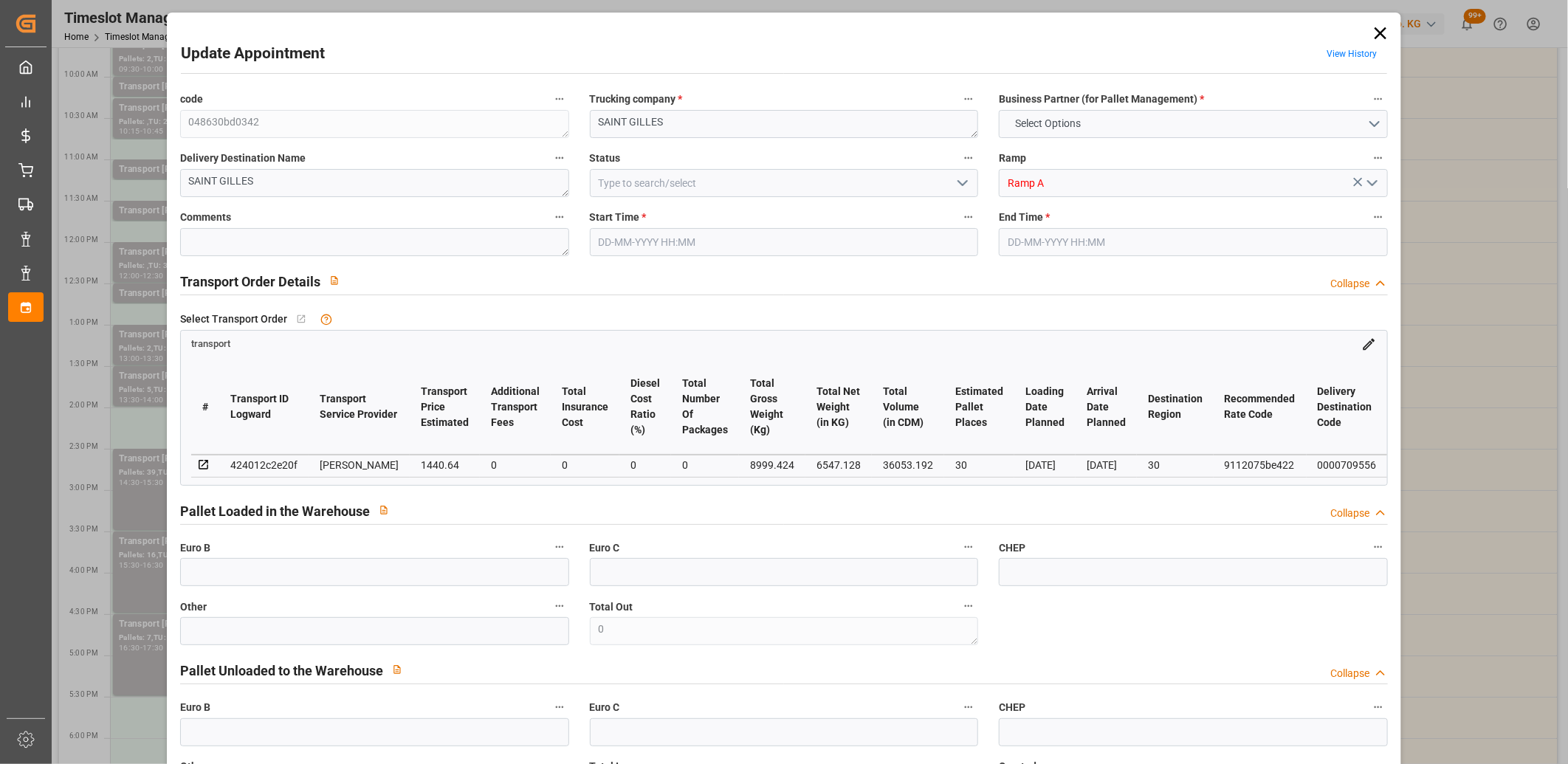
type input "36053.192"
type input "30"
type input "39"
type input "1393"
type input "57"
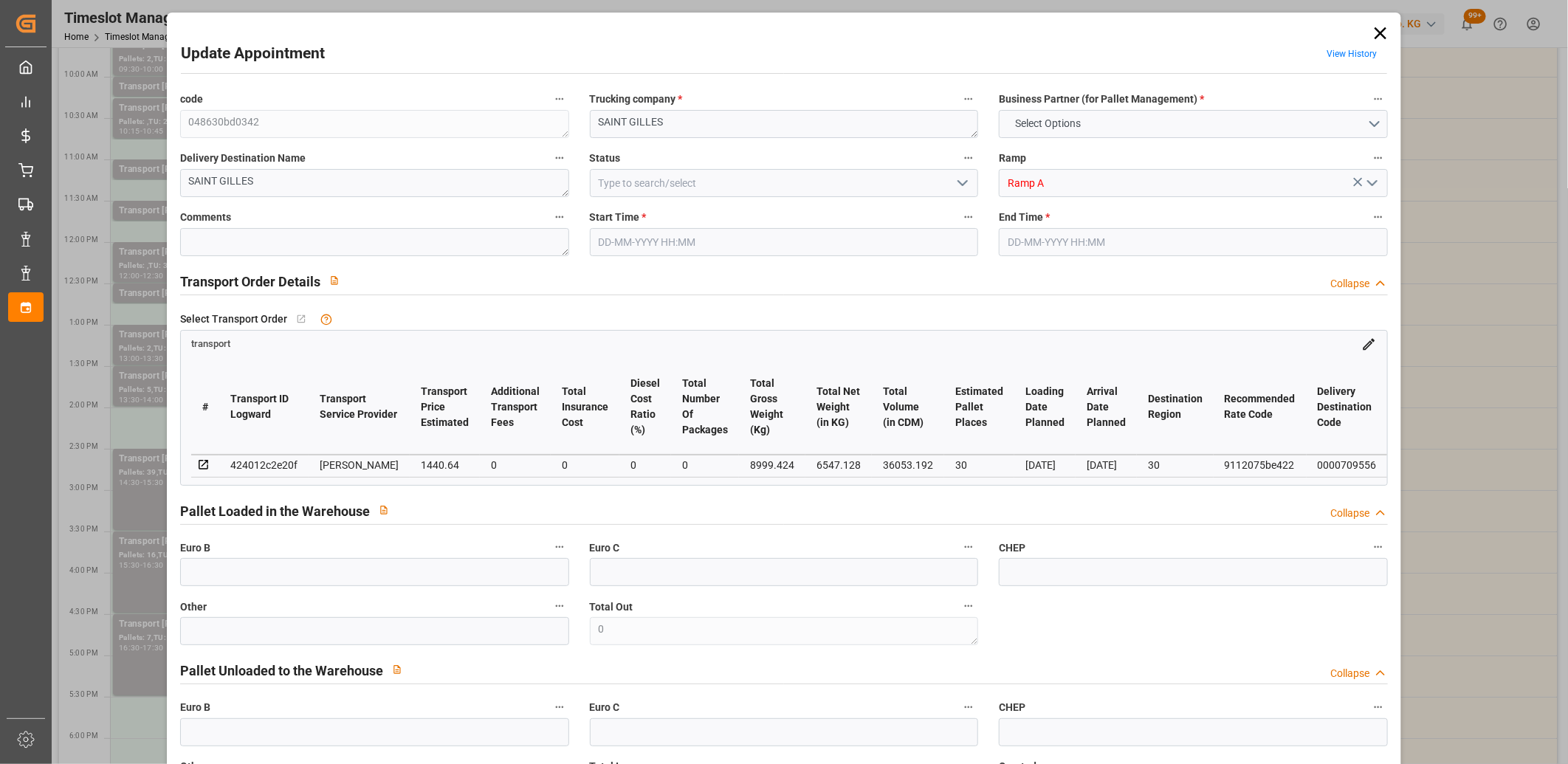
type input "101"
type input "8999.424"
type input "0"
type input "4710.8598"
type input "0"
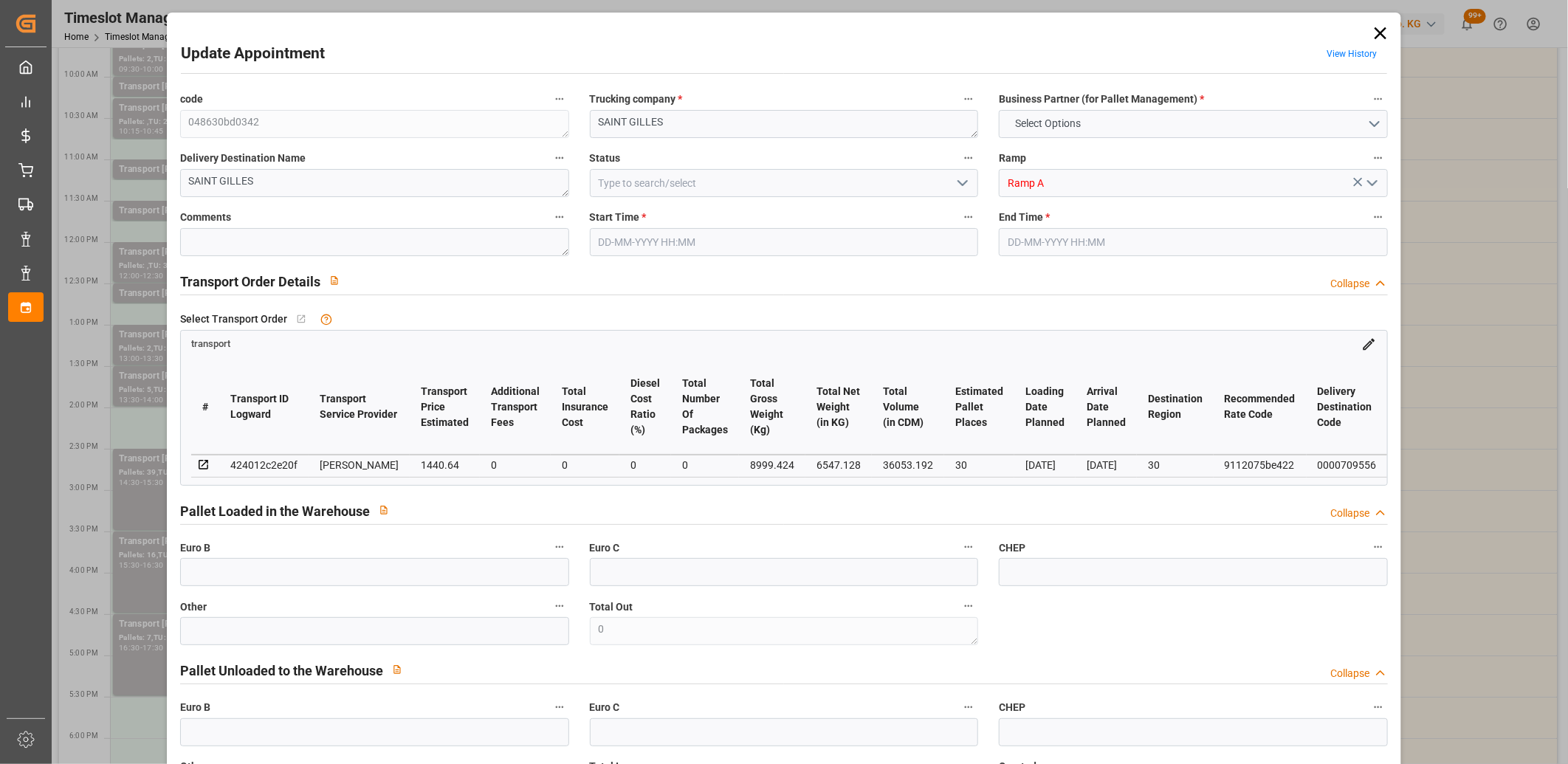
type input "0"
type input "21"
type input "35"
type input "25-08-2025 14:30"
type input "25-08-2025 15:30"
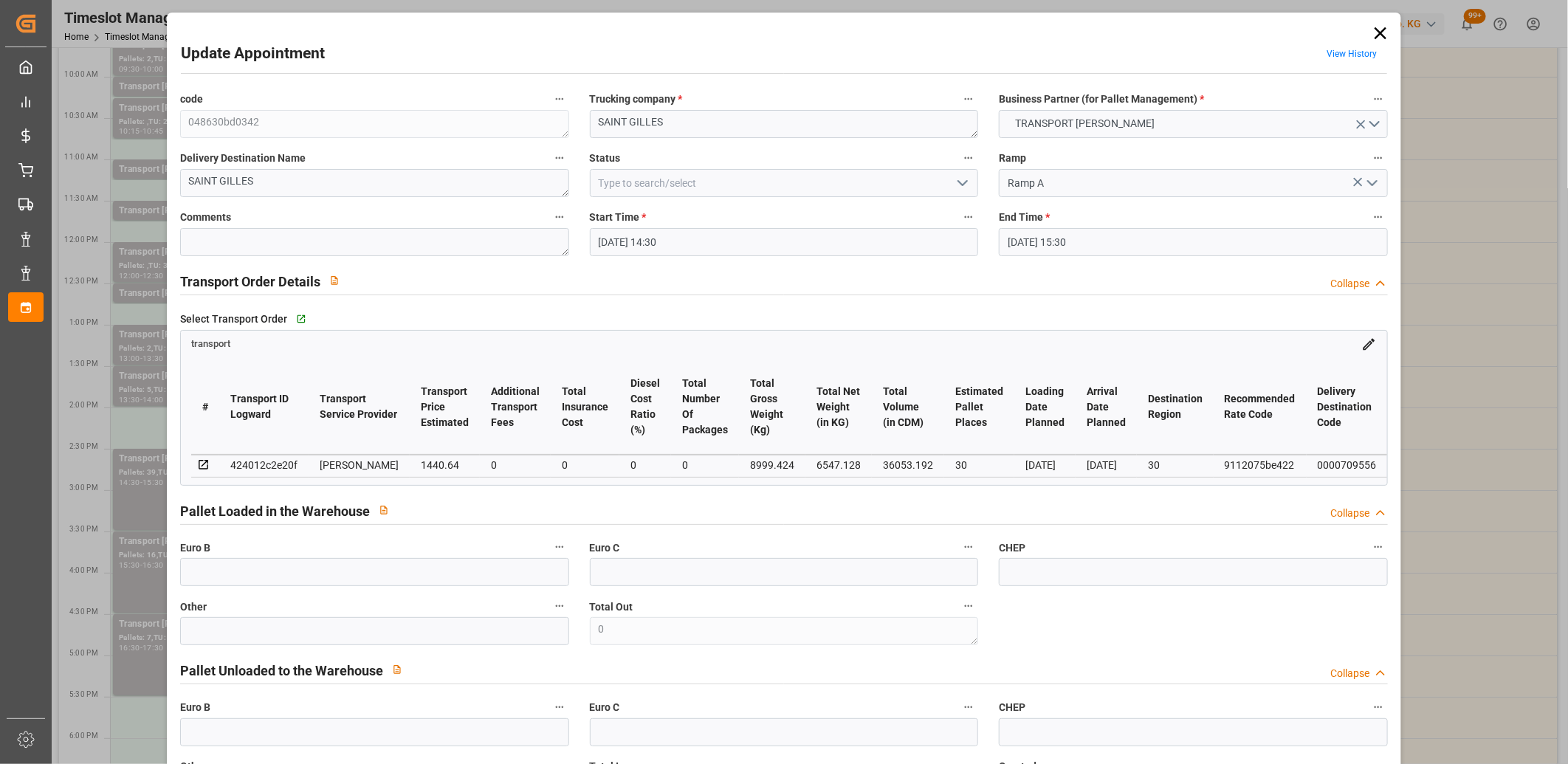
type input "21-08-2025 16:18"
type input "21-08-2025 11:52"
type input "29-08-2025"
type input "[DATE]"
click at [1098, 239] on input "25-08-2025 15:30" at bounding box center [1192, 242] width 389 height 29
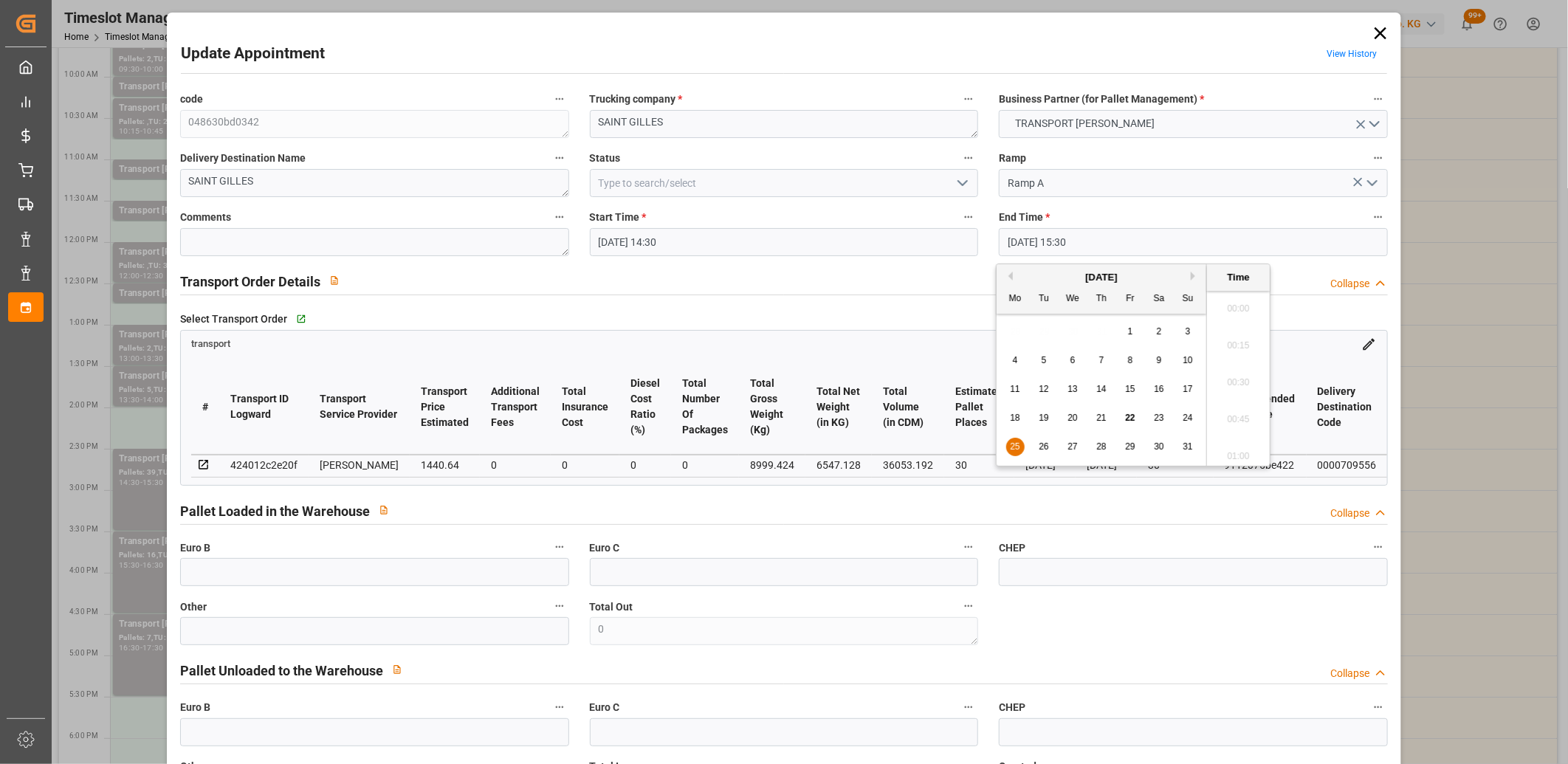
scroll to position [2219, 0]
click at [1013, 446] on span "25" at bounding box center [1014, 446] width 9 height 10
click at [1253, 309] on li "15:00" at bounding box center [1238, 305] width 62 height 37
type input "25-08-2025 15:00"
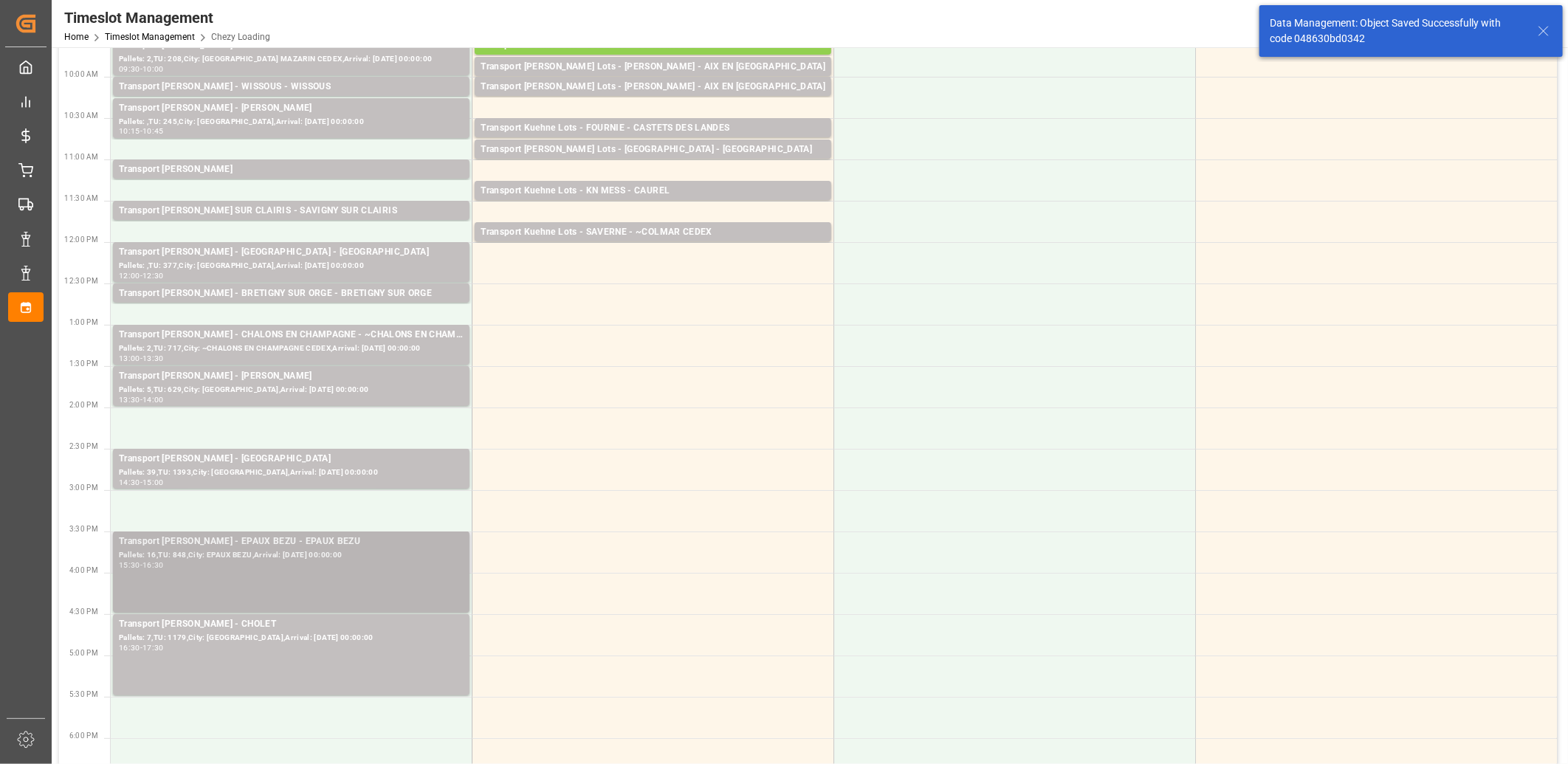
click at [333, 567] on div "15:30 - 16:30" at bounding box center [290, 565] width 345 height 8
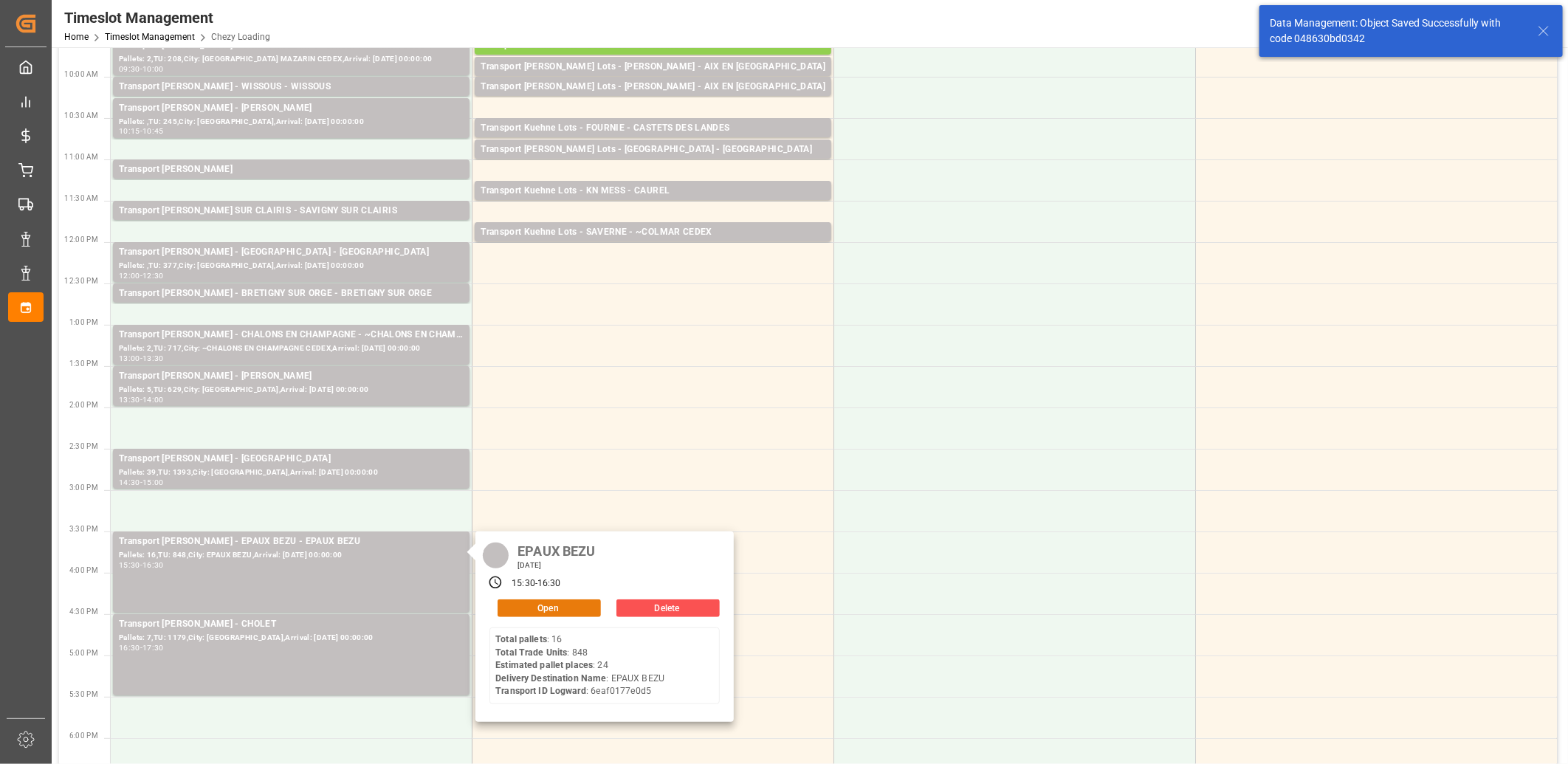
click at [515, 602] on button "Open" at bounding box center [549, 608] width 103 height 17
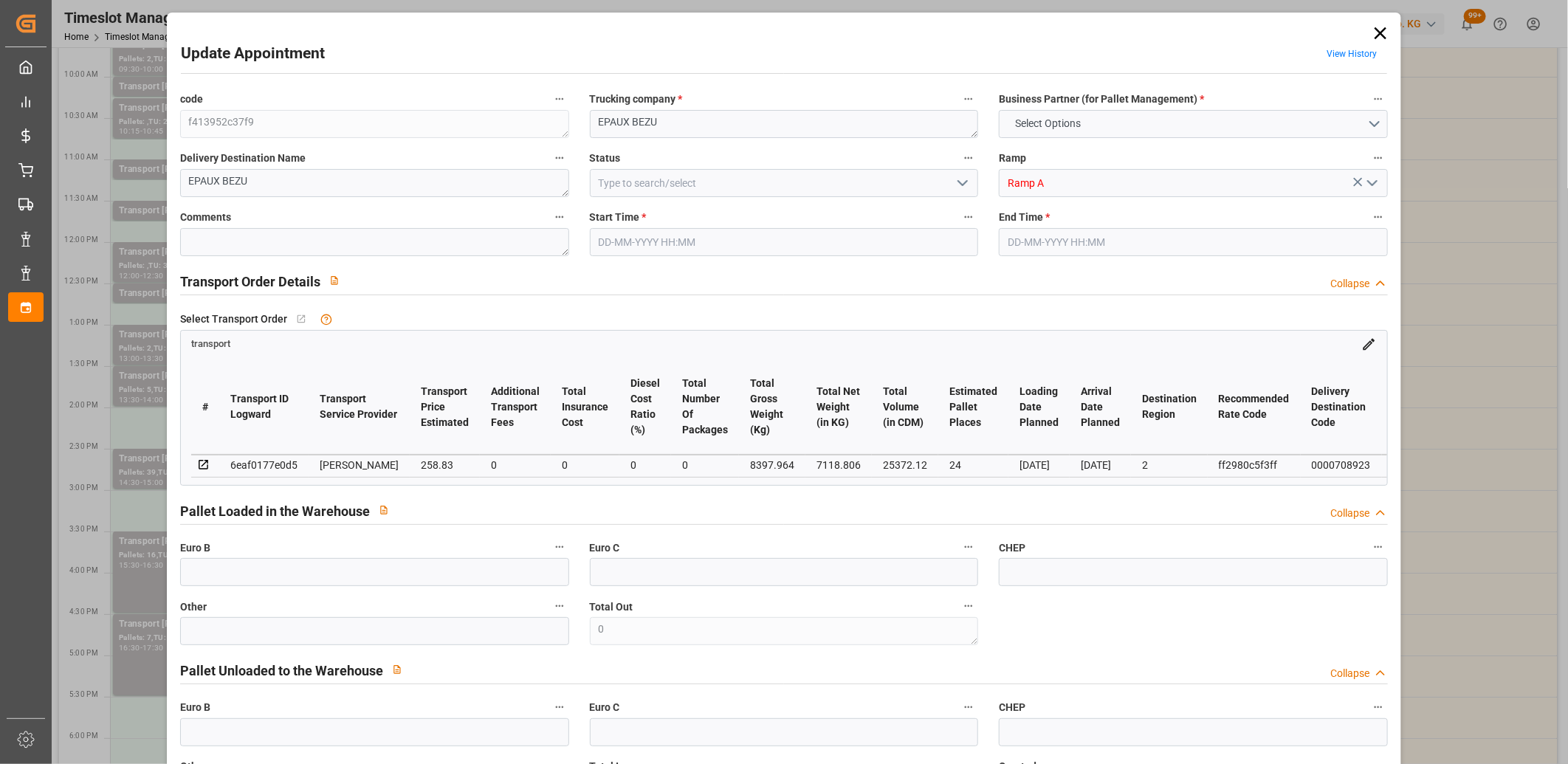
type input "24"
type input "258.83"
type input "0"
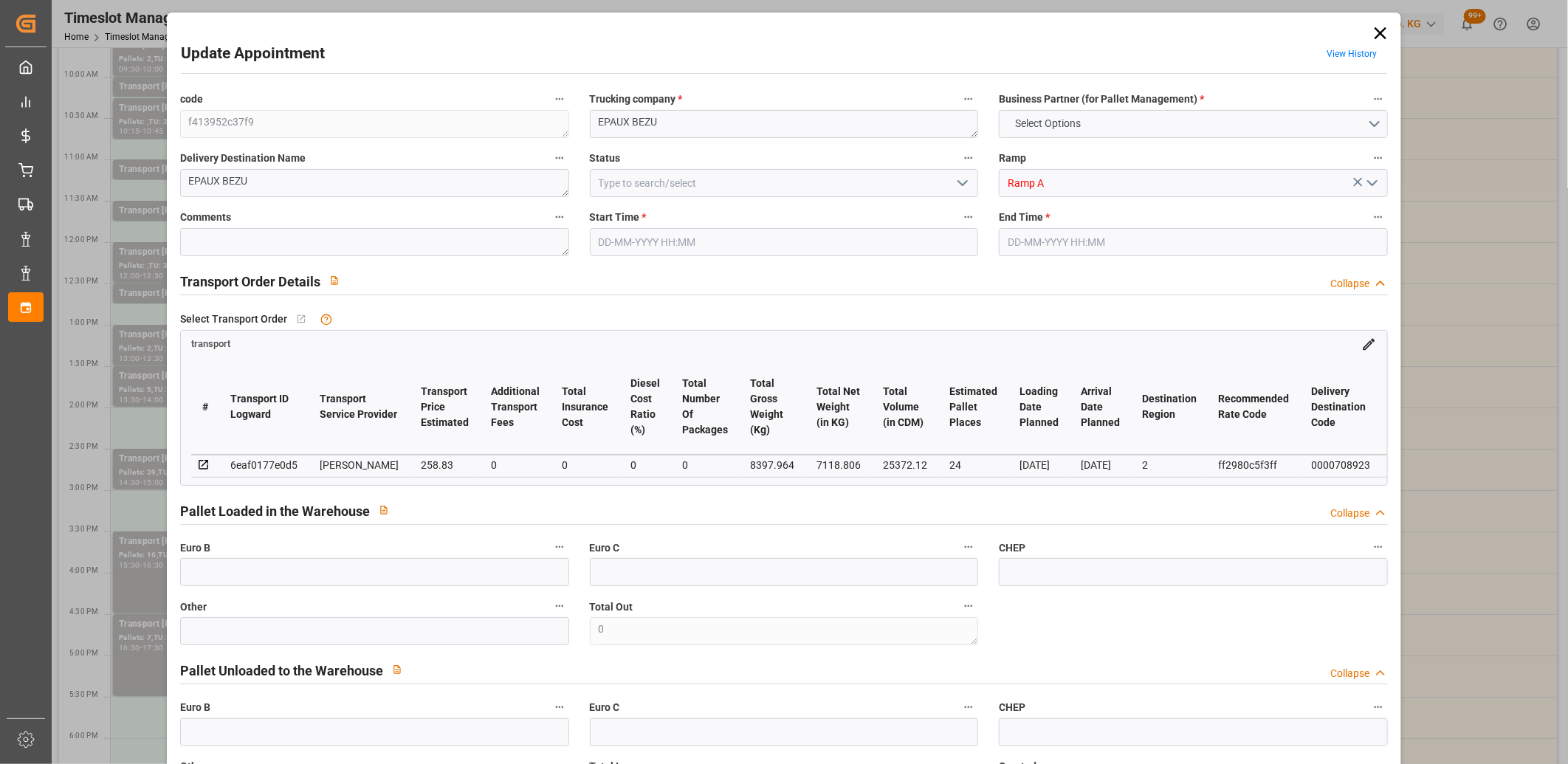
type input "248.3474"
type input "-10.4826"
type input "0"
type input "7118.806"
type input "9533.593"
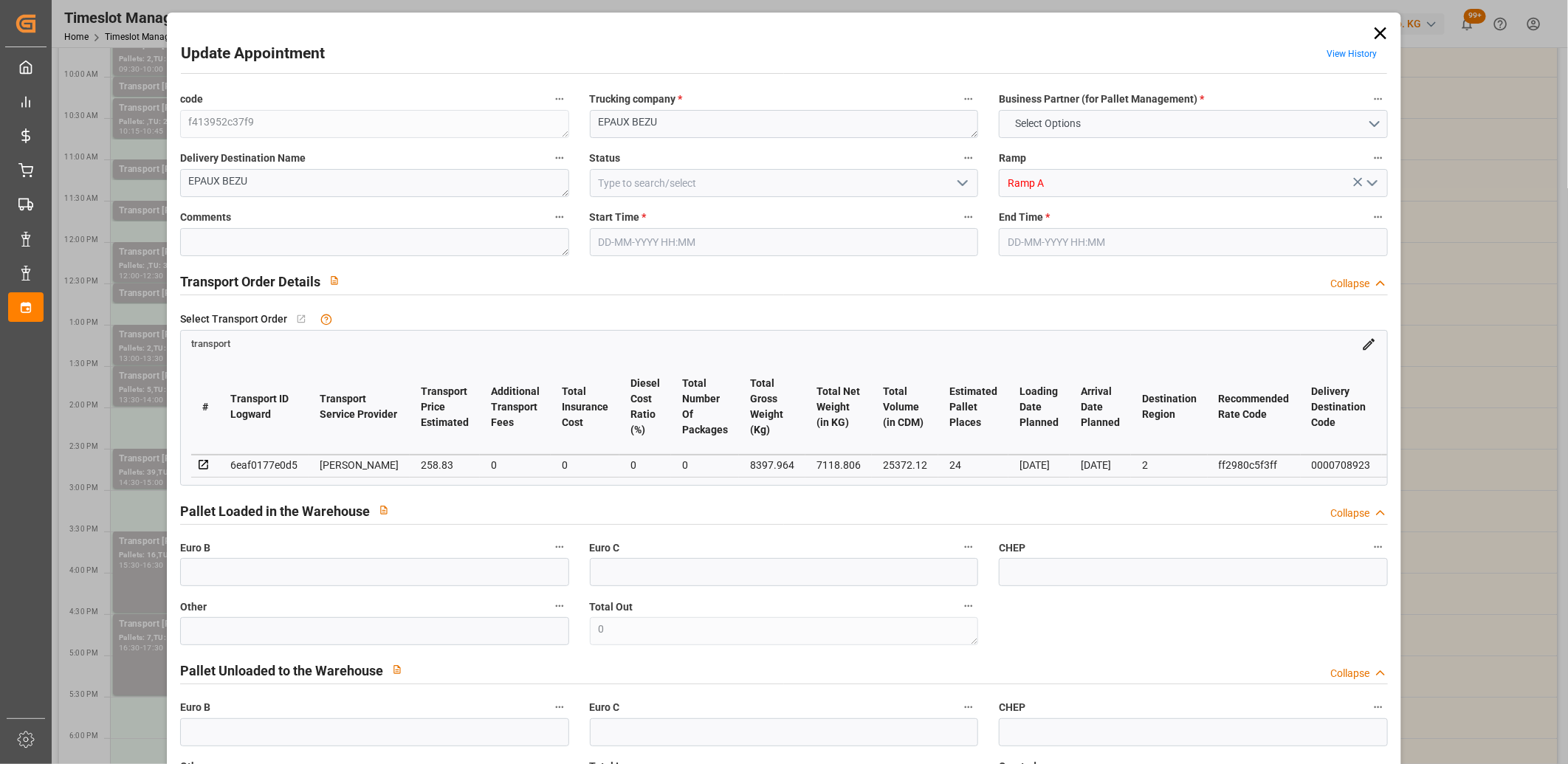
type input "25372.12"
type input "2"
type input "16"
type input "848"
type input "31"
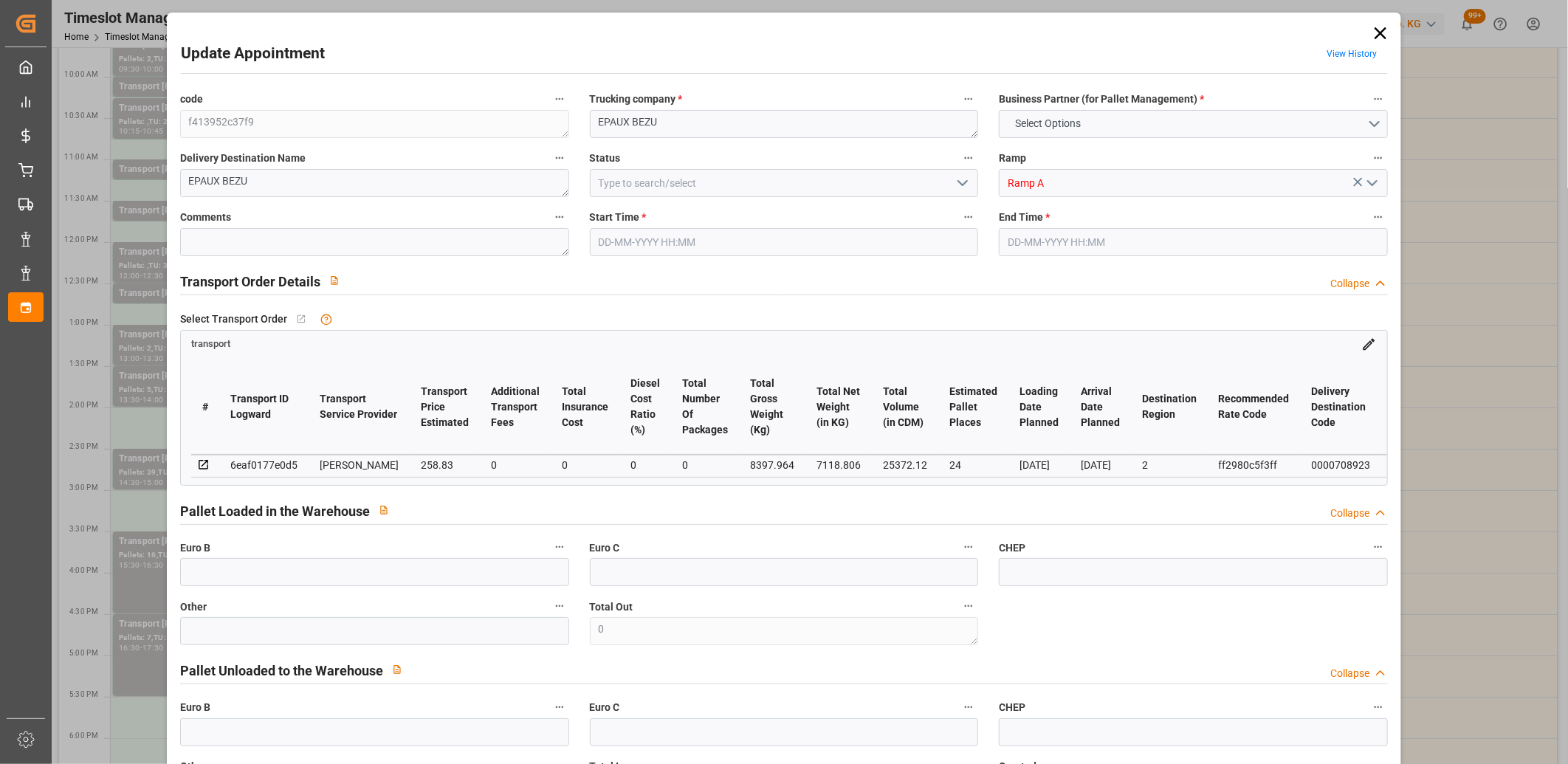
type input "101"
type input "8397.964"
type input "0"
type input "4710.8598"
type input "0"
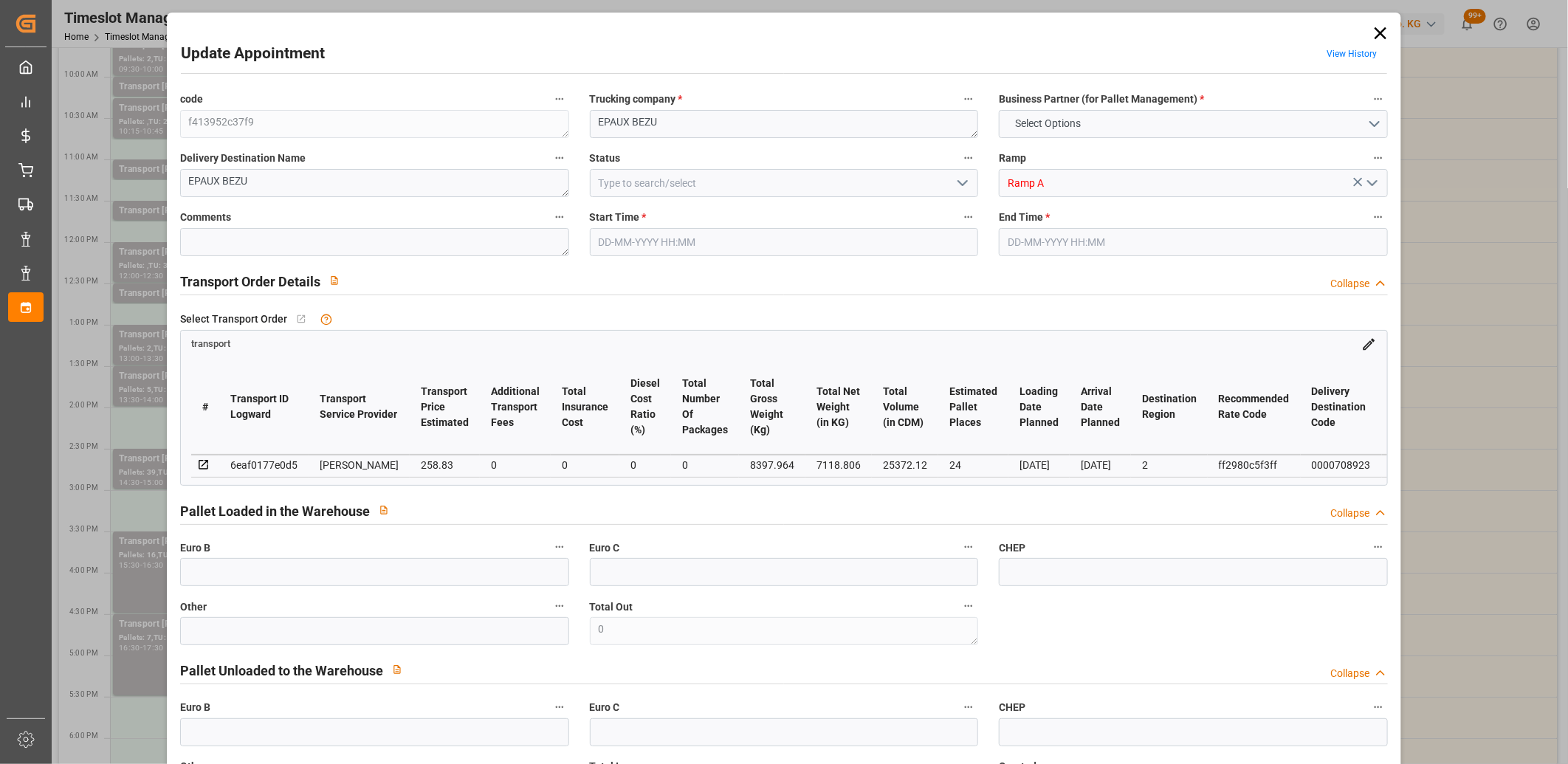
type input "0"
type input "21"
type input "35"
type input "25-08-2025 15:30"
type input "25-08-2025 16:30"
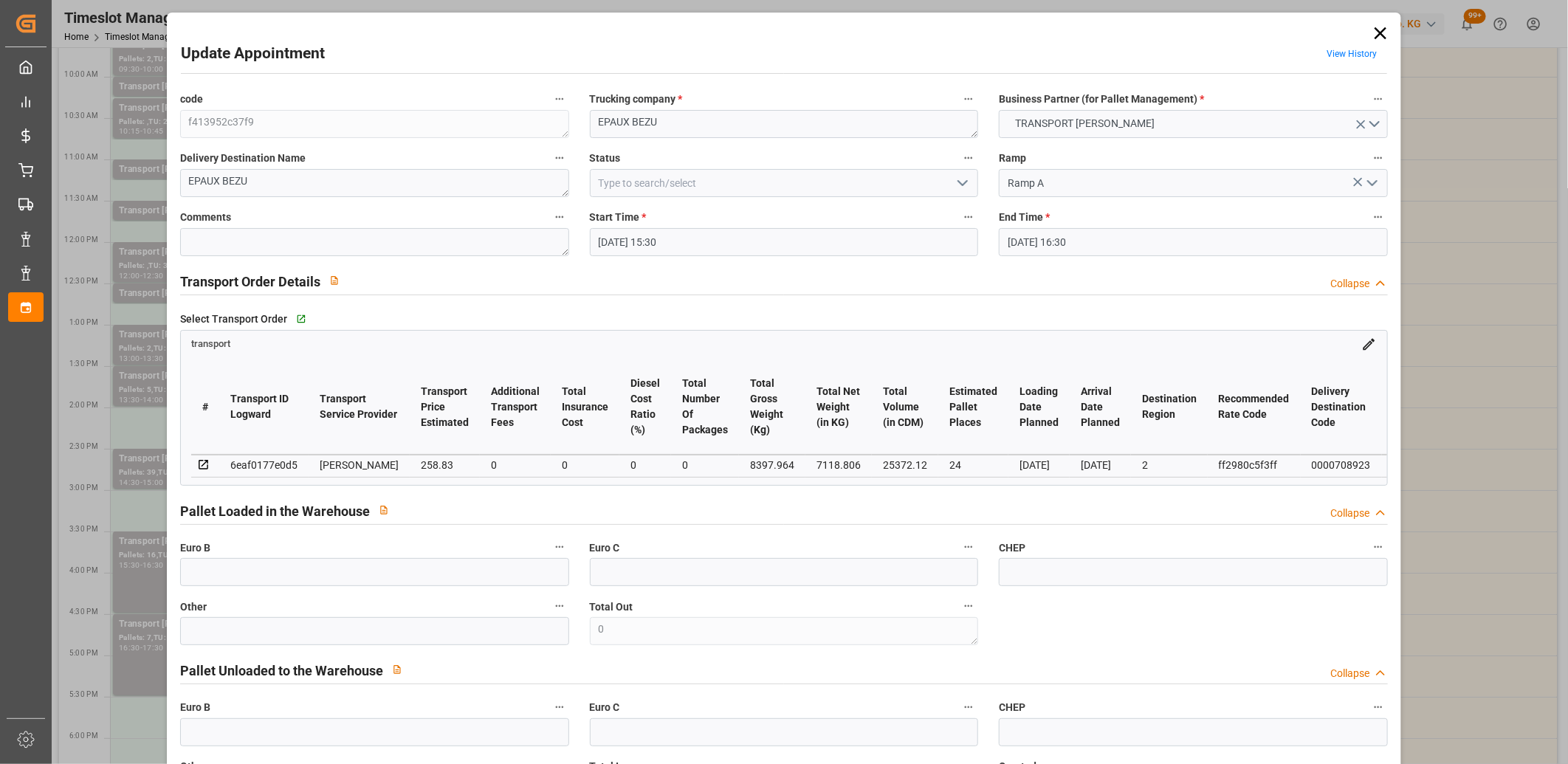
type input "21-08-2025 16:21"
type input "21-08-2025 11:40"
type input "[DATE]"
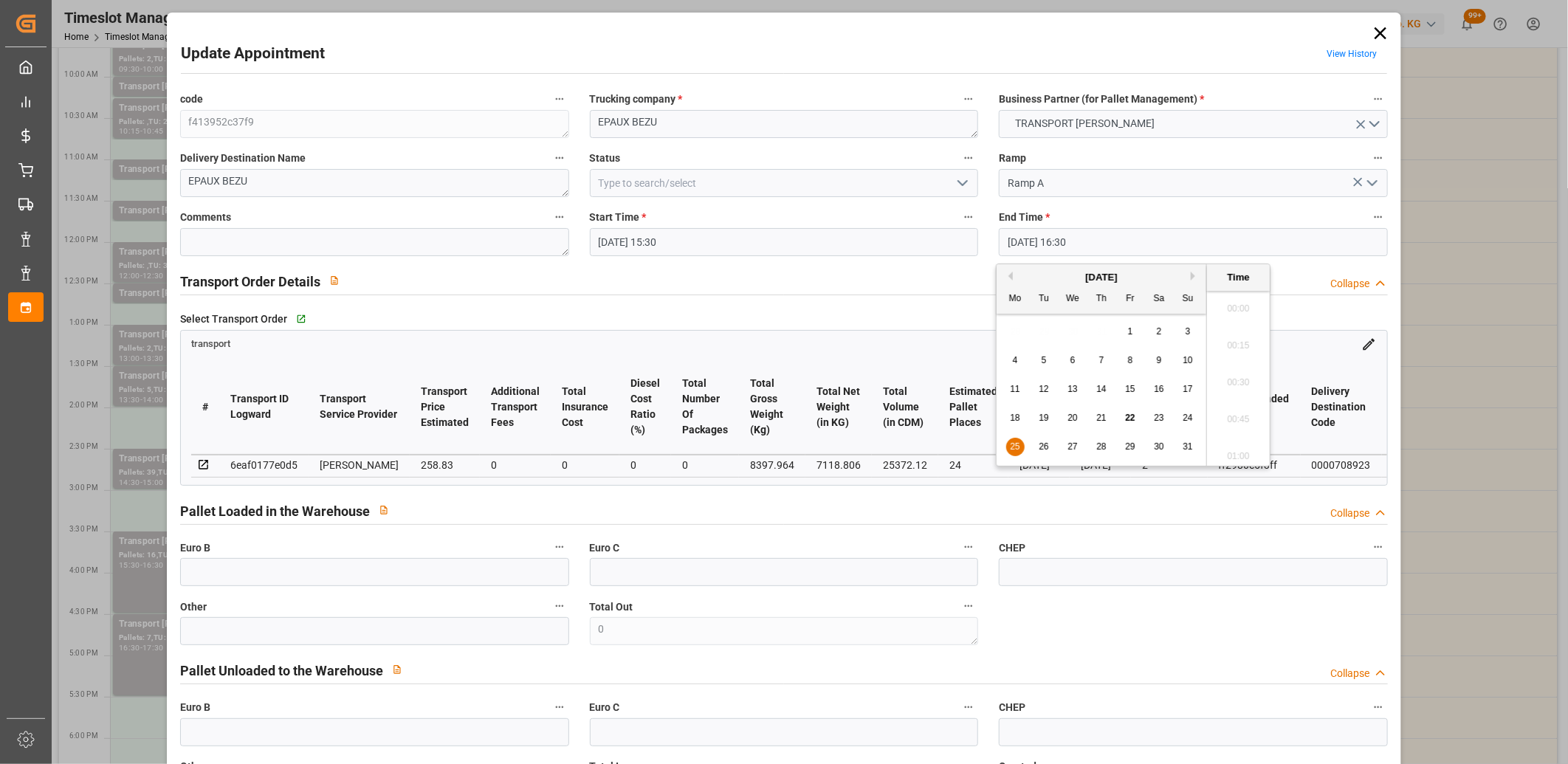
click at [1050, 246] on input "25-08-2025 16:30" at bounding box center [1192, 242] width 389 height 29
click at [1014, 449] on span "25" at bounding box center [1014, 446] width 9 height 10
click at [1216, 308] on li "16:00" at bounding box center [1238, 305] width 62 height 37
type input "25-08-2025 16:00"
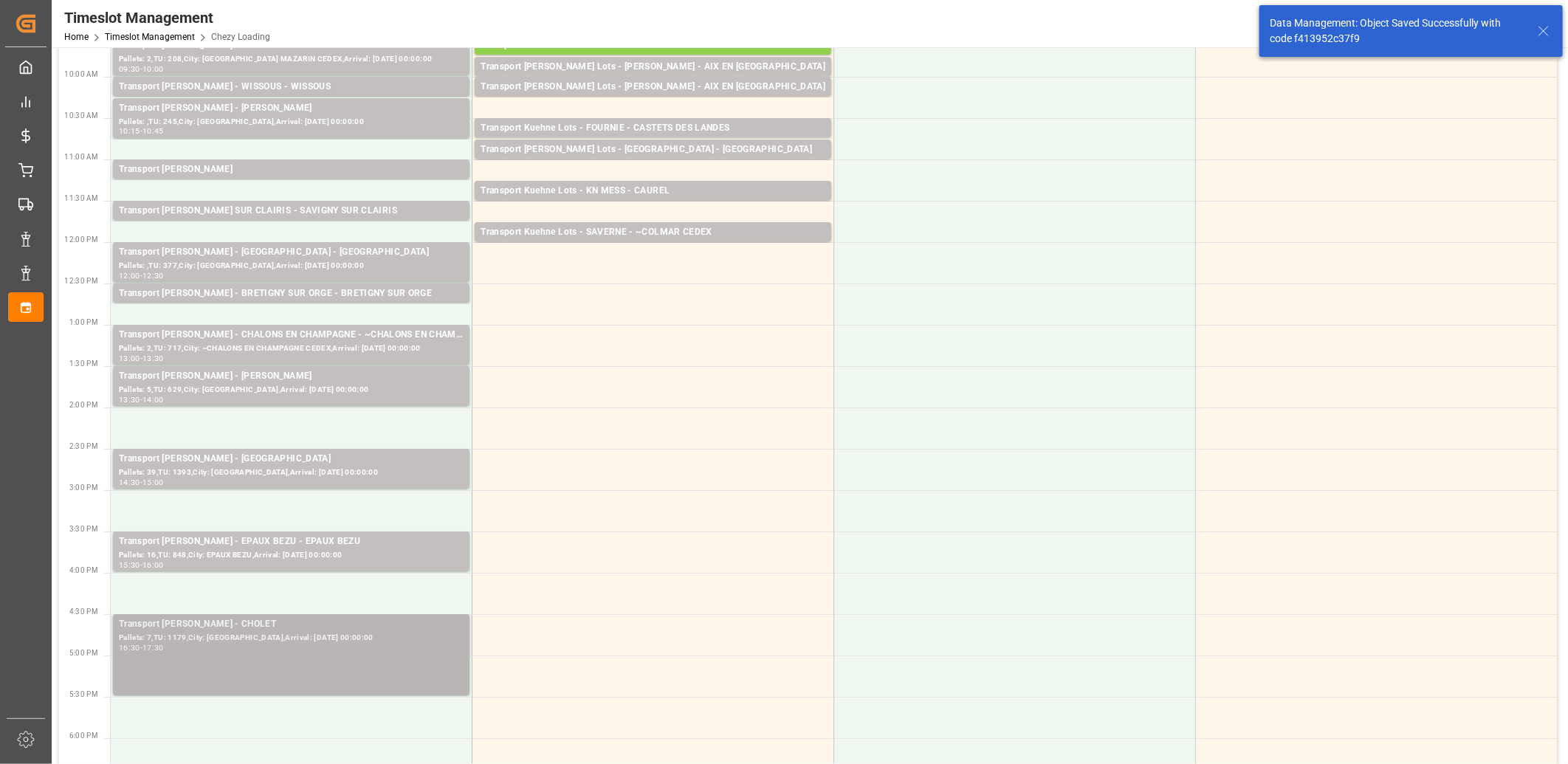
click at [267, 652] on div "16:30 - 17:30" at bounding box center [290, 648] width 345 height 8
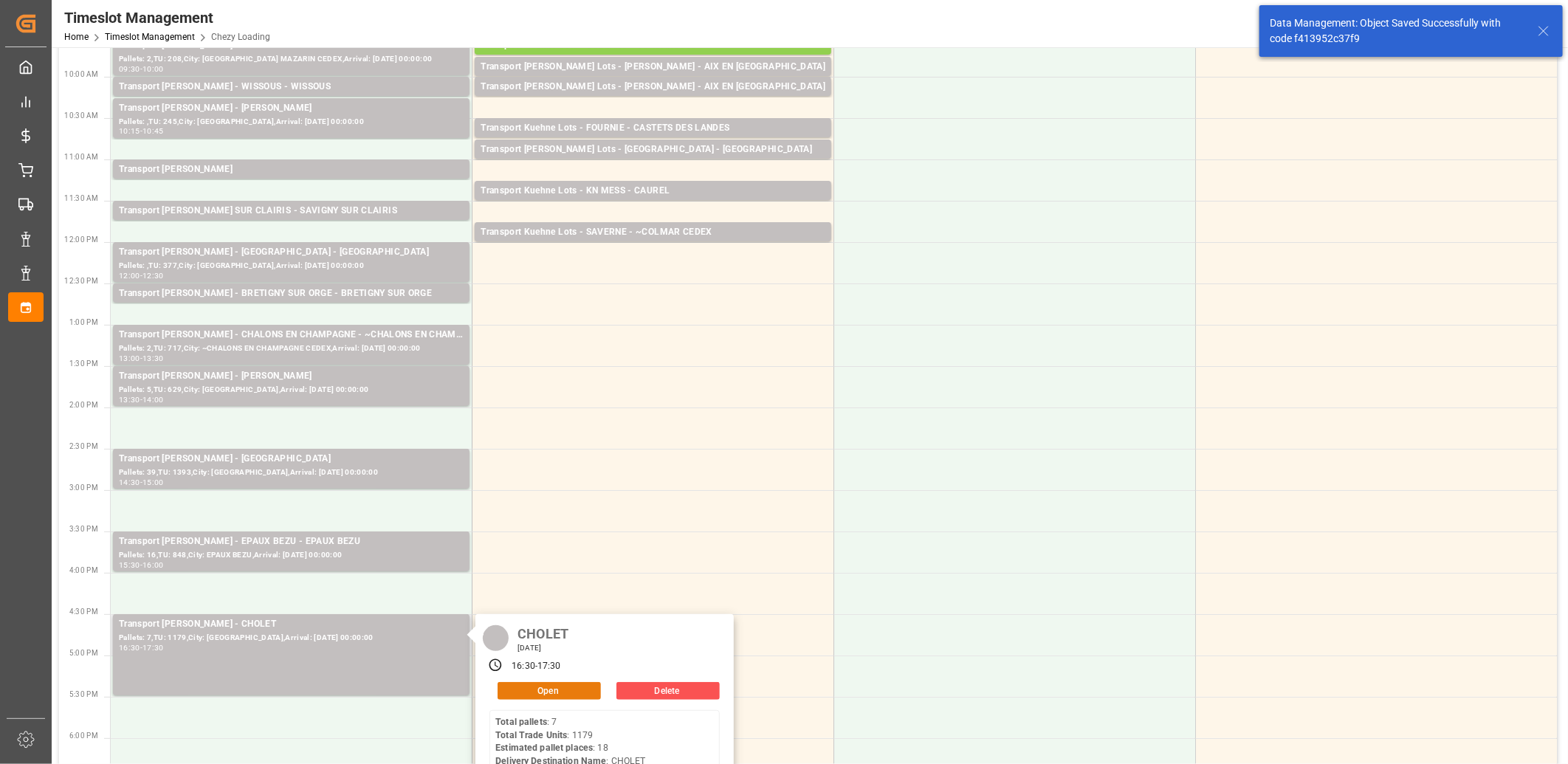
click at [537, 688] on button "Open" at bounding box center [549, 690] width 103 height 17
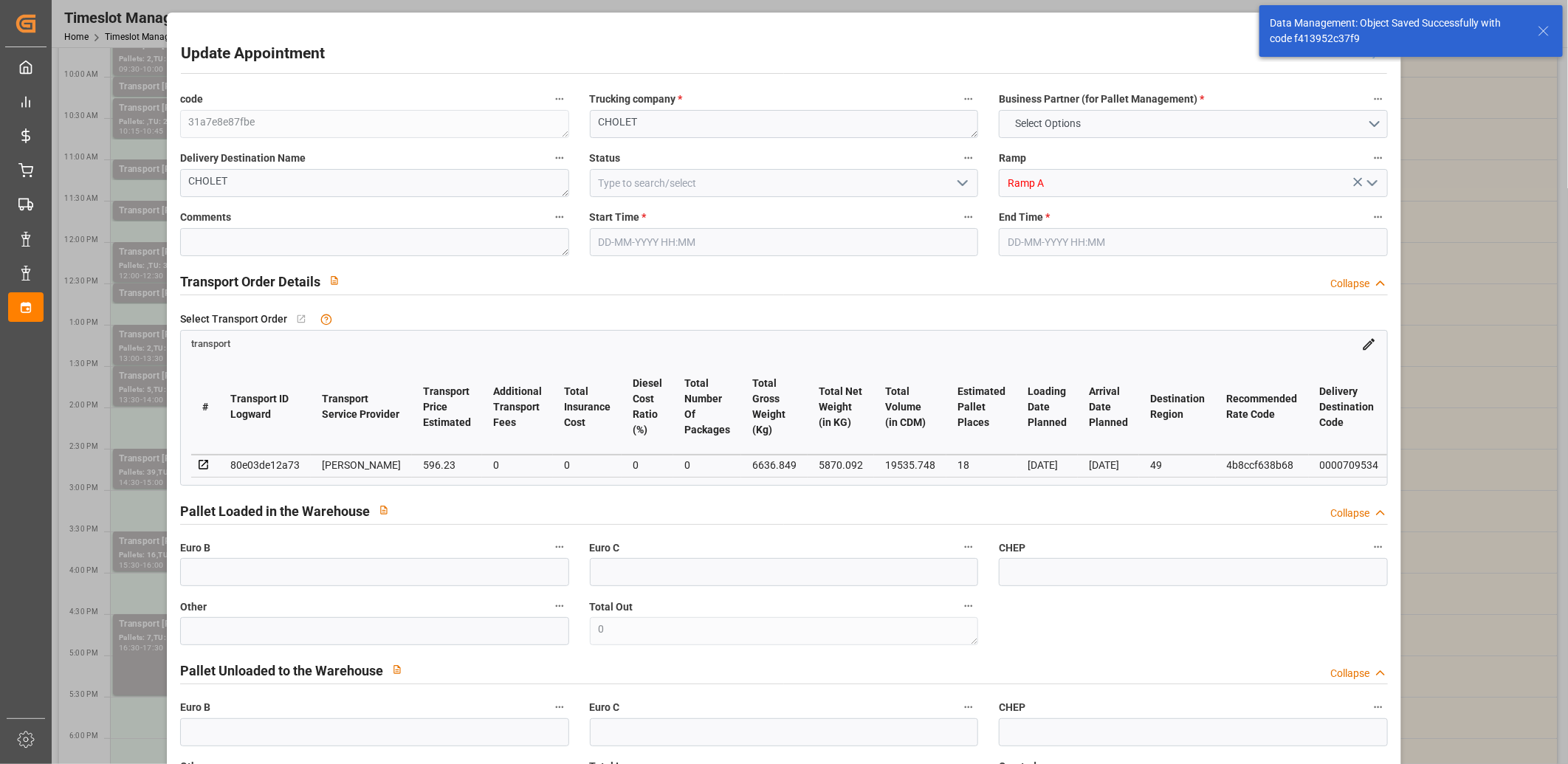
type input "18"
type input "596.23"
type input "0"
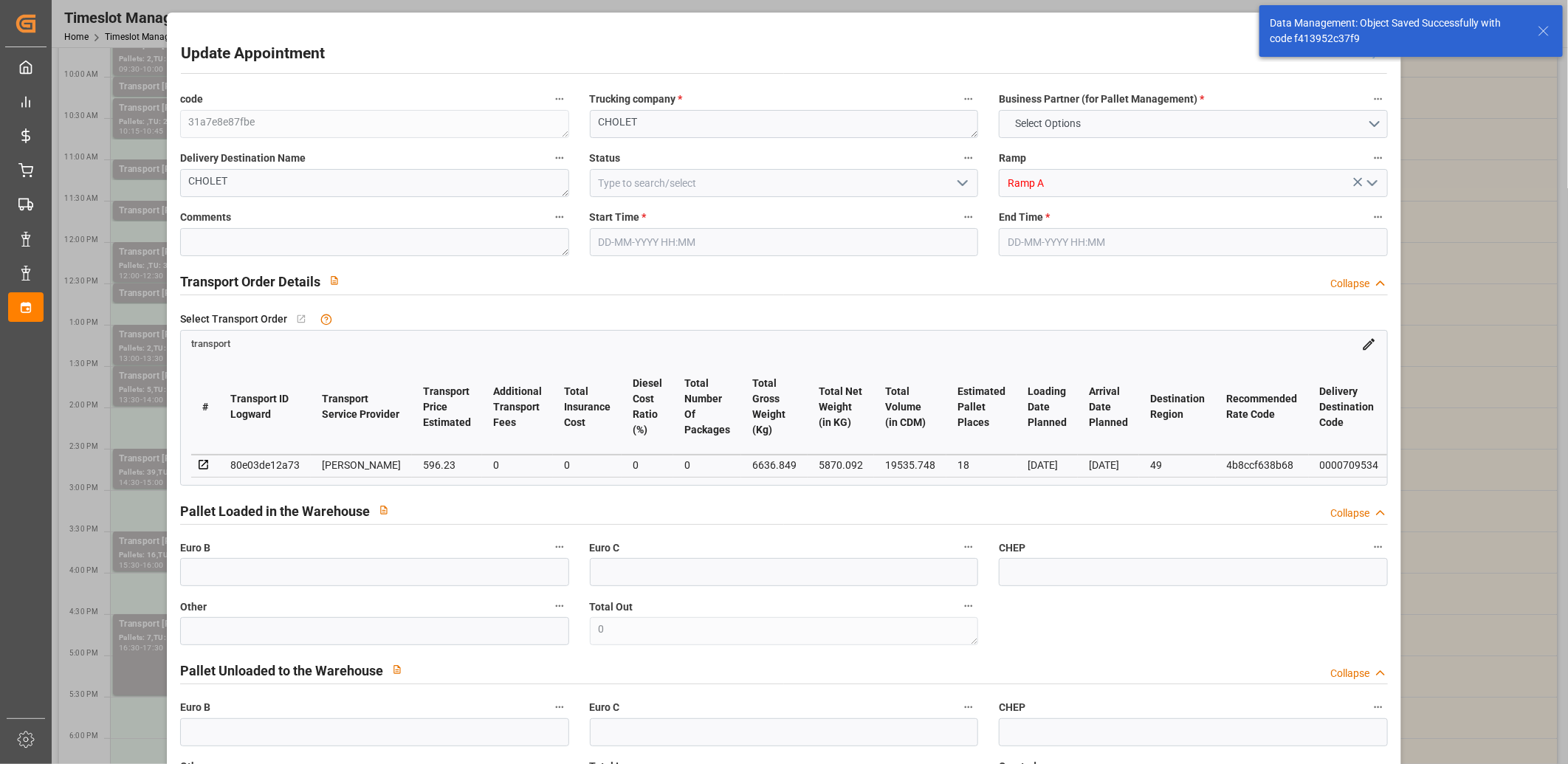
type input "572.0827"
type input "-24.1473"
type input "0"
type input "5870.092"
type input "7669.985"
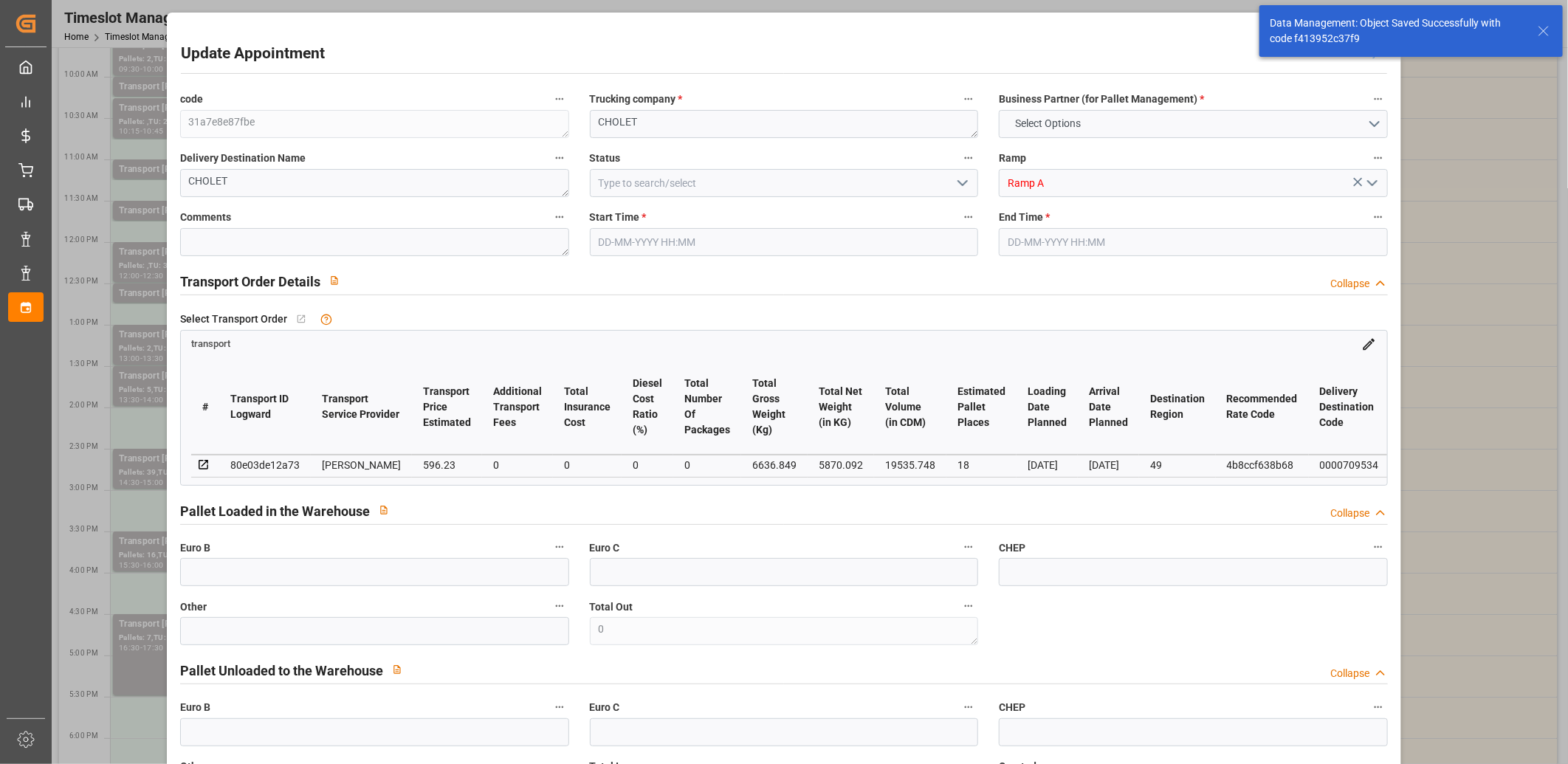
type input "19535.748"
type input "49"
type input "7"
type input "1179"
type input "34"
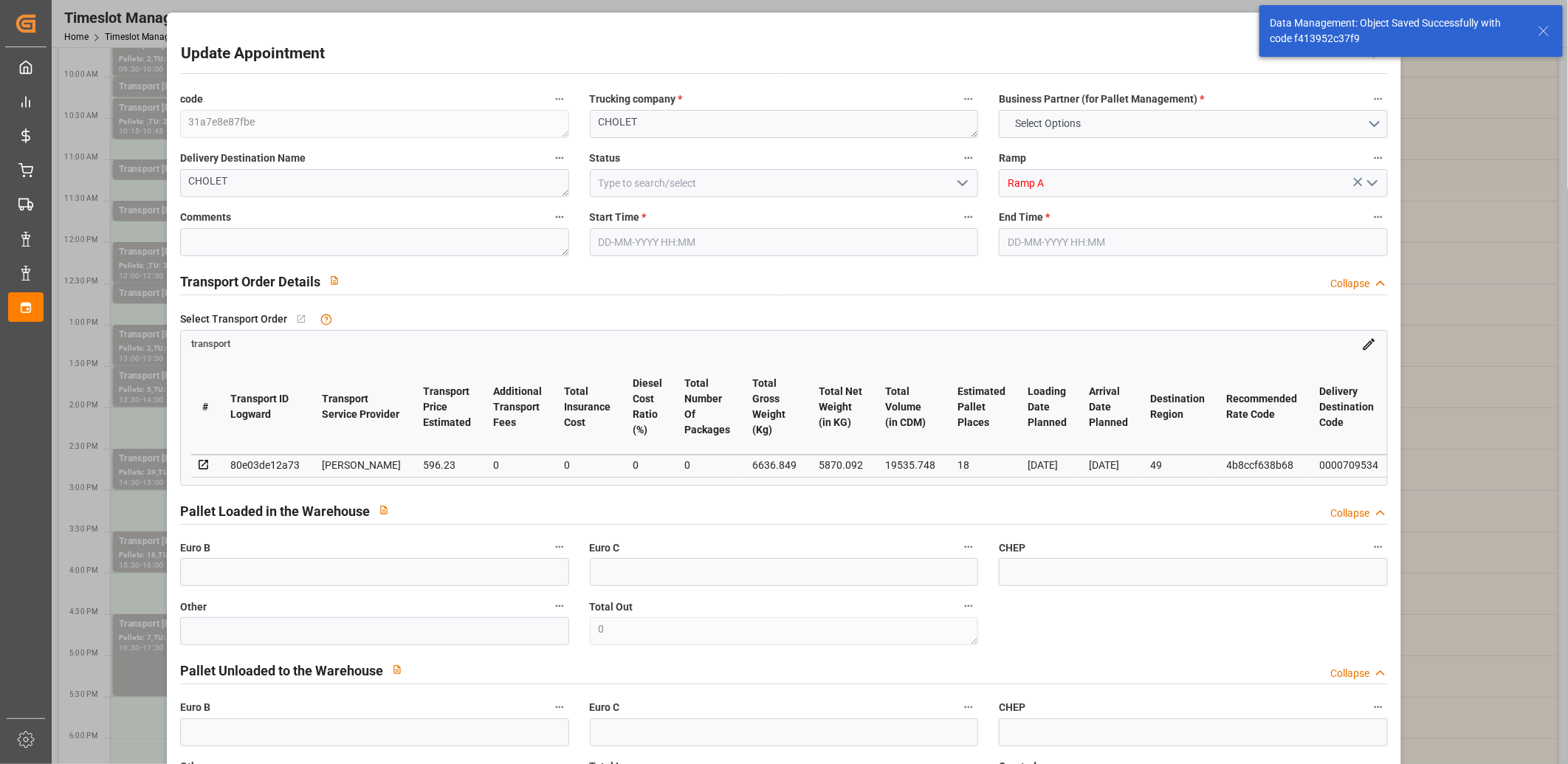
type input "101"
type input "6636.849"
type input "0"
type input "4710.8598"
type input "0"
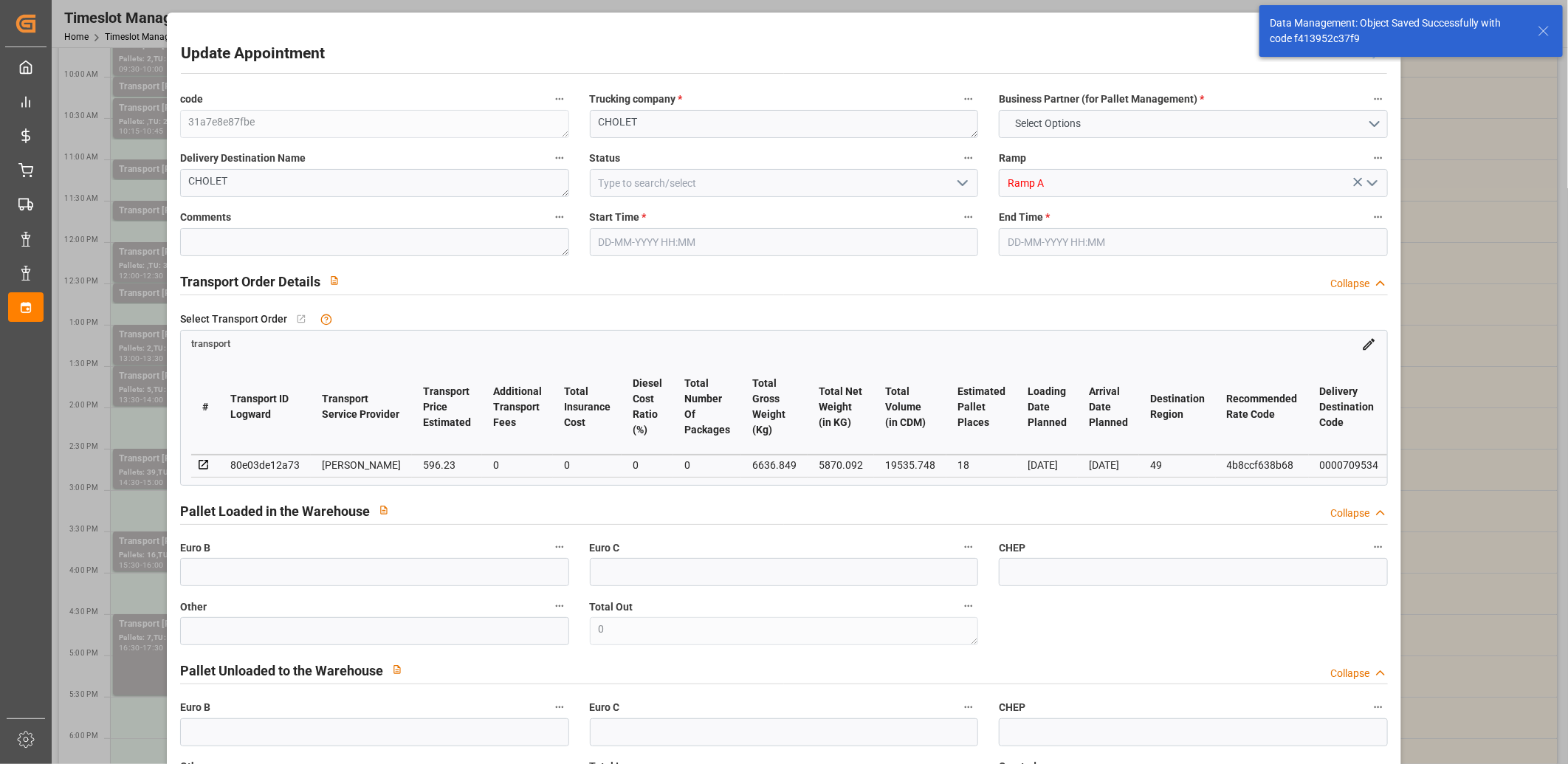
type input "0"
type input "21"
type input "35"
type input "25-08-2025 16:30"
type input "25-08-2025 17:30"
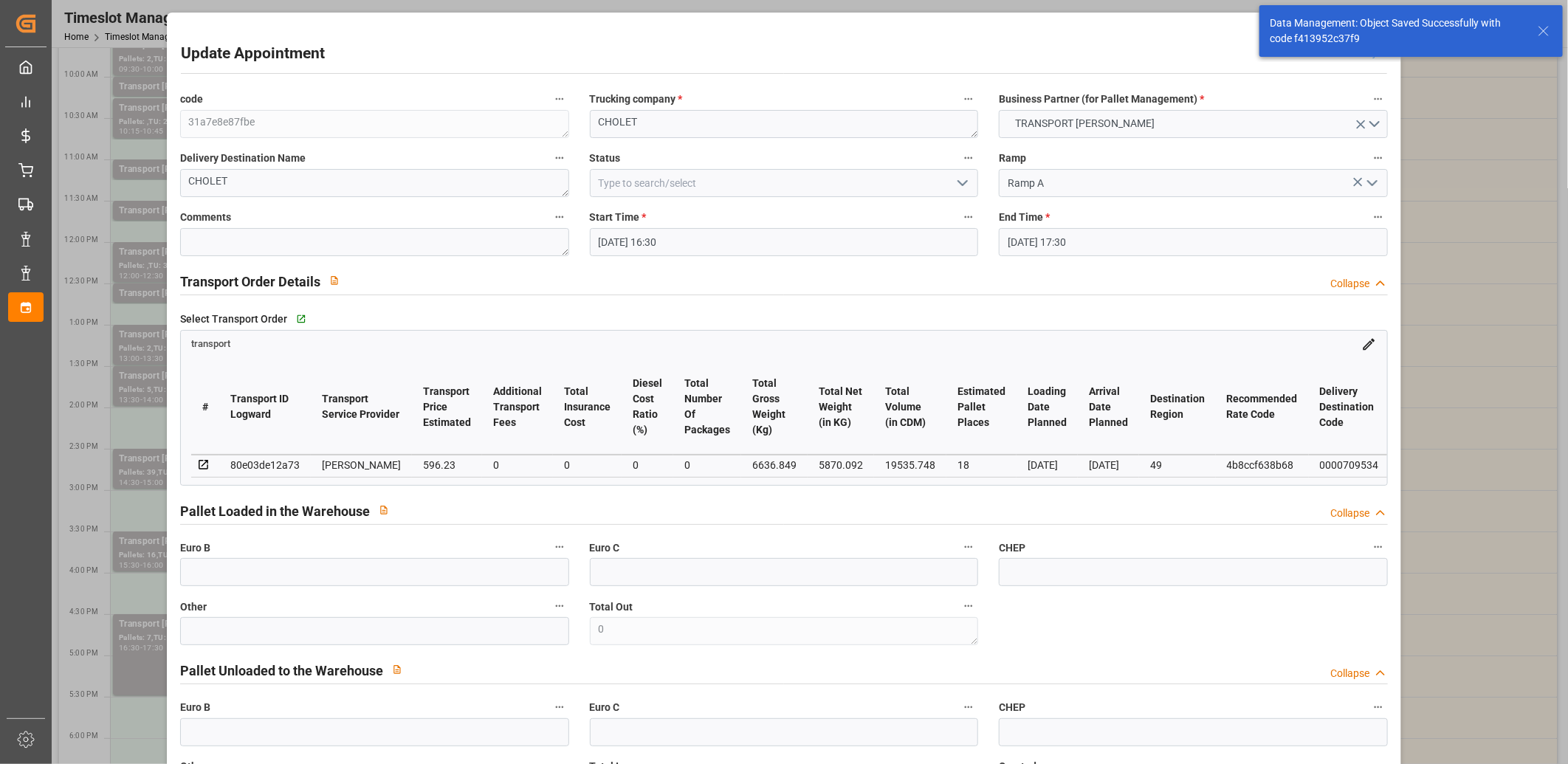
type input "21-08-2025 16:22"
type input "21-08-2025 11:40"
type input "[DATE]"
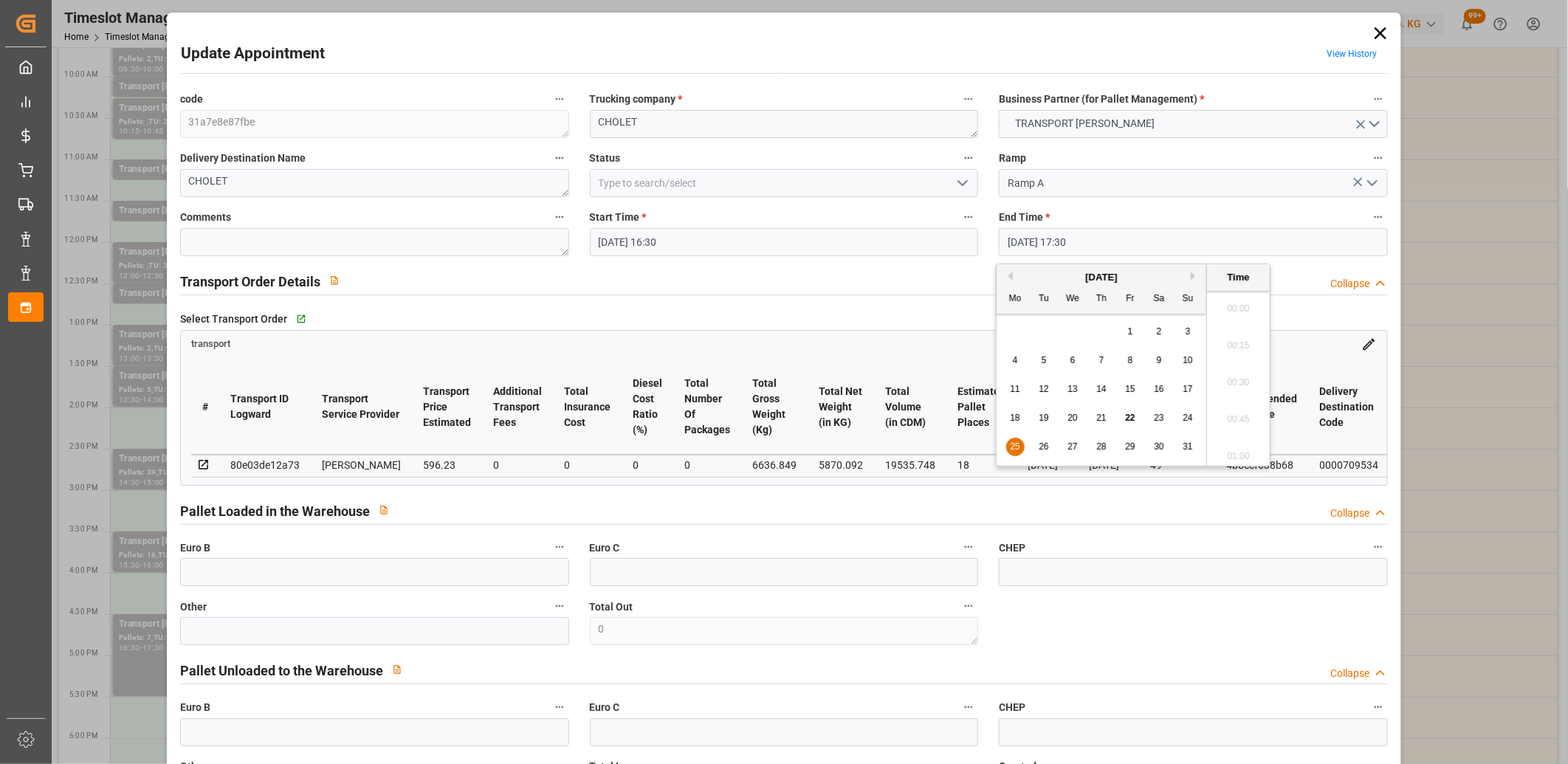
click at [1035, 242] on input "25-08-2025 17:30" at bounding box center [1192, 242] width 389 height 29
click at [1017, 444] on span "25" at bounding box center [1014, 446] width 9 height 10
click at [1228, 304] on li "17:00" at bounding box center [1238, 305] width 62 height 37
type input "25-08-2025 17:00"
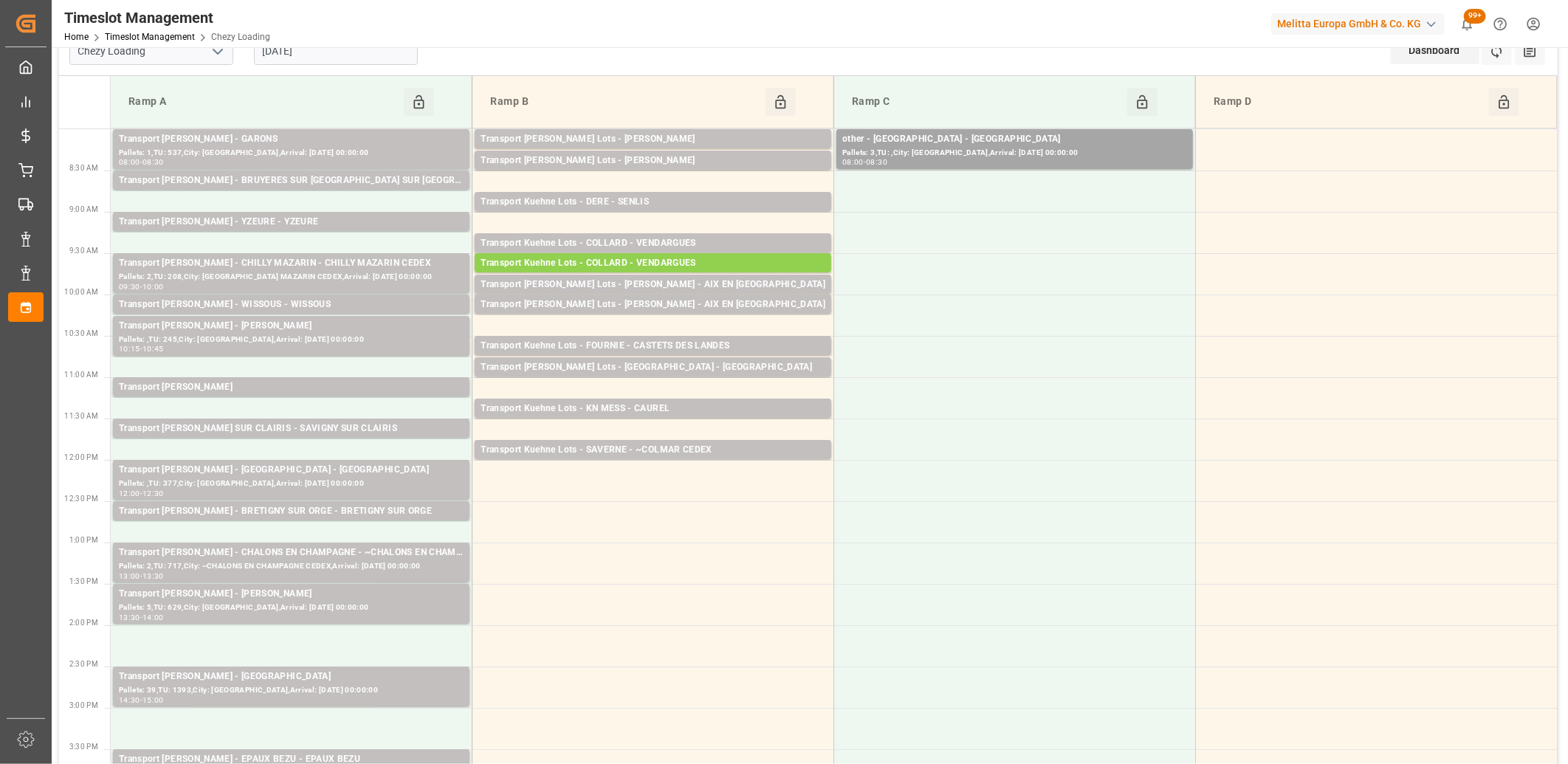
scroll to position [0, 0]
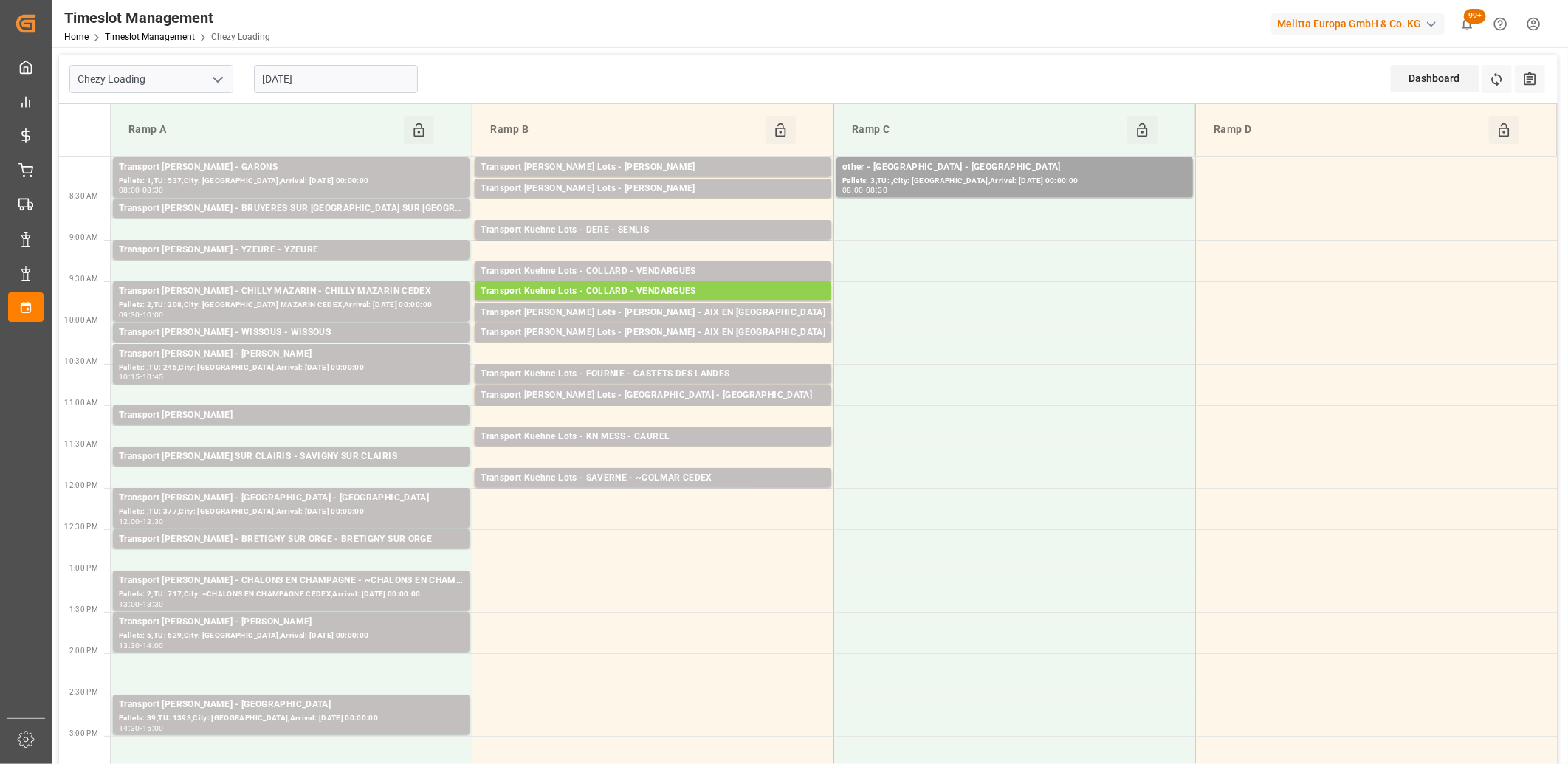
click at [365, 78] on input "[DATE]" at bounding box center [335, 79] width 164 height 29
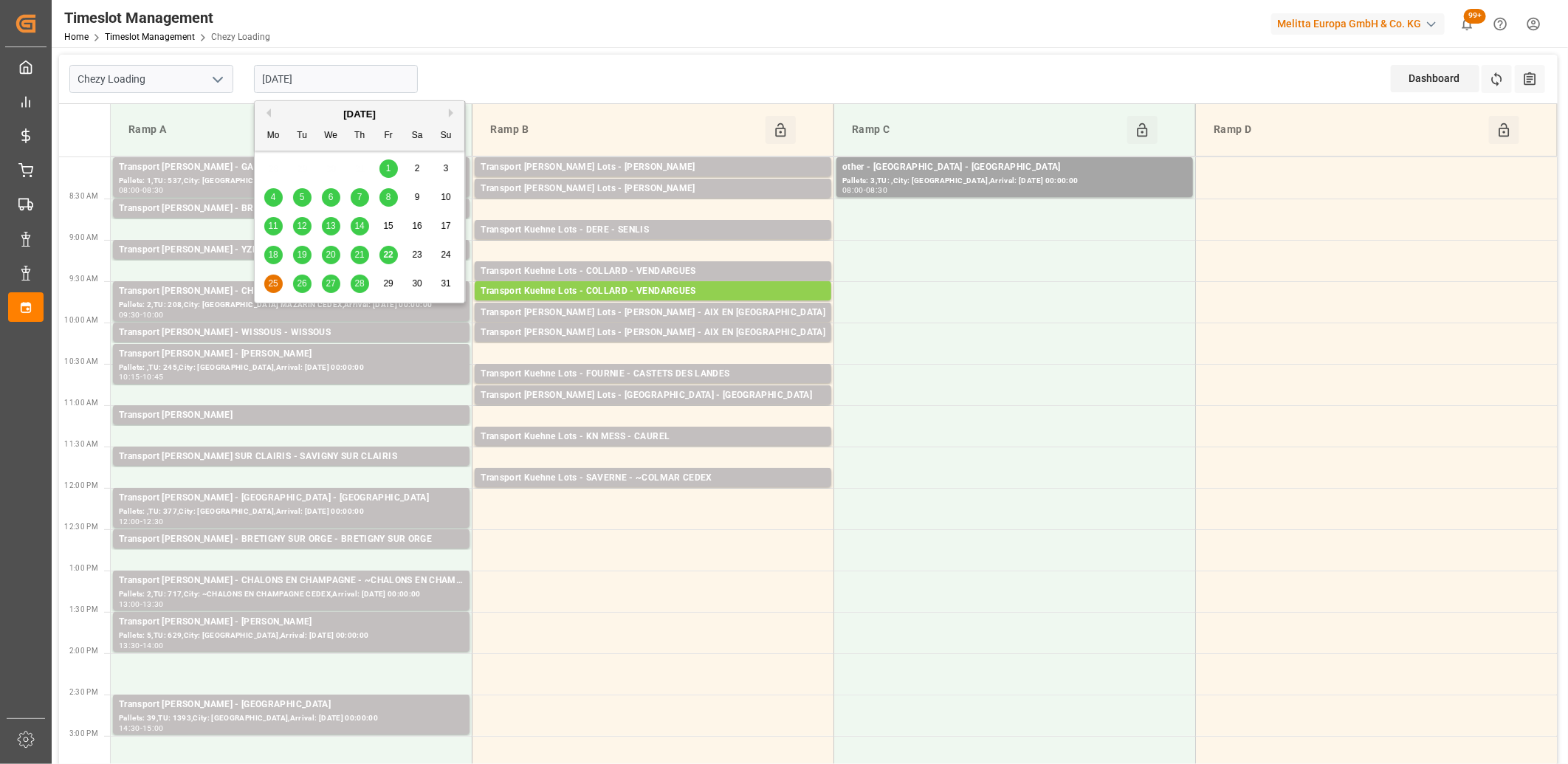
click at [300, 283] on span "26" at bounding box center [301, 283] width 9 height 10
type input "[DATE]"
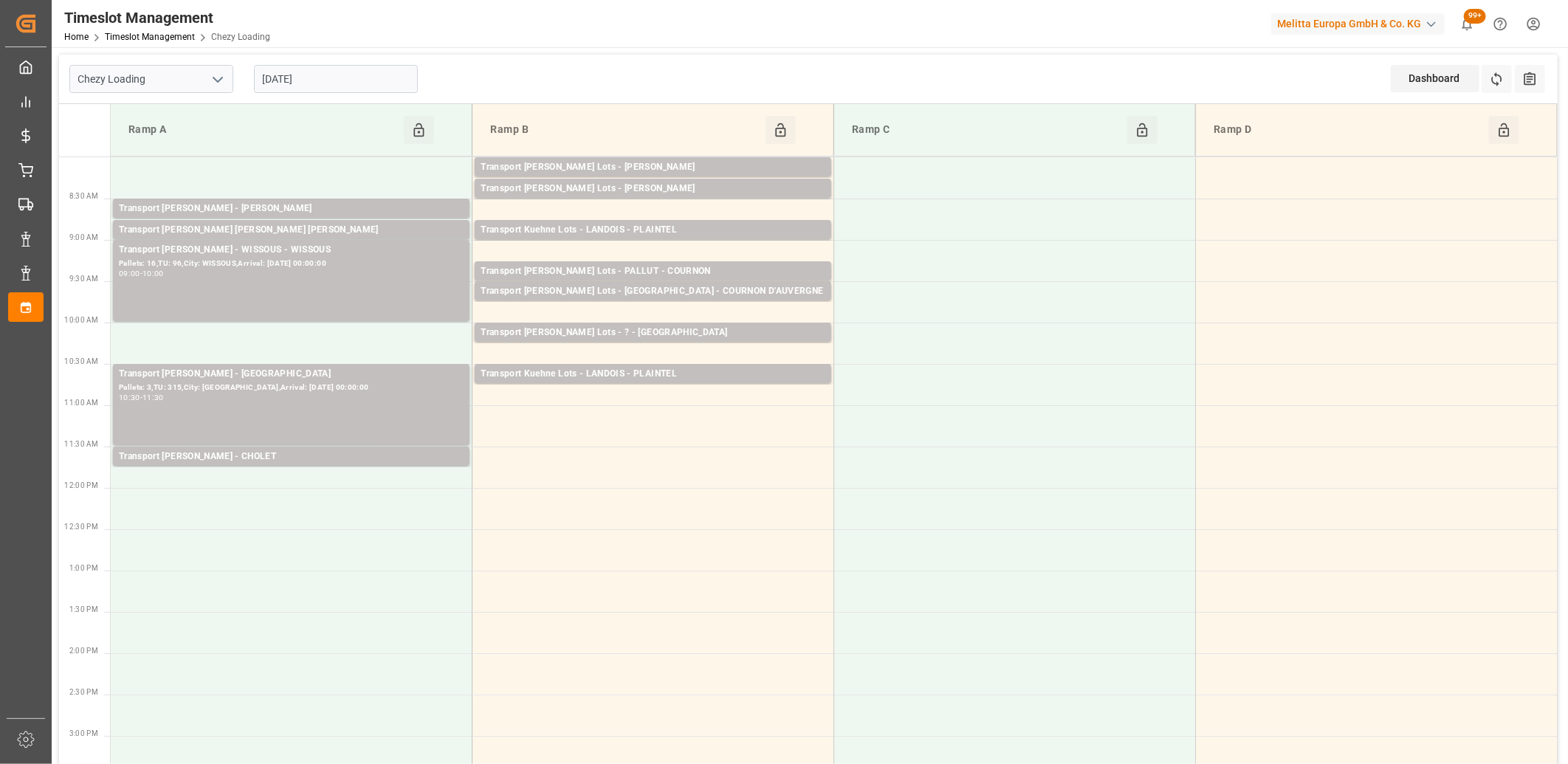
click at [300, 283] on div "Transport Delisle - WISSOUS - WISSOUS Pallets: 16,TU: 96,City: WISSOUS,Arrival:…" at bounding box center [290, 280] width 345 height 75
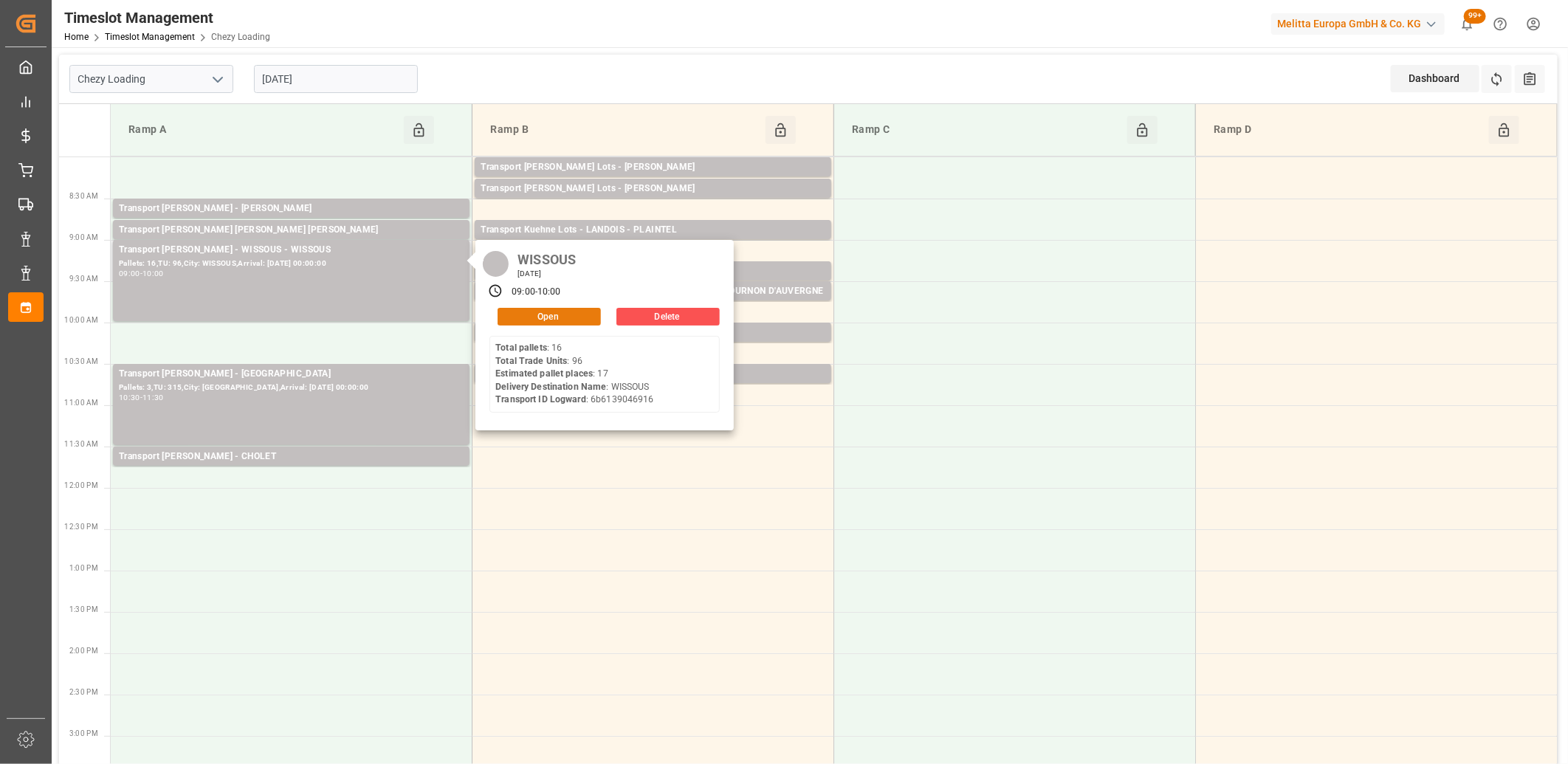
click at [530, 320] on button "Open" at bounding box center [549, 316] width 103 height 17
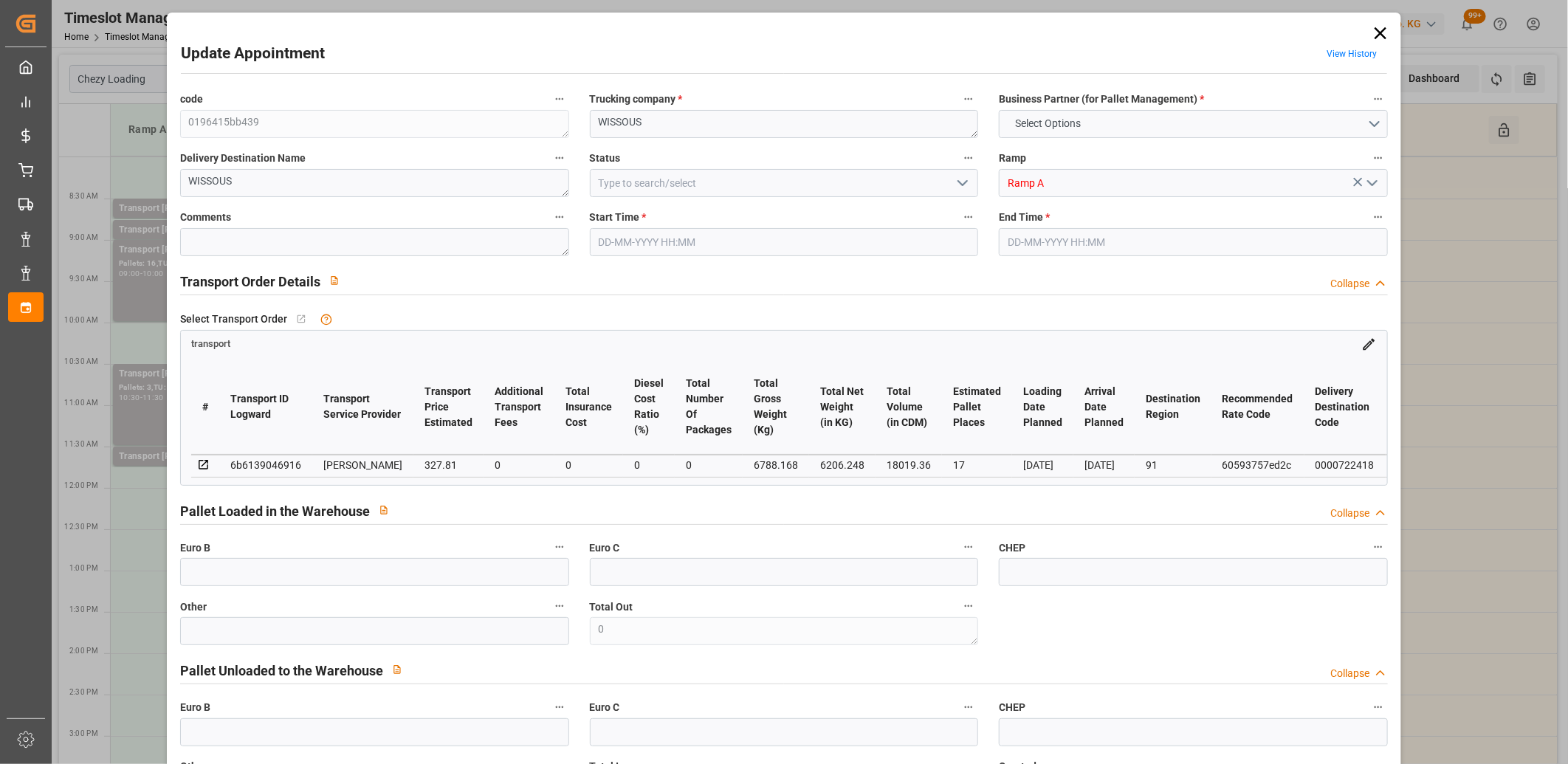
type input "17"
type input "327.81"
type input "0"
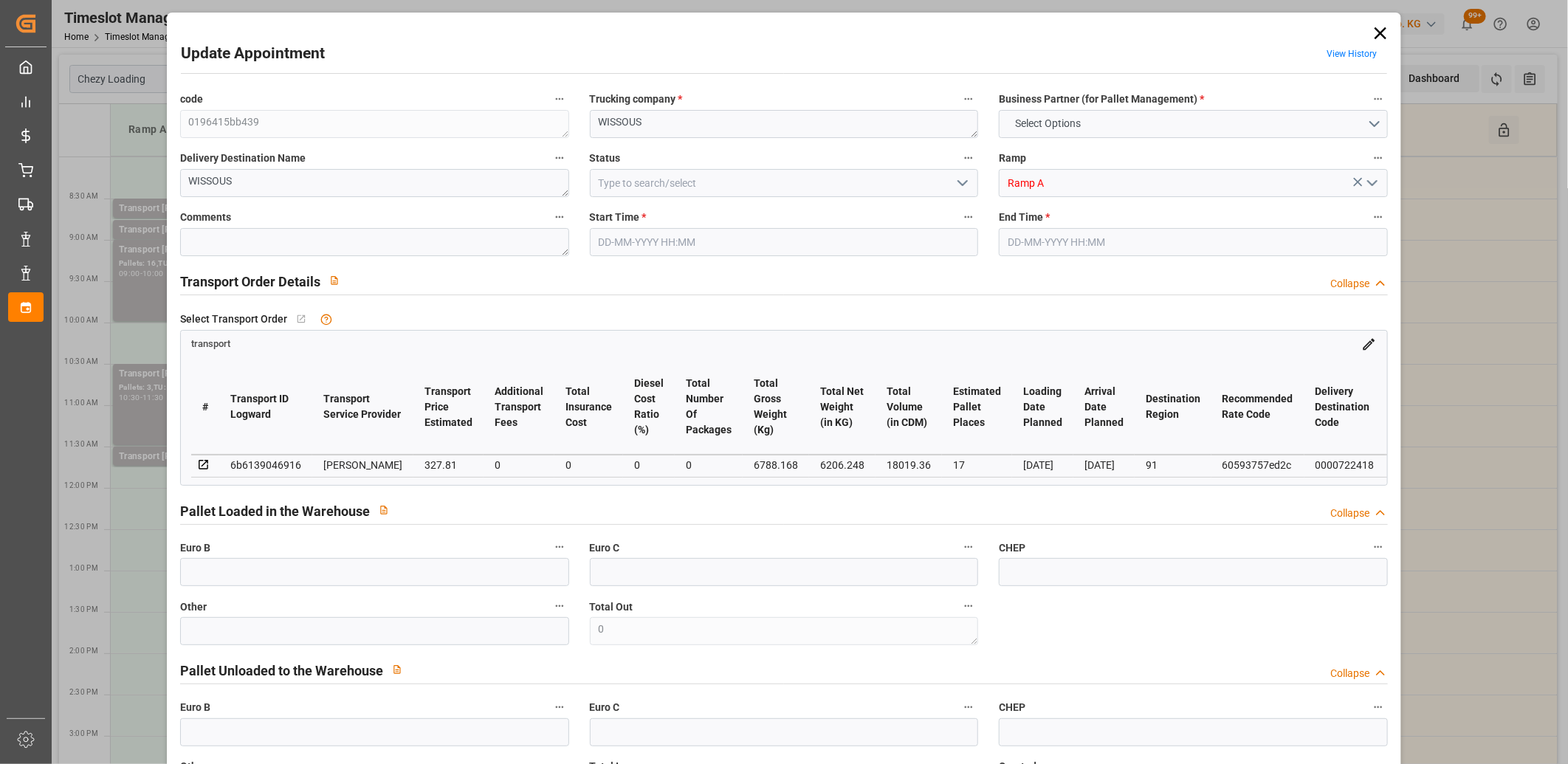
type input "314.5337"
type input "-13.2763"
type input "0"
type input "6206.248"
type input "7549.544"
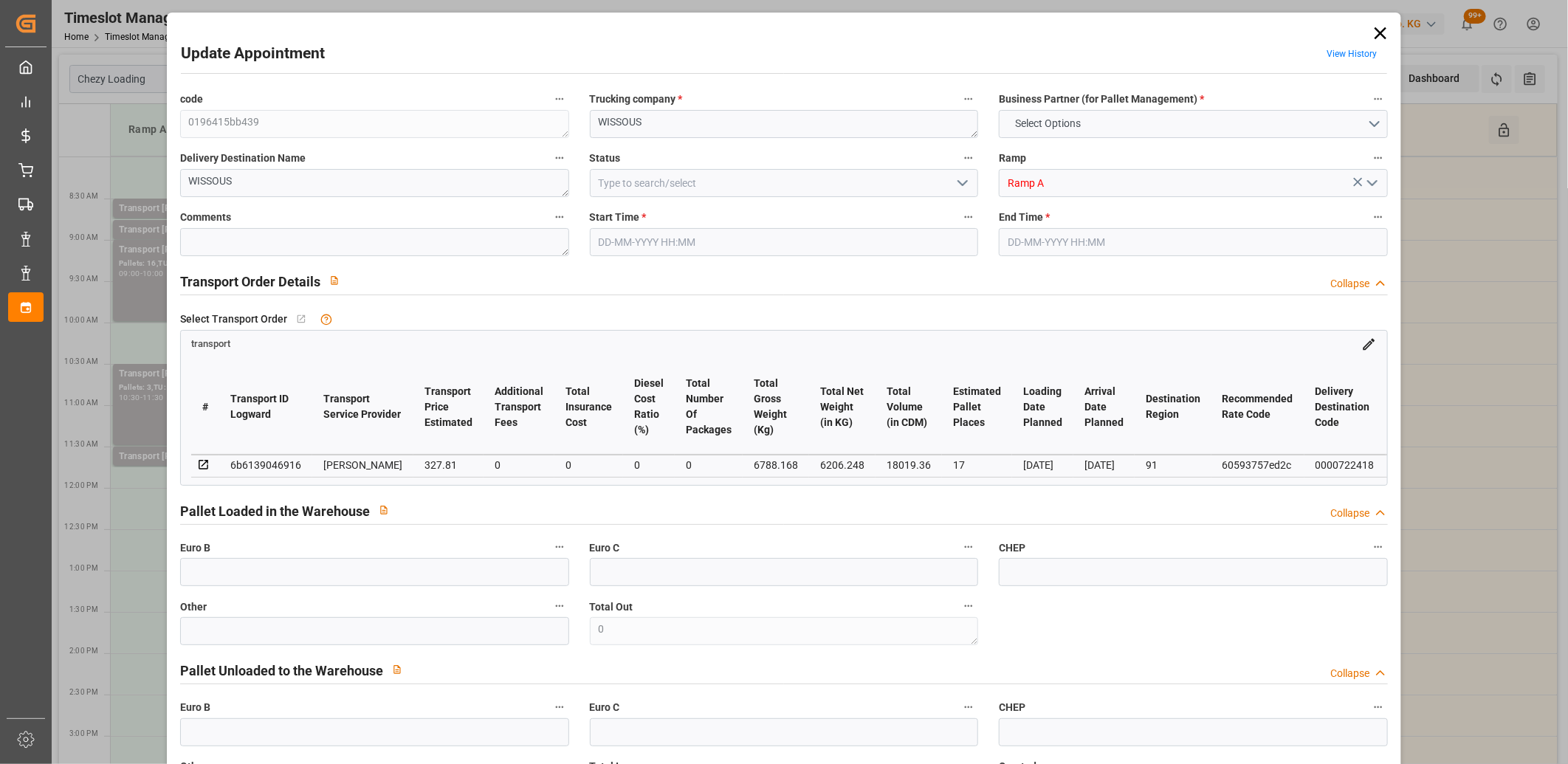
type input "18019.36"
type input "91"
type input "16"
click at [1096, 241] on input "26-08-2025 10:00" at bounding box center [1192, 242] width 389 height 29
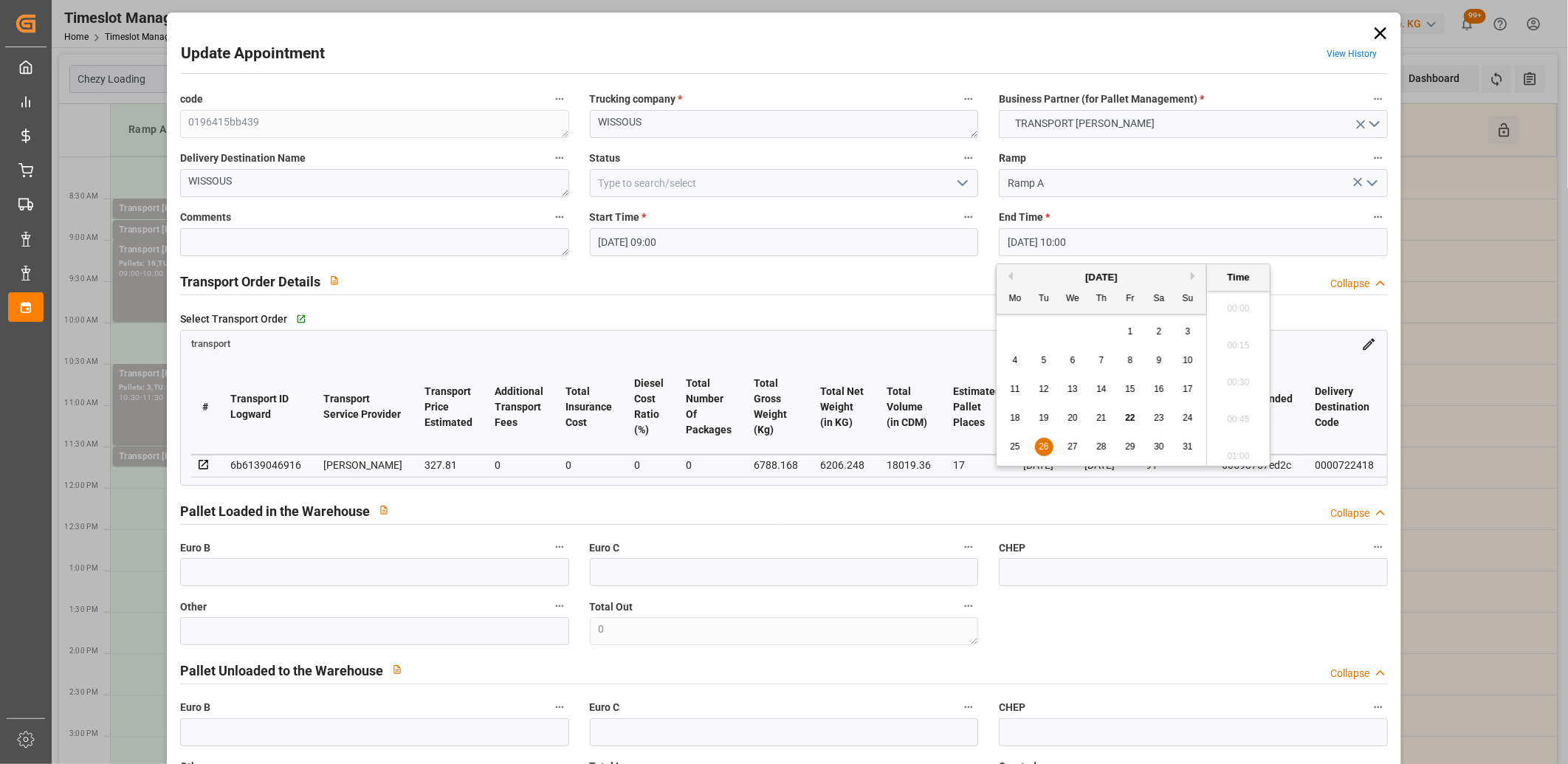
scroll to position [1408, 0]
click at [1042, 445] on span "26" at bounding box center [1043, 446] width 9 height 10
click at [1233, 307] on li "09:30" at bounding box center [1238, 305] width 62 height 37
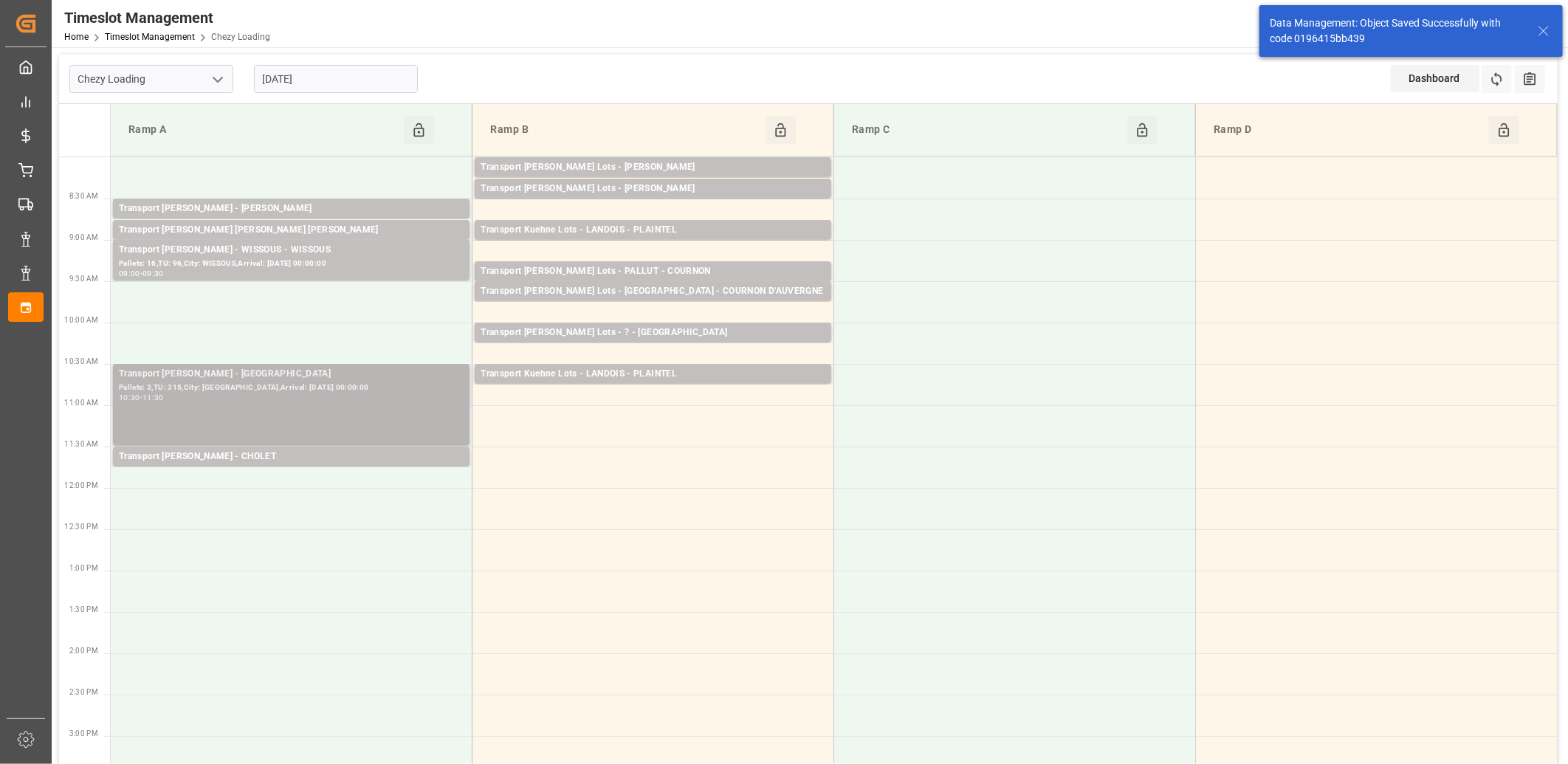
click at [218, 393] on div "Pallets: 3,TU: 315,City: SAINT GILLES,Arrival: 2025-08-28 00:00:00" at bounding box center [290, 388] width 345 height 13
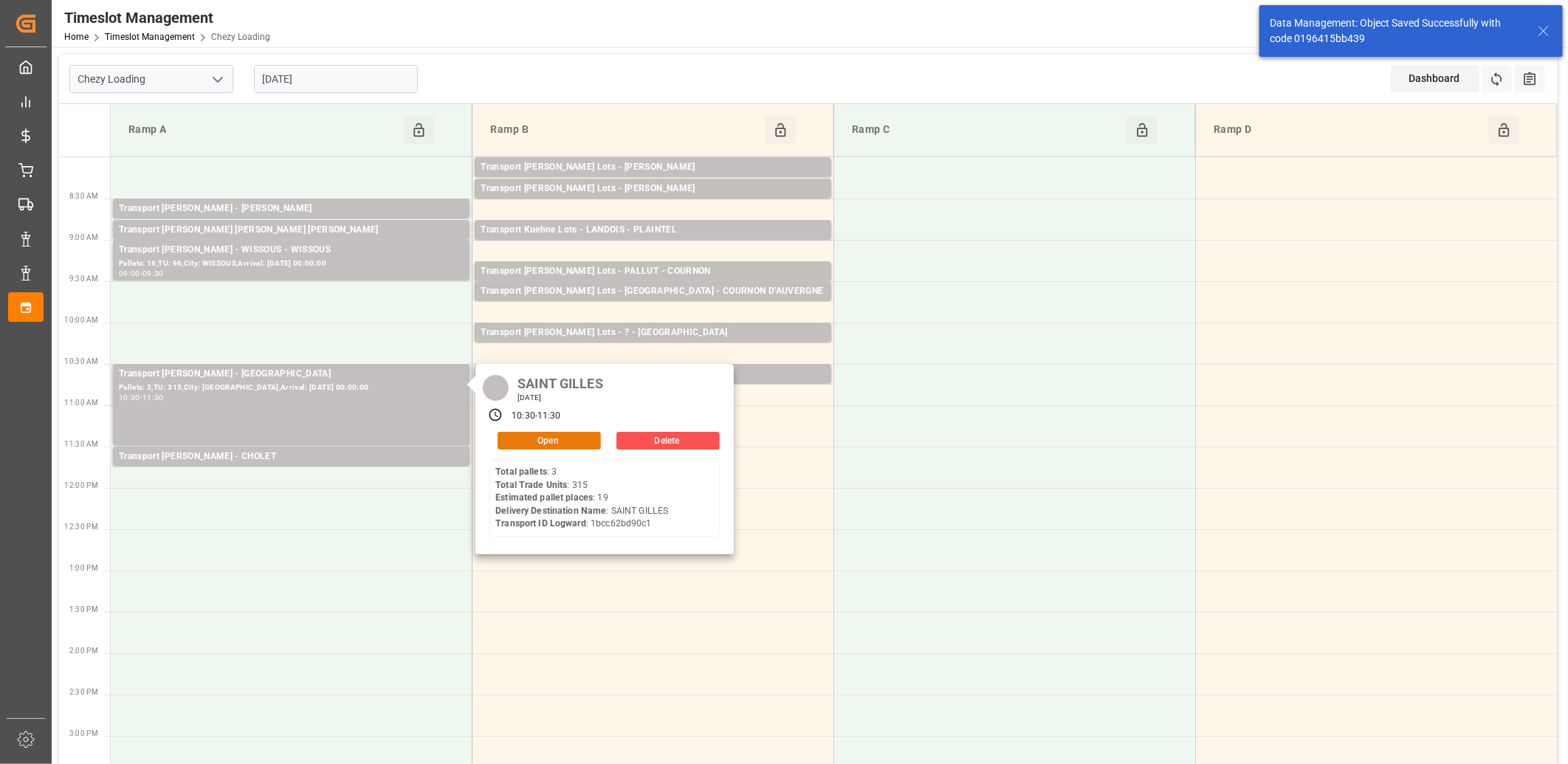
click at [585, 441] on button "Open" at bounding box center [549, 440] width 103 height 17
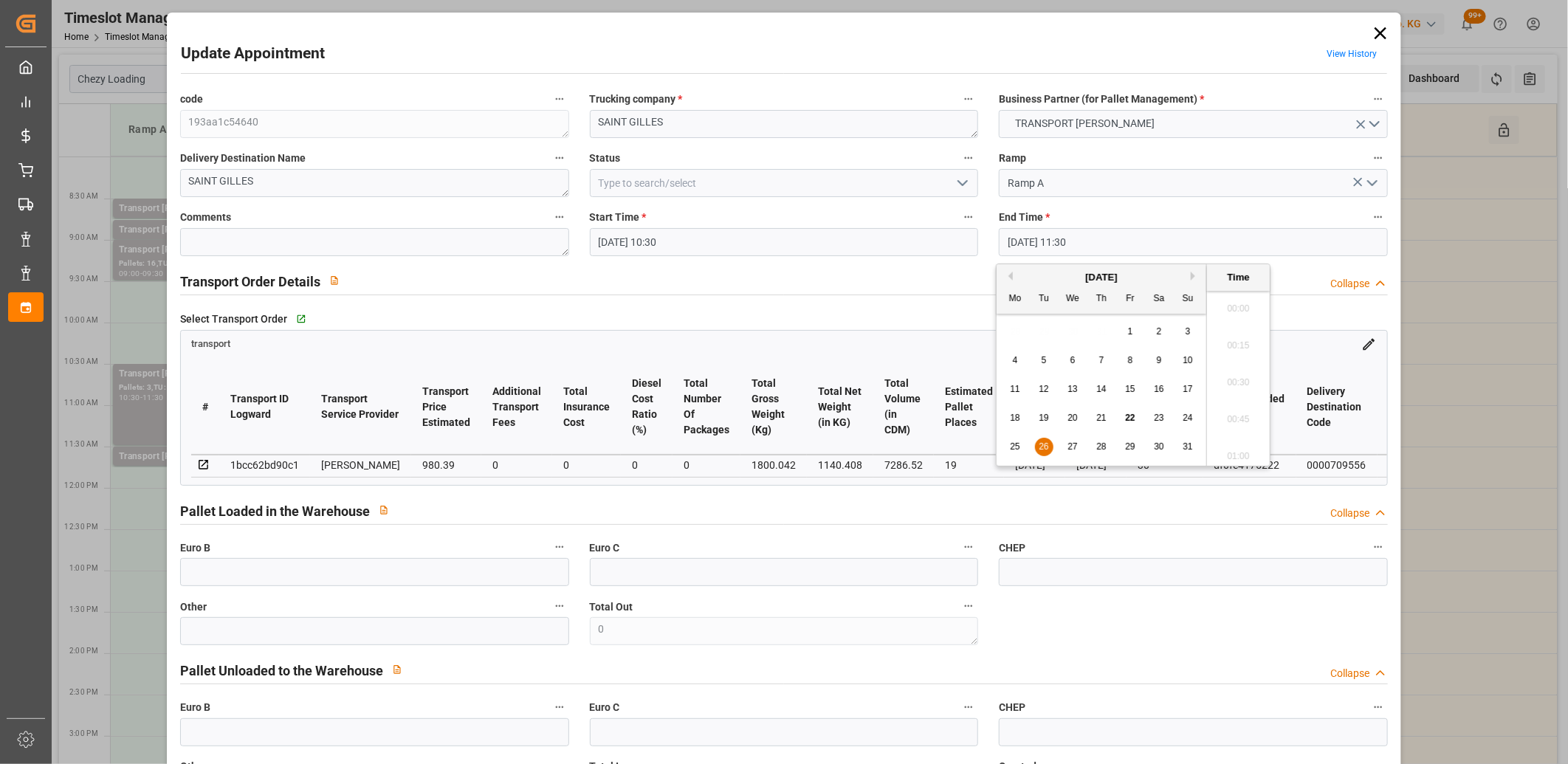
click at [1035, 242] on input "26-08-2025 11:30" at bounding box center [1192, 242] width 389 height 29
click at [1040, 448] on span "26" at bounding box center [1043, 446] width 9 height 10
click at [1227, 311] on li "11:00" at bounding box center [1238, 305] width 62 height 37
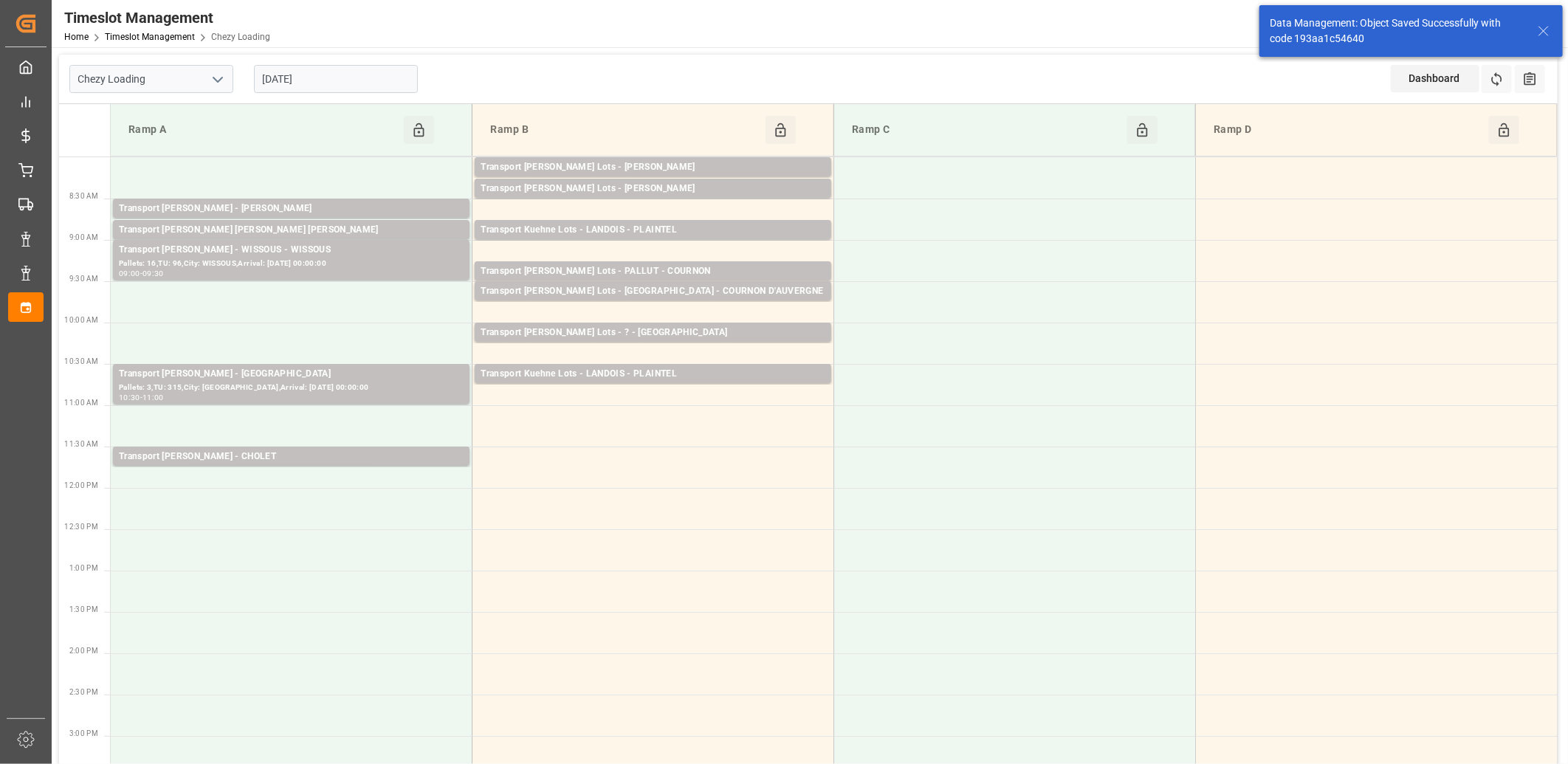
click at [361, 85] on input "[DATE]" at bounding box center [335, 79] width 164 height 29
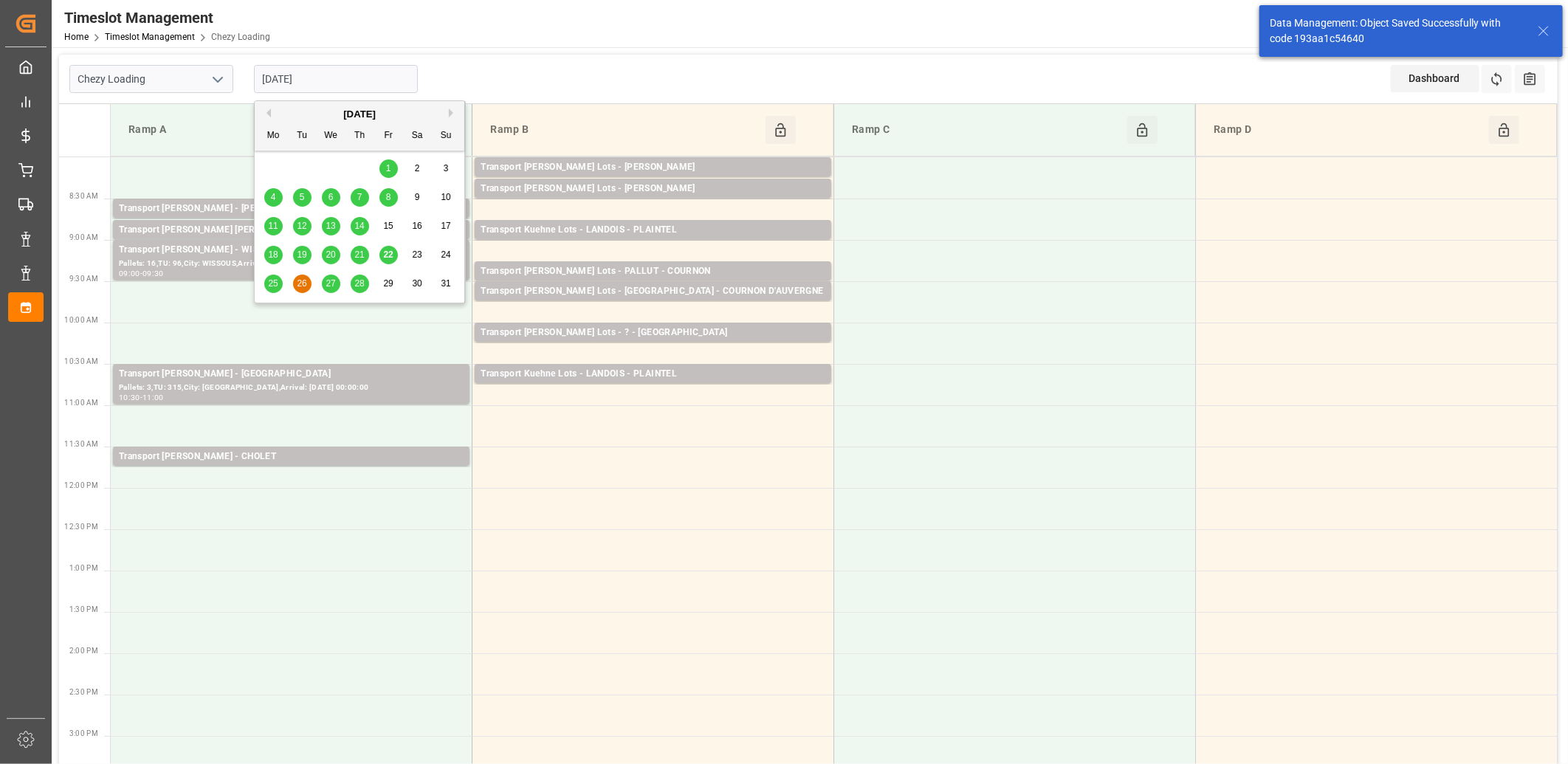
click at [334, 281] on span "27" at bounding box center [330, 283] width 9 height 10
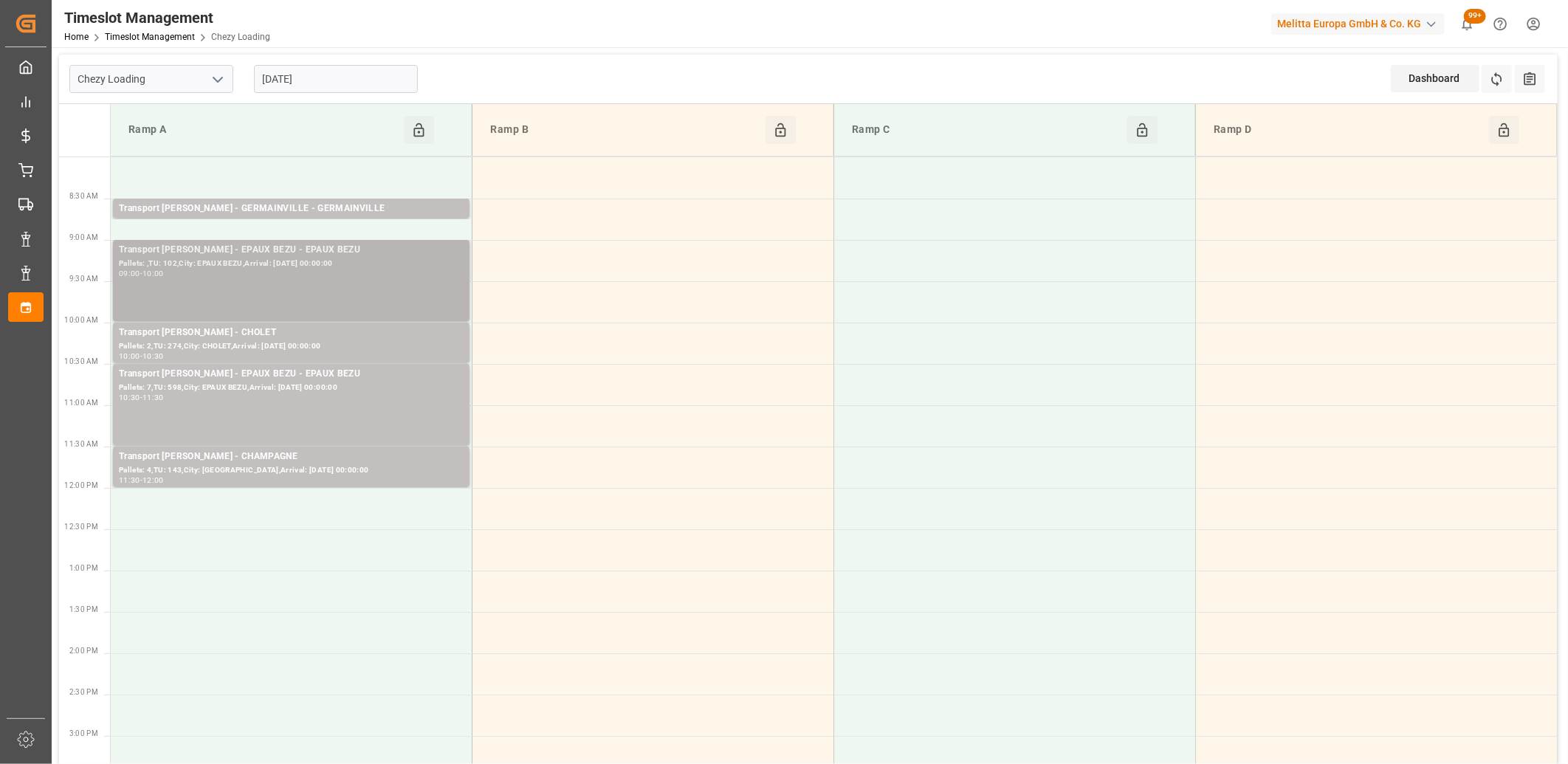
click at [343, 268] on div "Pallets: ,TU: 102,City: EPAUX BEZU,Arrival: 2025-08-28 00:00:00" at bounding box center [290, 264] width 345 height 13
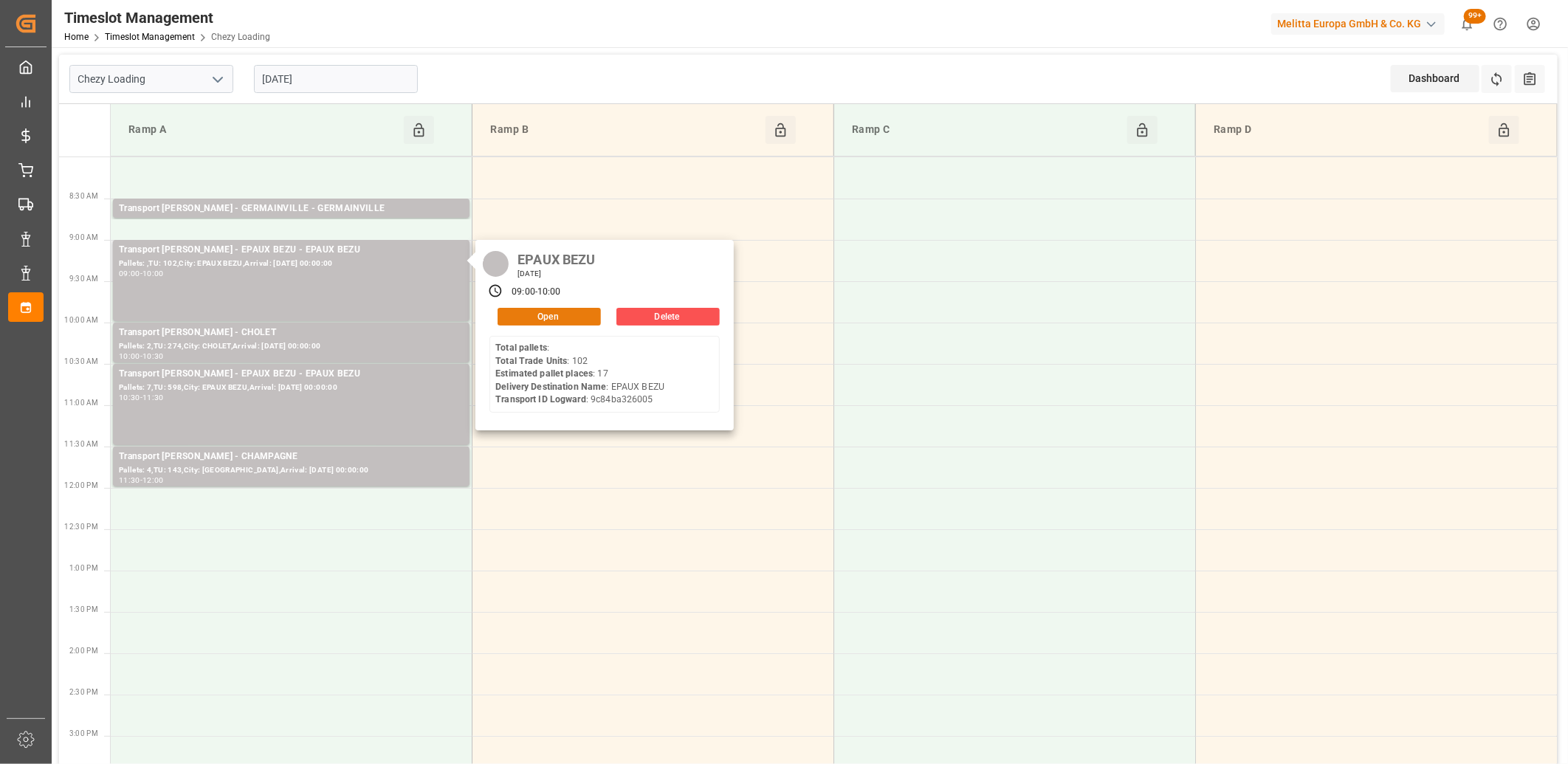
click at [544, 318] on button "Open" at bounding box center [549, 316] width 103 height 17
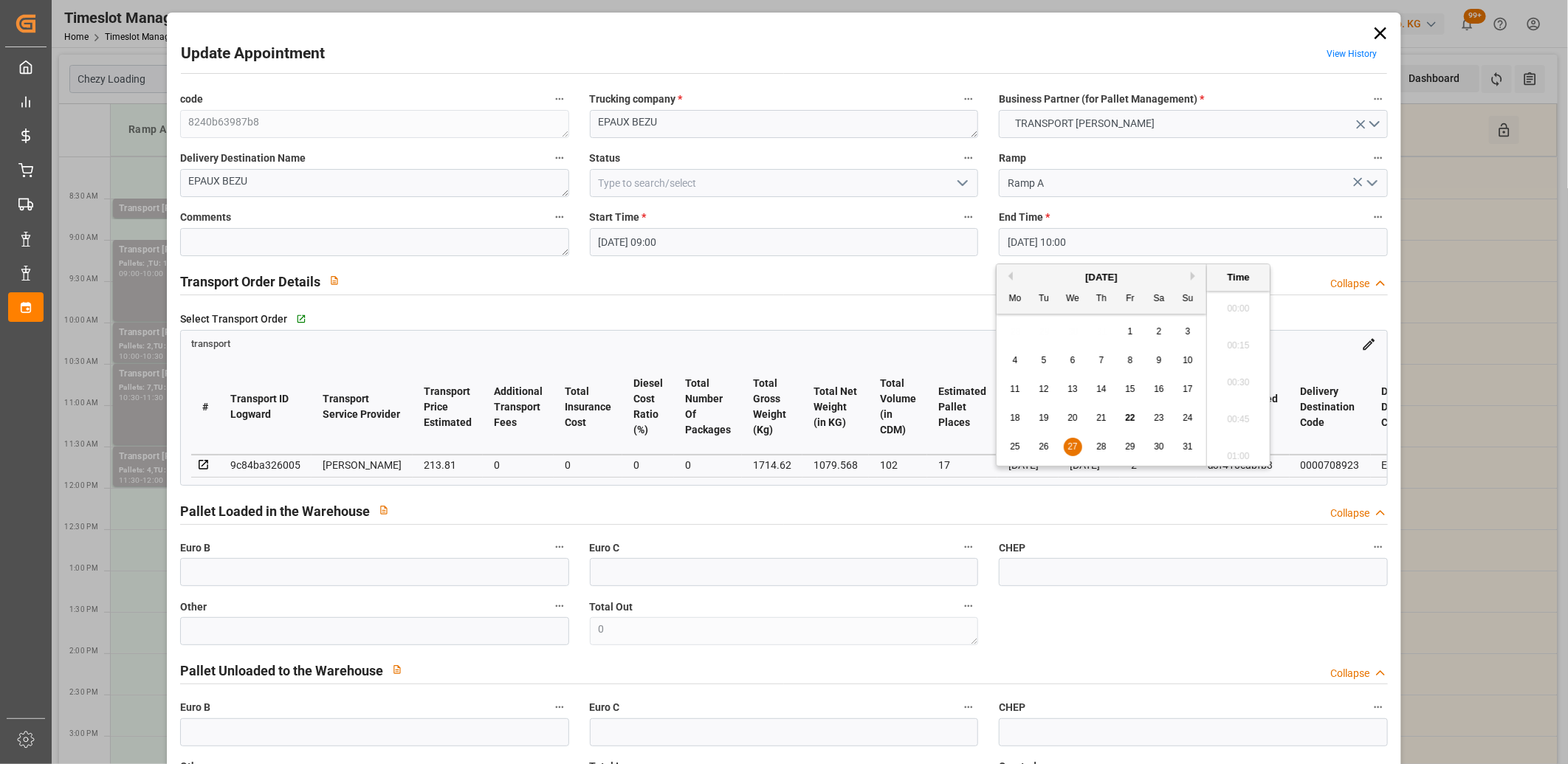
click at [1109, 246] on input "27-08-2025 10:00" at bounding box center [1192, 242] width 389 height 29
click at [1067, 444] on span "27" at bounding box center [1072, 446] width 9 height 10
click at [1234, 303] on li "09:30" at bounding box center [1238, 305] width 62 height 37
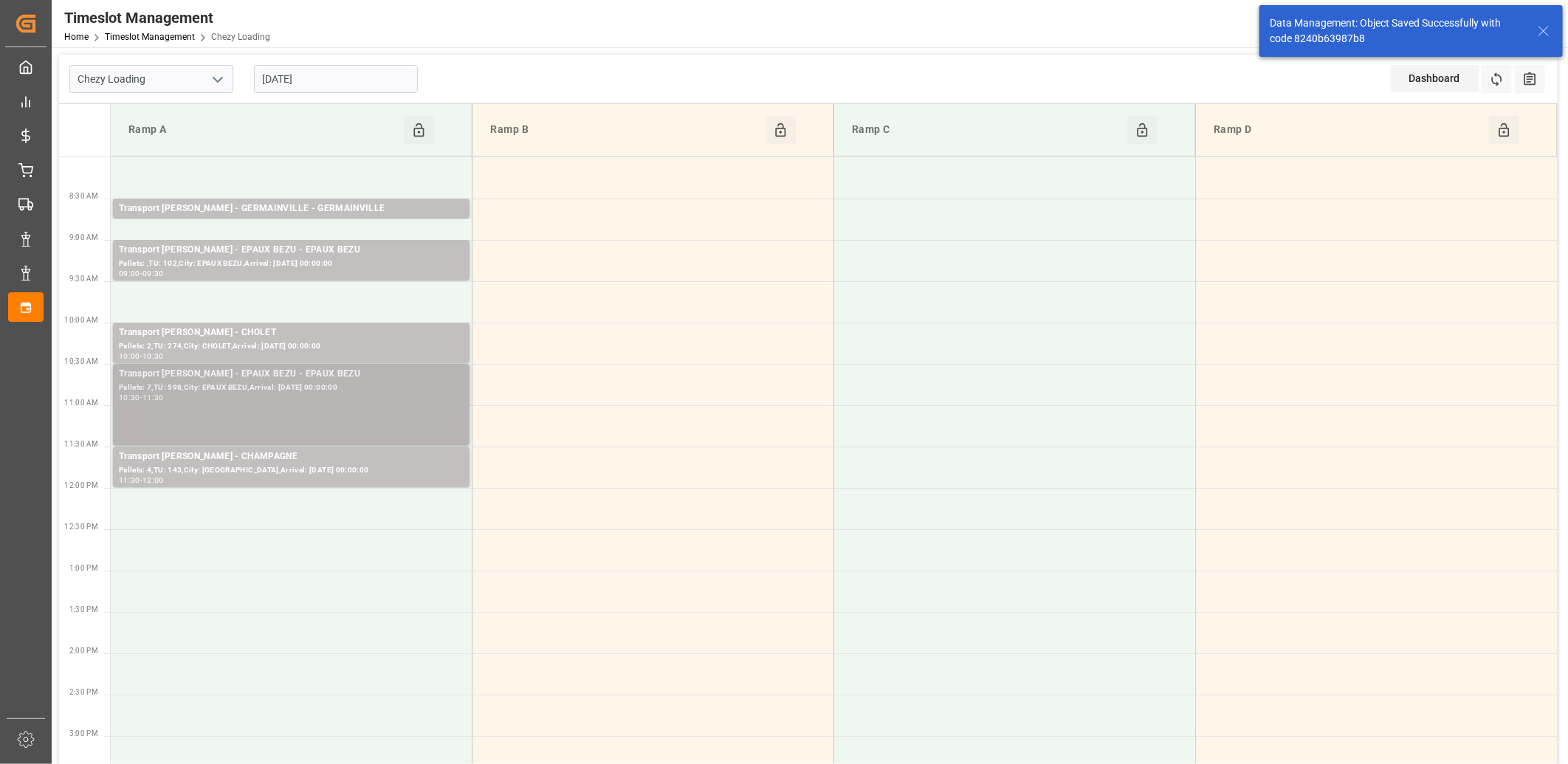
click at [285, 393] on div "Pallets: 7,TU: 598,City: EPAUX BEZU,Arrival: 2025-08-28 00:00:00" at bounding box center [290, 388] width 345 height 13
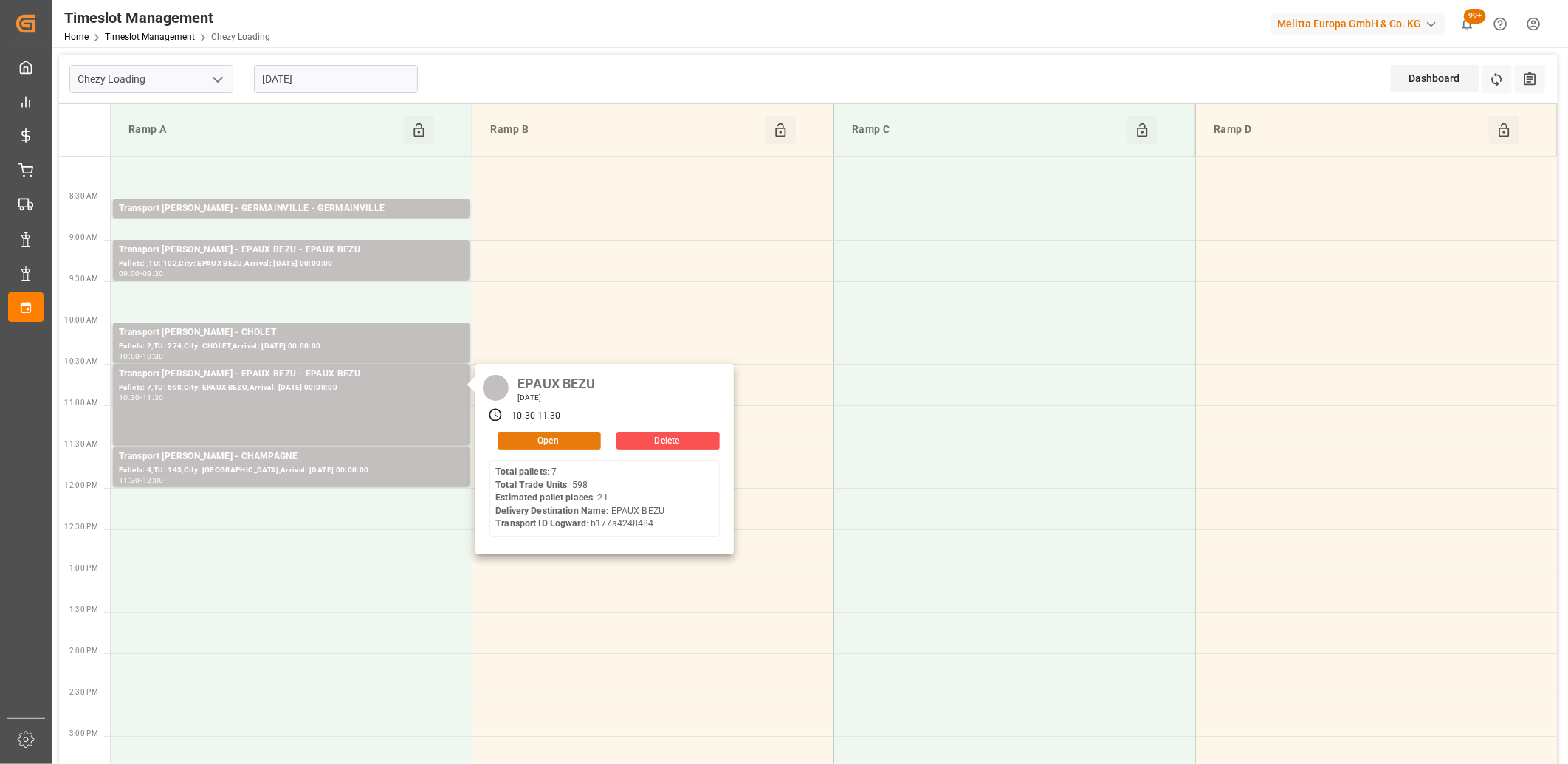
click at [519, 436] on button "Open" at bounding box center [549, 440] width 103 height 17
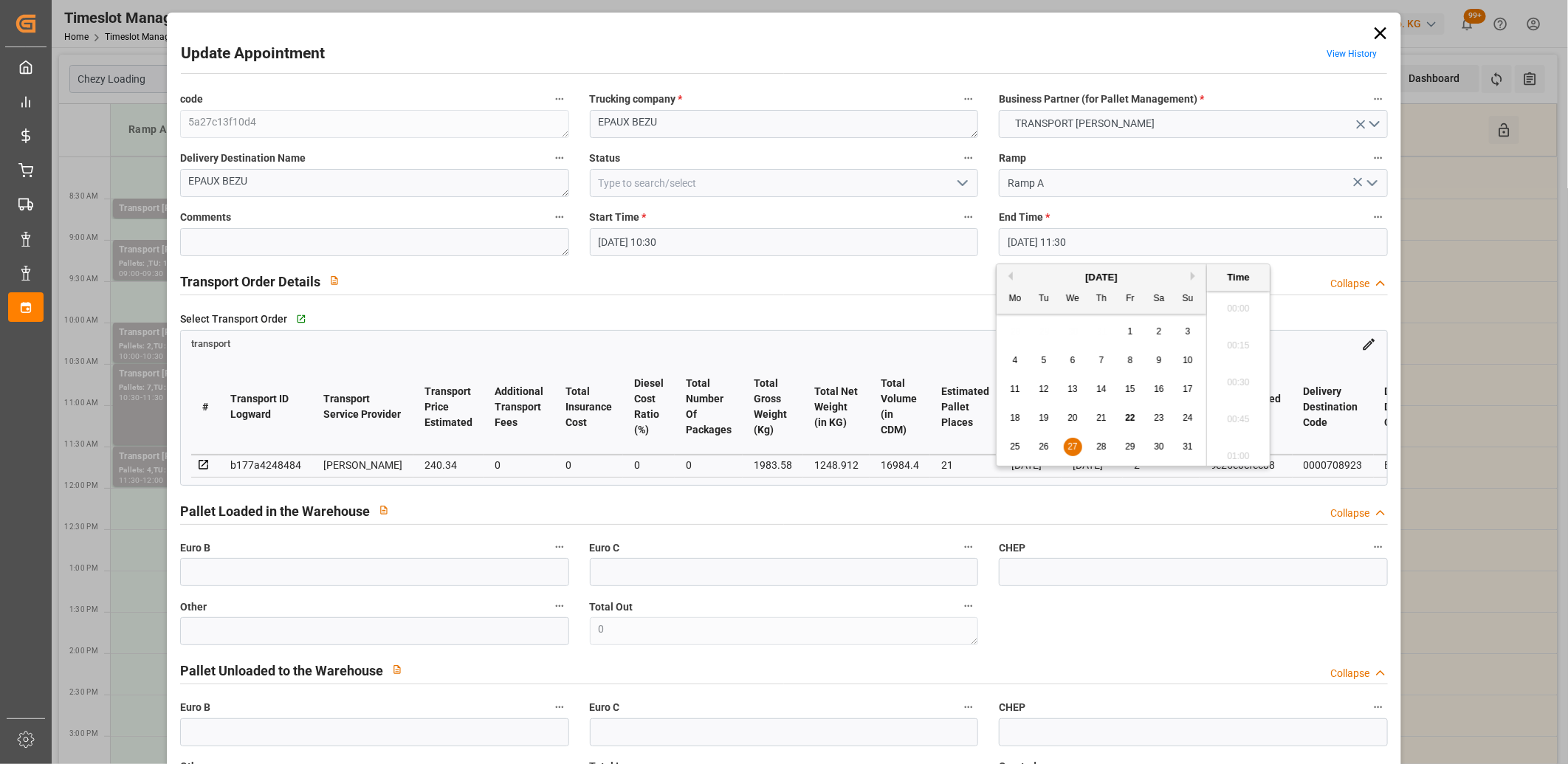
click at [1064, 245] on input "27-08-2025 11:30" at bounding box center [1192, 242] width 389 height 29
click at [1073, 444] on span "27" at bounding box center [1072, 446] width 9 height 10
click at [1242, 308] on li "11:00" at bounding box center [1238, 305] width 62 height 37
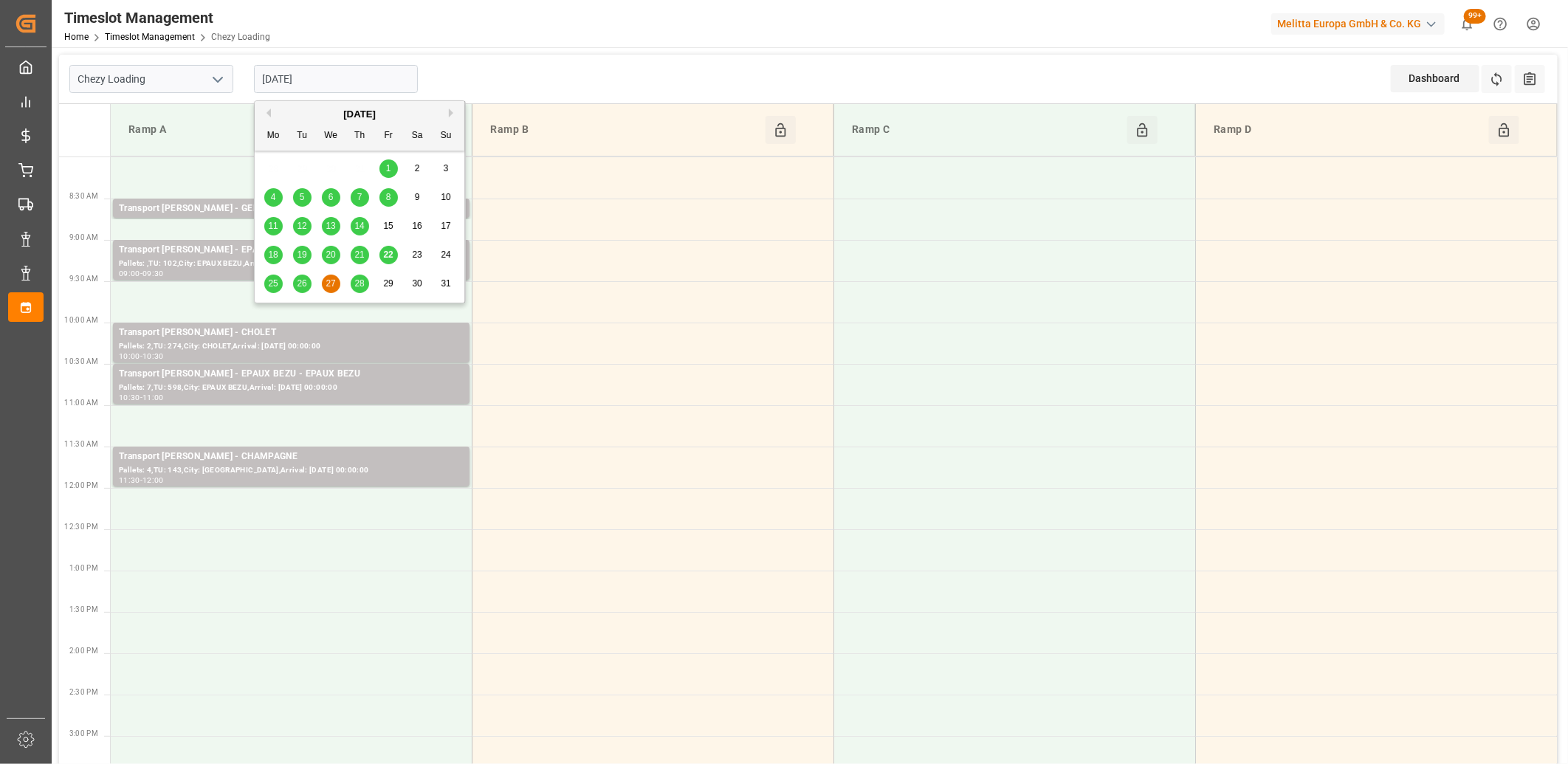
click at [342, 81] on input "27-08-2025" at bounding box center [335, 79] width 164 height 29
click at [355, 290] on div "28" at bounding box center [359, 284] width 18 height 17
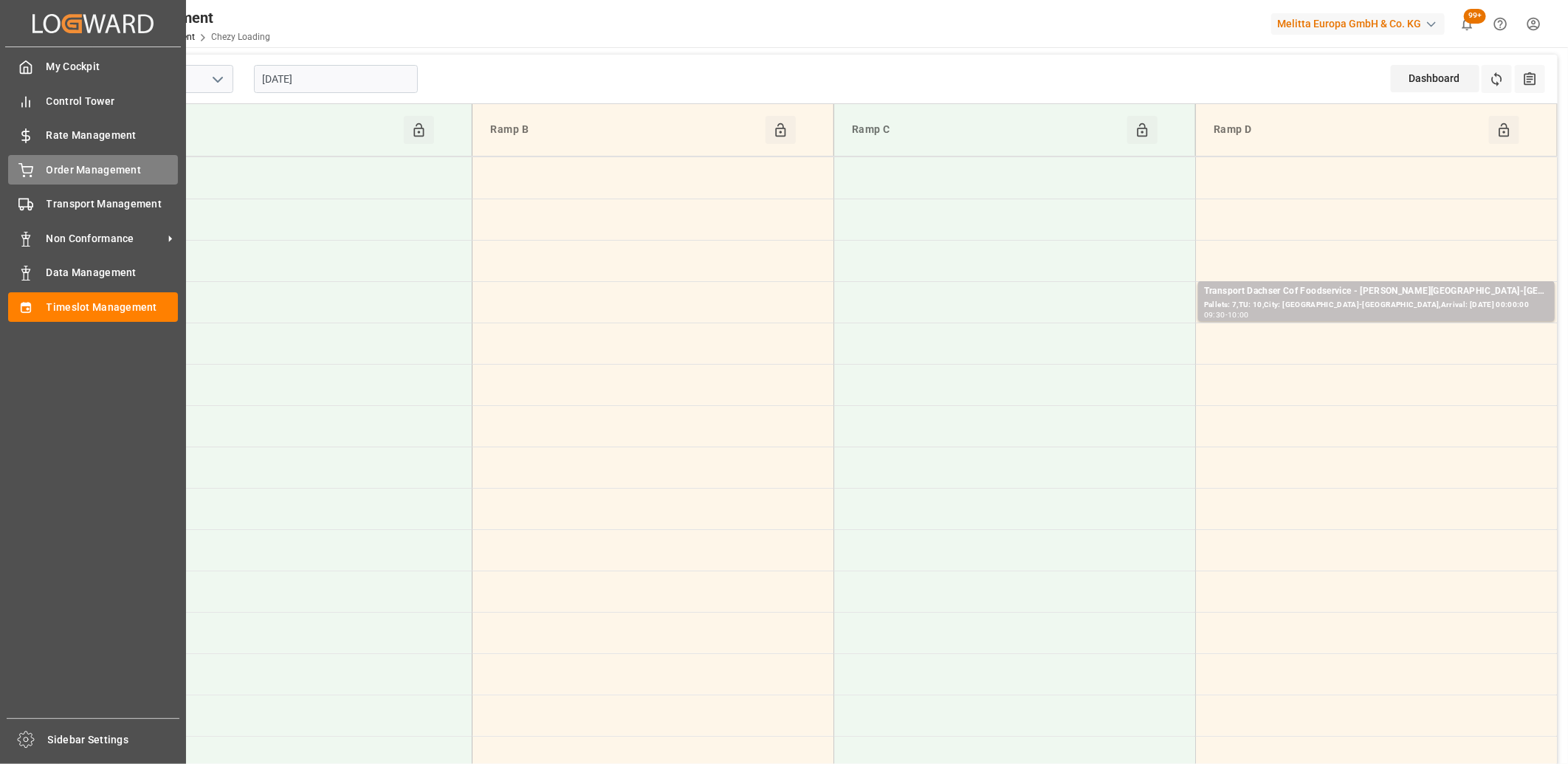
click at [41, 167] on div "Order Management Order Management" at bounding box center [93, 169] width 170 height 29
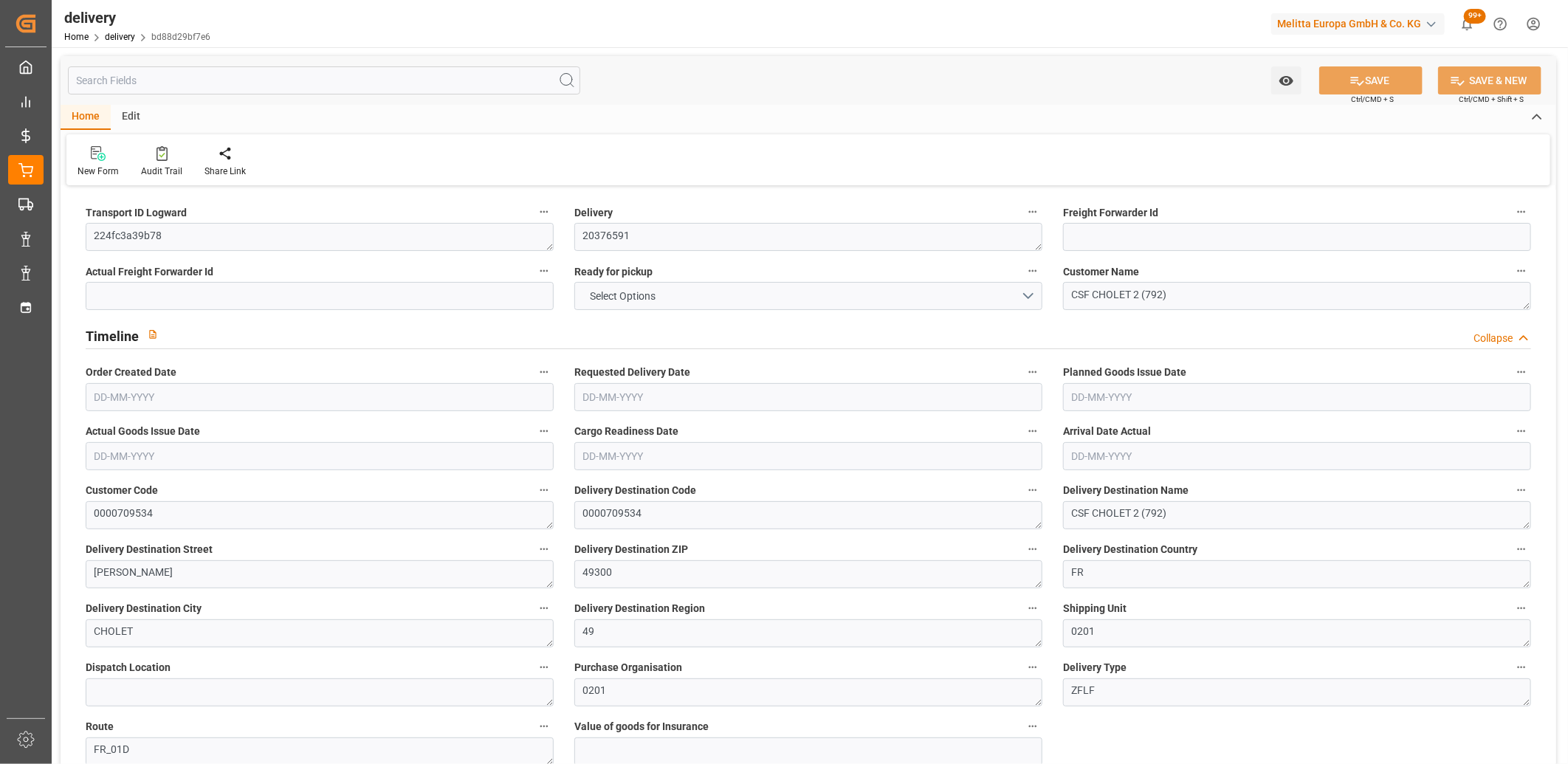
type input "1113.6"
type input "1800"
type input "9315.84"
type input "0"
type input "15"
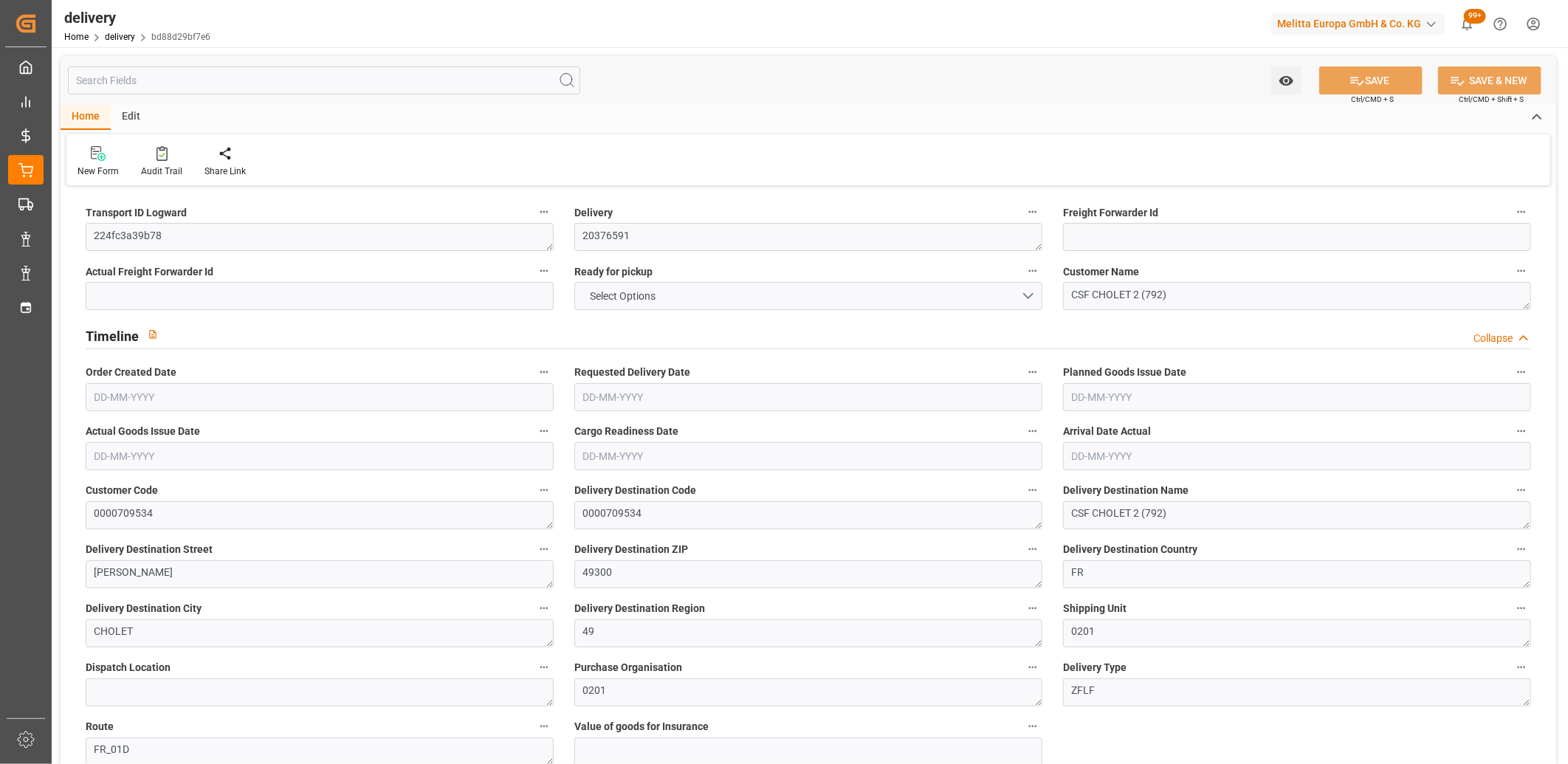
type input "15"
type input "8"
type input "0"
type input "-13.8332"
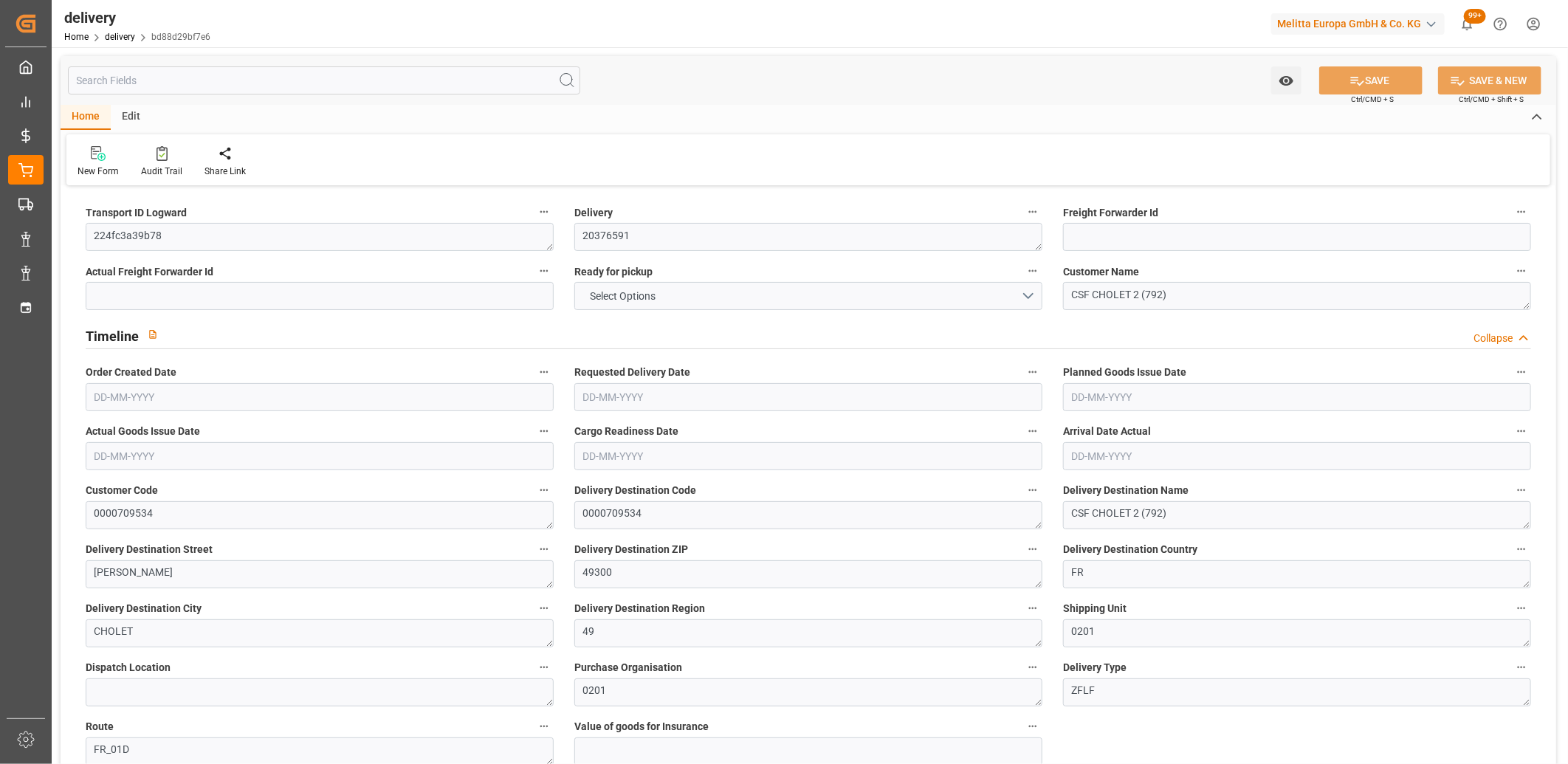
type input "341.56"
type input "327.7268"
type input "36.75"
type input "0"
type input "1.5"
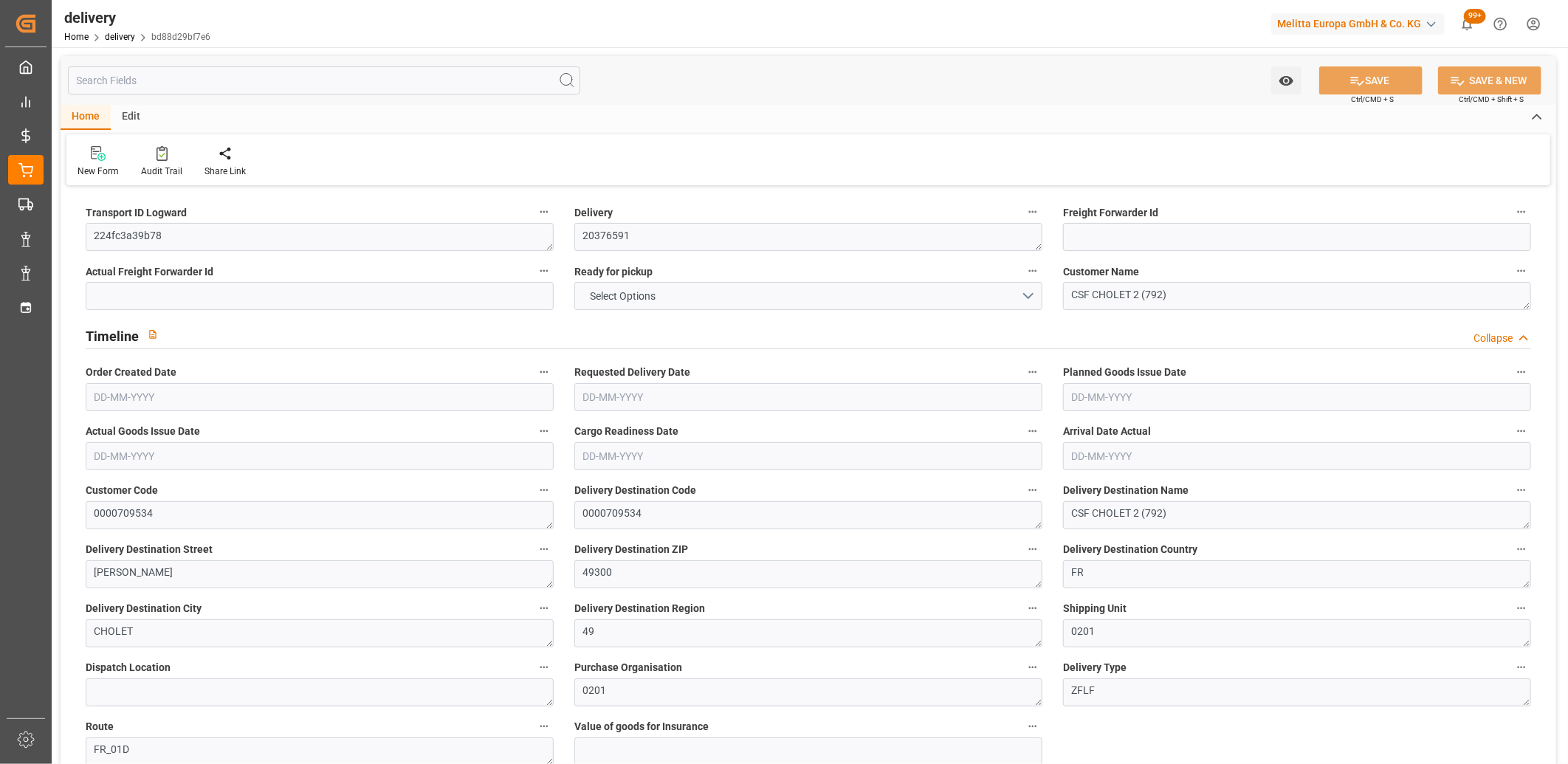
type input "1.3"
type input "0"
type input "22.5"
type input "1382.4"
type input "101"
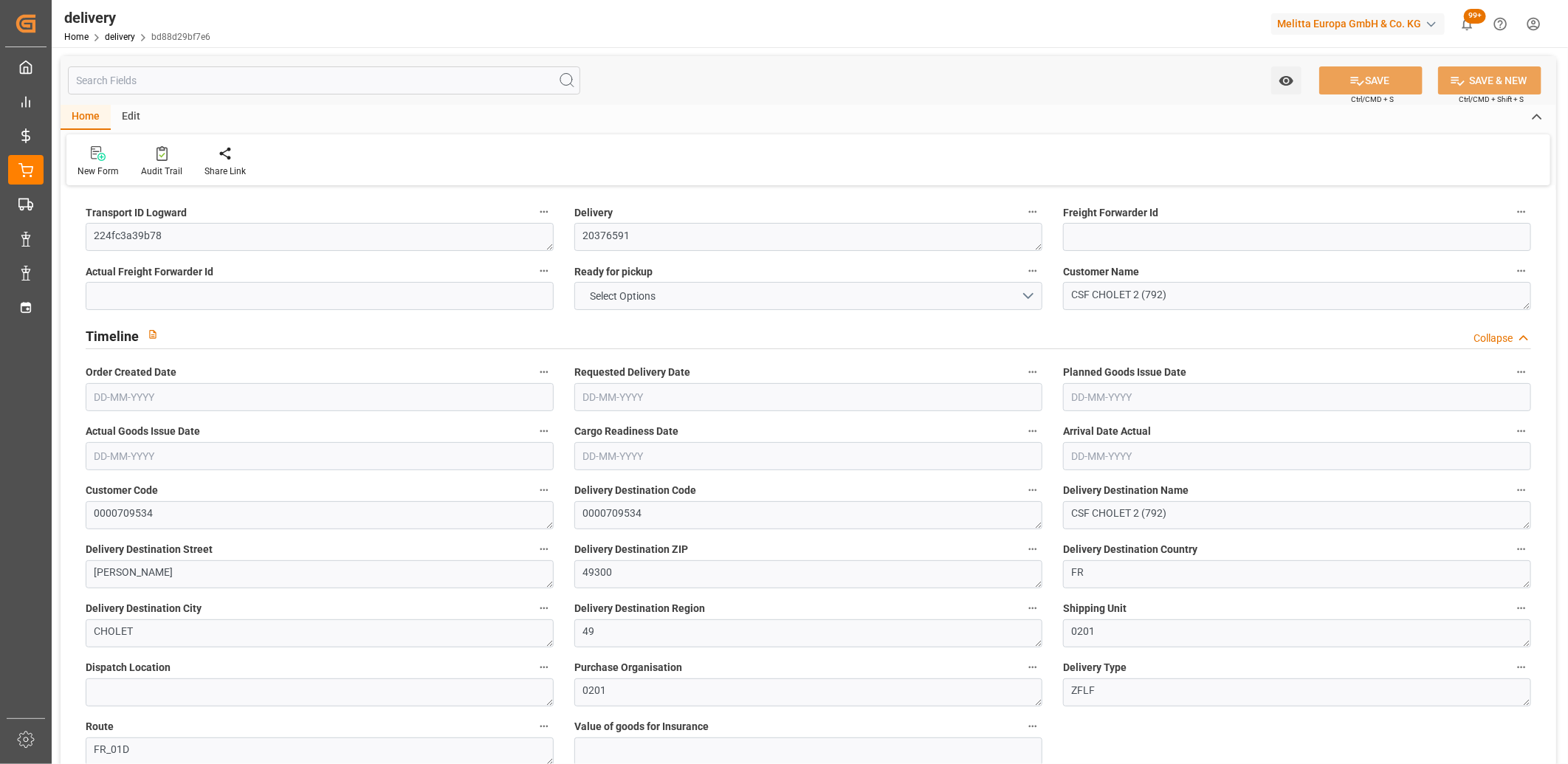
type input "5526.4415"
type input "0.3544"
type input "0"
type input "[DATE]"
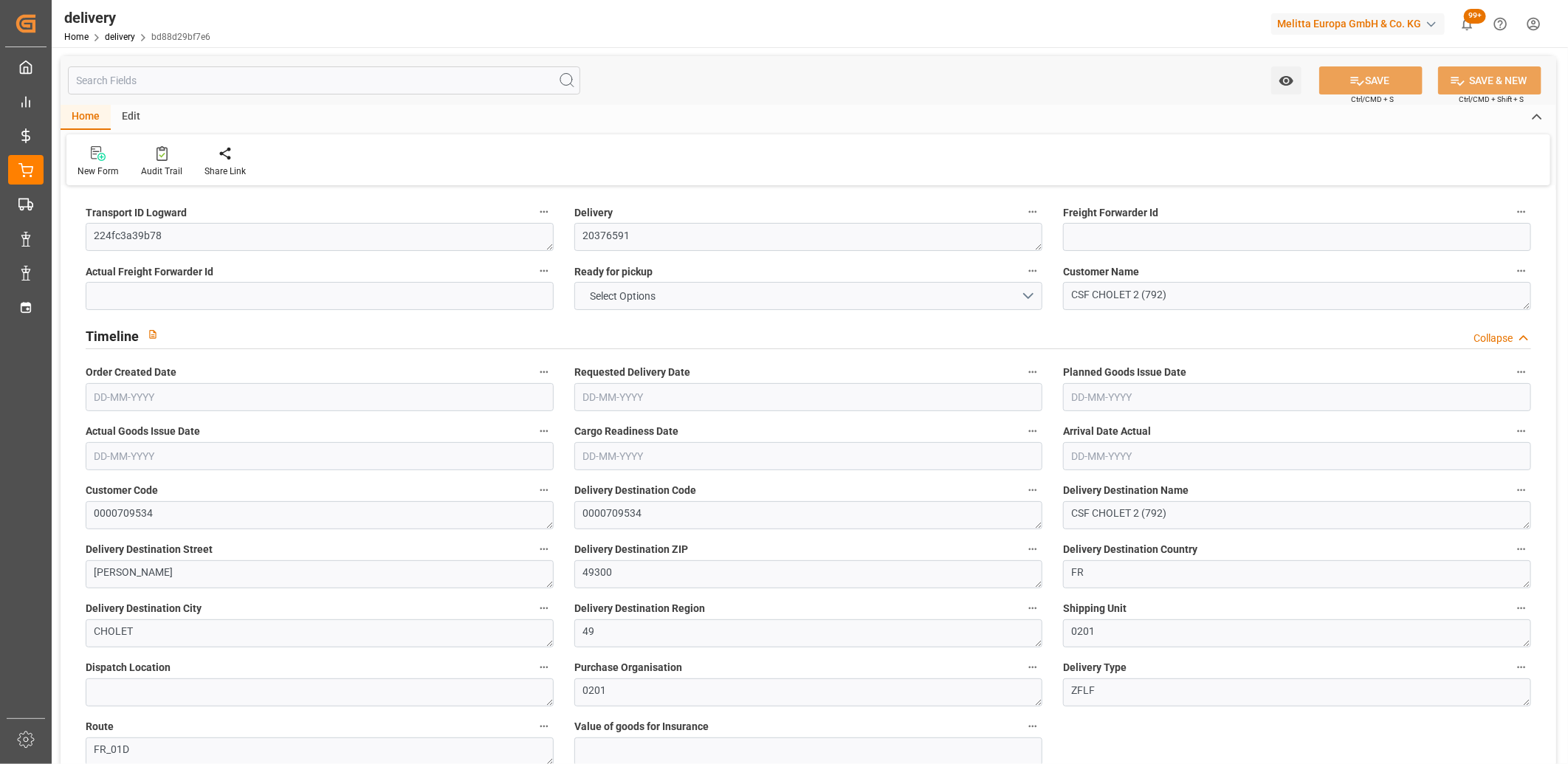
type input "[DATE]"
type input "21-08-2025 11:00"
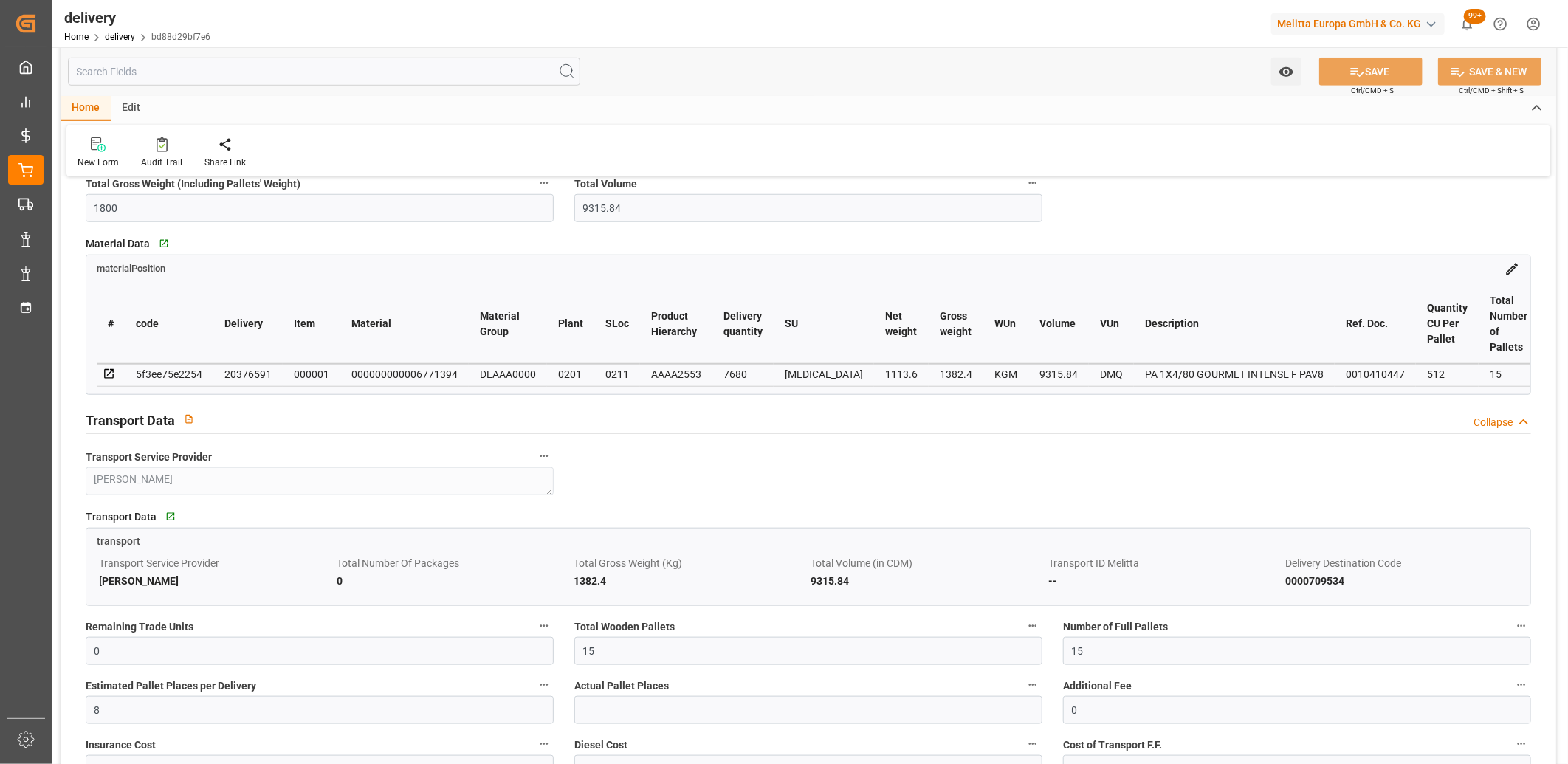
scroll to position [984, 0]
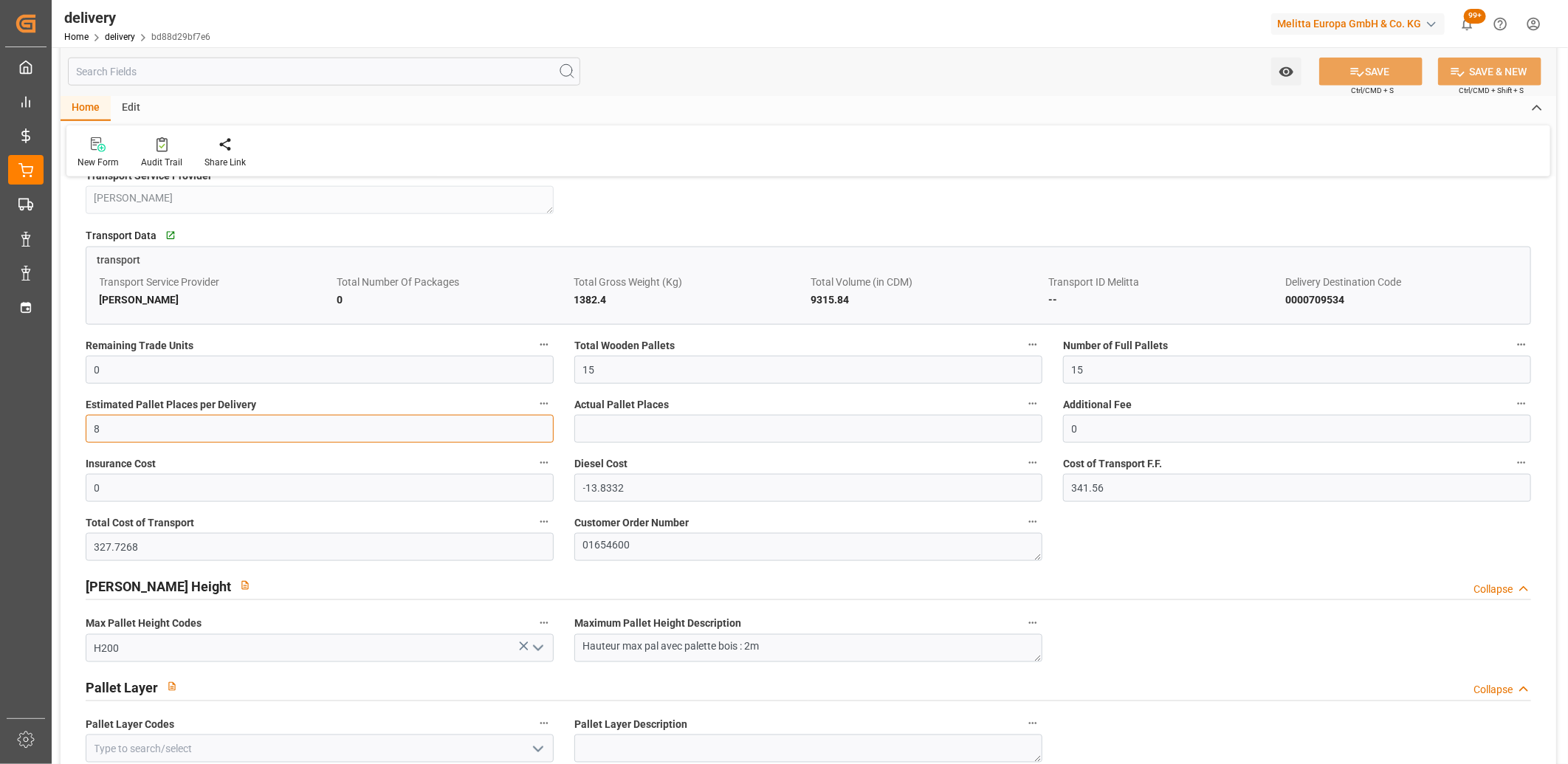
drag, startPoint x: 105, startPoint y: 433, endPoint x: 74, endPoint y: 433, distance: 31.0
type input "7"
click at [1352, 64] on icon at bounding box center [1357, 72] width 16 height 16
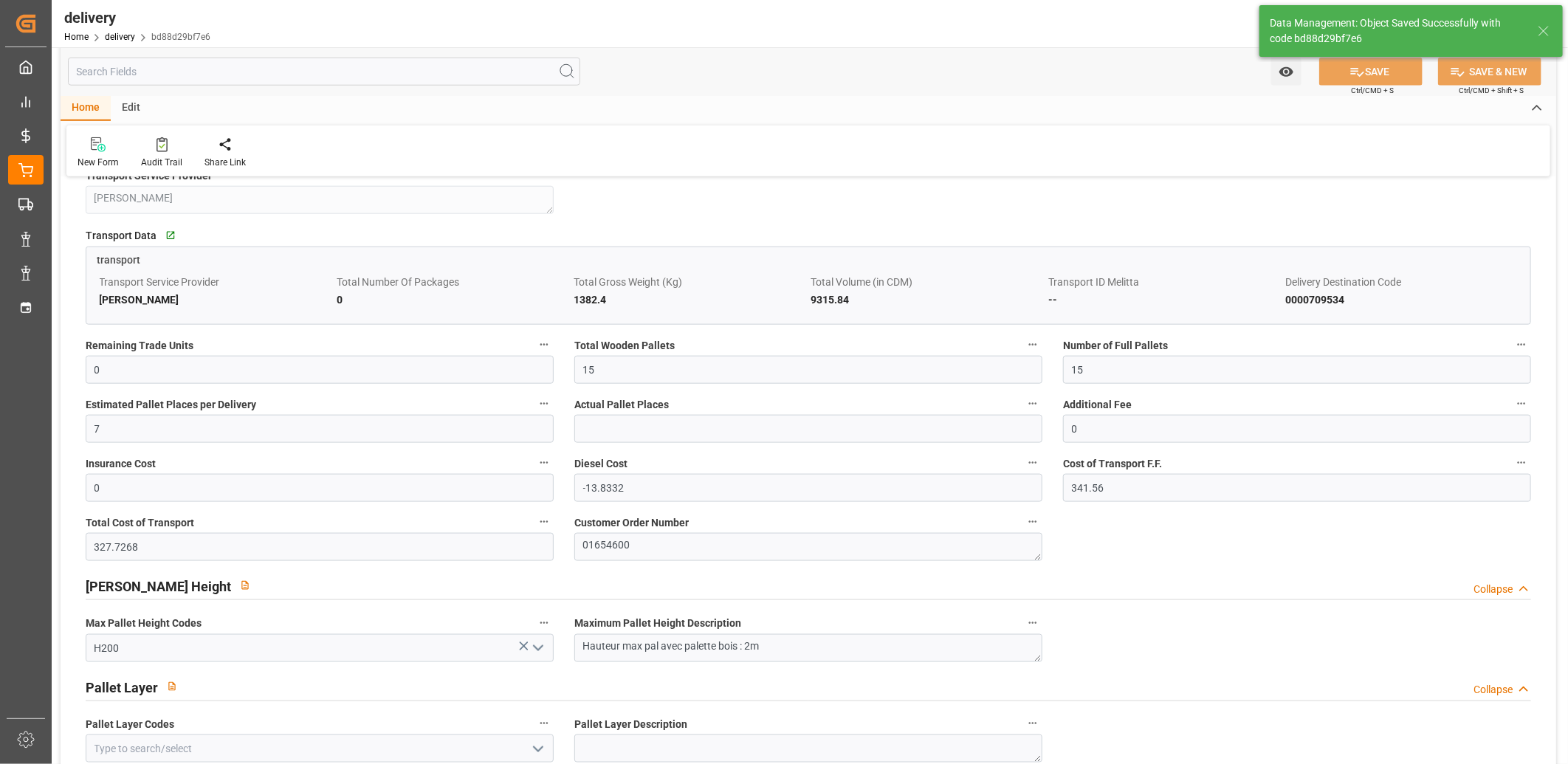
type input "-12.845"
type input "317.16"
type input "304.315"
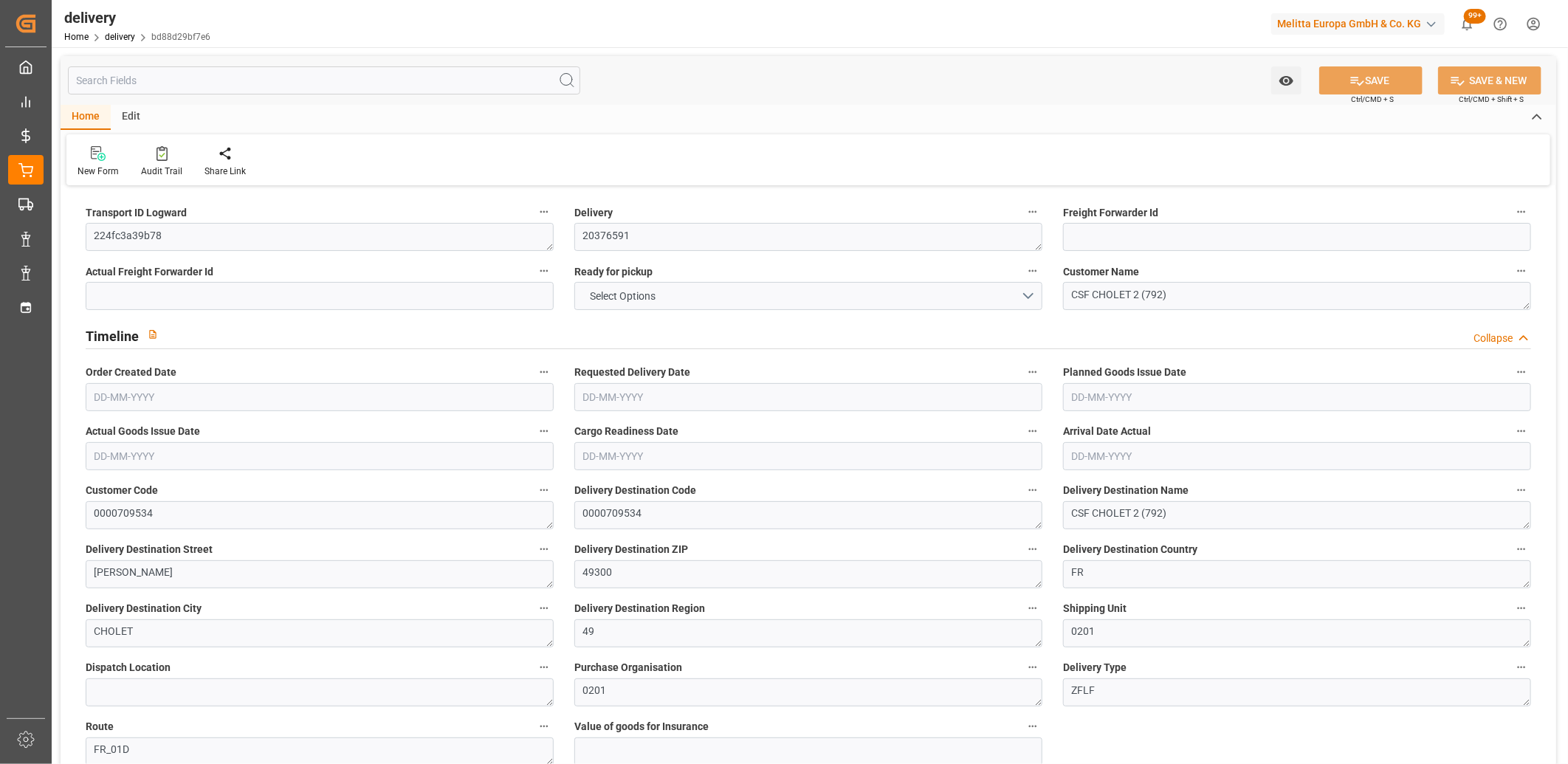
type input "1113.6"
type input "1800"
type input "9315.84"
type input "0"
type input "15"
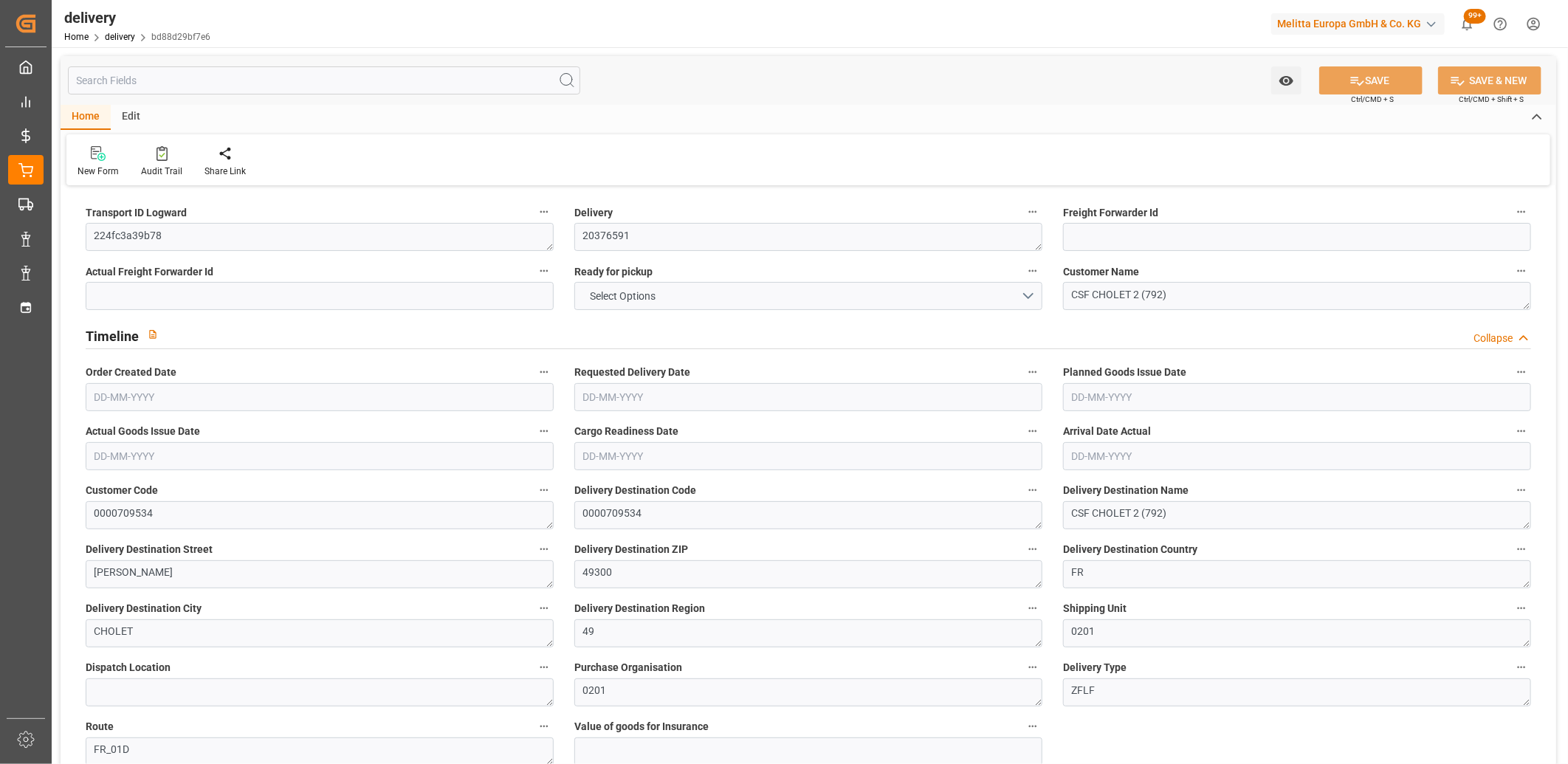
type input "15"
type input "7"
type input "0"
type input "-12.845"
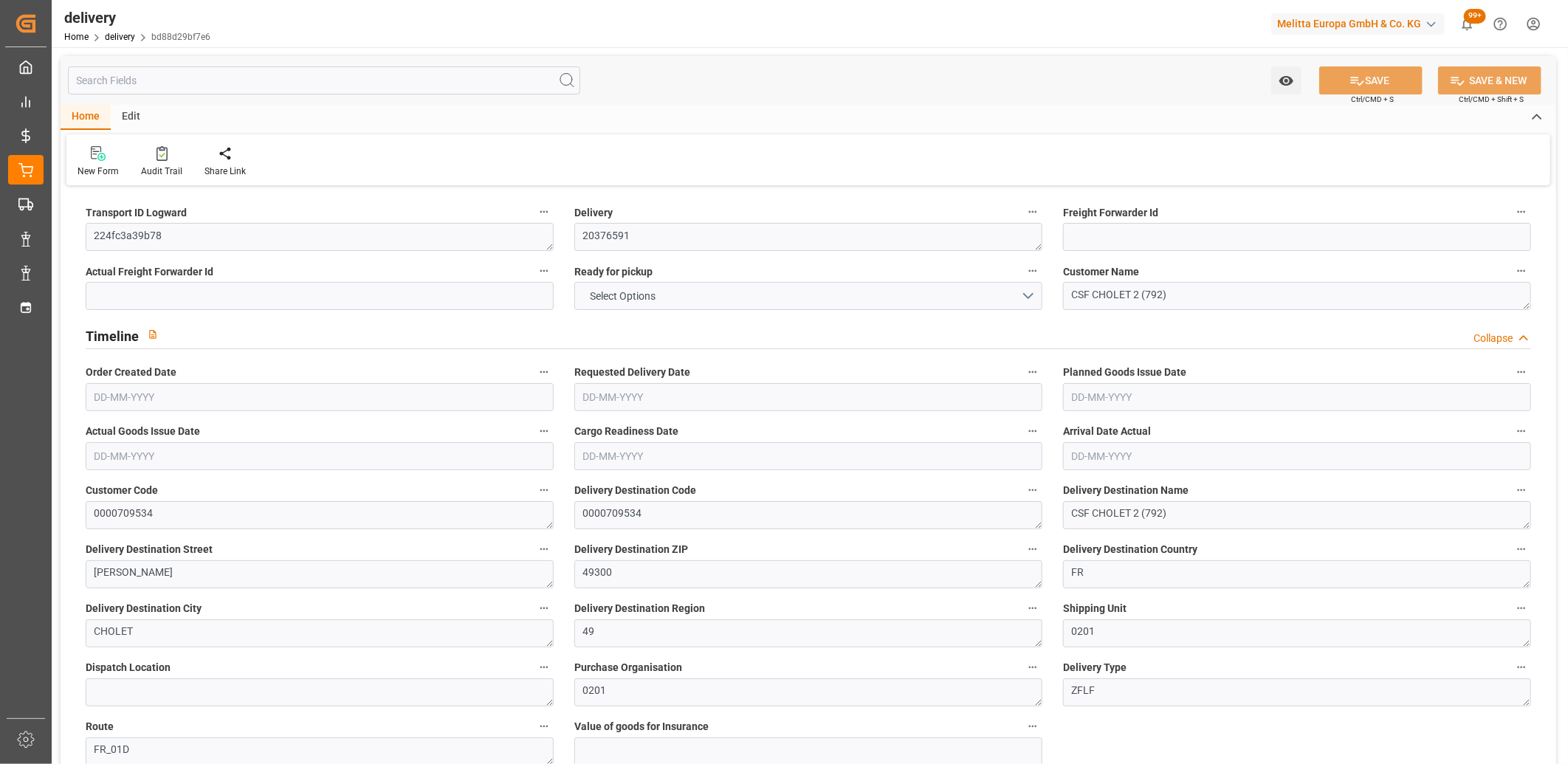
type input "317.16"
type input "304.315"
type input "36.75"
type input "0"
type input "1.5"
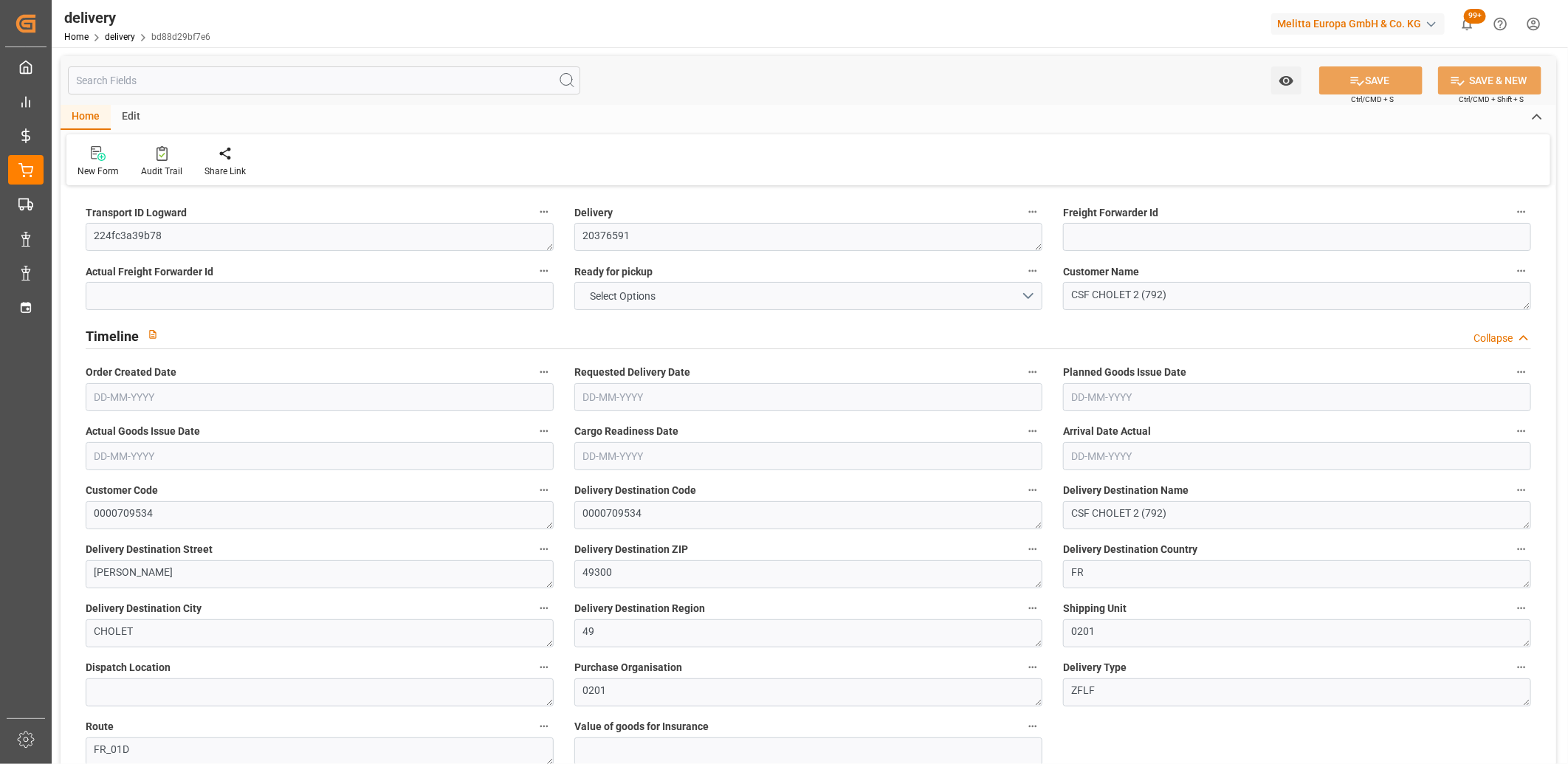
type input "1.3"
type input "0"
type input "22.5"
type input "1382.4"
type input "101"
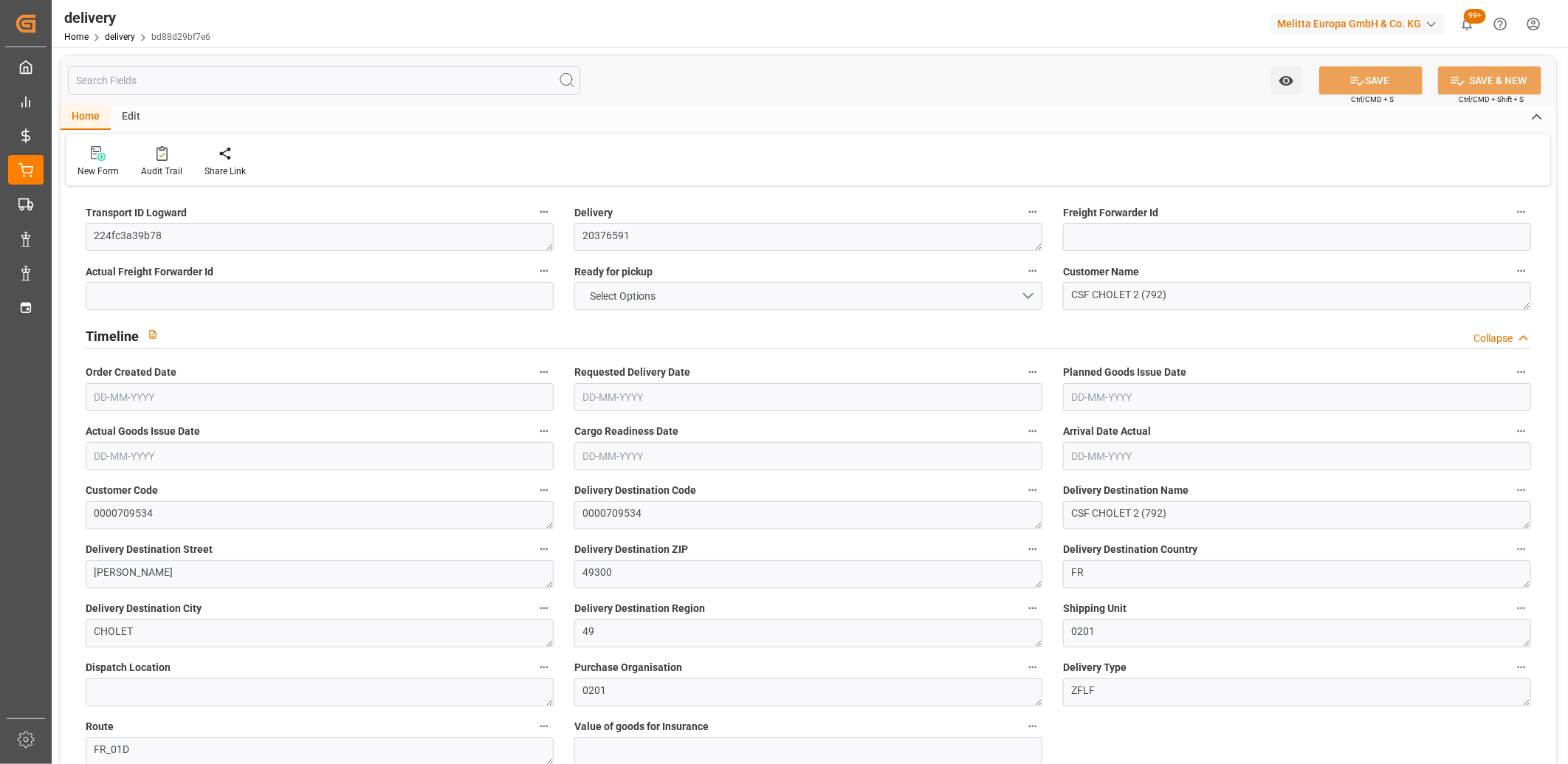
type input "5526.4415"
type input "0.3544"
type input "0"
type input "[DATE]"
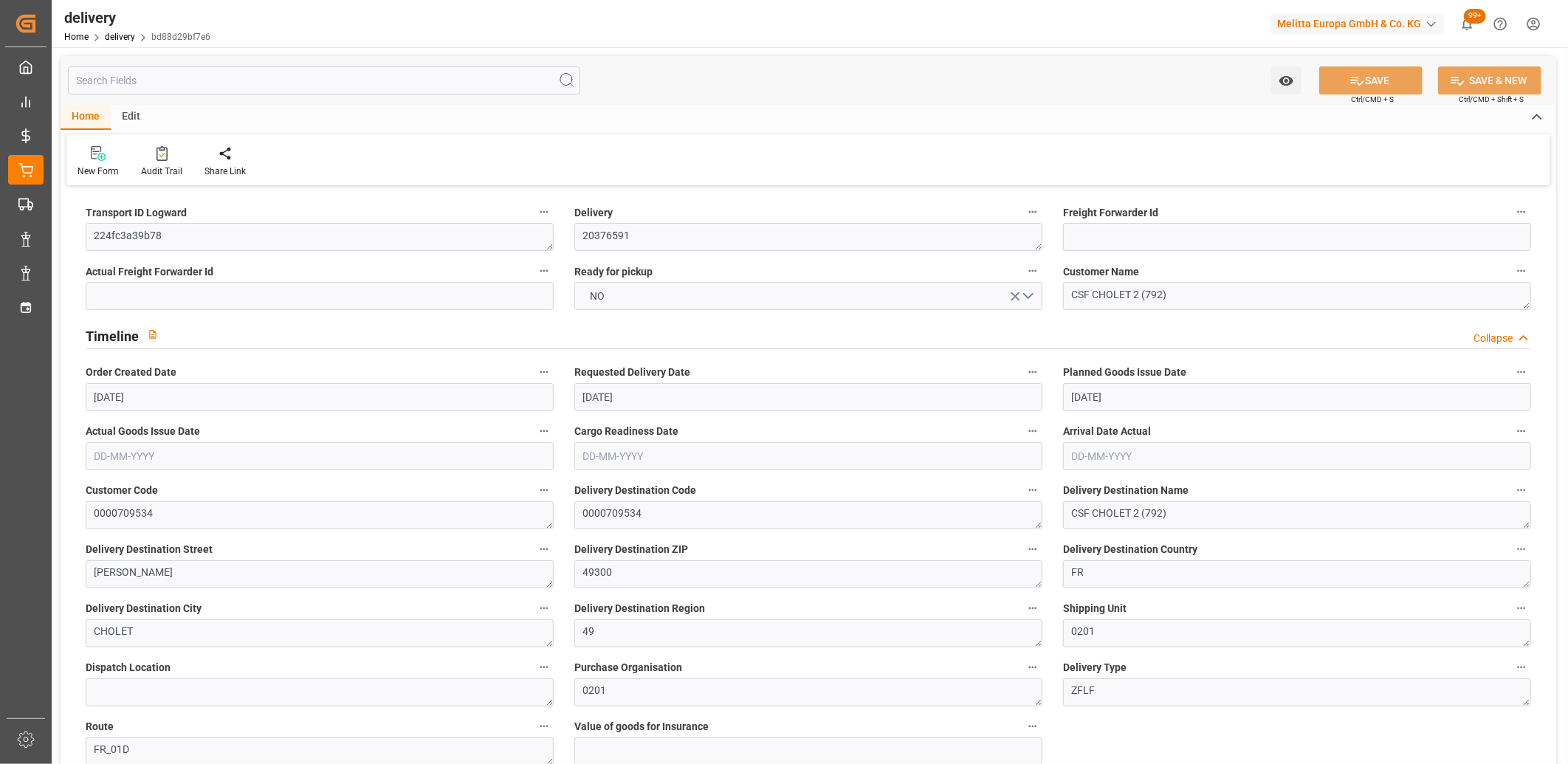
type input "[DATE]"
type input "21-08-2025 11:00"
drag, startPoint x: 170, startPoint y: 234, endPoint x: 85, endPoint y: 234, distance: 85.0
click at [85, 234] on textarea "224fc3a39b78" at bounding box center [319, 237] width 468 height 29
paste textarea "ced8403d16cf"
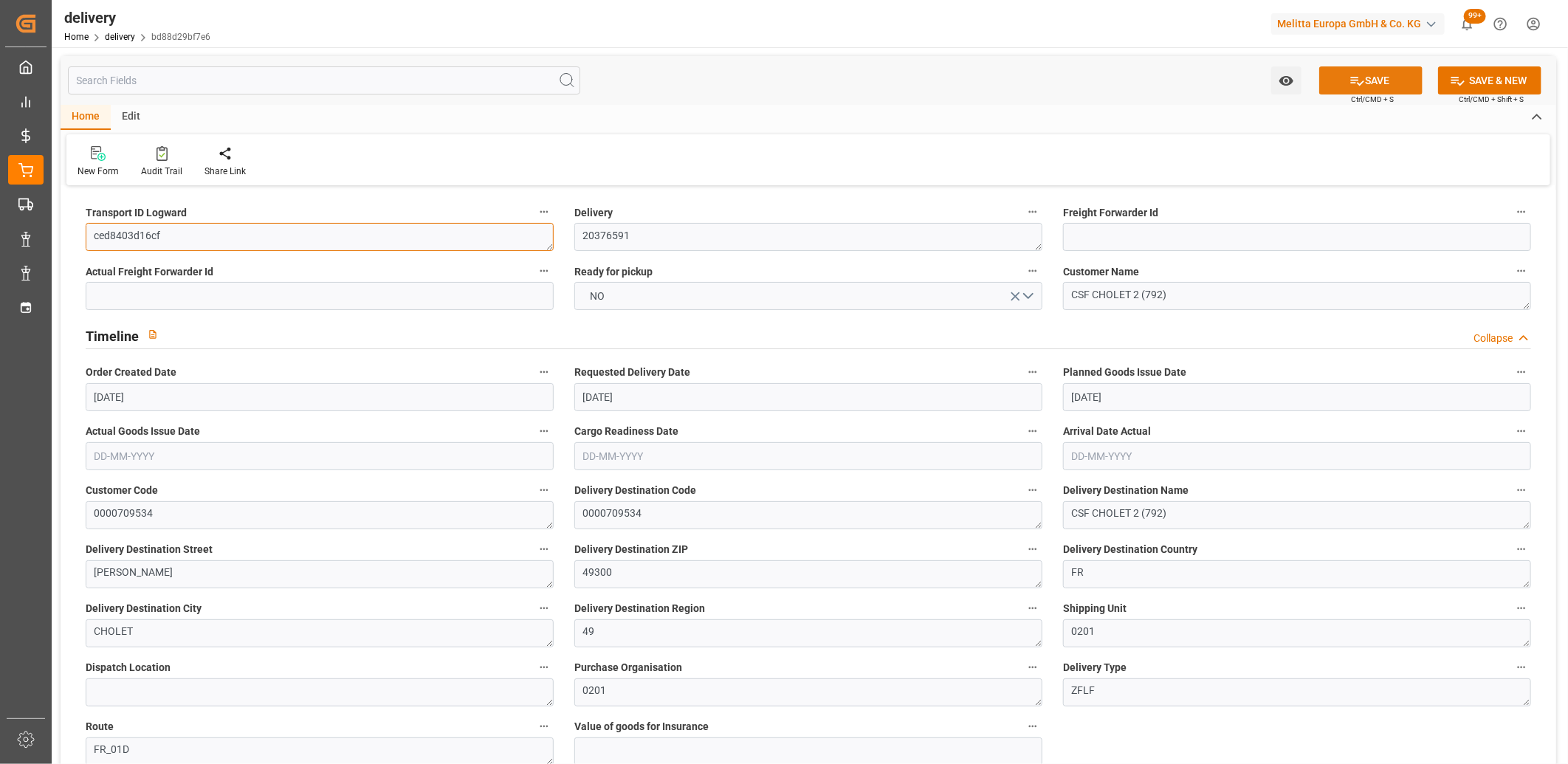
type textarea "ced8403d16cf"
click at [1359, 78] on icon at bounding box center [1357, 80] width 16 height 16
type textarea "ced8403d16cf ~ Pallet(s) ~ 2025-08-21 00:00:00 ~ FR_01D ~ 2025-08-26 00:00:00~0…"
type input "-7.7748"
type input "191.9697"
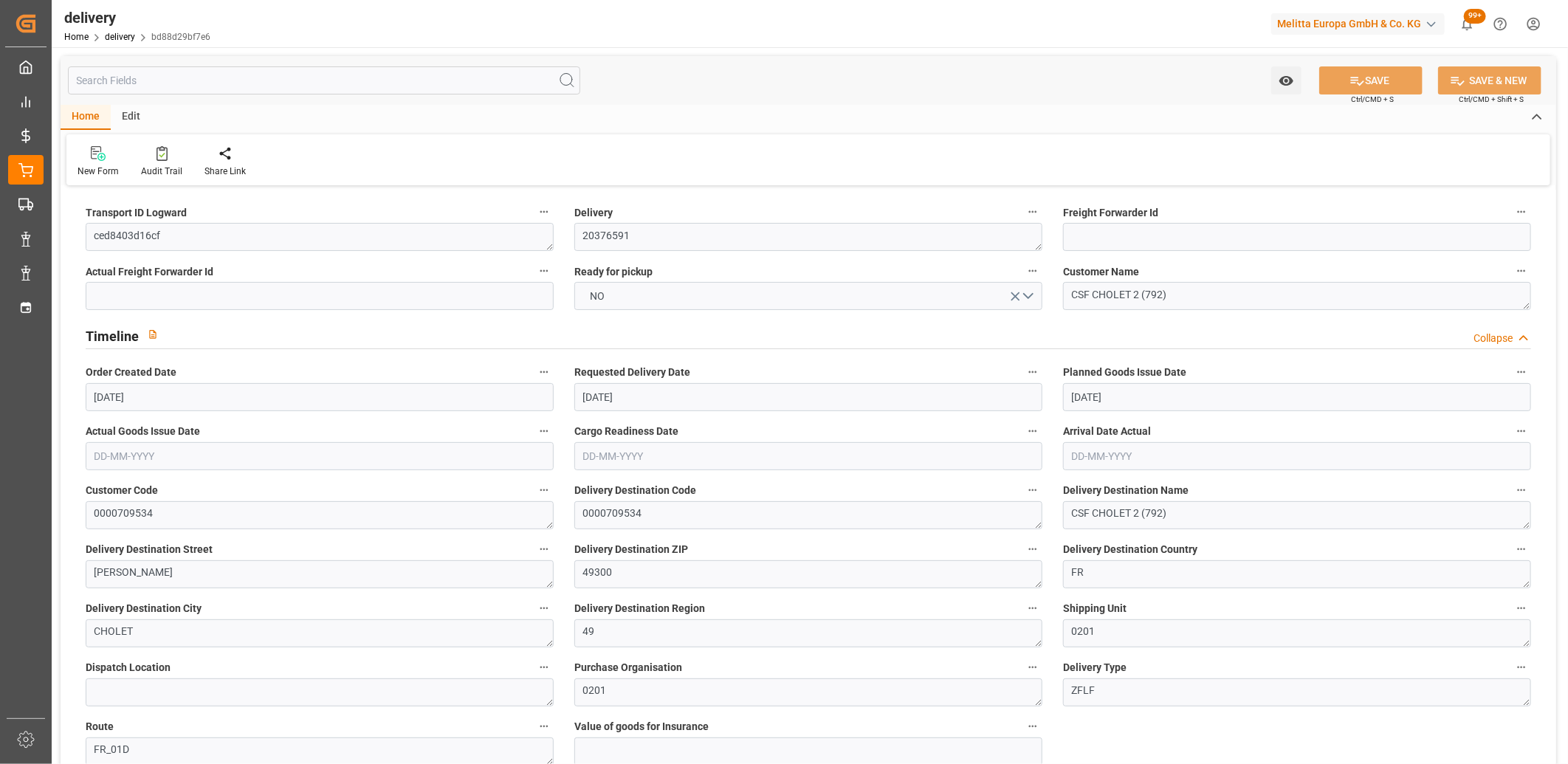
type input "184.1949"
type input "5349.0268"
type input "0.343"
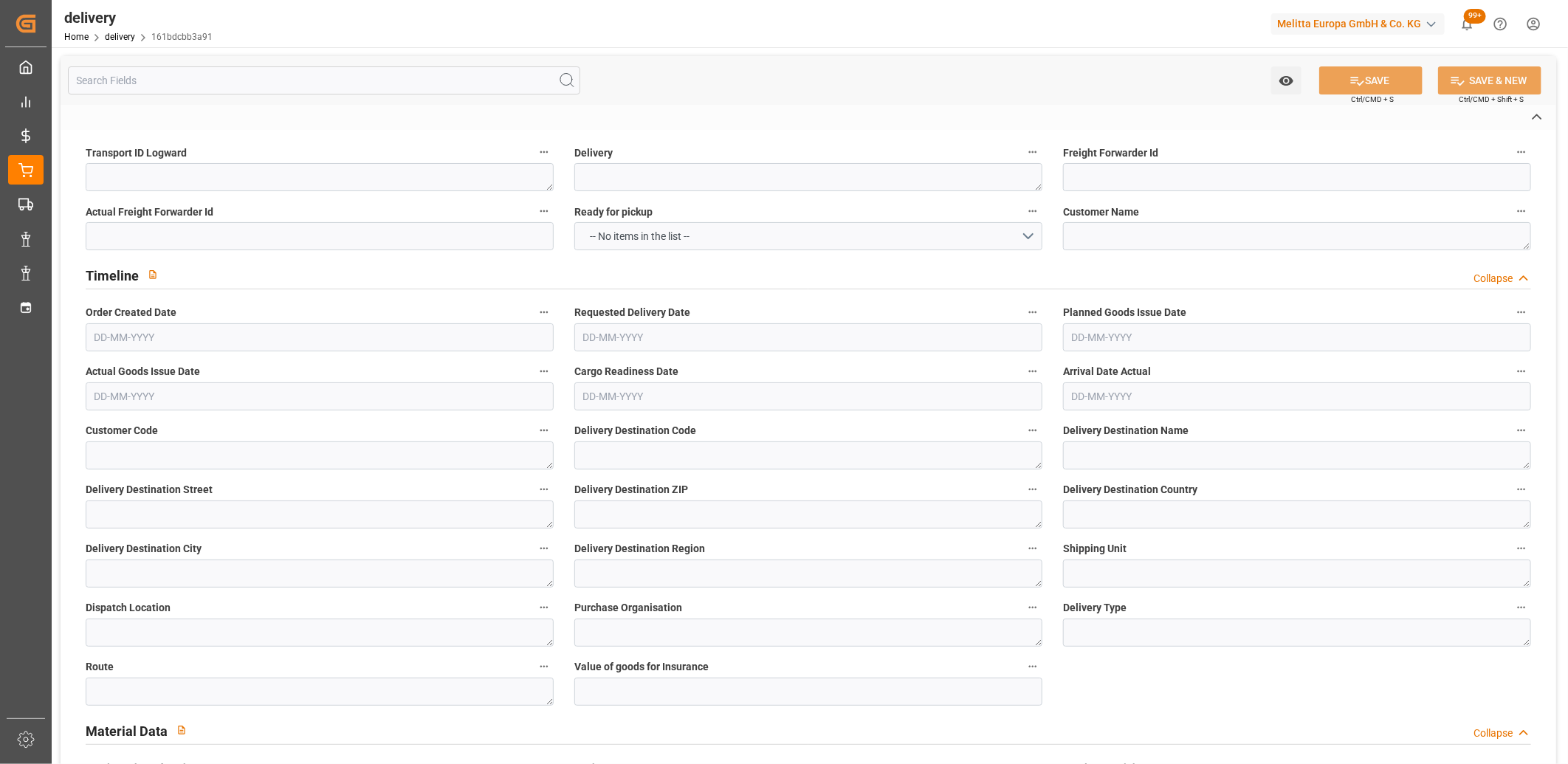
type textarea "ee7bf972c960"
type textarea "20376552"
type textarea "DIAPAR"
type textarea "0000700324"
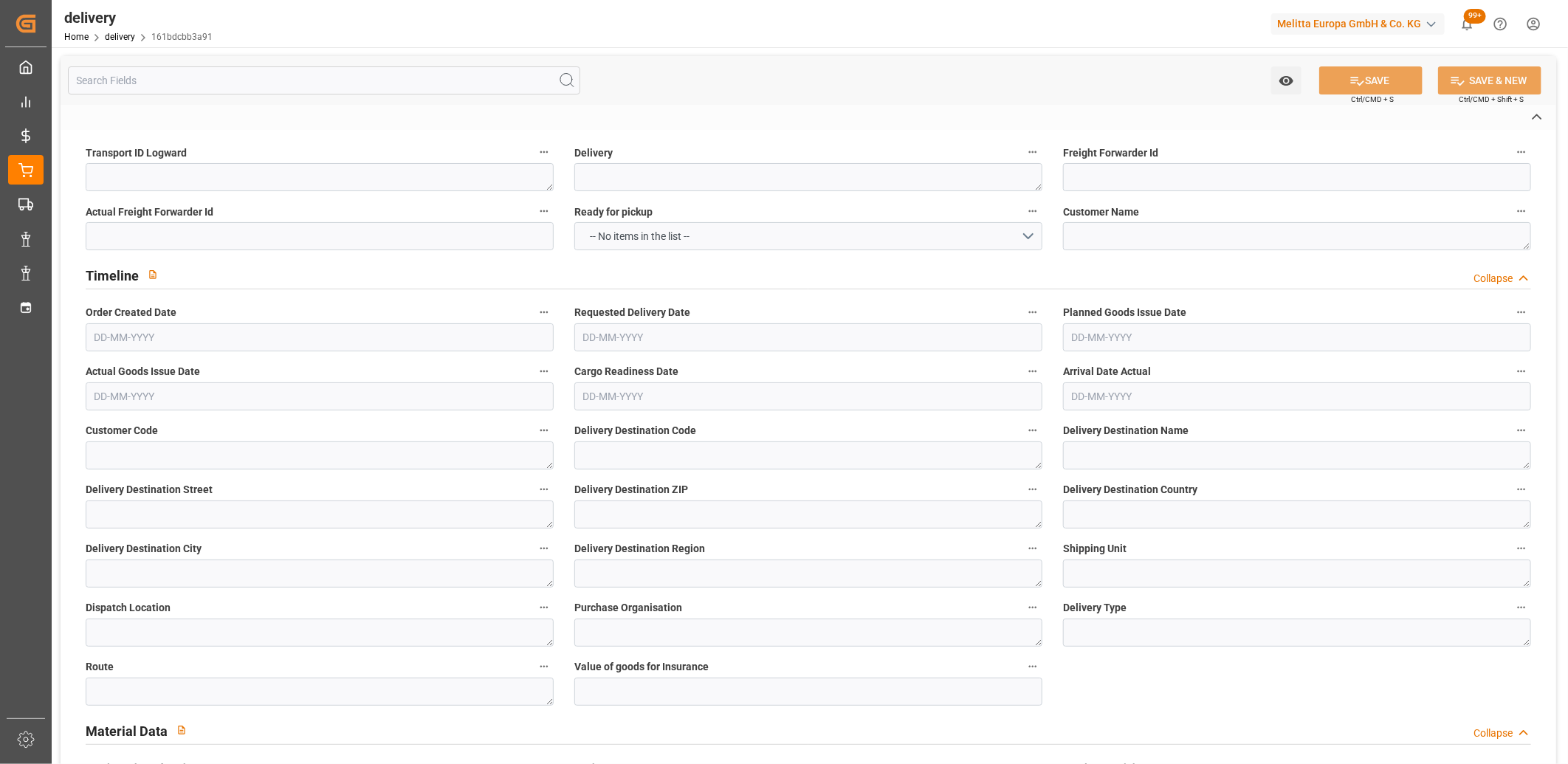
type textarea "DIAPAR"
type textarea "[STREET_ADDRESS][PERSON_NAME]"
type textarea "91380"
type textarea "FR"
type textarea "CHILLY MAZARIN CEDEX"
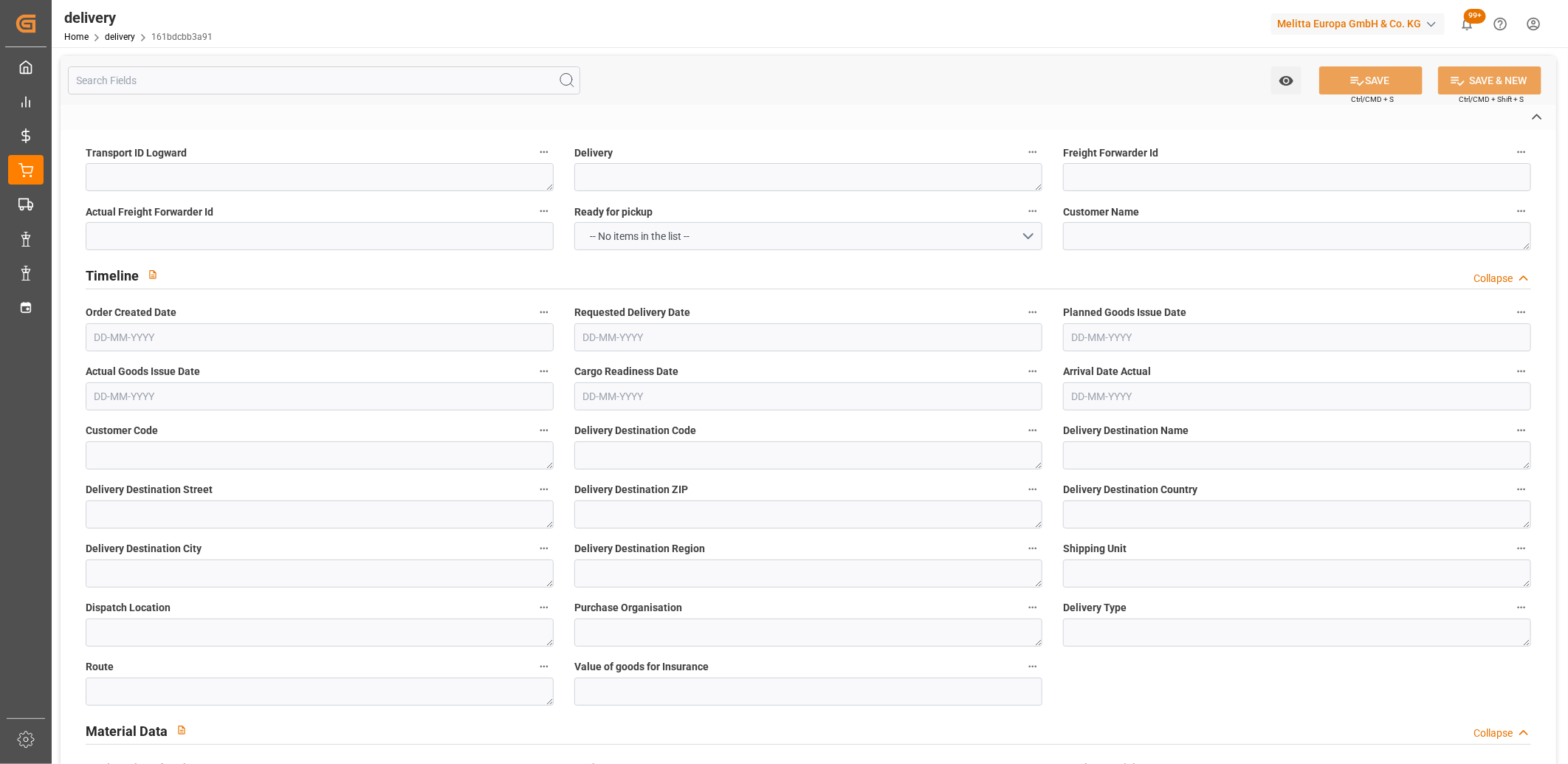
type textarea "91"
type textarea "0201"
type textarea "ZFLF"
type textarea "FR_01D"
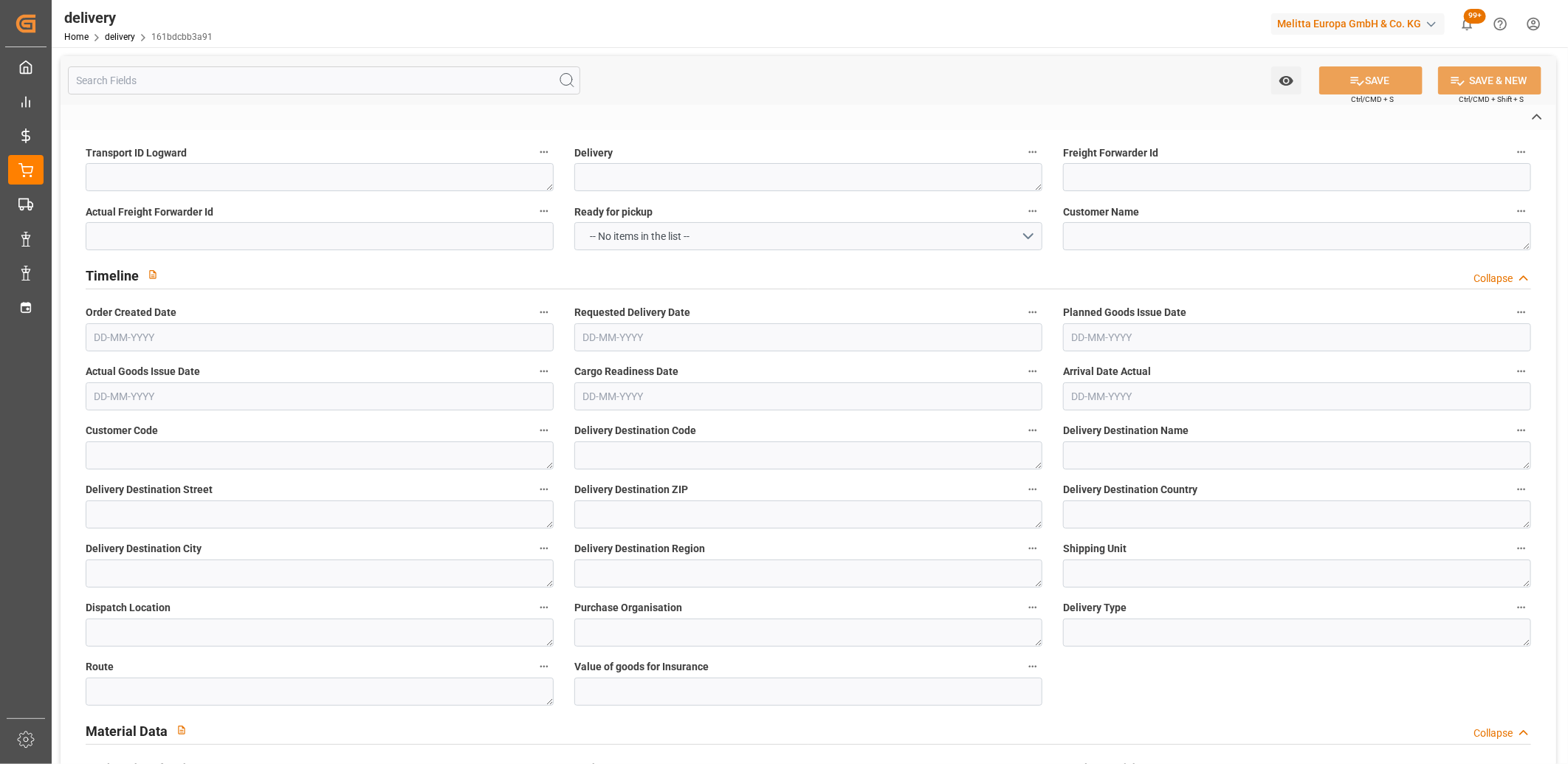
type textarea "[PERSON_NAME]"
type textarea "1526309"
type input "H180"
type textarea "Hauteur max pal avec palette bois : 1,8m"
type input "FR02"
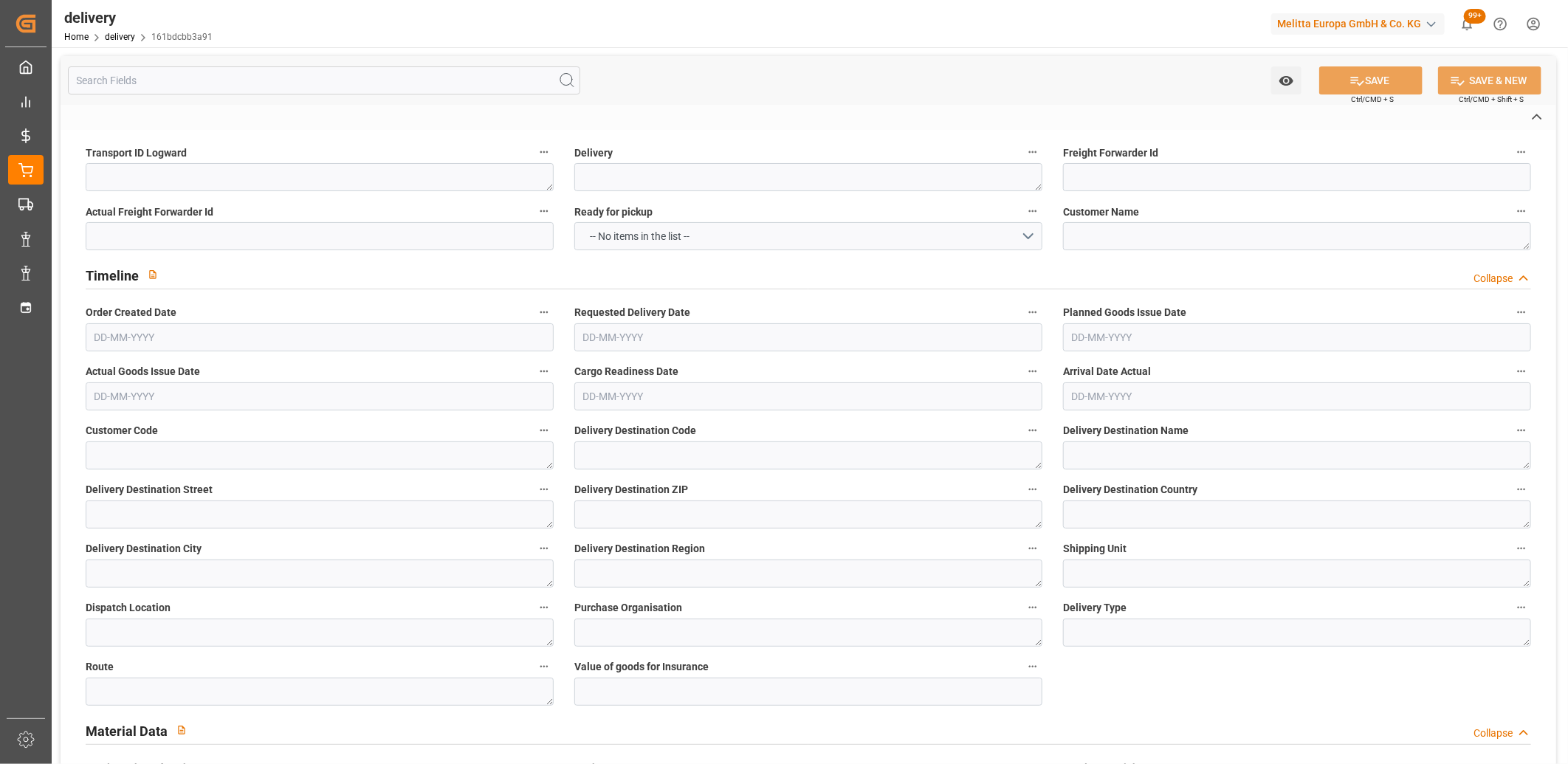
type textarea "Préparer une référence par palette, une etiquette palette par palette mono refe…"
type input "EPQC"
type textarea "Palette europe type C"
type textarea "RDV fixed"
type textarea "RDVF"
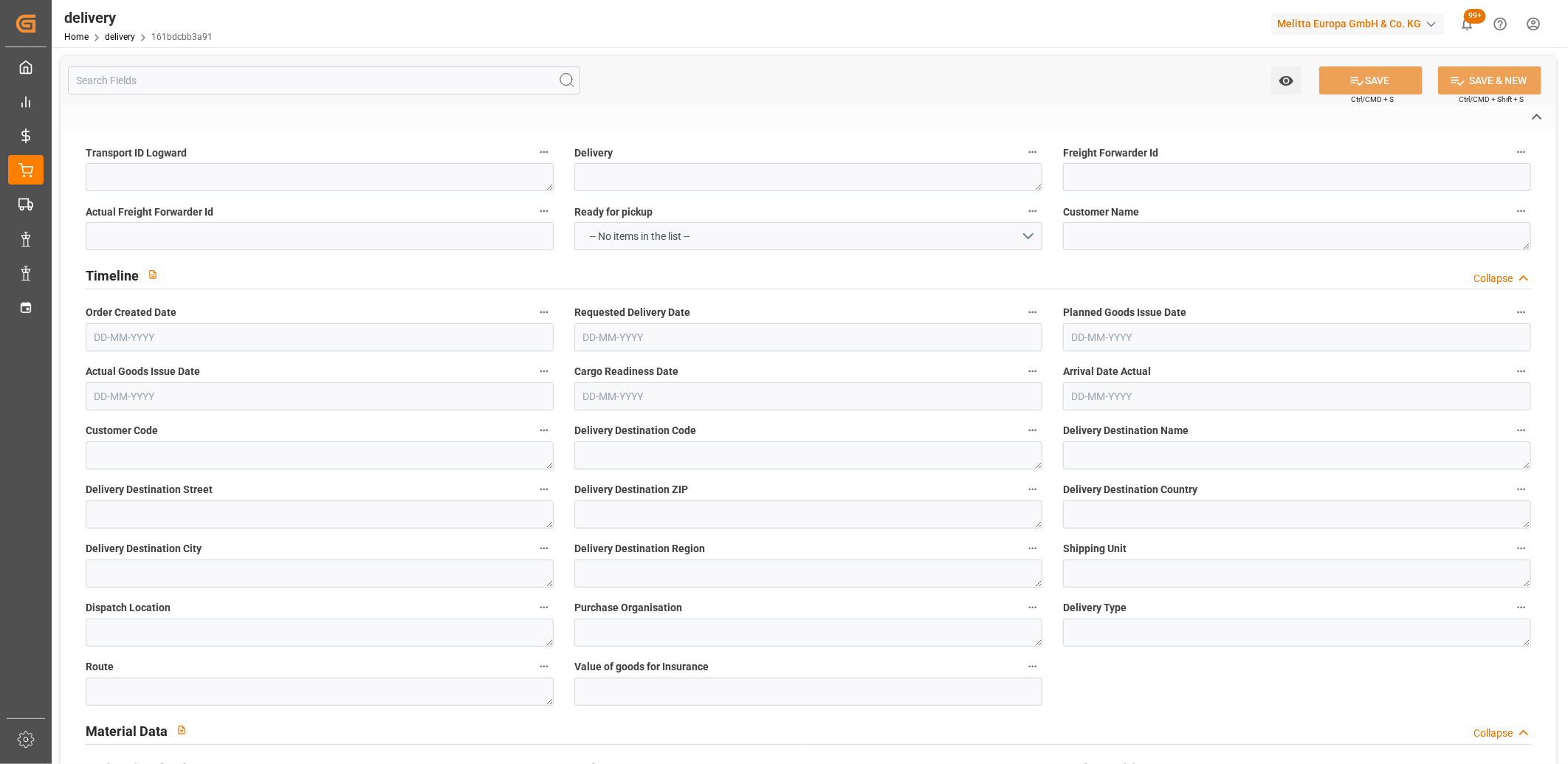
type textarea "liv le [DATE] à 14h"
type textarea "0201"
type textarea "ee7bf972c960 ~ Pallet(s) ~ [DATE] 00:00:00 ~ FR_01D ~ [DATE] 00:00:00~0000700324"
type input "EUR"
type textarea "Cofresco chez [PERSON_NAME][GEOGRAPHIC_DATA]"
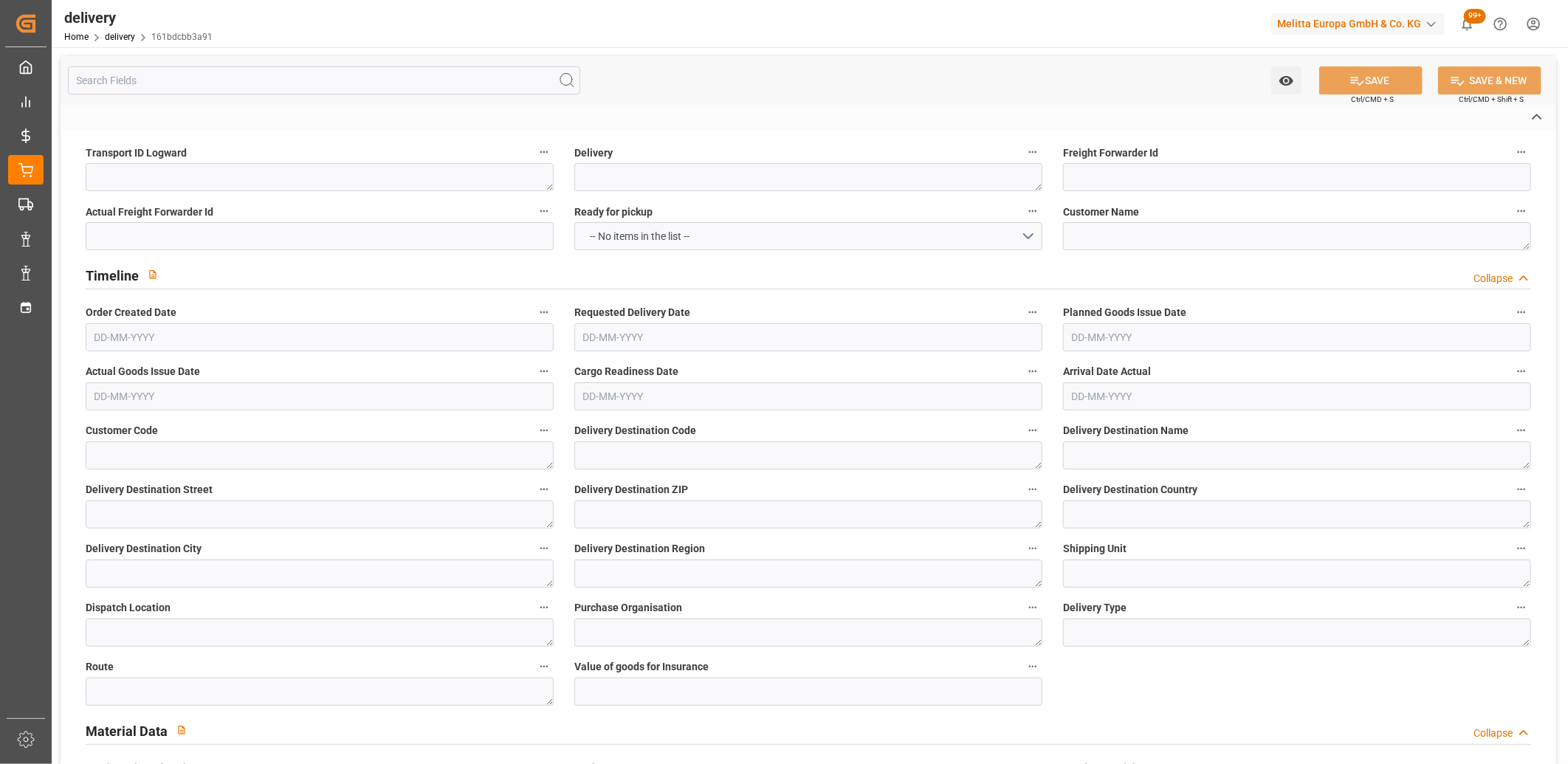
type textarea "[STREET_ADDRESS]"
type textarea "Chézy sur Marne"
type textarea "02570"
type textarea "FR"
type input "DAP"
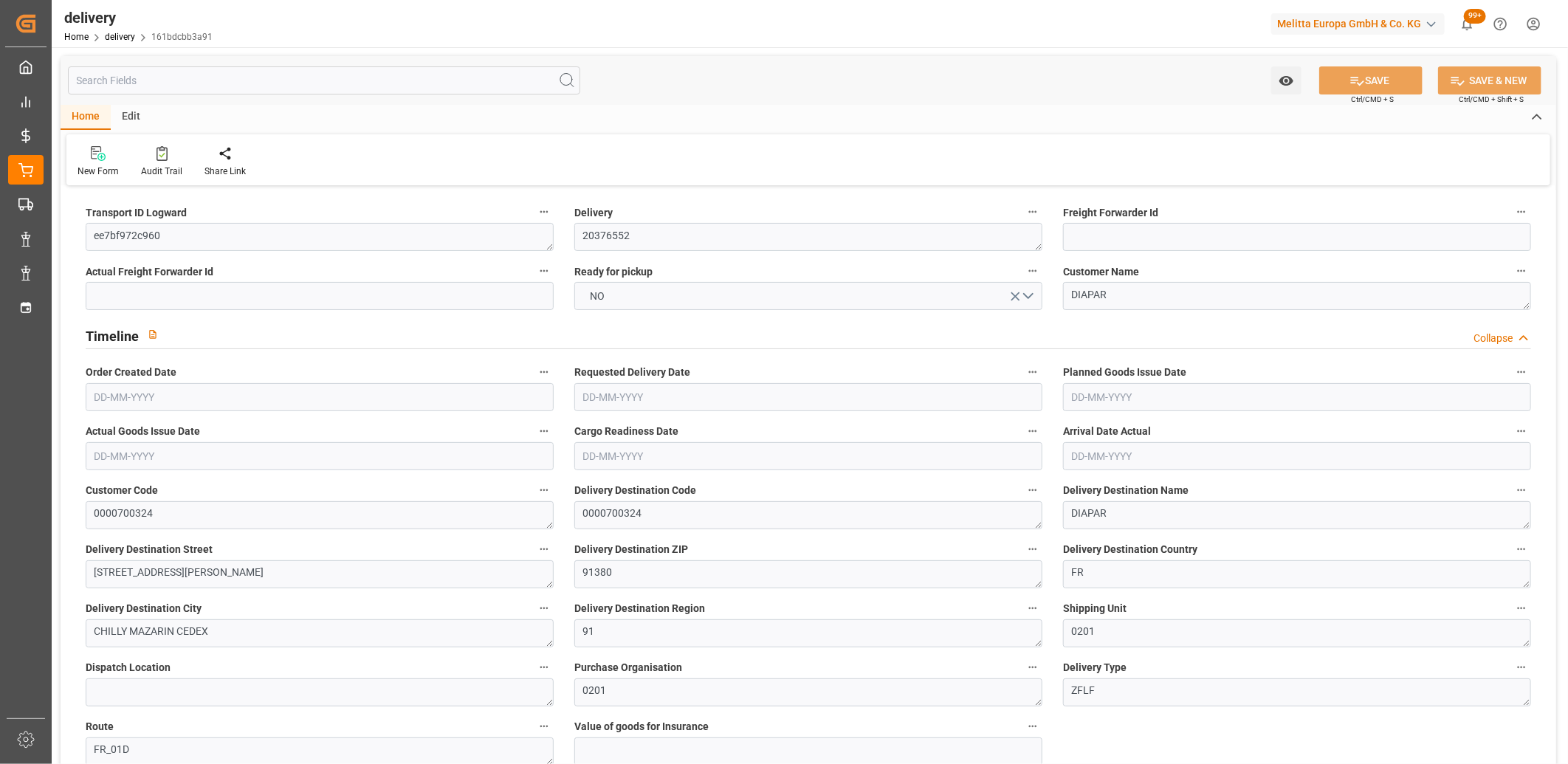
type input "458.136"
type input "512"
type input "1058.4"
type input "0"
type input "1"
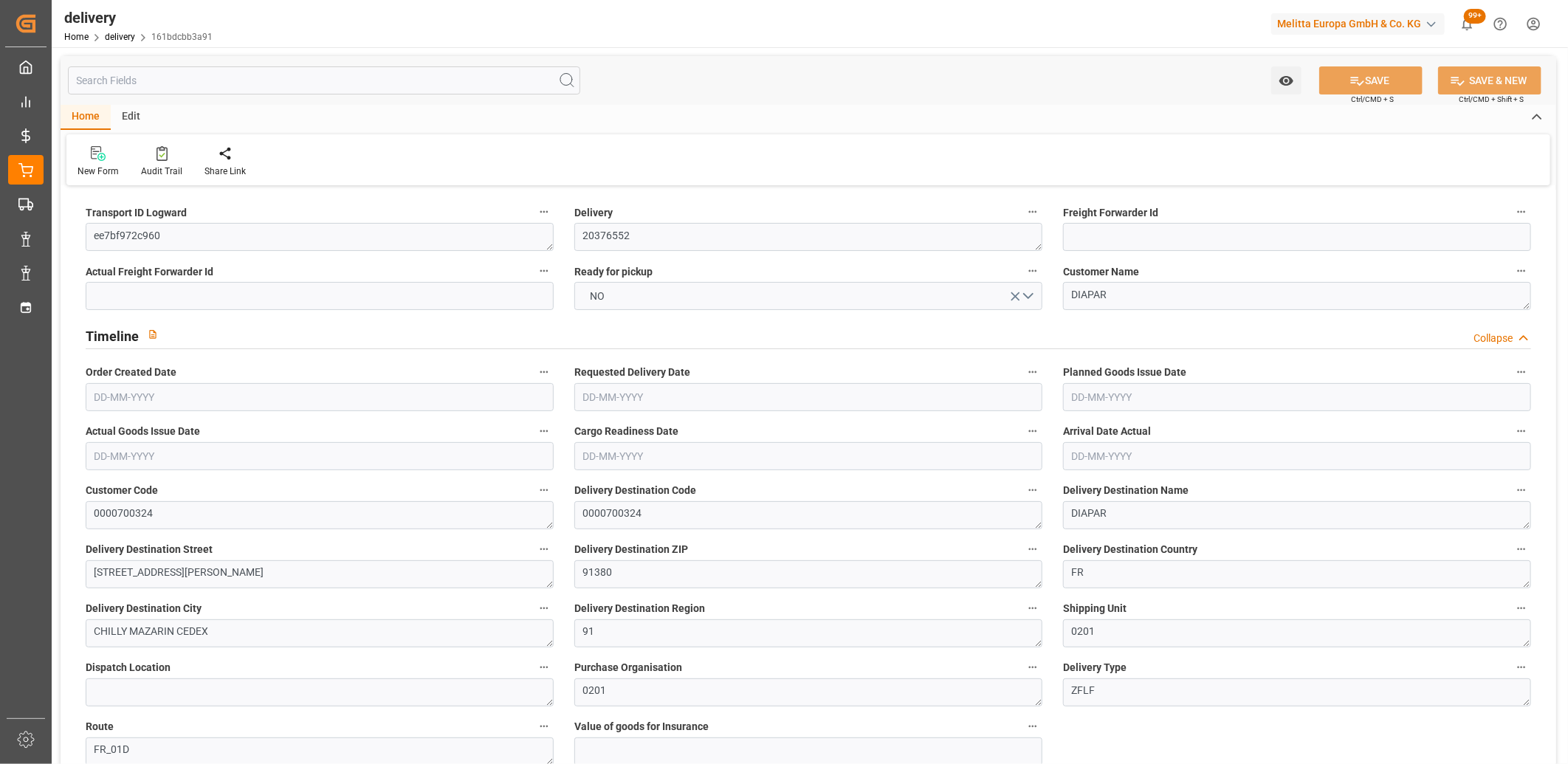
type input "1"
type input "0"
type input "-5.1905"
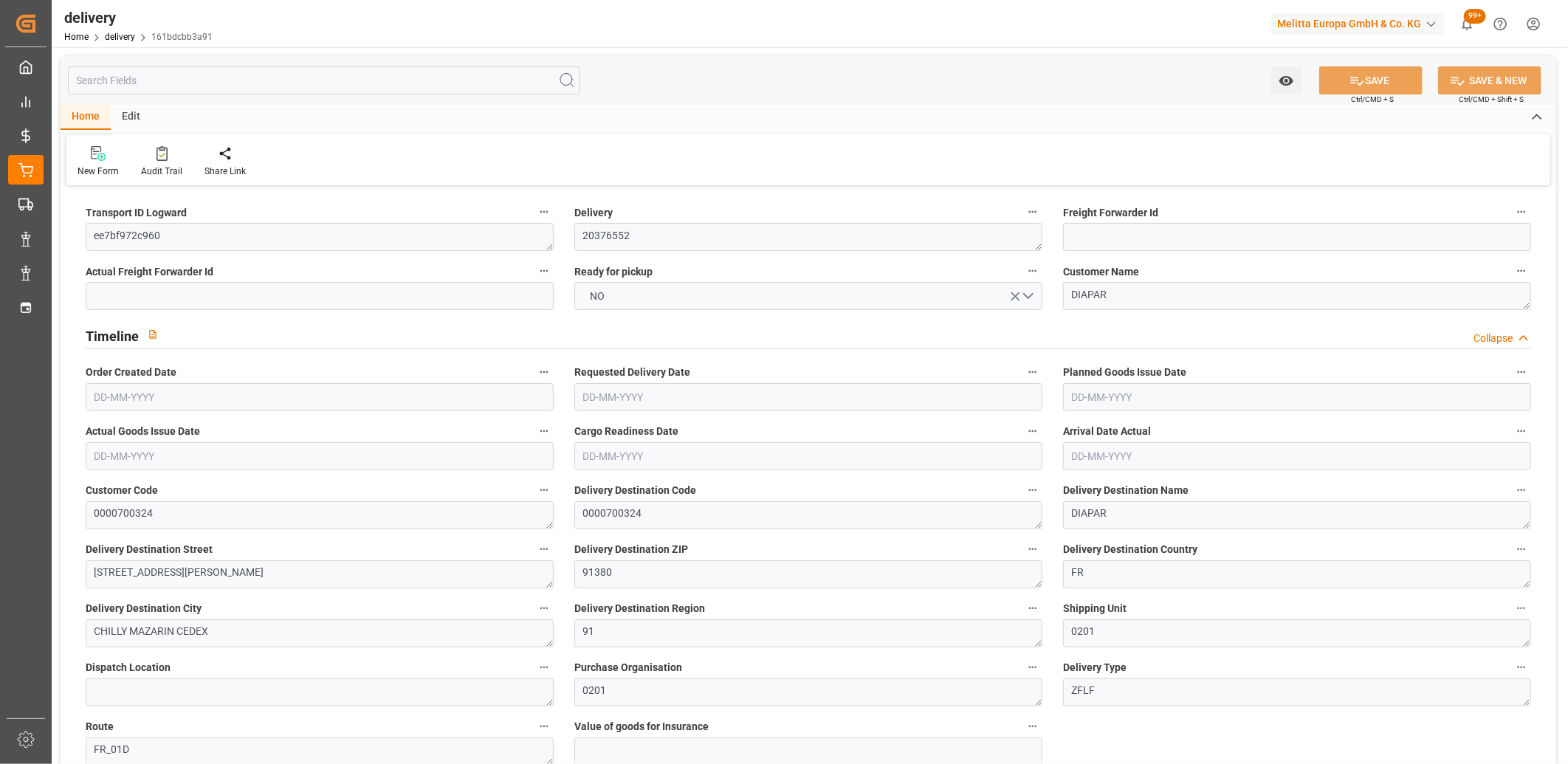
type input "128.16"
type input "122.9695"
type input "2.45"
type input "0"
type input "1.5"
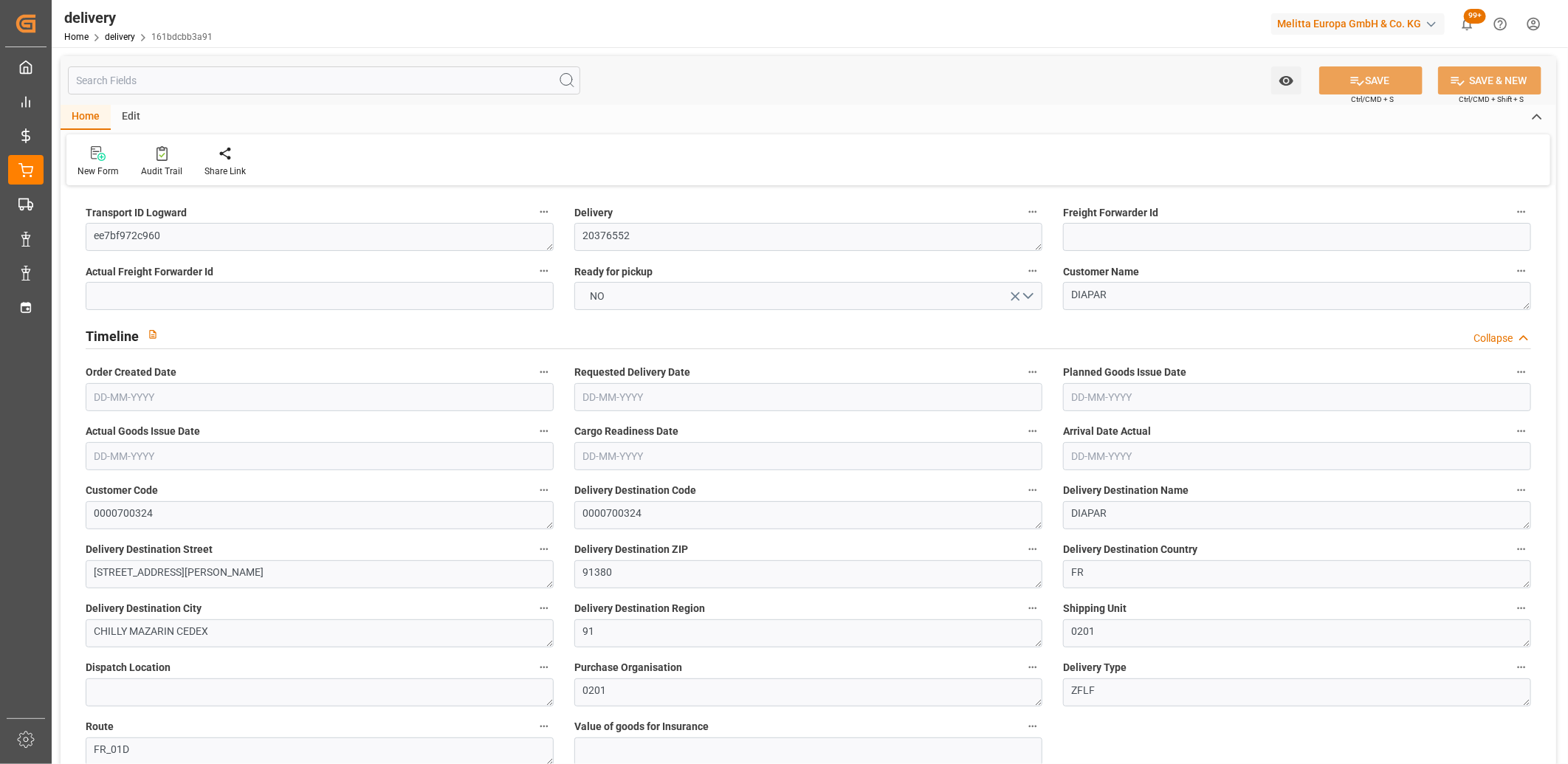
type input "1.3"
type input "0"
type input "1.5"
type input "464.184"
type input "101"
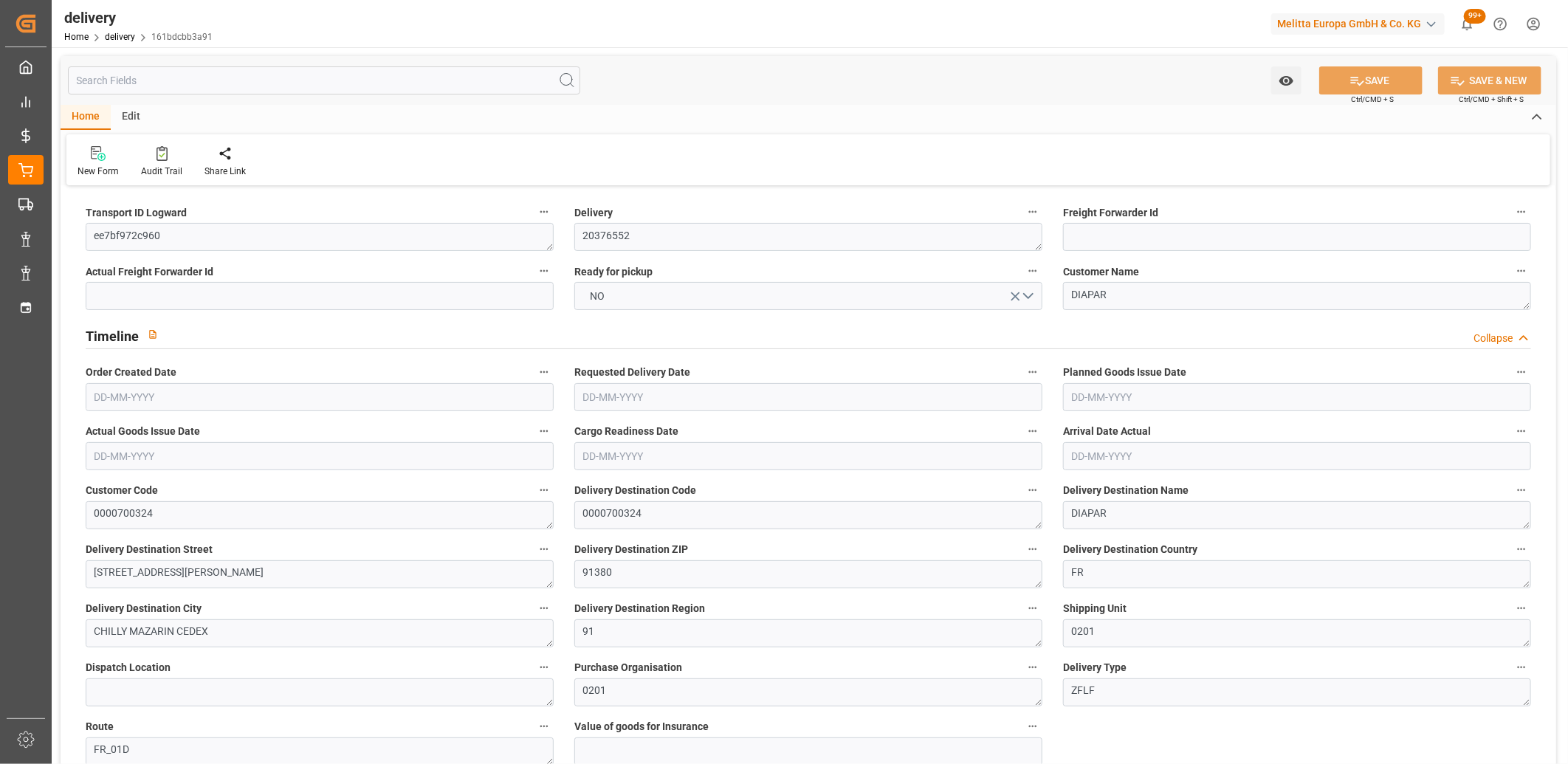
type input "446.0786"
type input "0.0286"
type input "0"
type input "[DATE]"
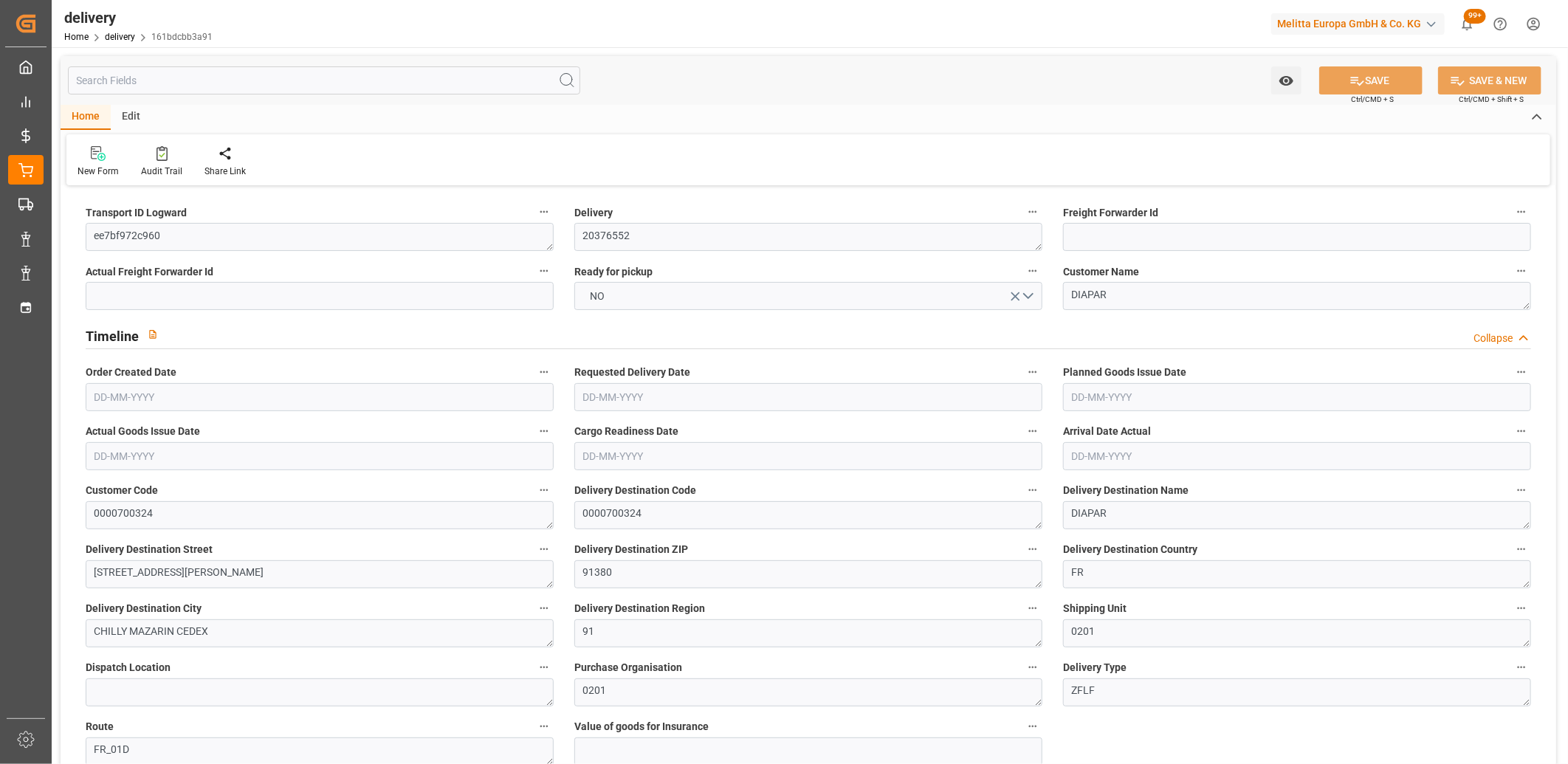
type input "[DATE]"
type input "[DATE] 12:00"
drag, startPoint x: 177, startPoint y: 238, endPoint x: 83, endPoint y: 238, distance: 94.0
click at [83, 238] on div "Transport ID Logward ee7bf972c960" at bounding box center [320, 226] width 489 height 59
paste textarea "cc604d9a03b5"
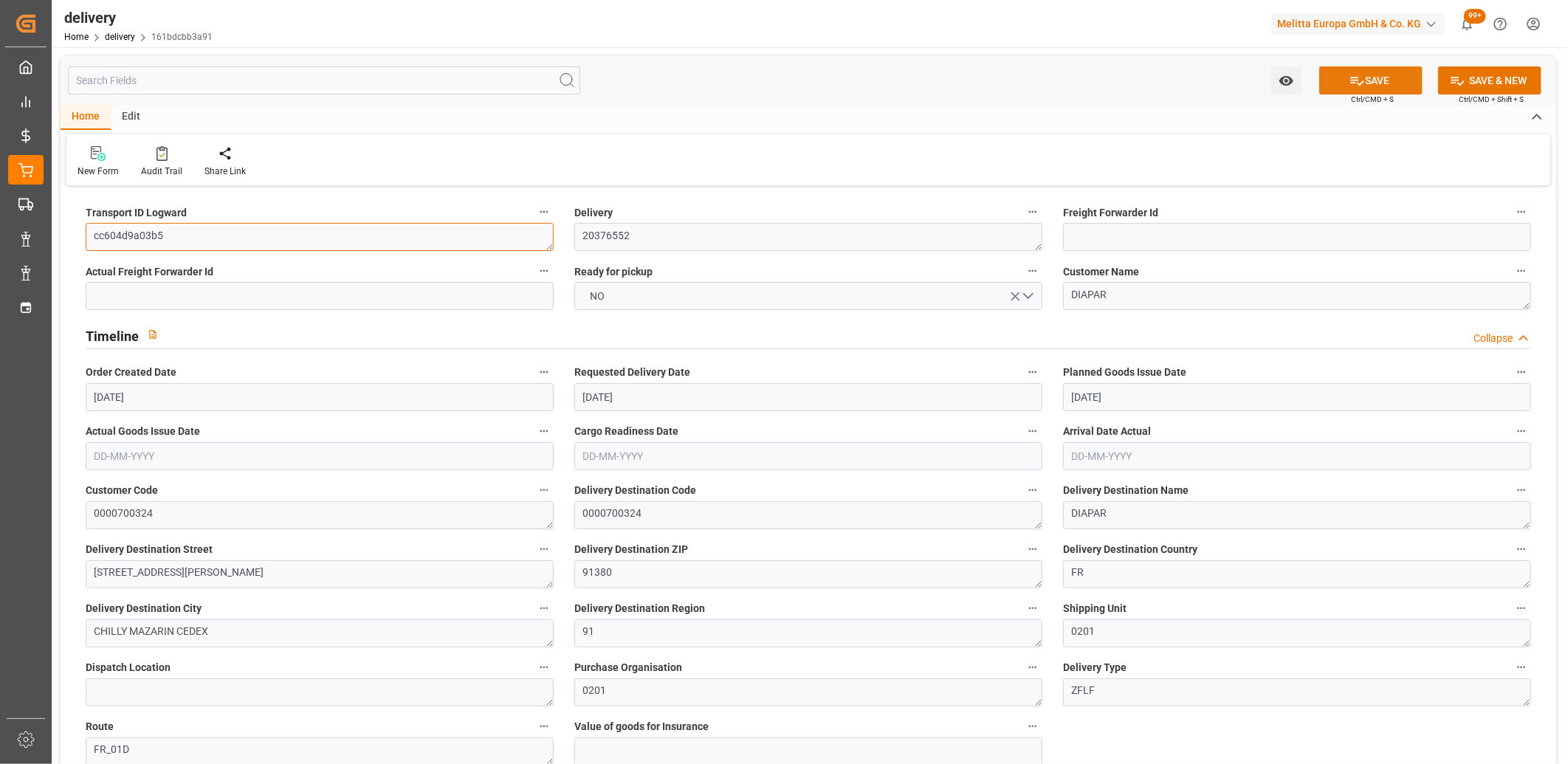
type textarea "cc604d9a03b5"
click at [1349, 74] on icon at bounding box center [1357, 80] width 16 height 16
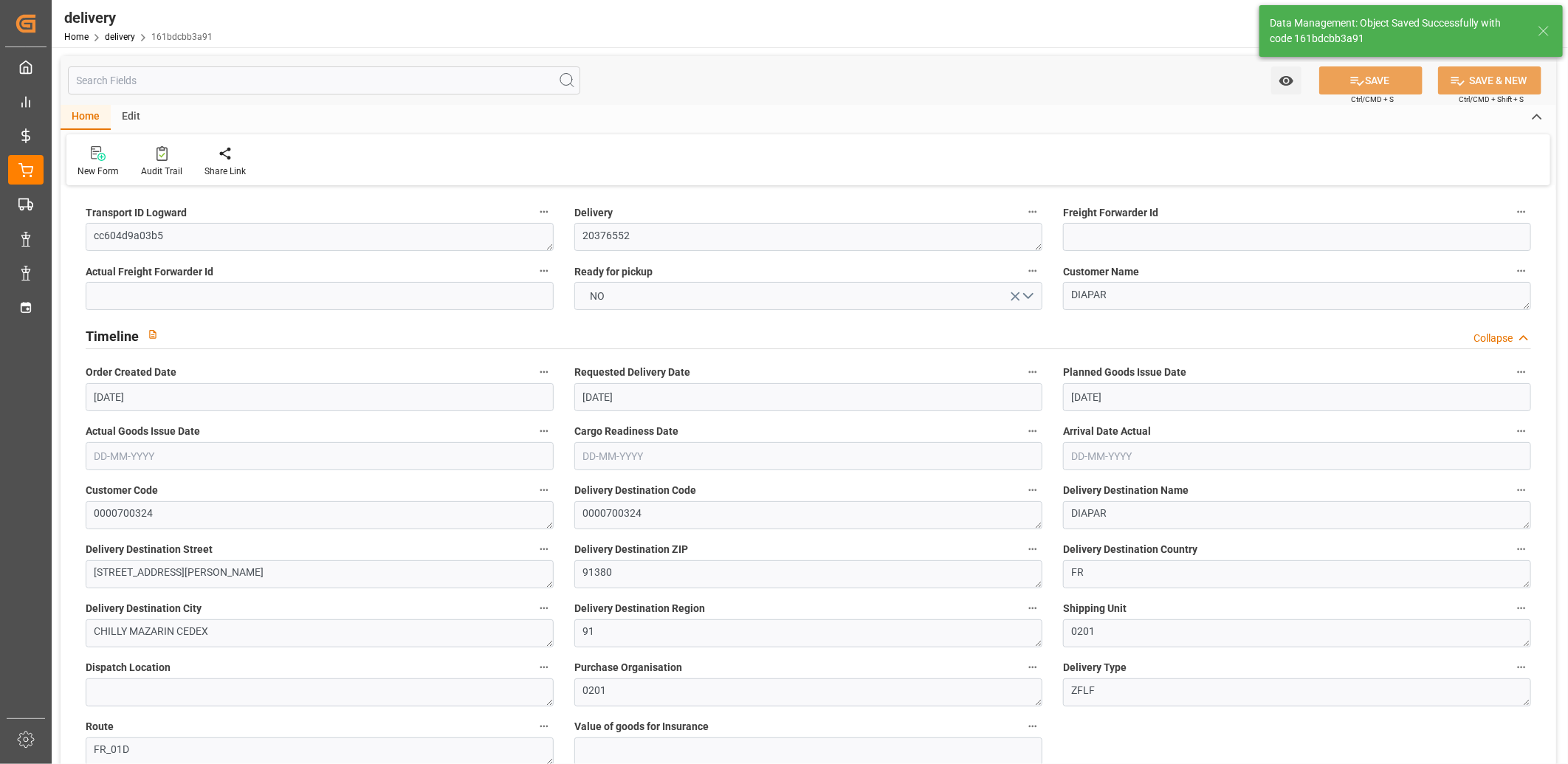
type textarea "cc604d9a03b5 ~ Pallet(s) ~ [DATE] 00:00:00 ~ FR_01D ~ [DATE] 00:00:00~0000700324"
type input "-1.2908"
type input "31.872"
type input "30.5812"
type input "218.4339"
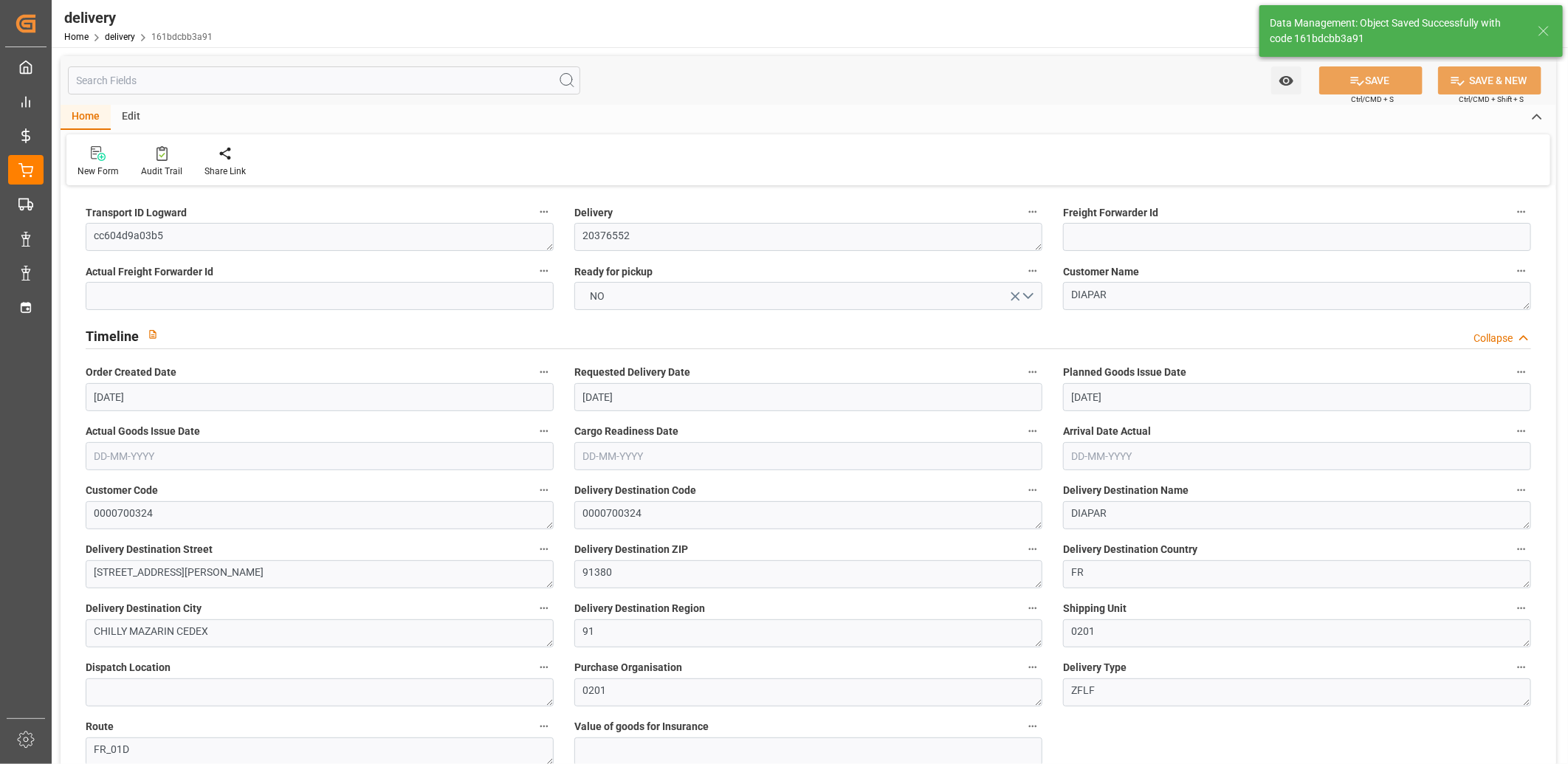
type input "0.014"
